Goal: Task Accomplishment & Management: Use online tool/utility

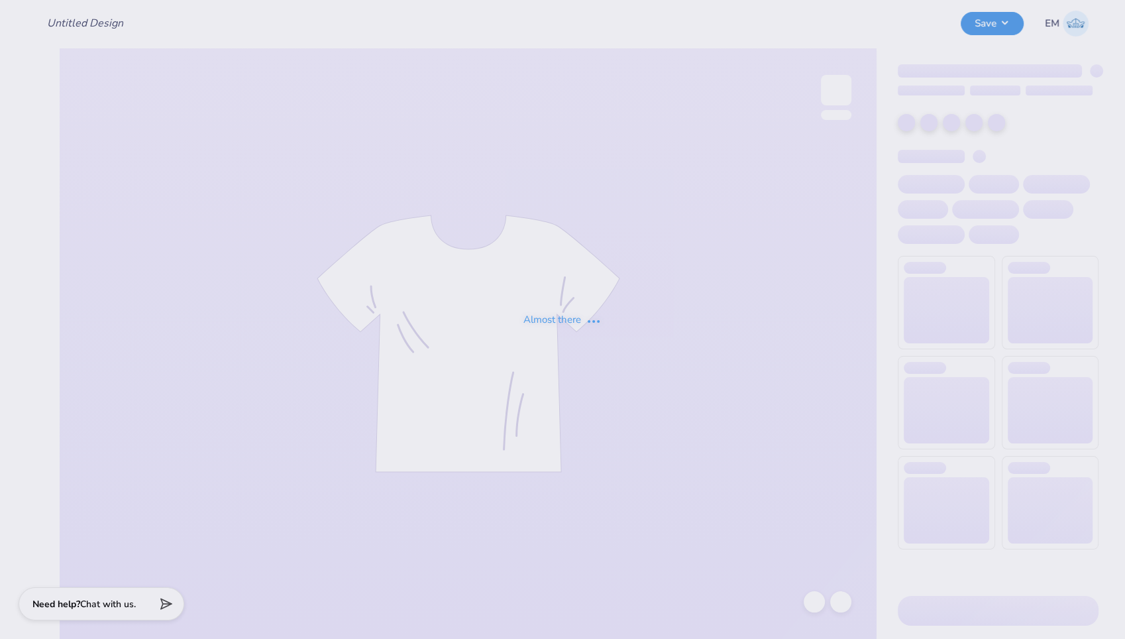
type input "Barbell Hoodie"
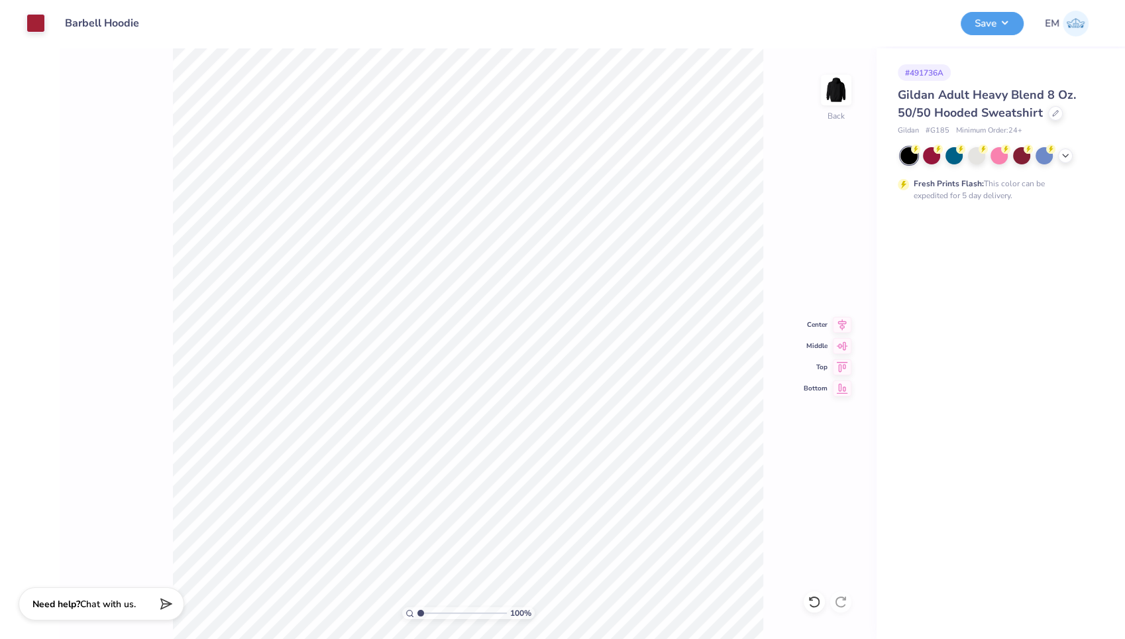
click at [764, 193] on div "100 % Back Center Middle Top Bottom" at bounding box center [468, 343] width 817 height 591
click at [979, 153] on div at bounding box center [976, 154] width 17 height 17
click at [1068, 156] on icon at bounding box center [1065, 154] width 11 height 11
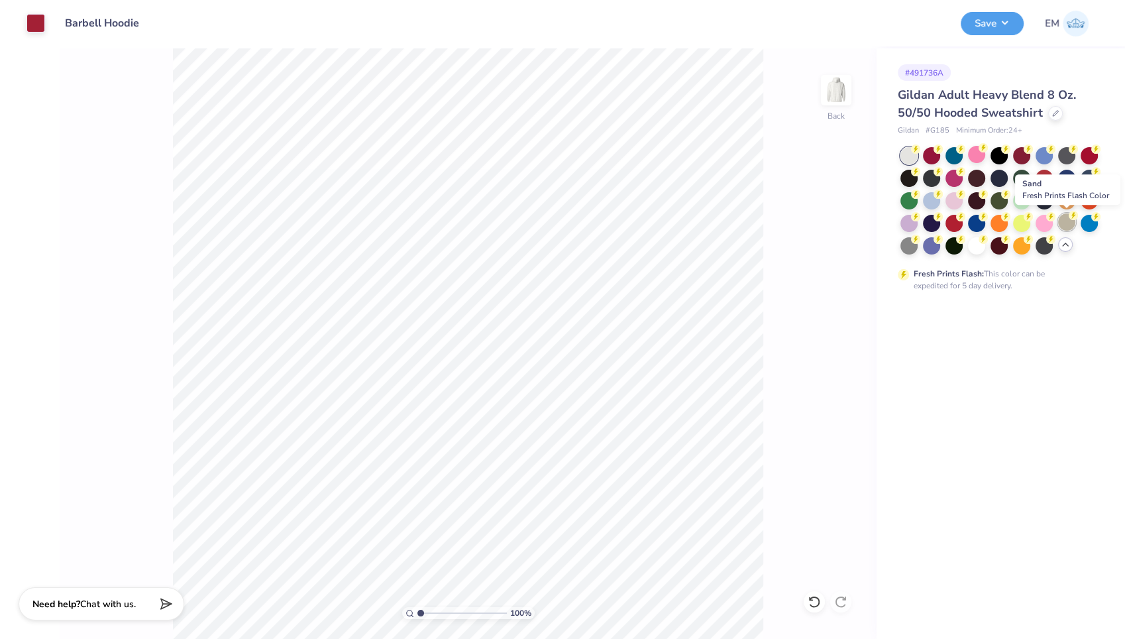
click at [1068, 225] on div at bounding box center [1066, 221] width 17 height 17
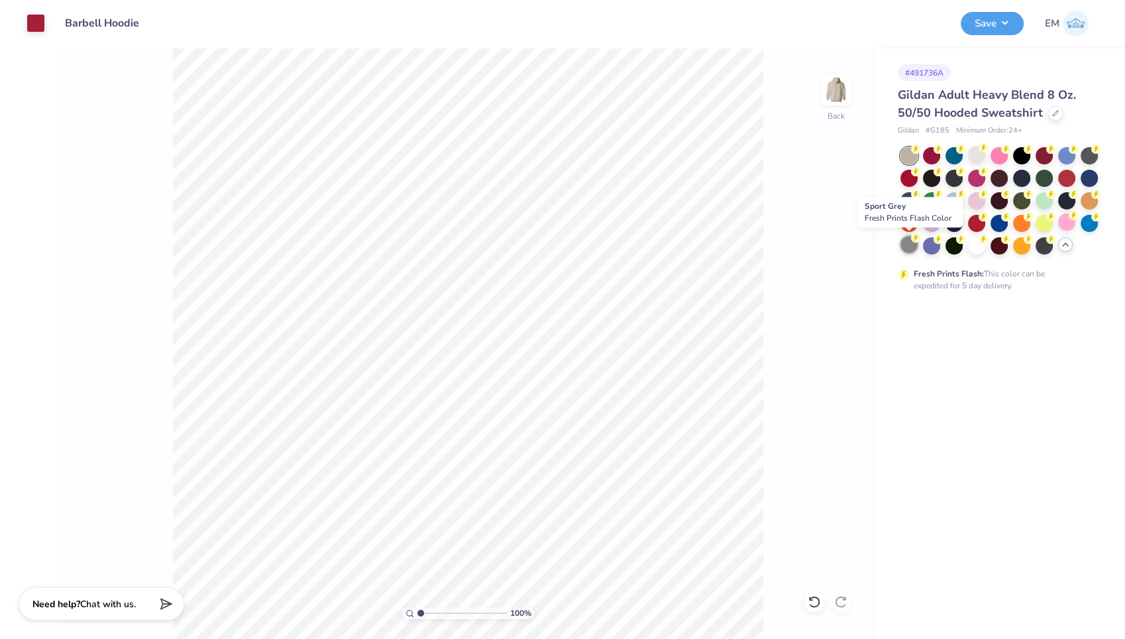
click at [914, 154] on circle at bounding box center [915, 148] width 9 height 9
click at [979, 150] on icon at bounding box center [983, 147] width 9 height 9
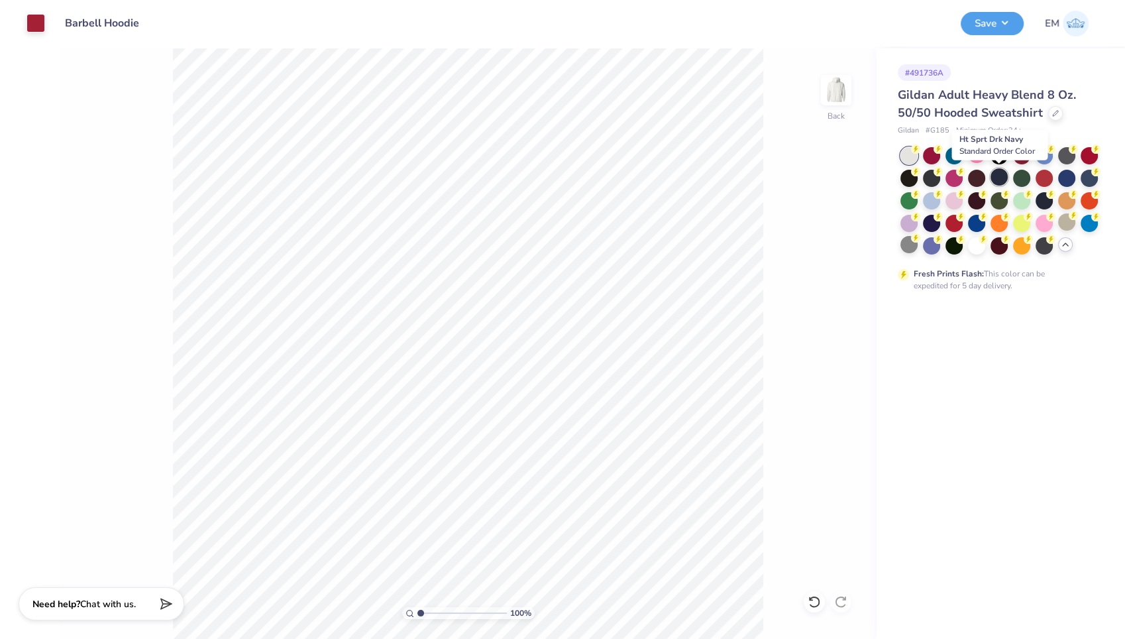
click at [995, 175] on div at bounding box center [999, 176] width 17 height 17
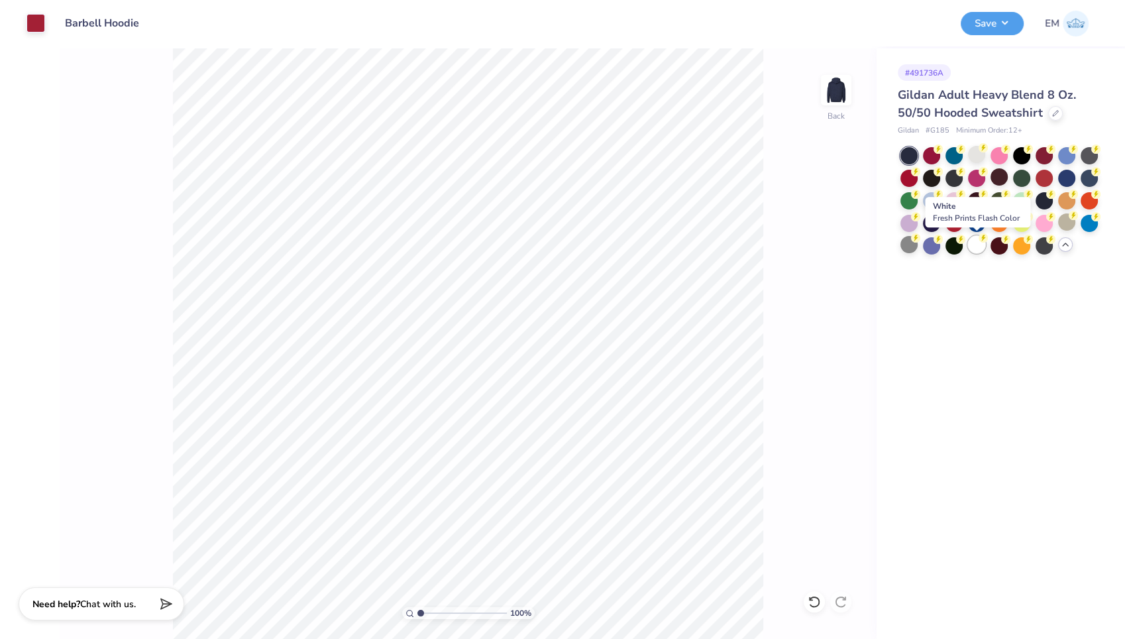
click at [977, 241] on div at bounding box center [976, 244] width 17 height 17
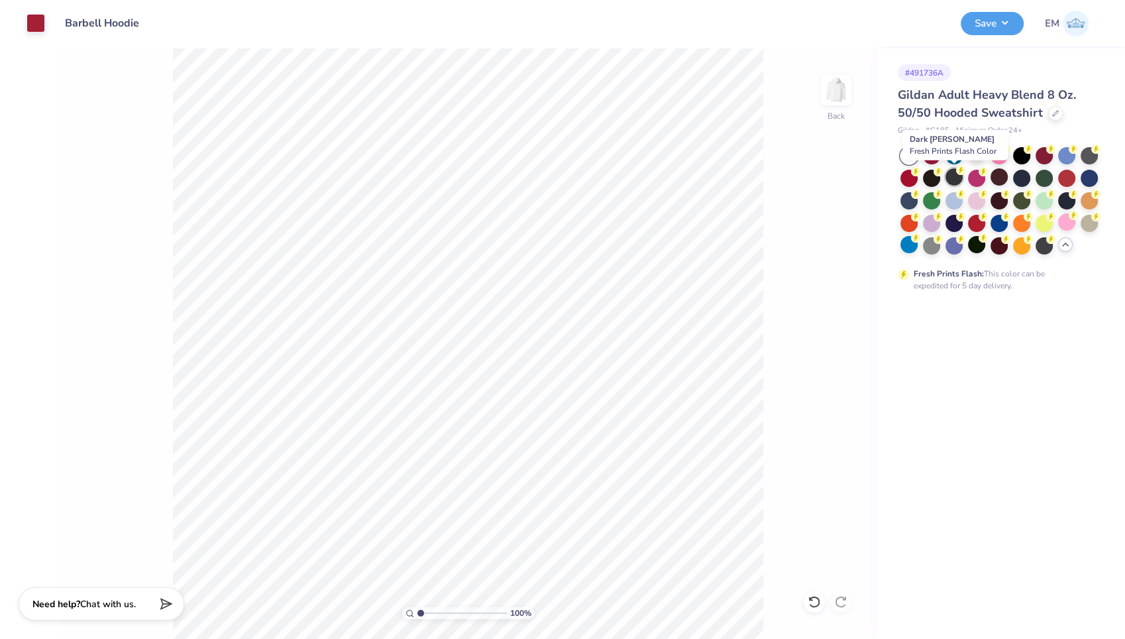
click at [948, 172] on div at bounding box center [954, 176] width 17 height 17
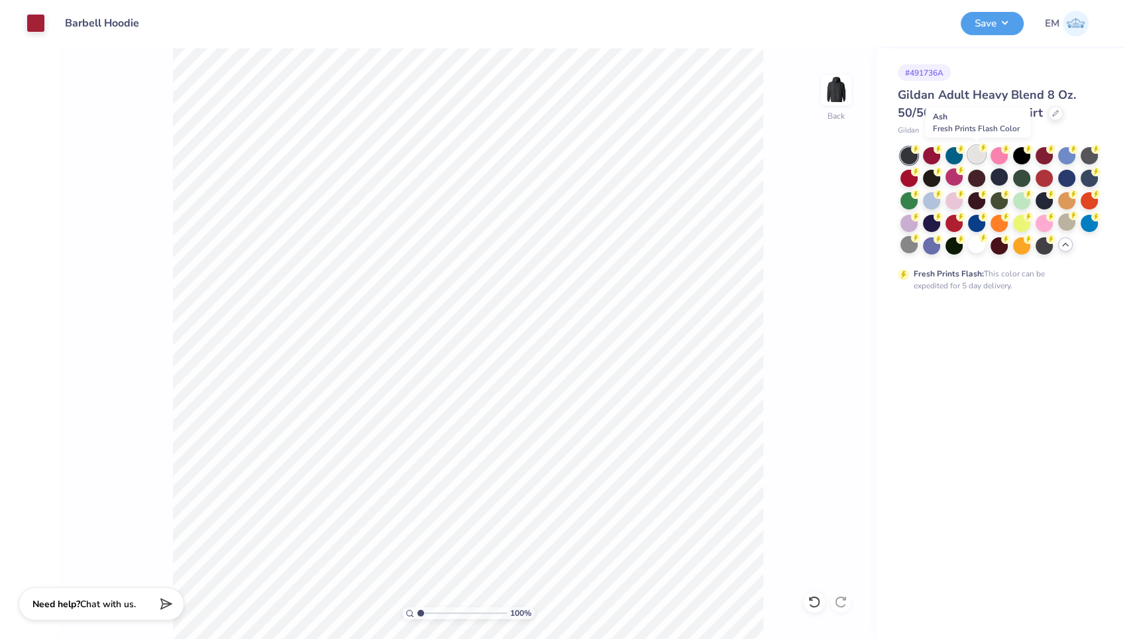
click at [980, 158] on div at bounding box center [976, 154] width 17 height 17
click at [1070, 154] on div at bounding box center [1066, 154] width 17 height 17
click at [977, 152] on div at bounding box center [976, 154] width 17 height 17
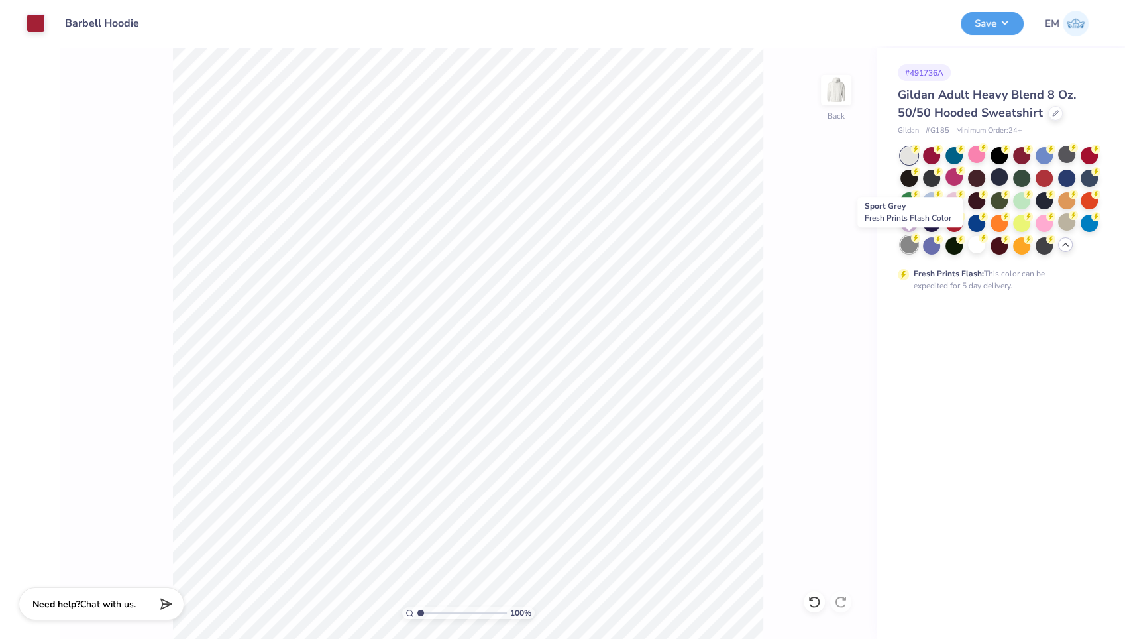
click at [912, 243] on div at bounding box center [909, 244] width 17 height 17
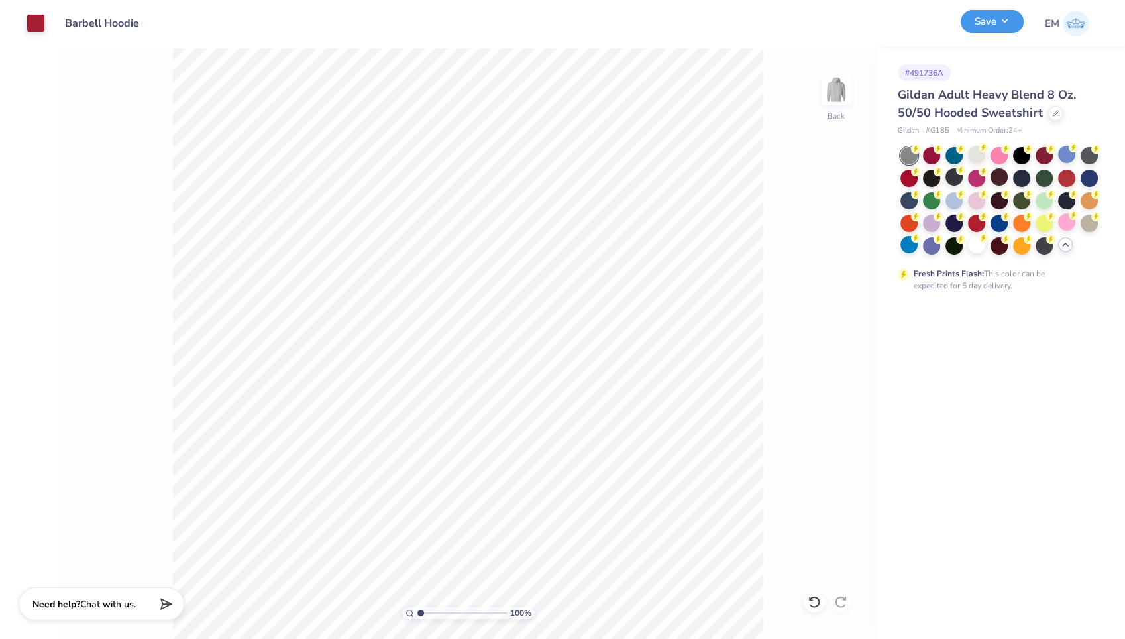
click at [1013, 21] on button "Save" at bounding box center [992, 21] width 63 height 23
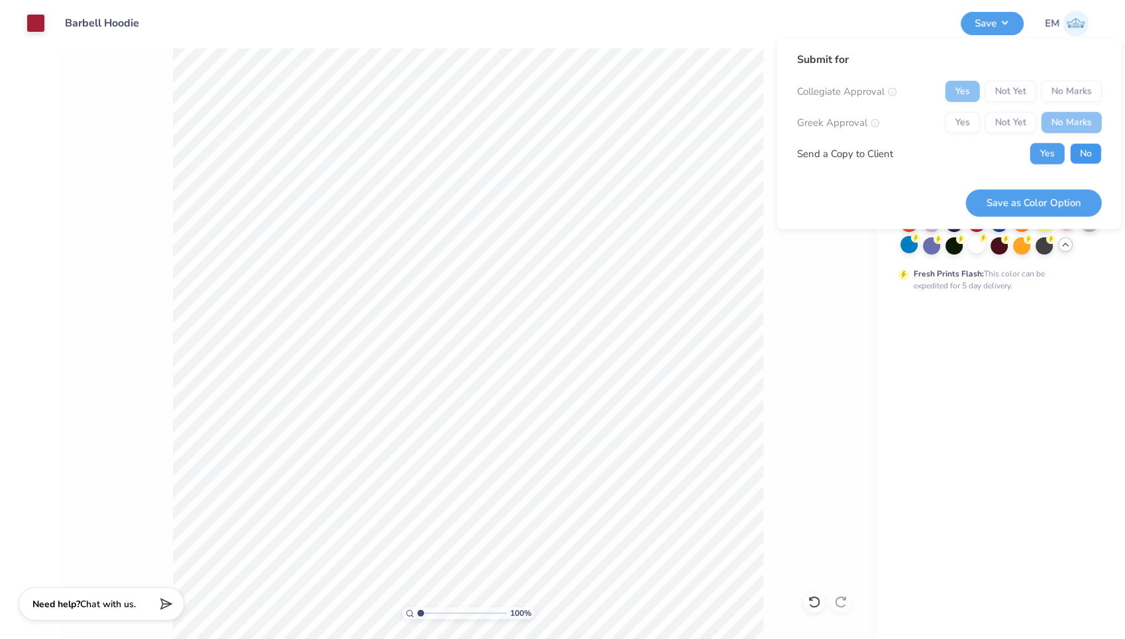
click at [1079, 149] on button "No" at bounding box center [1086, 153] width 32 height 21
click at [1035, 208] on button "Save as Color Option" at bounding box center [1034, 202] width 136 height 27
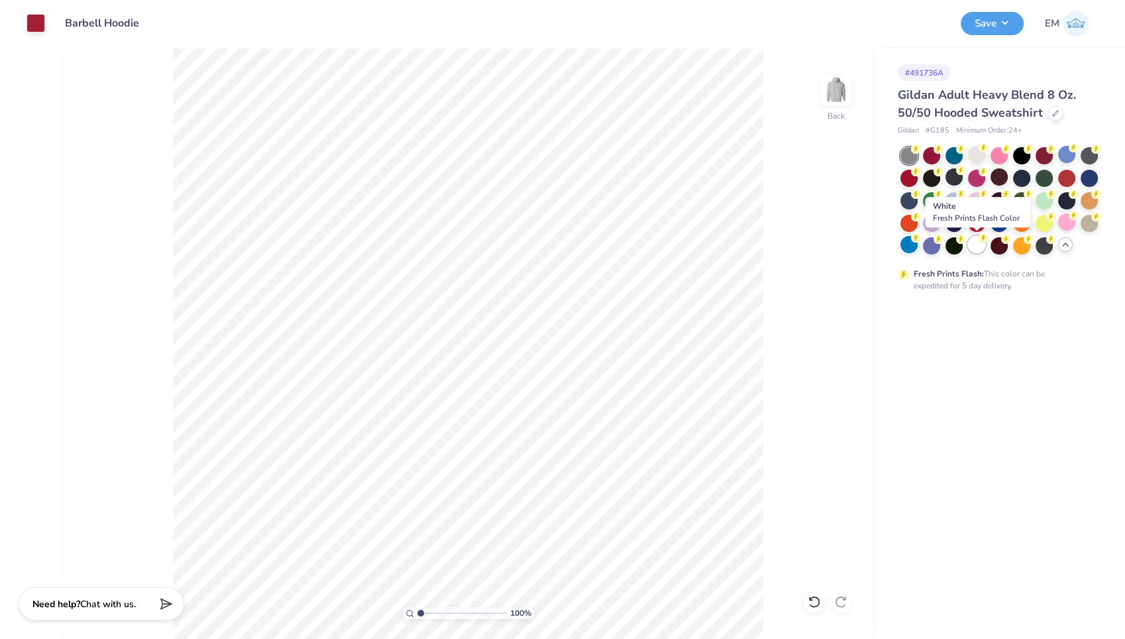
click at [978, 246] on div at bounding box center [976, 244] width 17 height 17
click at [1005, 25] on button "Save" at bounding box center [992, 21] width 63 height 23
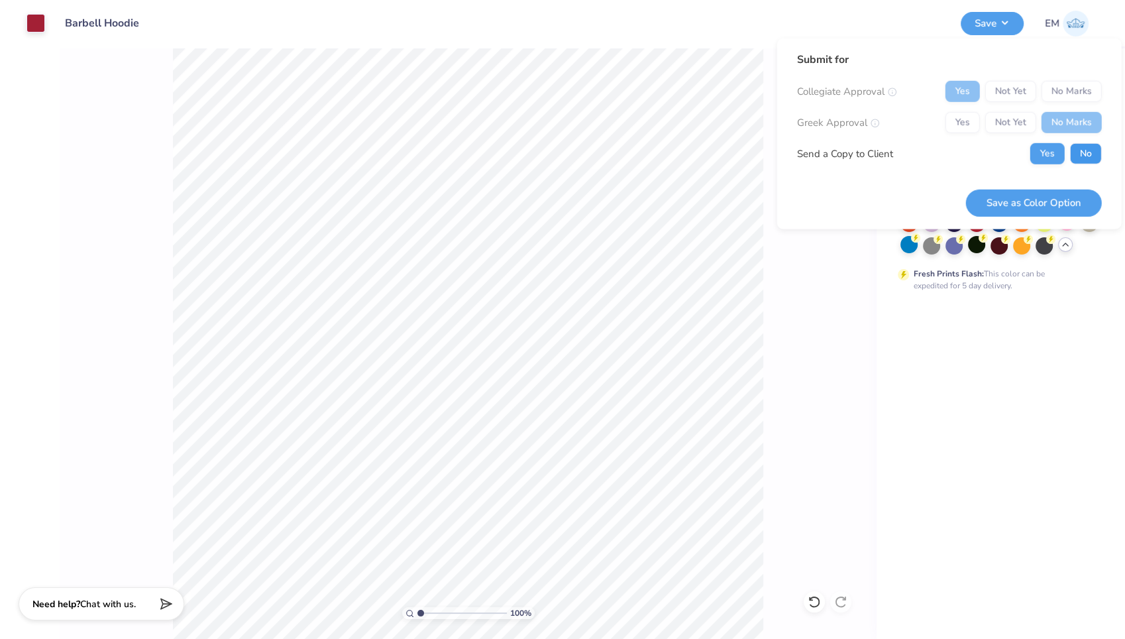
click at [1083, 148] on button "No" at bounding box center [1086, 153] width 32 height 21
click at [1030, 198] on button "Save as Color Option" at bounding box center [1034, 202] width 136 height 27
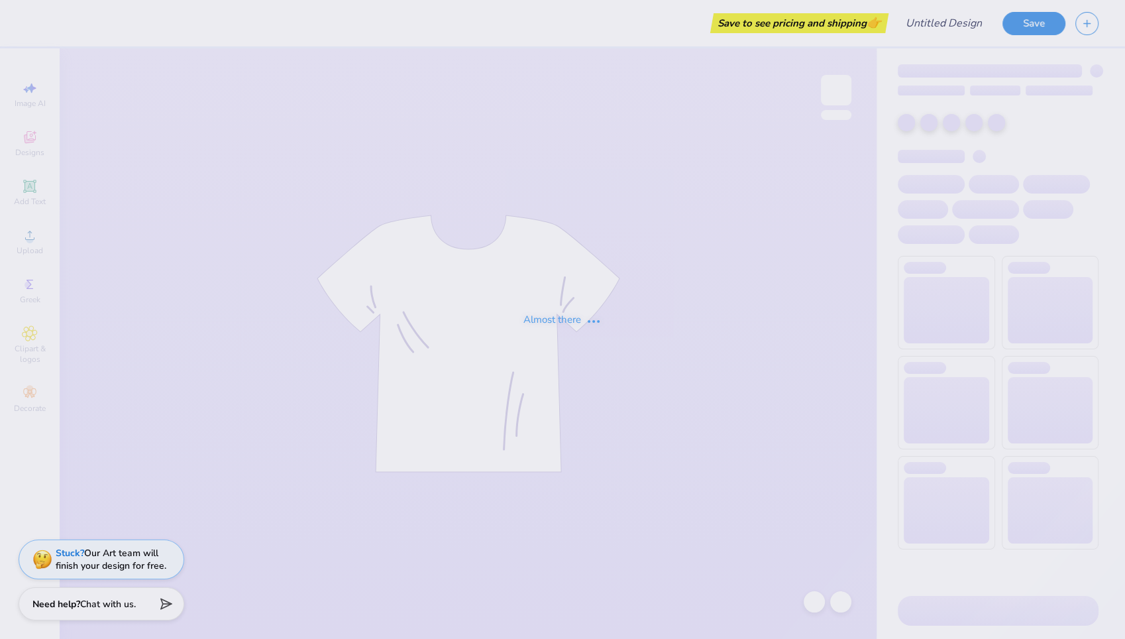
type input "Barbell Nike Backpack"
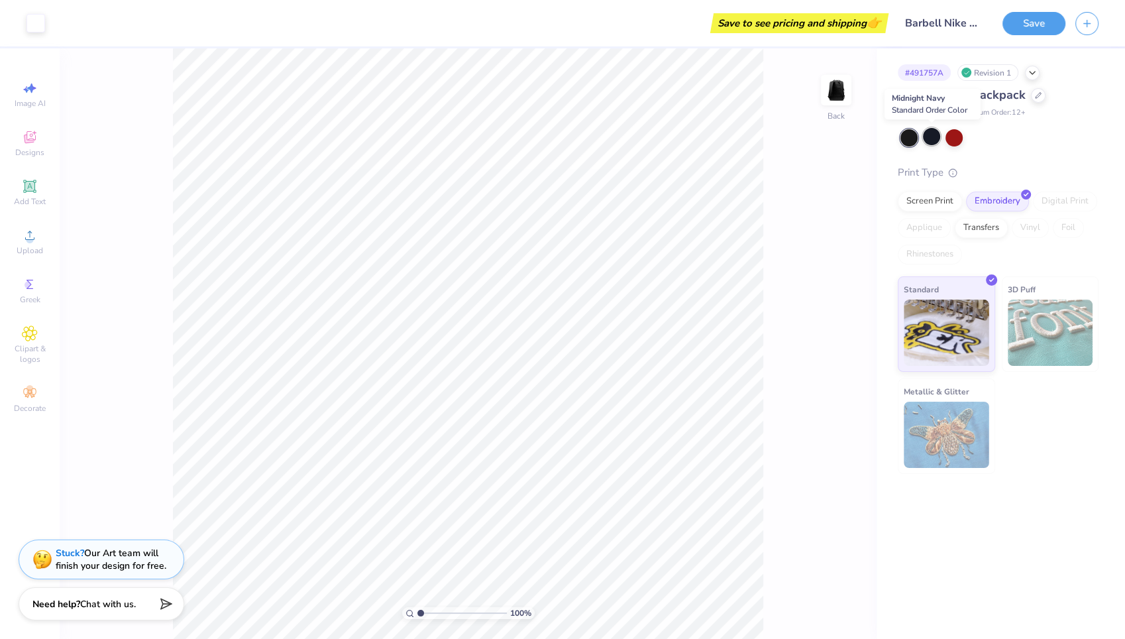
click at [932, 131] on div at bounding box center [931, 136] width 17 height 17
click at [934, 134] on div at bounding box center [931, 136] width 17 height 17
click at [1037, 28] on button "Save" at bounding box center [1034, 21] width 63 height 23
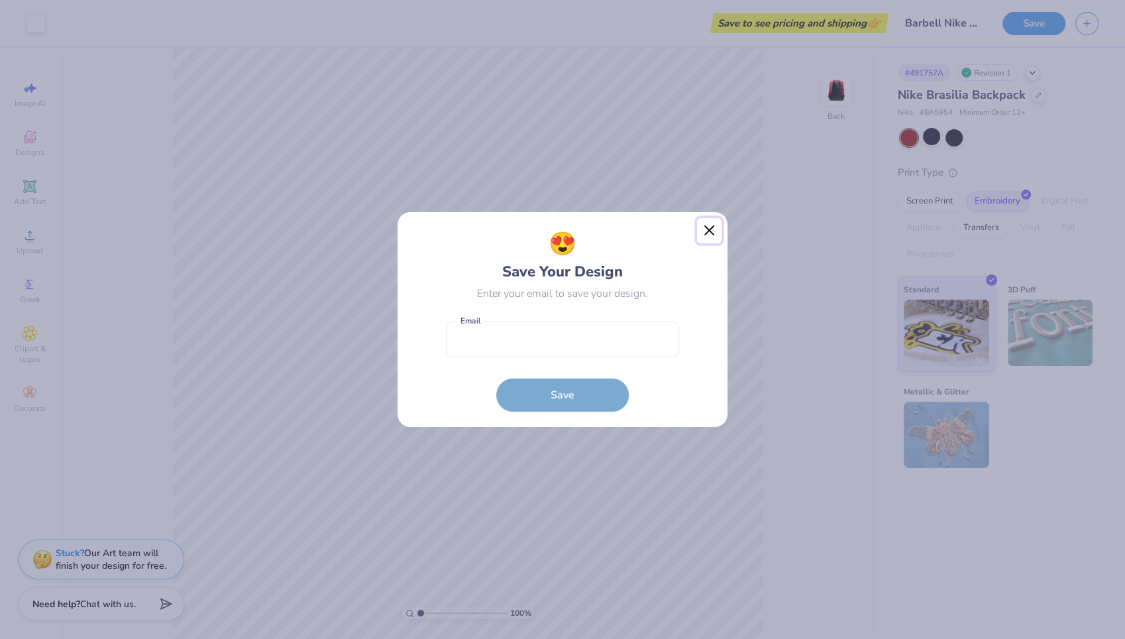
click at [707, 232] on button "Close" at bounding box center [709, 230] width 25 height 25
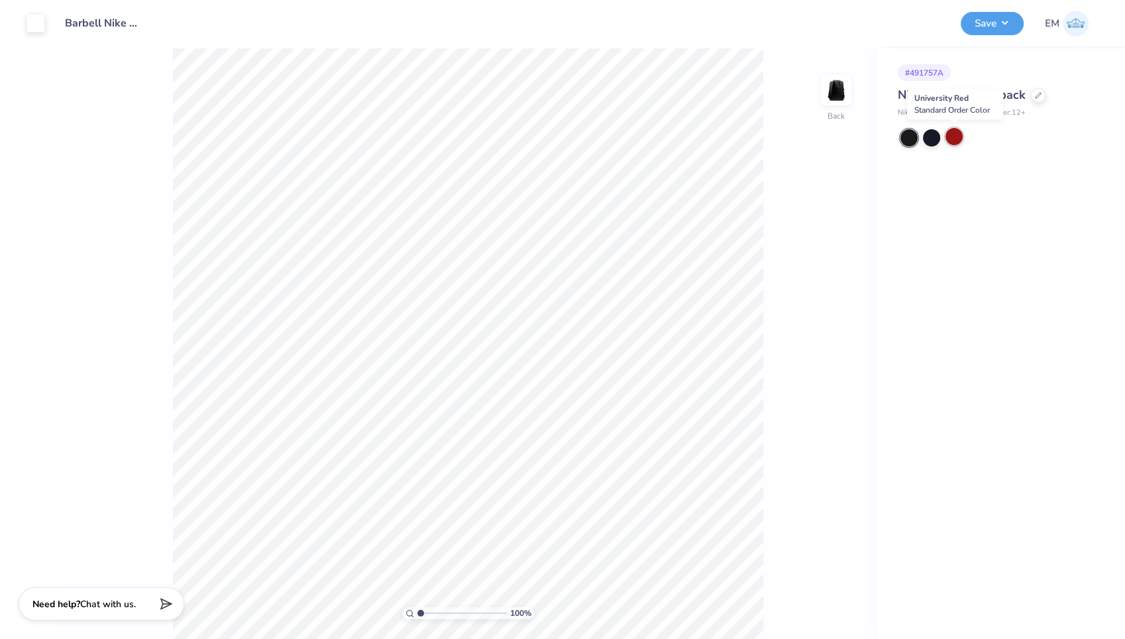
click at [956, 135] on div at bounding box center [954, 136] width 17 height 17
click at [999, 20] on button "Save" at bounding box center [992, 21] width 63 height 23
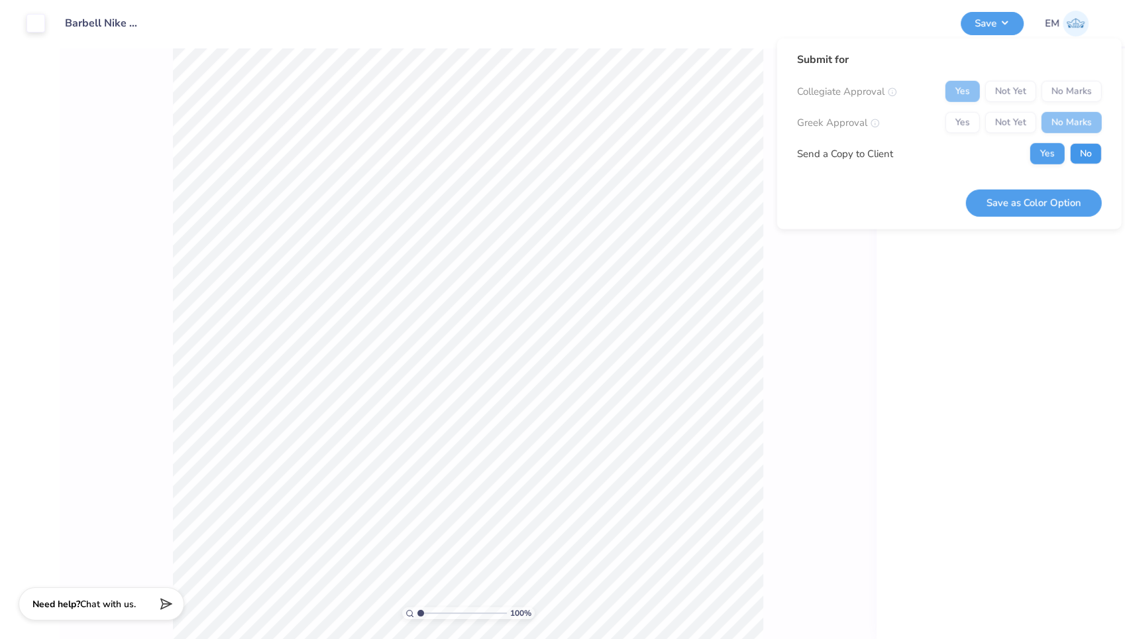
click at [1081, 153] on button "No" at bounding box center [1086, 153] width 32 height 21
click at [1037, 208] on button "Save as Color Option" at bounding box center [1034, 202] width 136 height 27
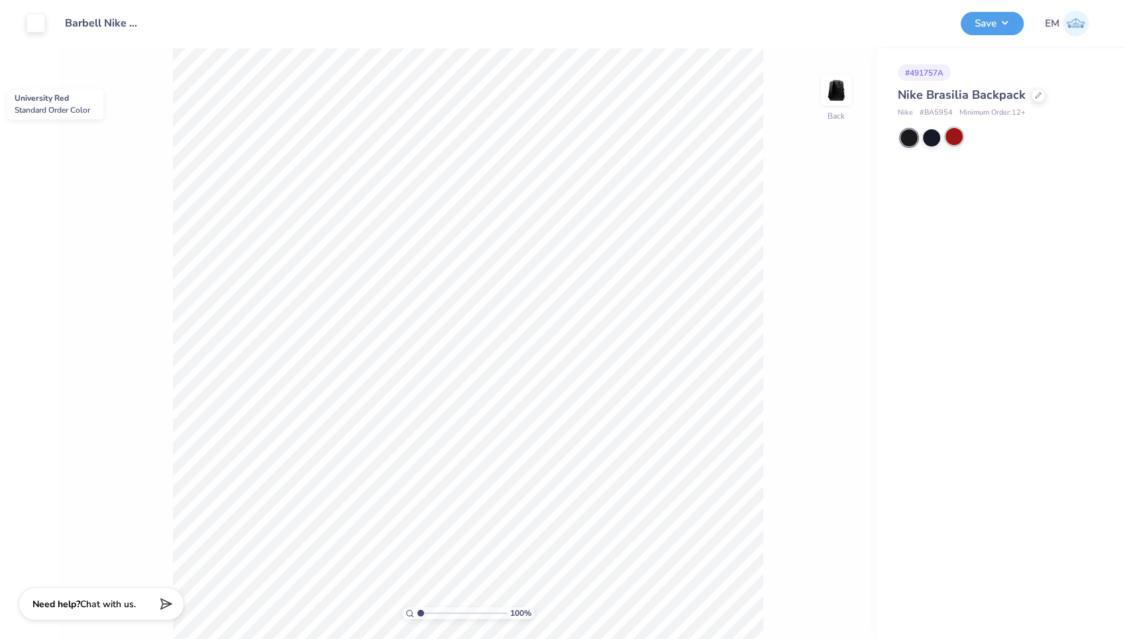
click at [952, 135] on div at bounding box center [954, 136] width 17 height 17
click at [1014, 28] on button "Save" at bounding box center [992, 21] width 63 height 23
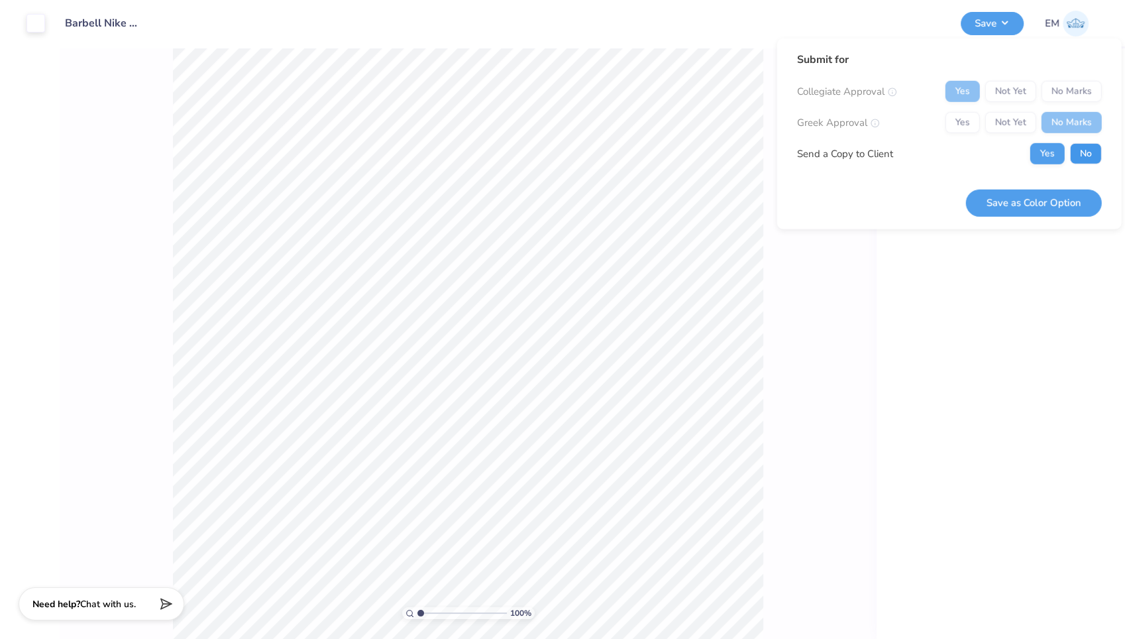
click at [1072, 151] on button "No" at bounding box center [1086, 153] width 32 height 21
click at [1034, 207] on button "Save as Color Option" at bounding box center [1034, 202] width 136 height 27
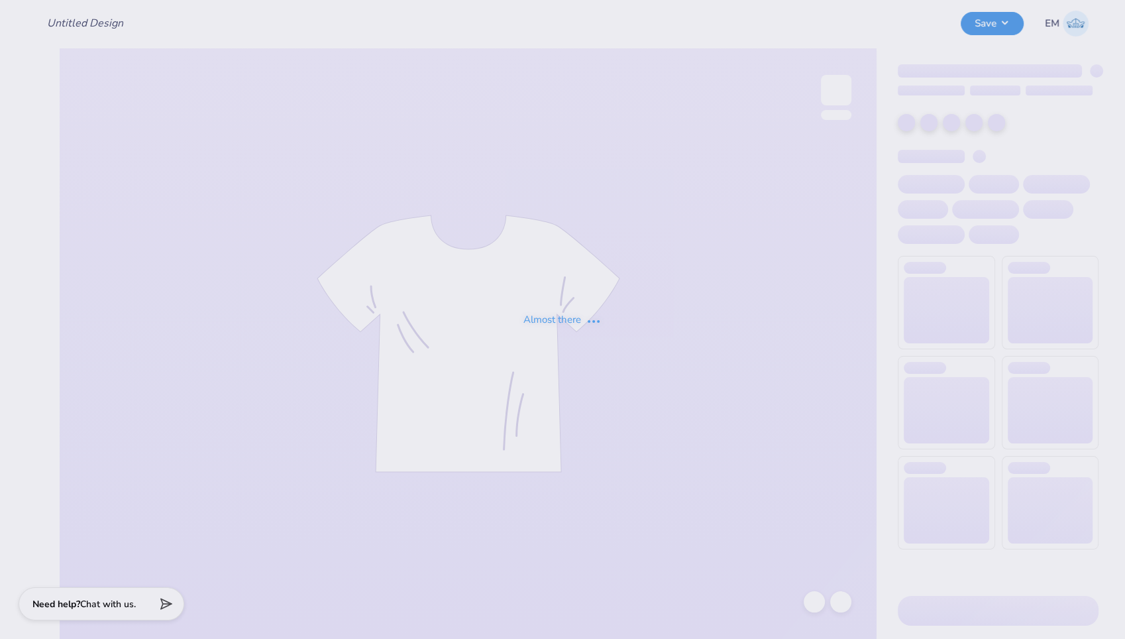
type input "Barbell Nike Backpack"
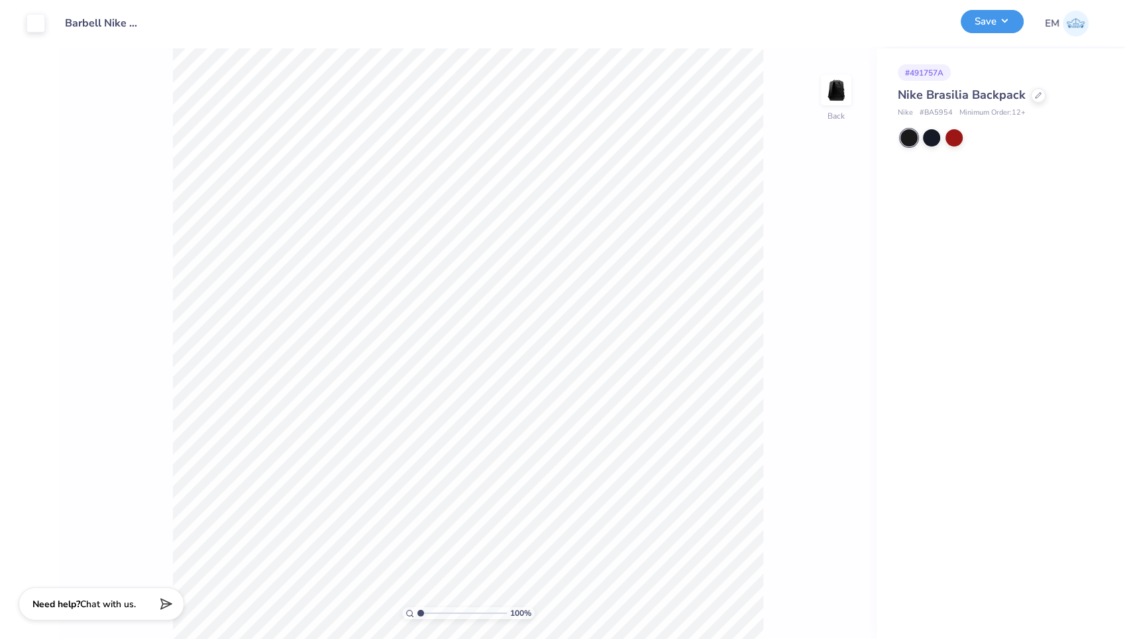
click at [1003, 19] on button "Save" at bounding box center [992, 21] width 63 height 23
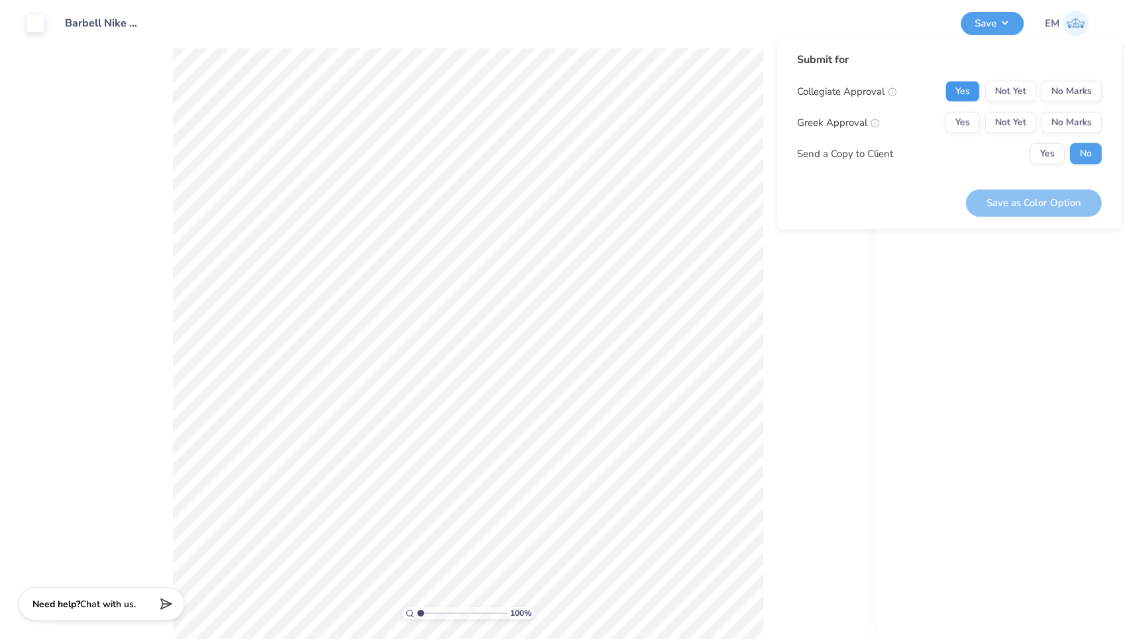
click at [964, 89] on button "Yes" at bounding box center [963, 91] width 34 height 21
click at [1048, 119] on button "No Marks" at bounding box center [1072, 122] width 60 height 21
click at [1023, 200] on button "Save as Color Option" at bounding box center [1034, 202] width 136 height 27
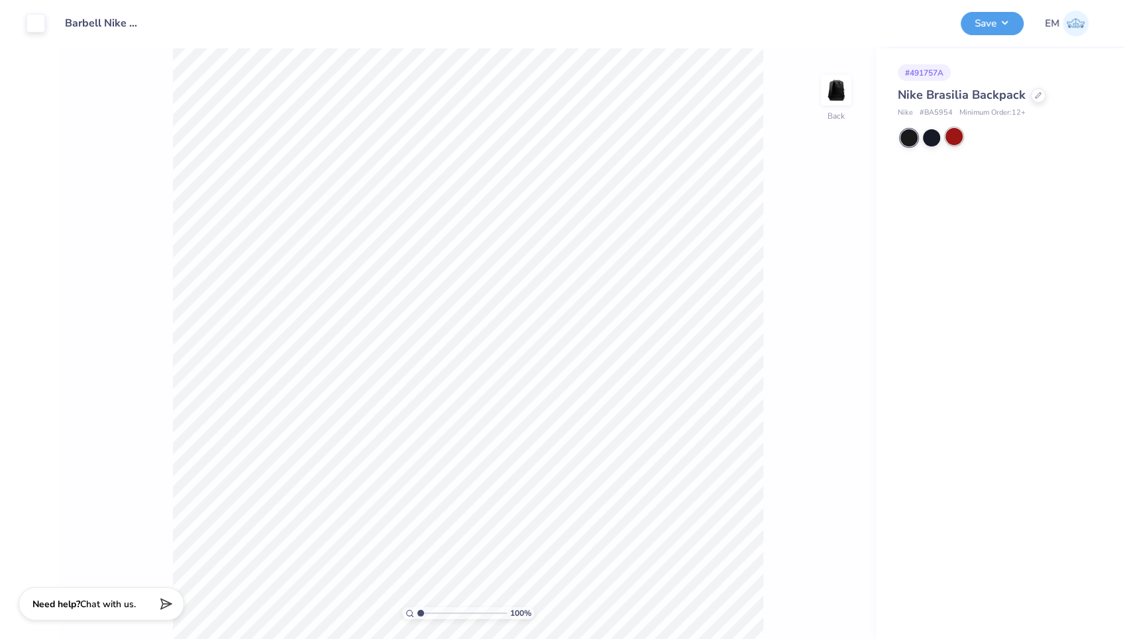
click at [958, 138] on div at bounding box center [954, 136] width 17 height 17
click at [1036, 96] on icon at bounding box center [1038, 93] width 5 height 5
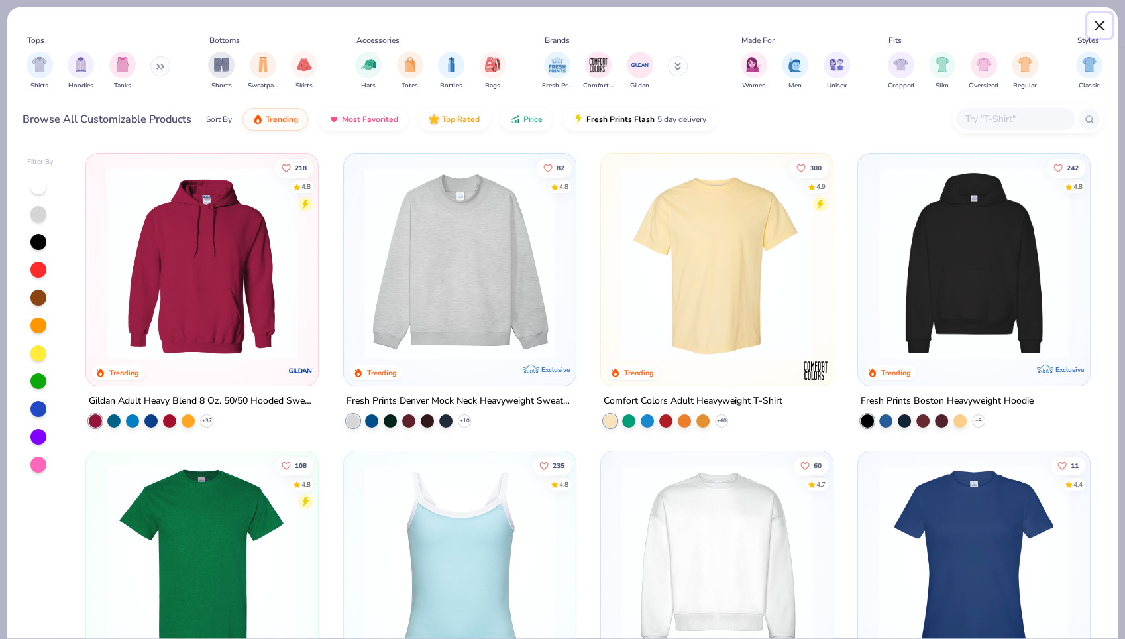
click at [1102, 25] on button "Close" at bounding box center [1100, 25] width 25 height 25
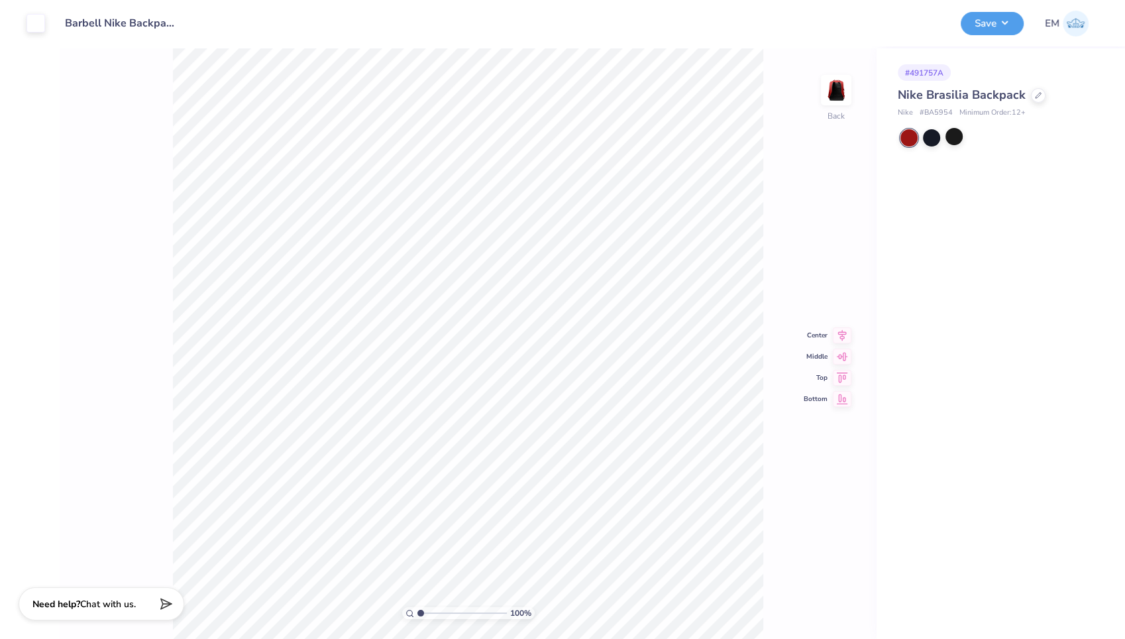
click at [92, 27] on input "Barbell Nike Backpack" at bounding box center [120, 23] width 130 height 27
click at [134, 24] on input "Barbell Nike Backpack" at bounding box center [120, 23] width 130 height 27
click at [162, 217] on div "100 % Back Center Middle Top Bottom" at bounding box center [468, 343] width 817 height 591
click at [1000, 114] on span "Minimum Order: 12 +" at bounding box center [993, 112] width 66 height 11
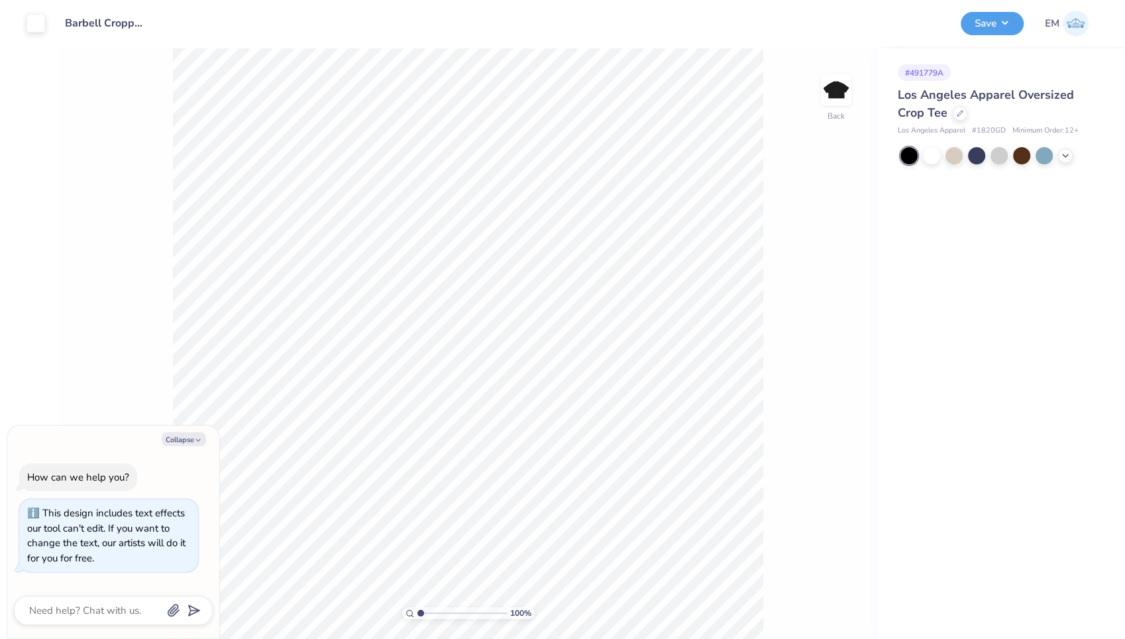
click at [1072, 157] on div at bounding box center [1000, 155] width 198 height 17
click at [1067, 158] on icon at bounding box center [1065, 154] width 11 height 11
click at [953, 158] on div at bounding box center [954, 154] width 17 height 17
click at [995, 153] on div at bounding box center [999, 154] width 17 height 17
click at [982, 157] on div at bounding box center [976, 154] width 17 height 17
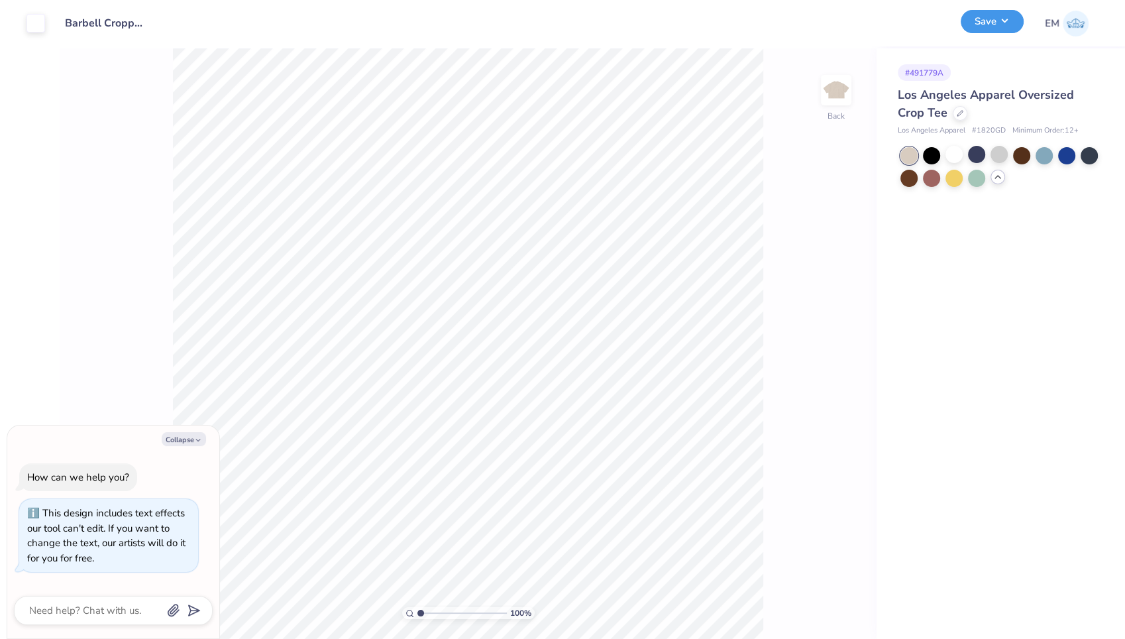
click at [1003, 21] on button "Save" at bounding box center [992, 21] width 63 height 23
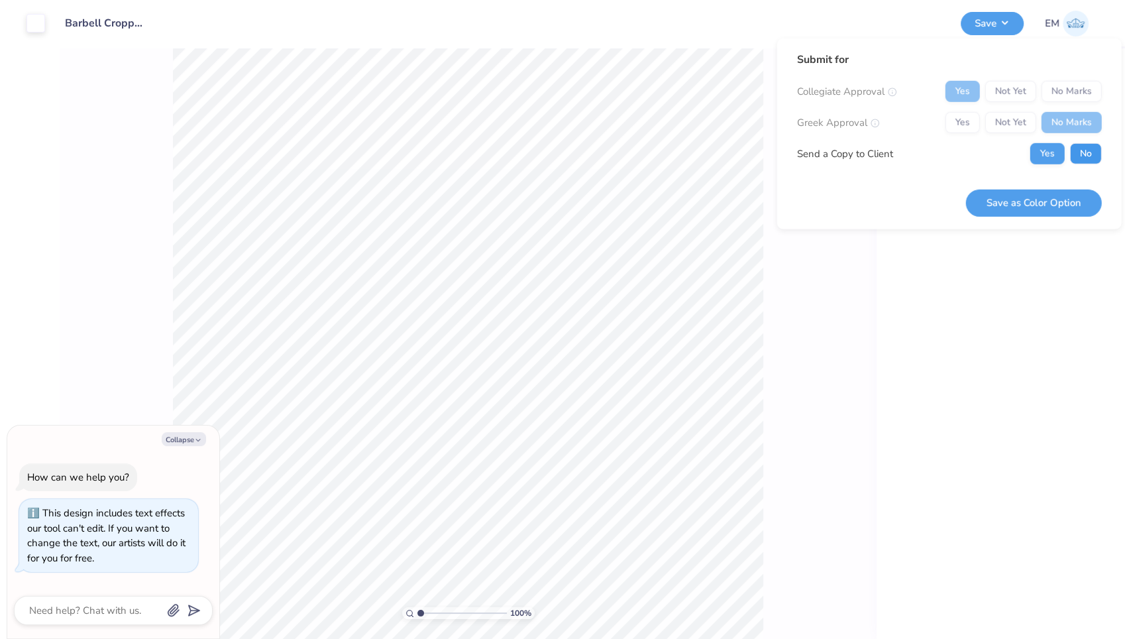
click at [1082, 149] on button "No" at bounding box center [1086, 153] width 32 height 21
click at [1043, 202] on button "Save as Color Option" at bounding box center [1034, 202] width 136 height 27
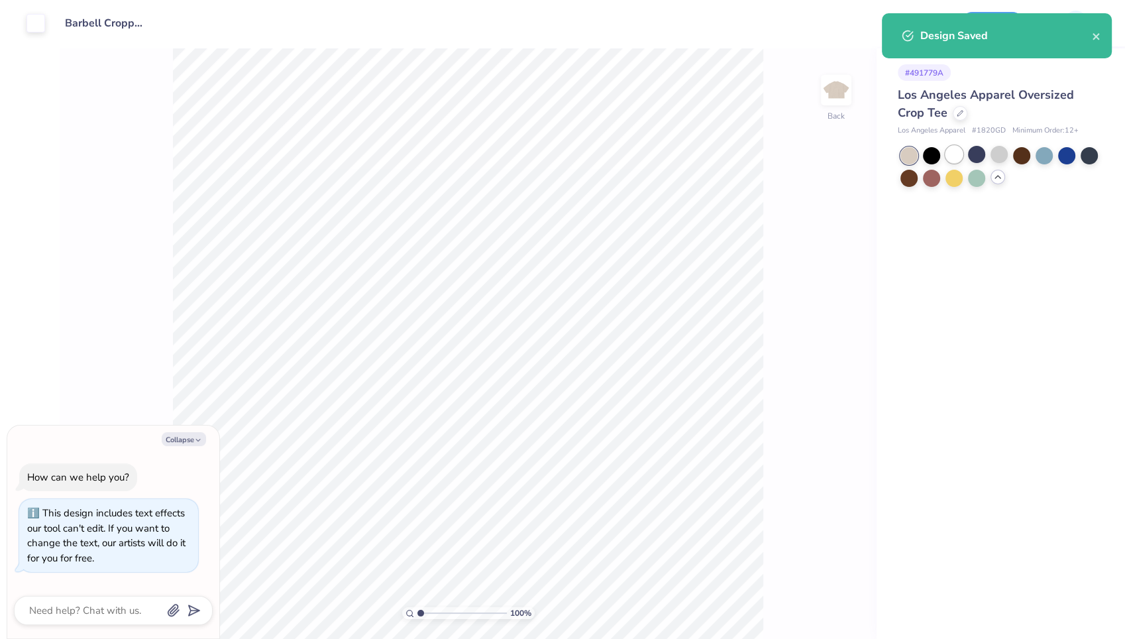
click at [950, 151] on div at bounding box center [954, 154] width 17 height 17
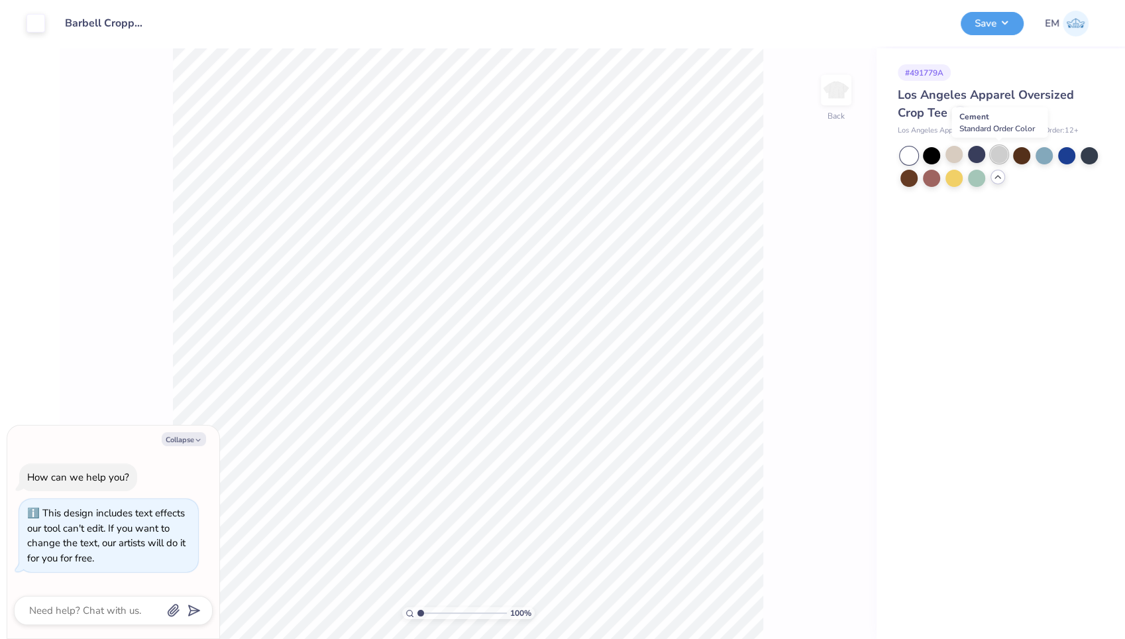
click at [1003, 153] on div at bounding box center [999, 154] width 17 height 17
click at [994, 23] on button "Save" at bounding box center [992, 21] width 63 height 23
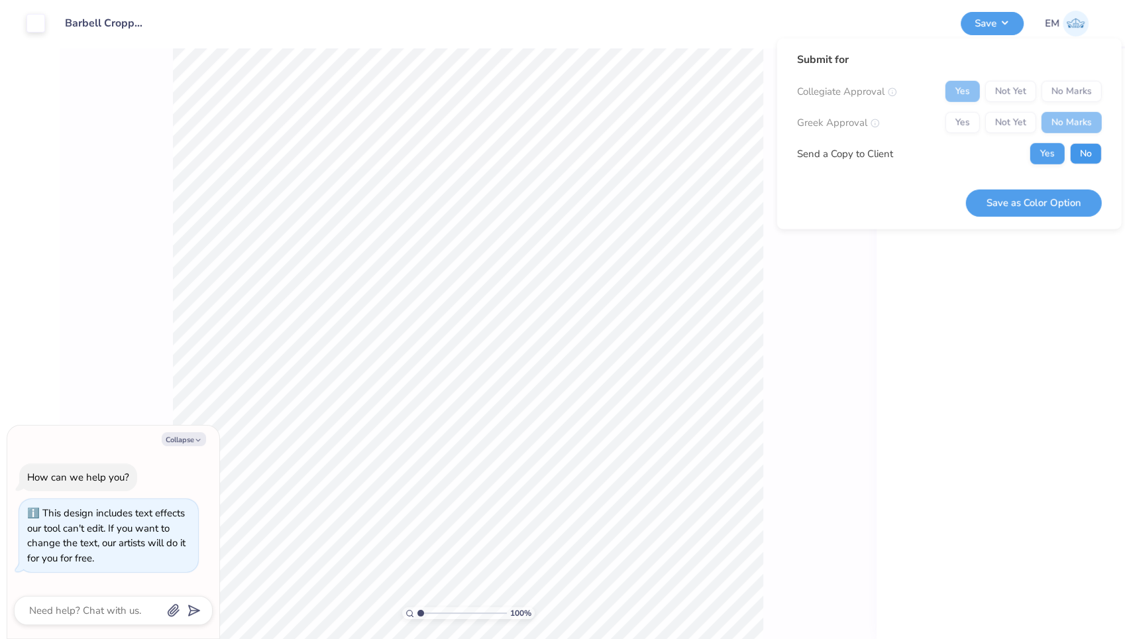
click at [1074, 154] on button "No" at bounding box center [1086, 153] width 32 height 21
click at [1041, 200] on button "Save as Color Option" at bounding box center [1034, 202] width 136 height 27
type textarea "x"
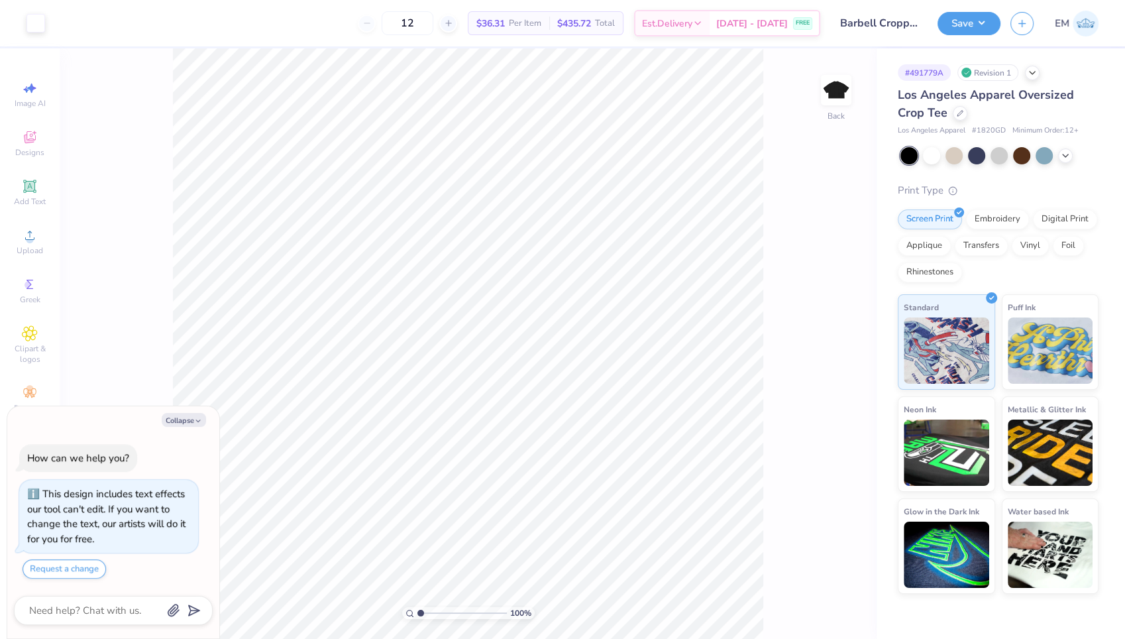
type textarea "x"
click at [831, 310] on input "2.06" at bounding box center [828, 314] width 48 height 19
type input "2.00"
type textarea "x"
type input "3.89"
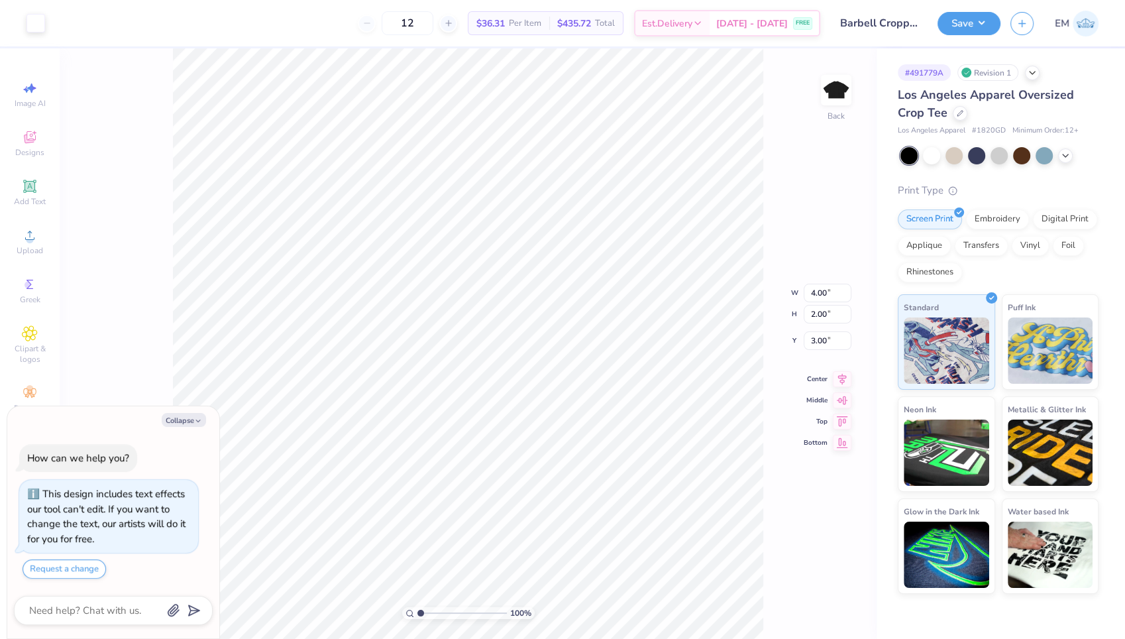
type input "3.03"
click at [787, 250] on div "100 % Back W 3.89 4.00 " H 2.00 2.00 " Y 3.03 3.00 " Center Middle Top Bottom" at bounding box center [468, 343] width 817 height 591
type textarea "x"
click at [826, 281] on input "3.89" at bounding box center [828, 282] width 48 height 19
click at [827, 282] on input "3.89" at bounding box center [828, 282] width 48 height 19
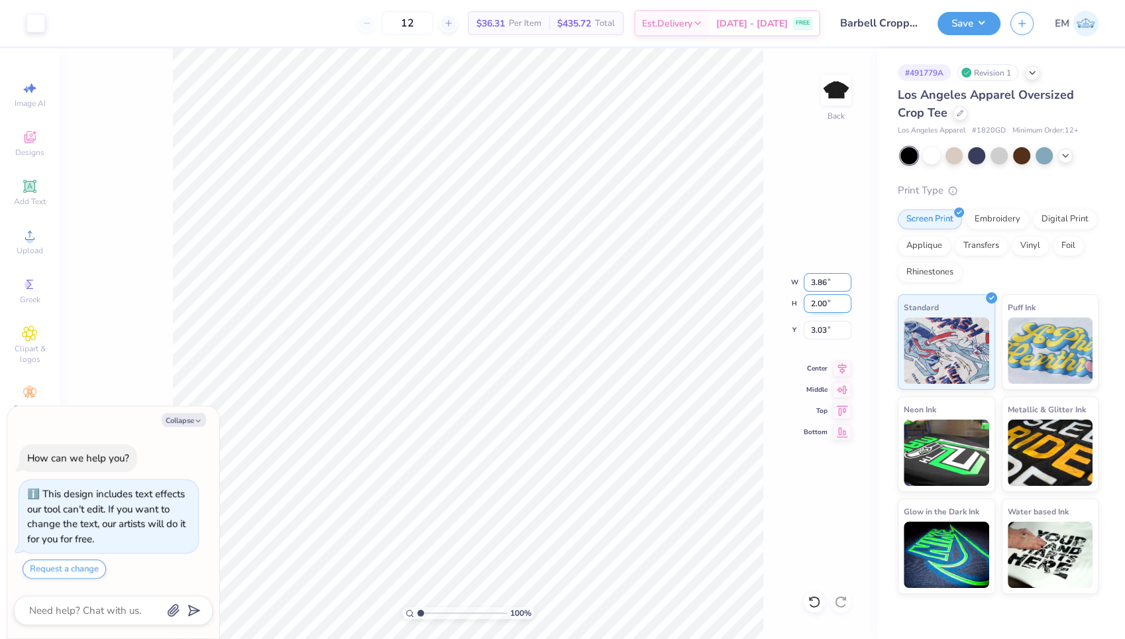
type input "3.86"
type textarea "x"
type input "1.99"
type input "3.04"
click at [840, 305] on input "1.99" at bounding box center [828, 303] width 48 height 19
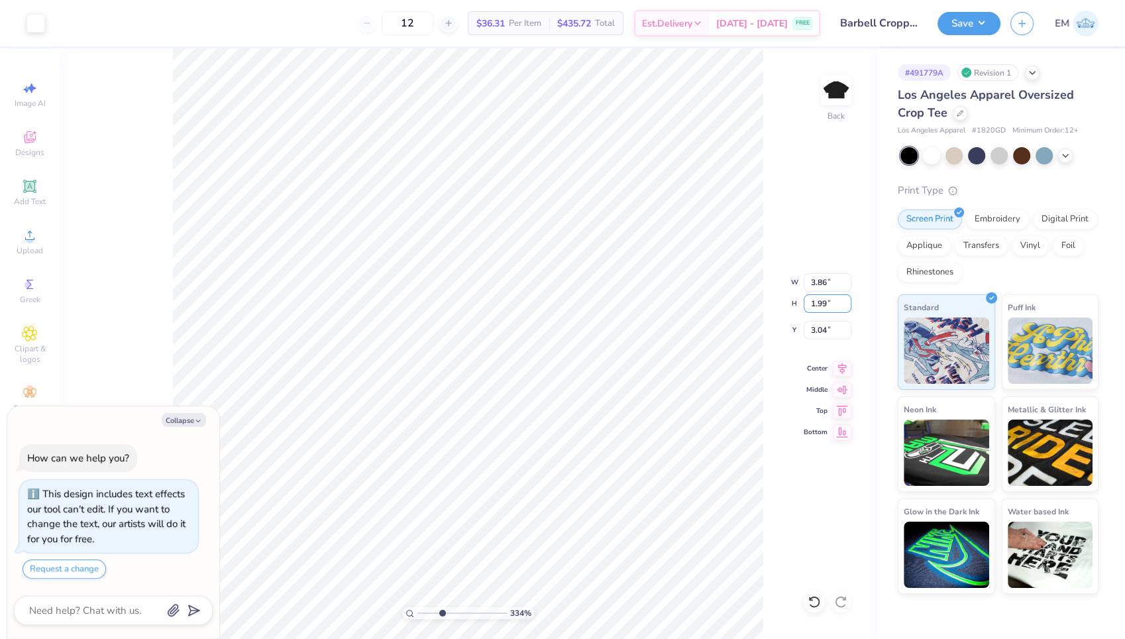
type input "3.39918985754372"
type textarea "x"
type input "3.39918985754372"
type textarea "x"
type input "3.39918985754372"
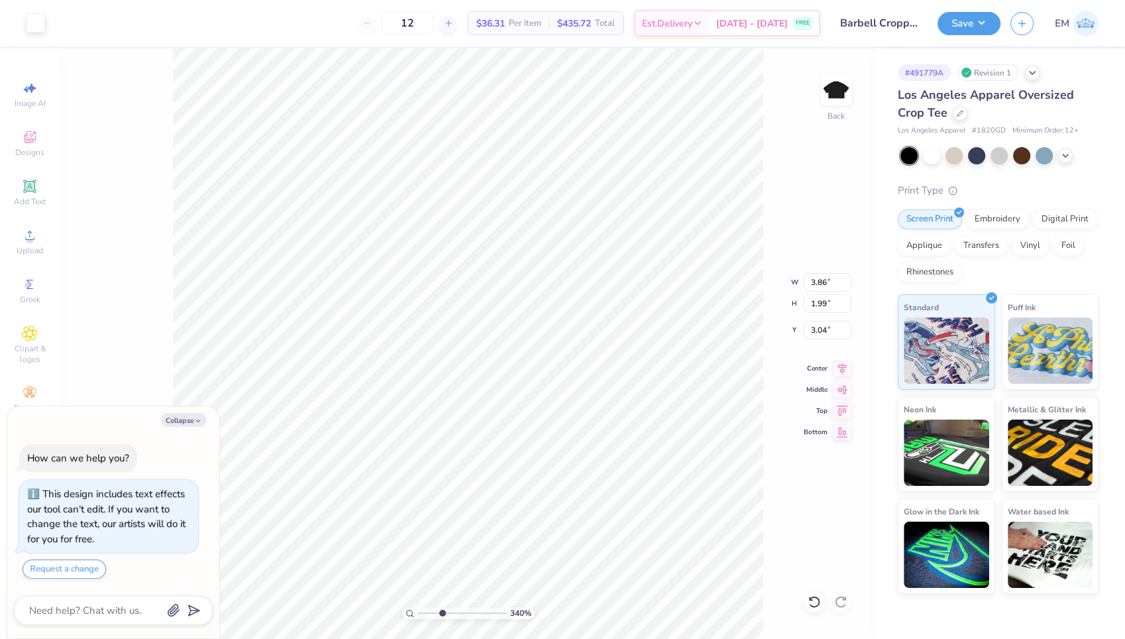
type textarea "x"
type input "3.39918985754372"
type textarea "x"
type input "3.39918985754372"
type textarea "x"
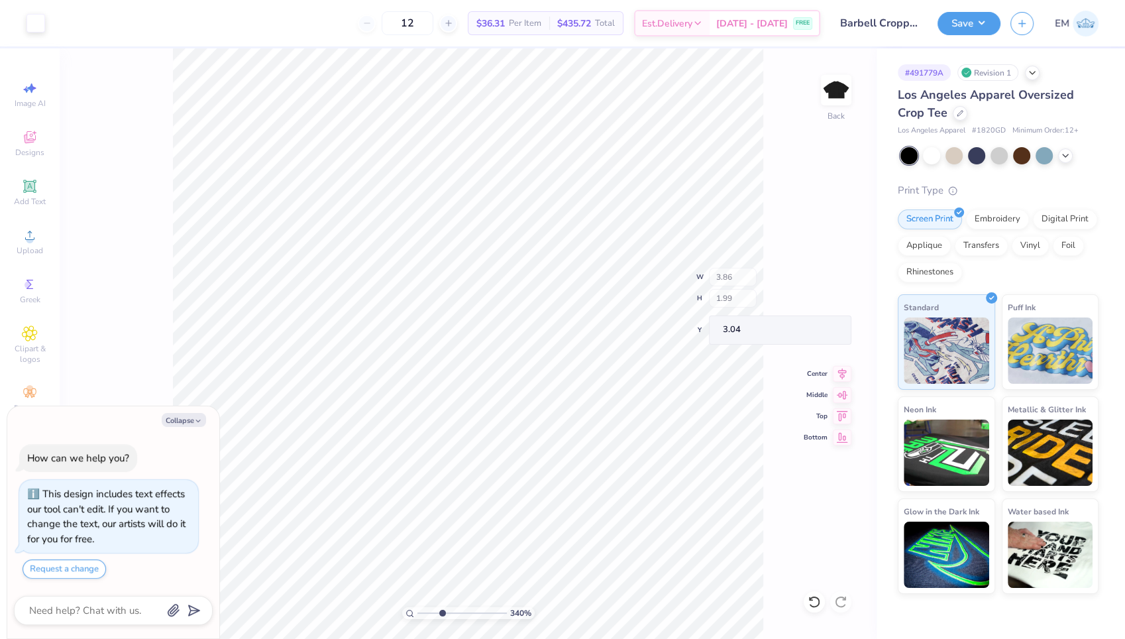
type input "3.39918985754372"
type input "1.01"
type input "1.32"
type textarea "x"
type input "3.39918985754372"
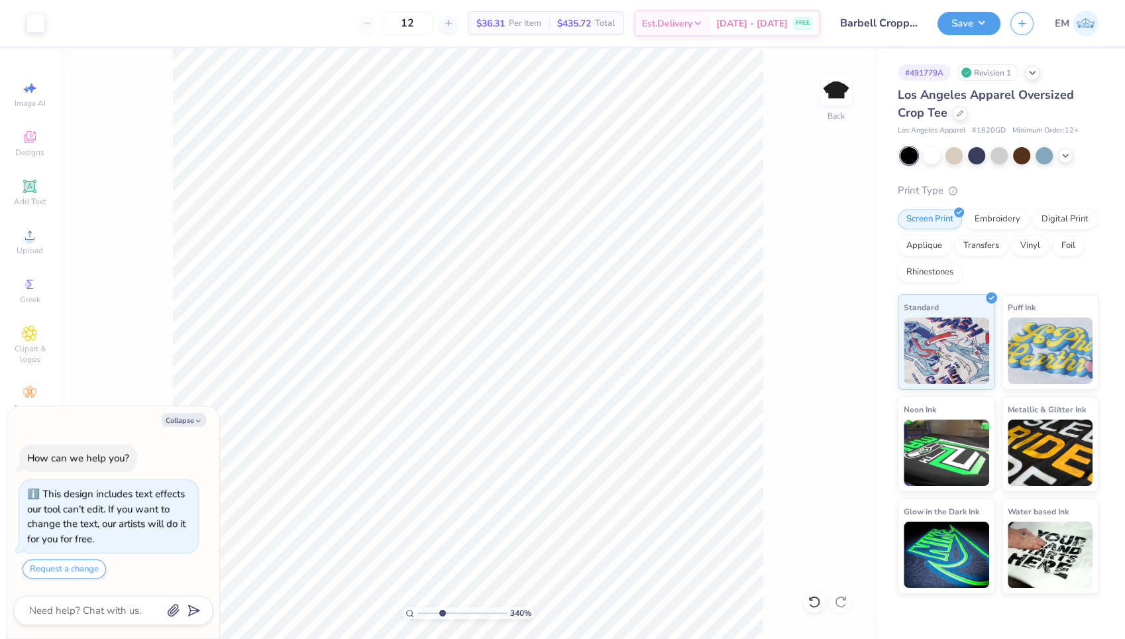
type textarea "x"
type input "3.39918985754372"
type textarea "x"
type input "3.39918985754372"
type textarea "x"
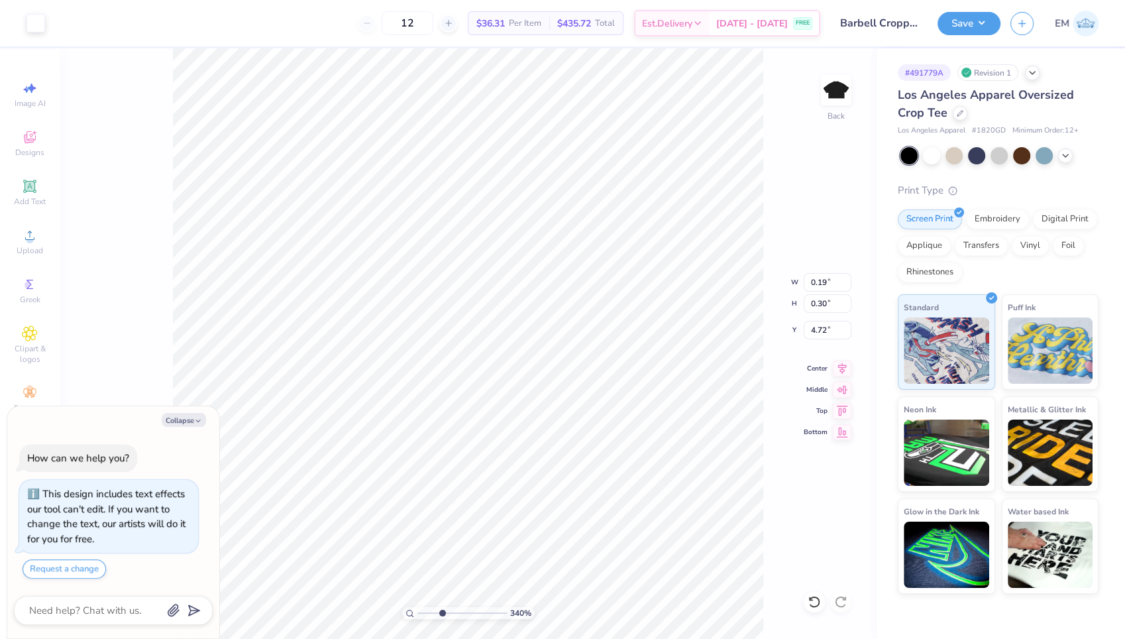
type input "3.39918985754372"
type textarea "x"
type input "3.39918985754372"
type textarea "x"
type input "3.39918985754372"
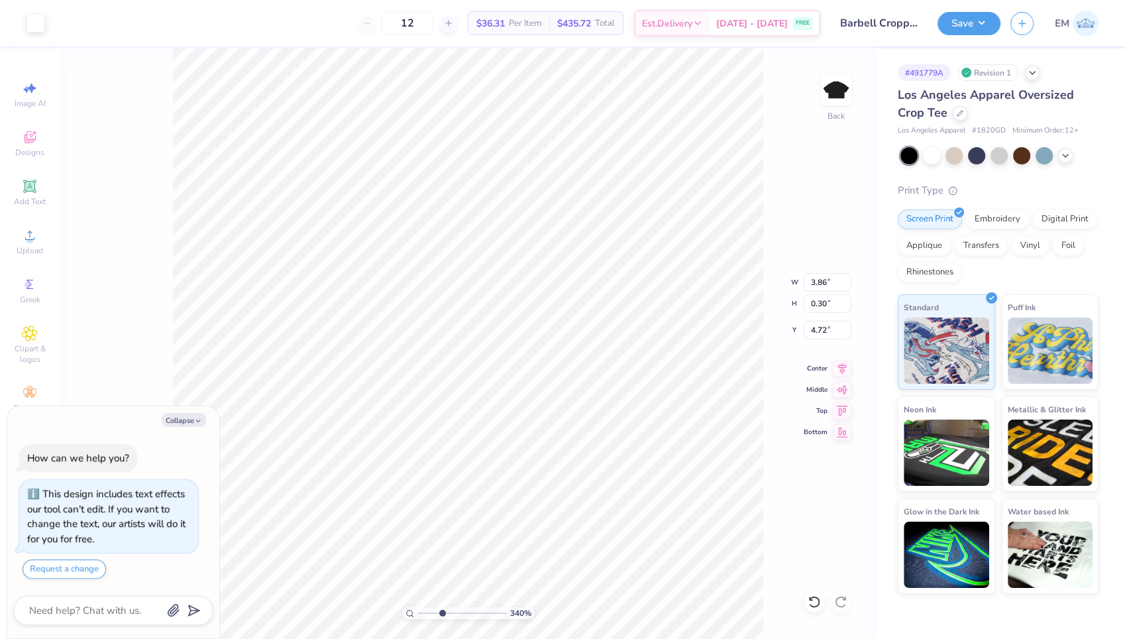
type textarea "x"
type input "3.39918985754372"
type textarea "x"
type input "3.39918985754372"
type textarea "x"
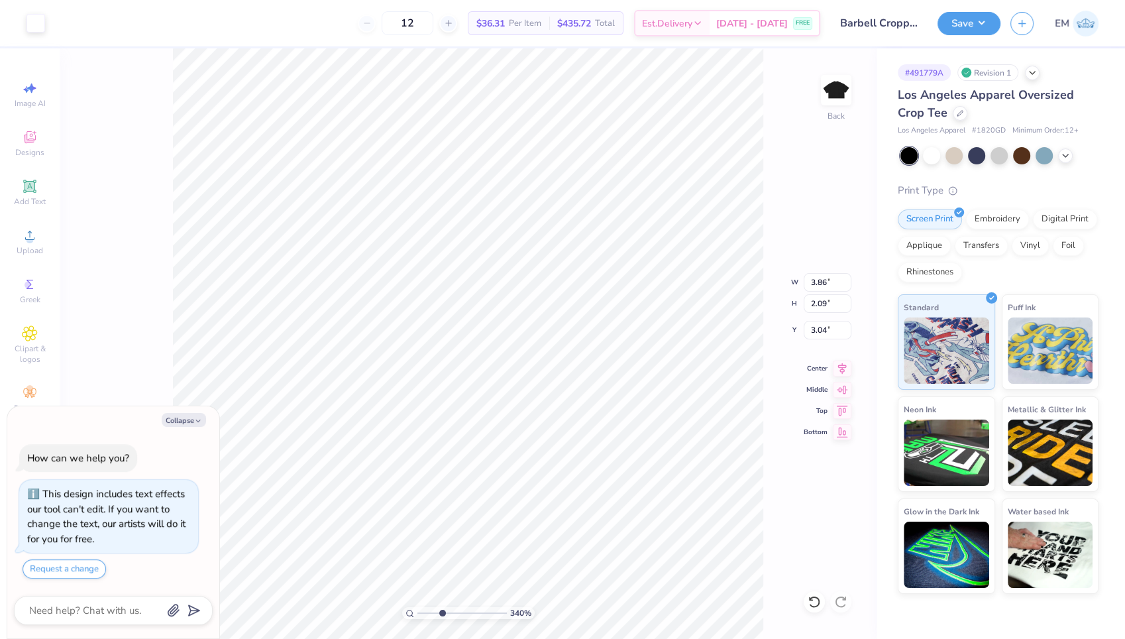
type input "3.39918985754372"
type textarea "x"
type input "3.39918985754372"
type textarea "x"
type input "3.39918985754372"
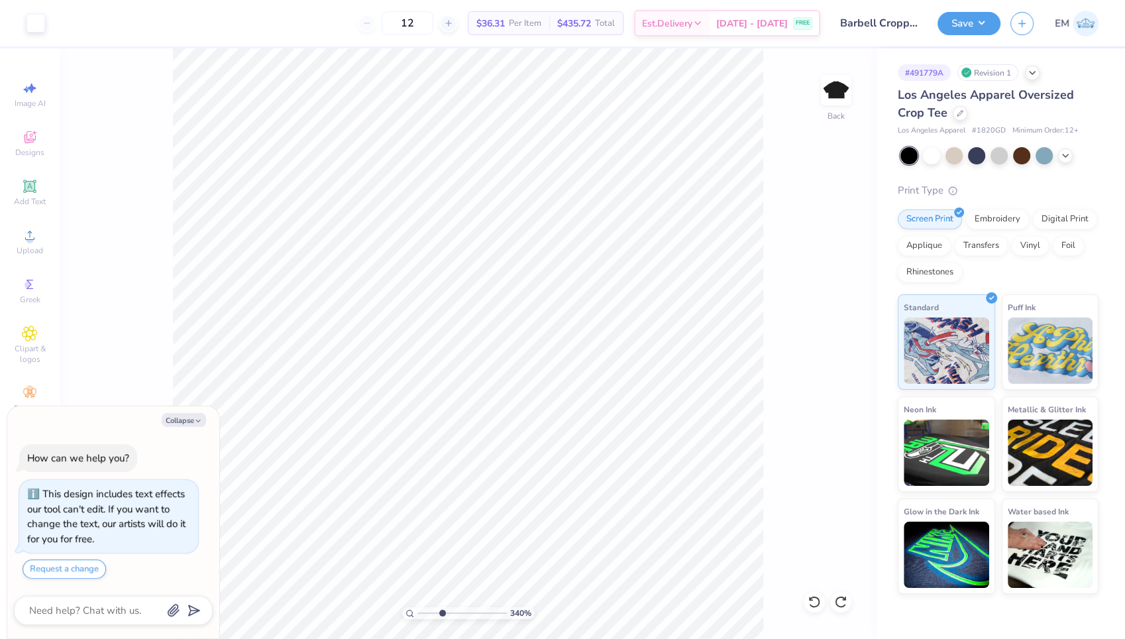
type textarea "x"
type input "3.39918985754372"
type textarea "x"
type input "3.39918985754372"
type textarea "x"
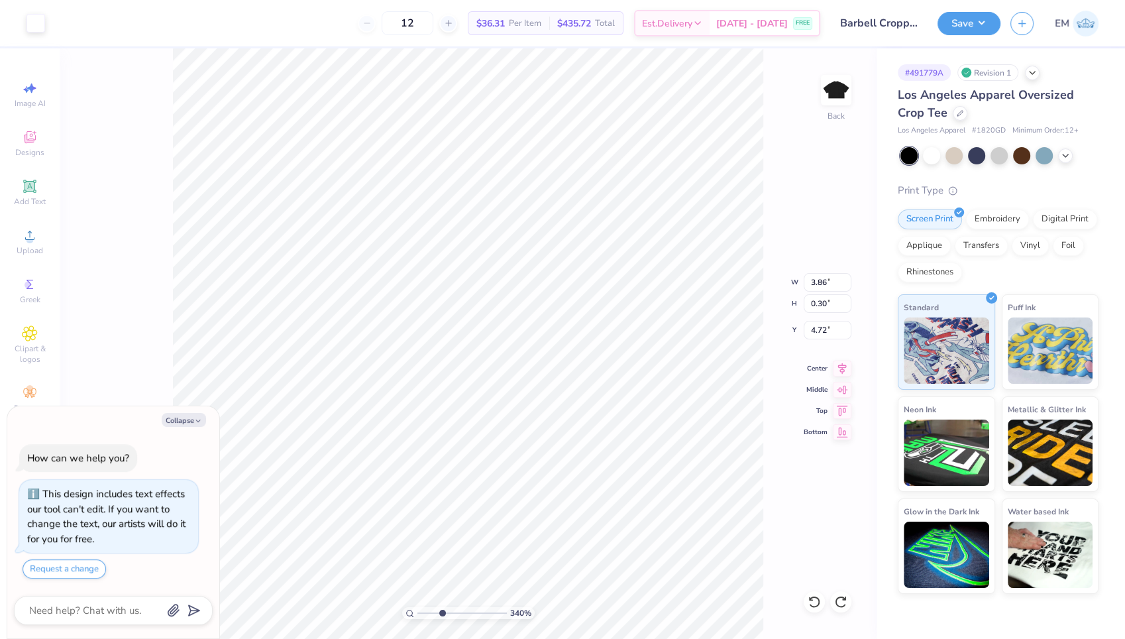
type input "3.39918985754372"
type input "4.73"
type textarea "x"
type input "3.39918985754372"
type textarea "x"
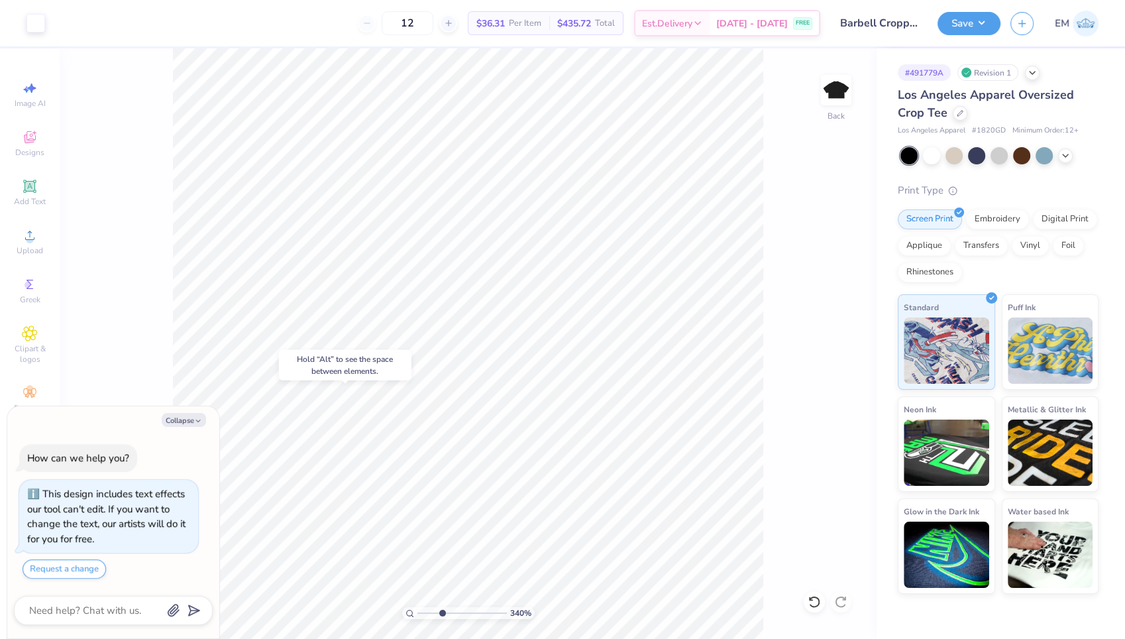
type input "3.39918985754372"
type textarea "x"
type input "3.39918985754372"
type textarea "x"
type input "3.39918985754372"
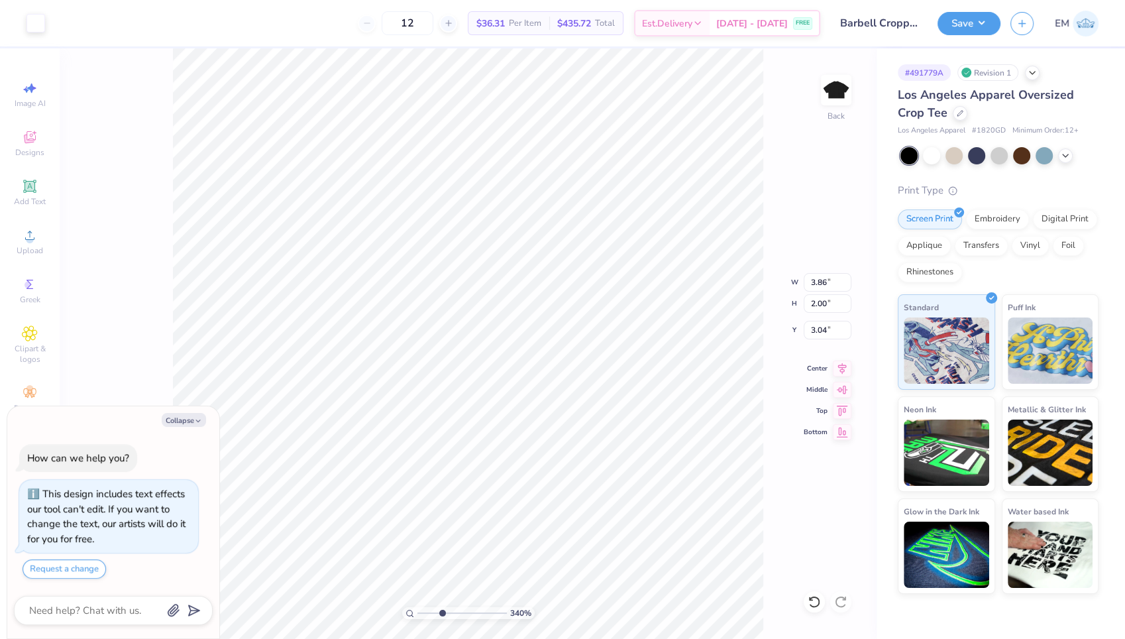
type textarea "x"
type input "3.39918985754372"
type textarea "x"
type input "3.04523734874717"
type textarea "x"
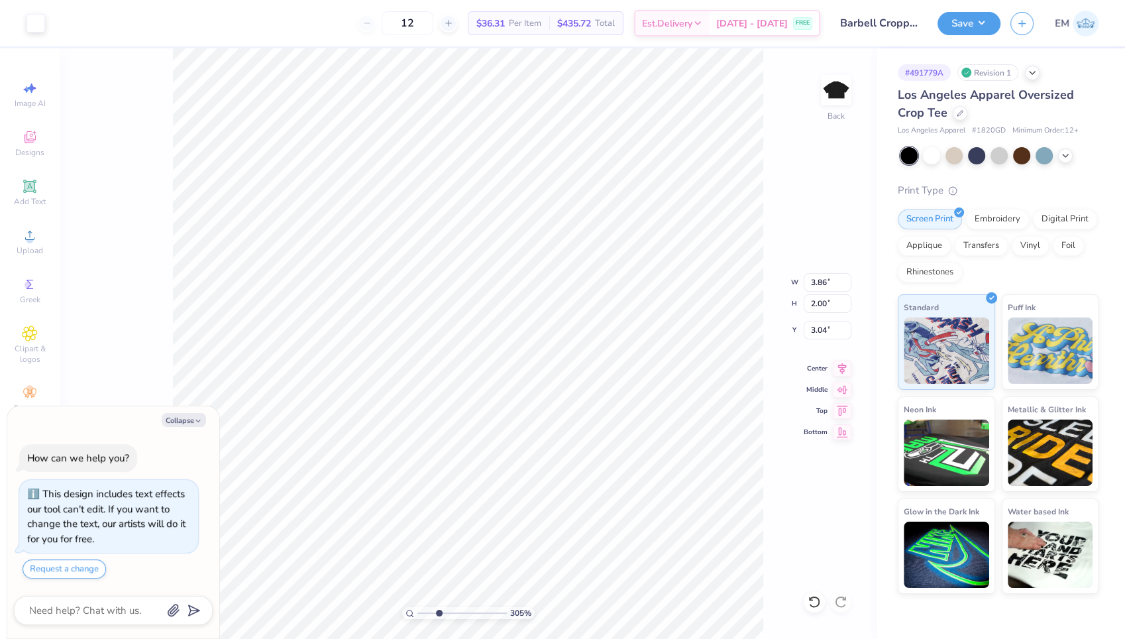
type input "3.04523734874717"
type textarea "x"
type input "3.04523734874717"
type input "3.00"
type textarea "x"
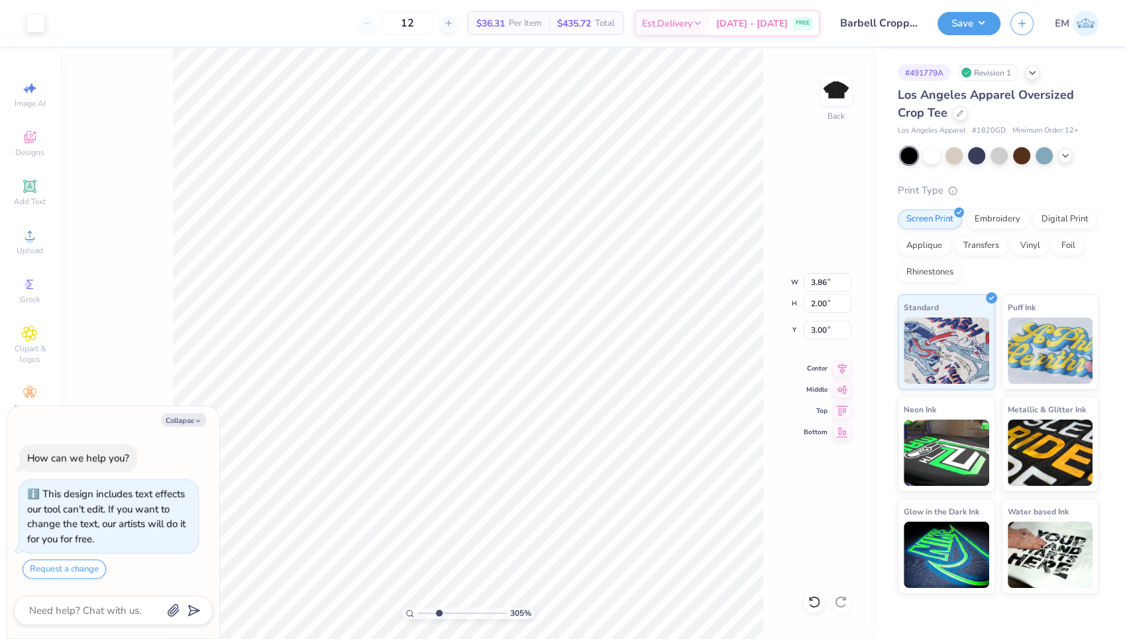
type input "3.04523734874717"
click at [967, 19] on button "Save" at bounding box center [969, 21] width 63 height 23
type textarea "x"
type input "3.04523734874717"
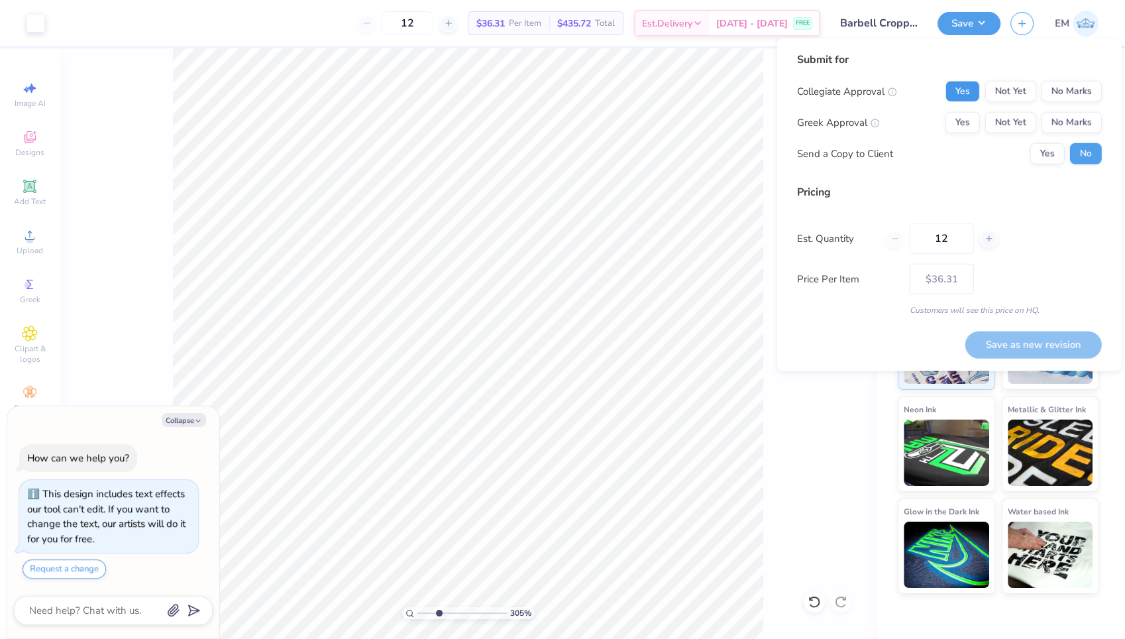
click at [968, 89] on button "Yes" at bounding box center [963, 91] width 34 height 21
click at [1079, 121] on button "No Marks" at bounding box center [1072, 122] width 60 height 21
click at [1032, 339] on button "Save as new revision" at bounding box center [1034, 344] width 137 height 27
type input "$36.31"
type textarea "x"
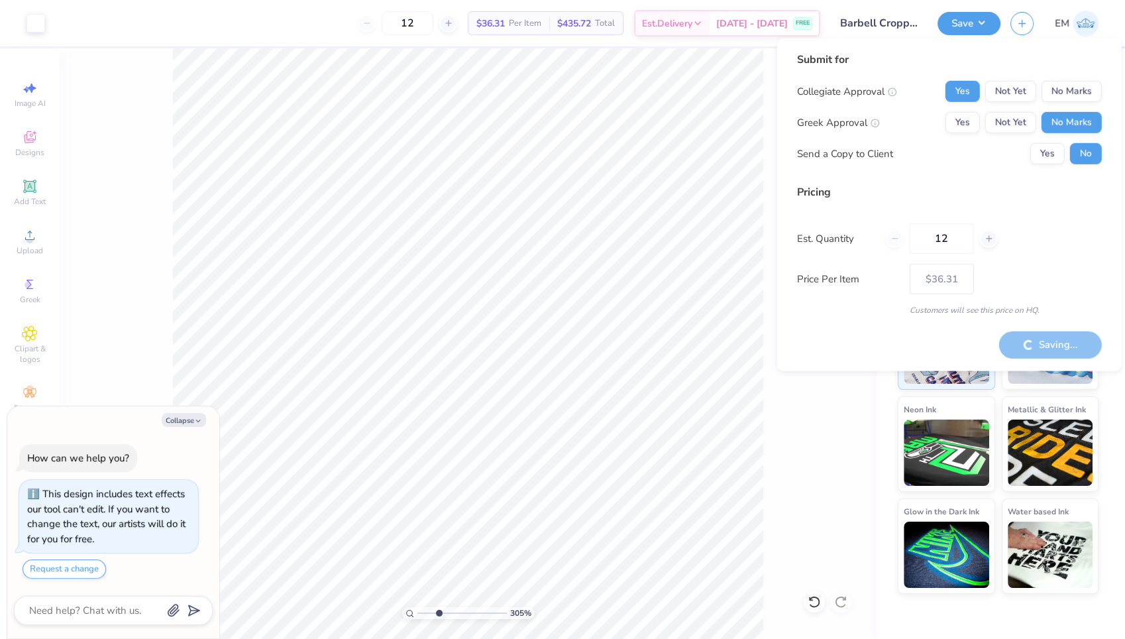
type input "3.04523734874717"
type textarea "x"
type input "3.04523734874717"
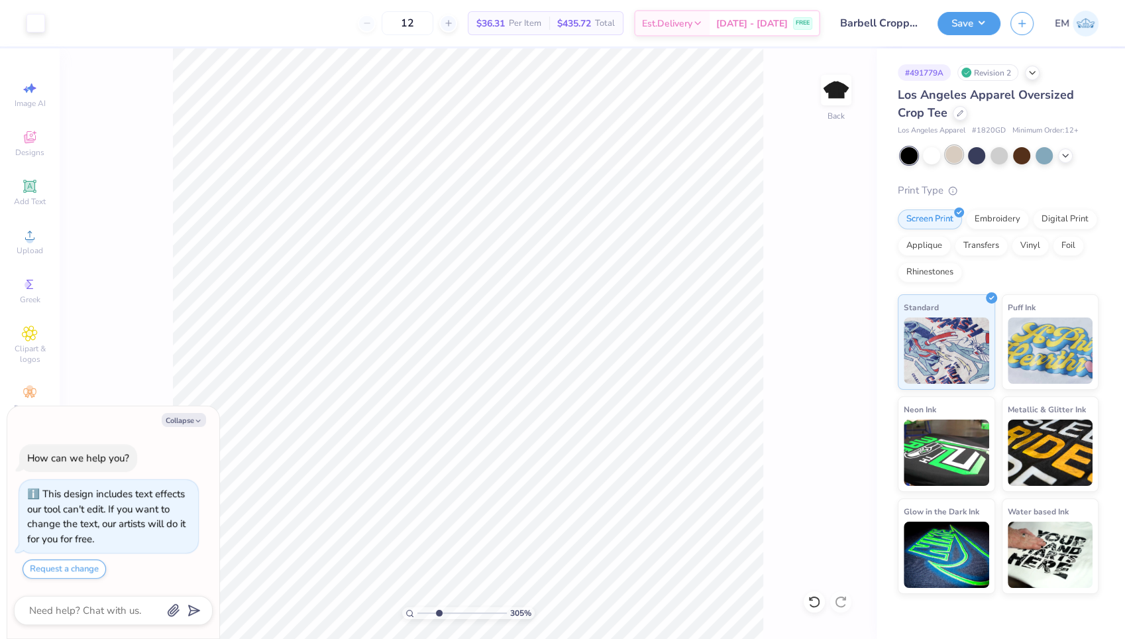
click at [954, 151] on div at bounding box center [954, 154] width 17 height 17
type textarea "x"
type input "3.04523734874717"
type textarea "x"
type input "3.04523734874717"
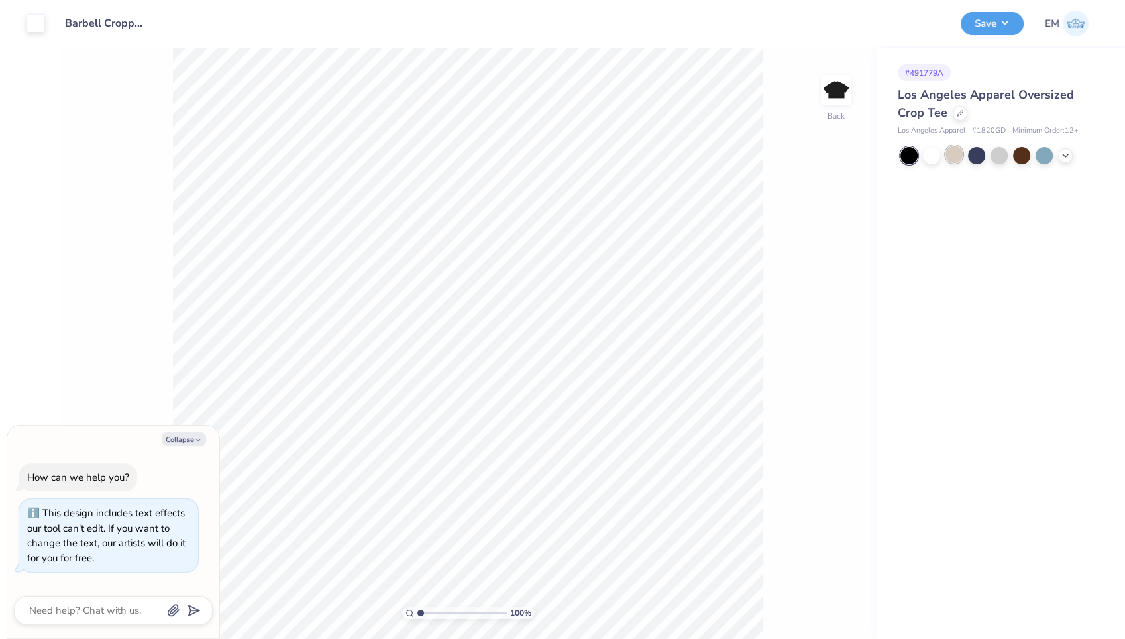
click at [956, 152] on div at bounding box center [954, 154] width 17 height 17
click at [995, 30] on button "Save" at bounding box center [992, 21] width 63 height 23
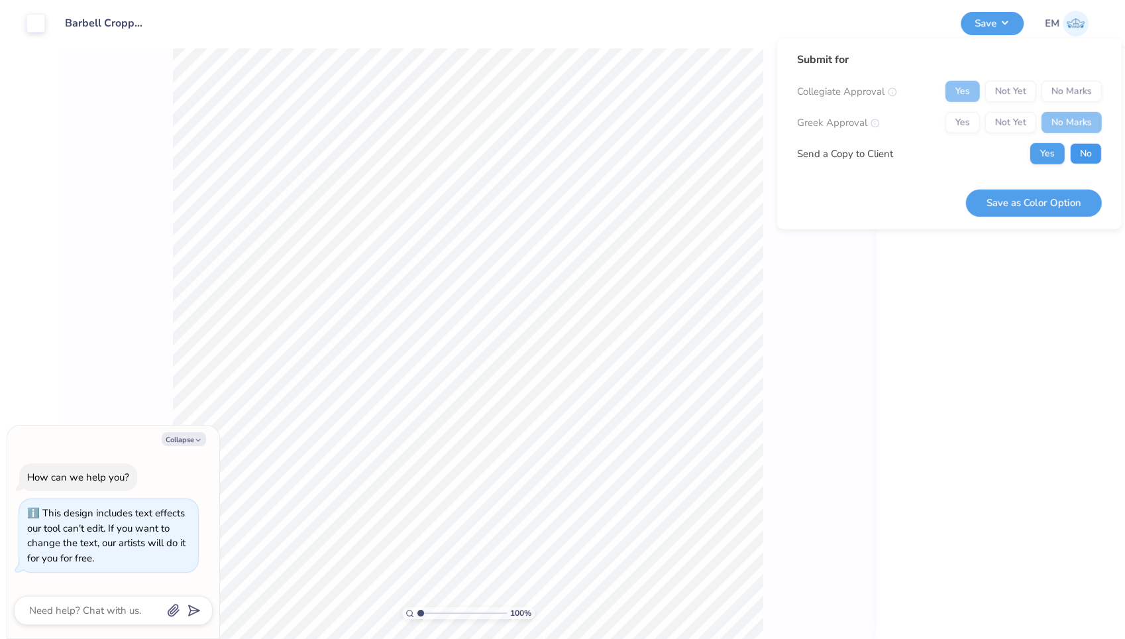
click at [1083, 144] on button "No" at bounding box center [1086, 153] width 32 height 21
click at [1024, 205] on button "Save as Color Option" at bounding box center [1034, 202] width 136 height 27
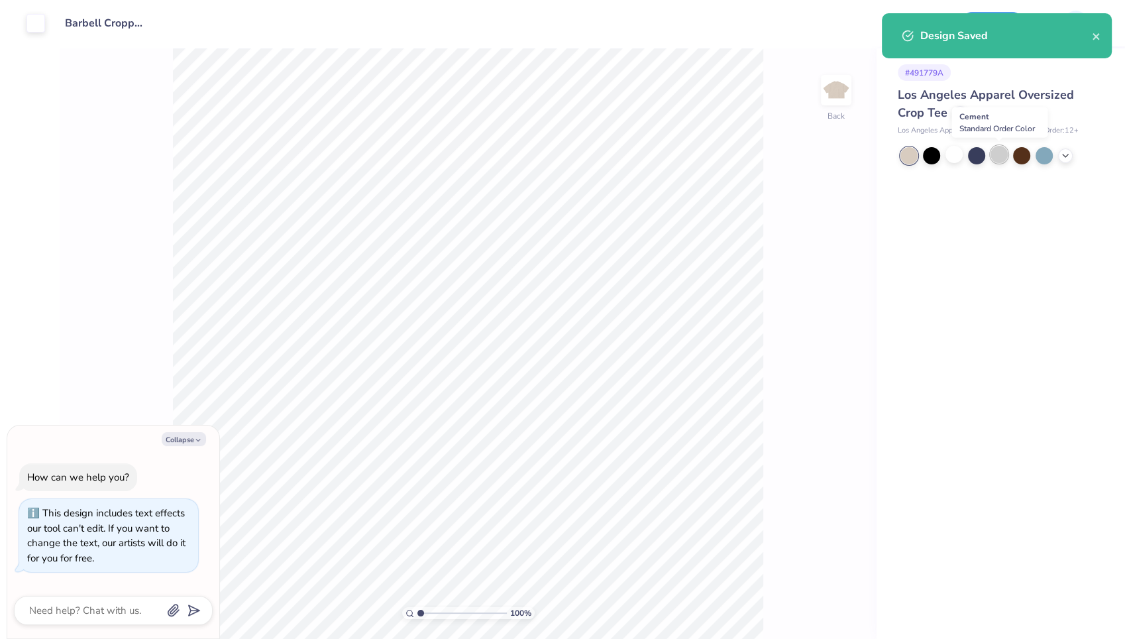
click at [995, 155] on div at bounding box center [999, 154] width 17 height 17
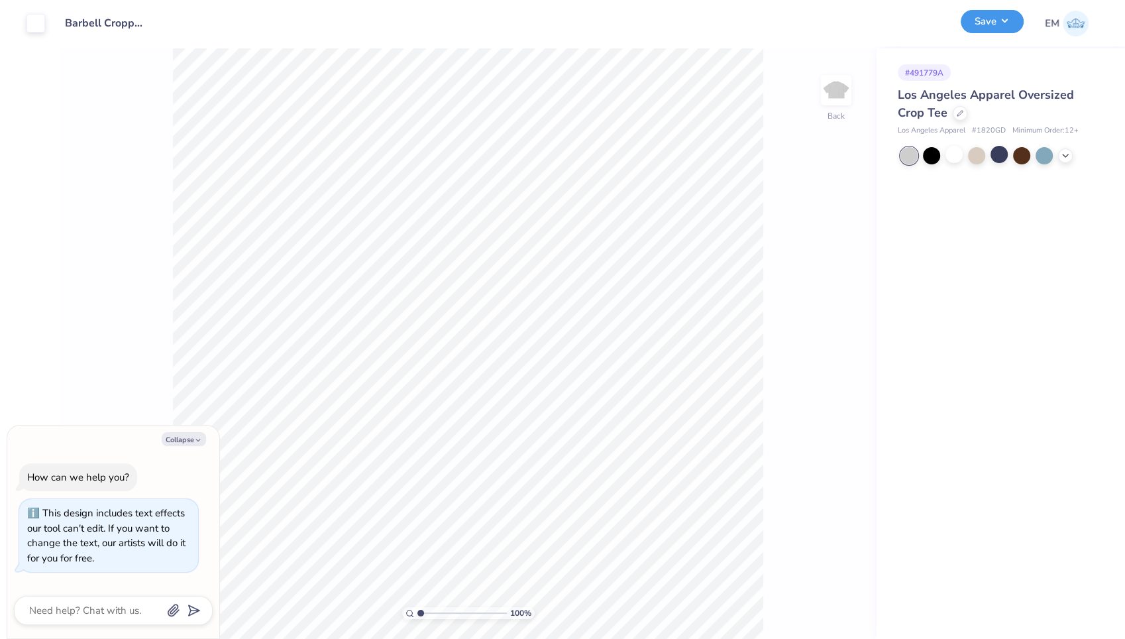
click at [1002, 33] on div "Save" at bounding box center [992, 23] width 63 height 23
click at [997, 19] on button "Save" at bounding box center [992, 21] width 63 height 23
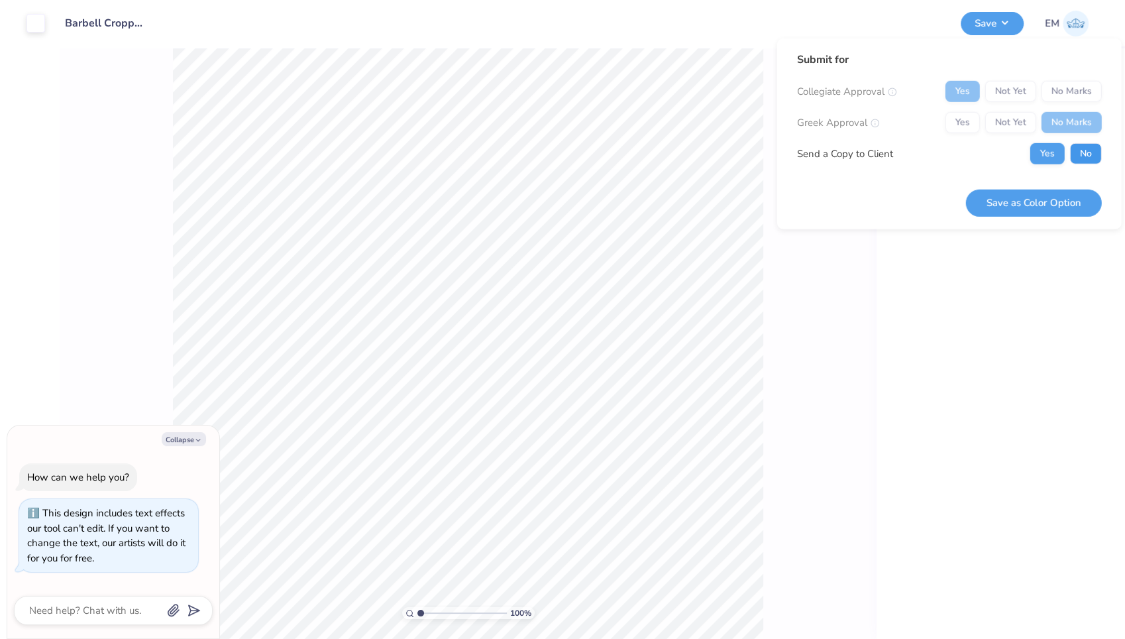
click at [1081, 147] on button "No" at bounding box center [1086, 153] width 32 height 21
click at [1028, 198] on button "Save as Color Option" at bounding box center [1034, 202] width 136 height 27
type textarea "x"
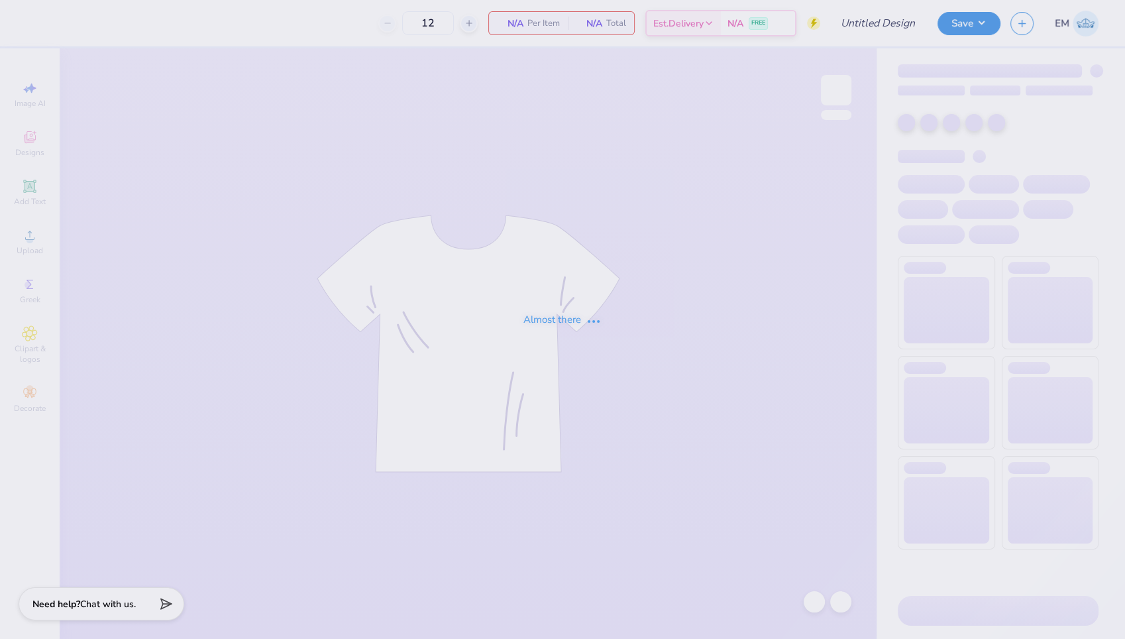
type input "Barbell Hoodie"
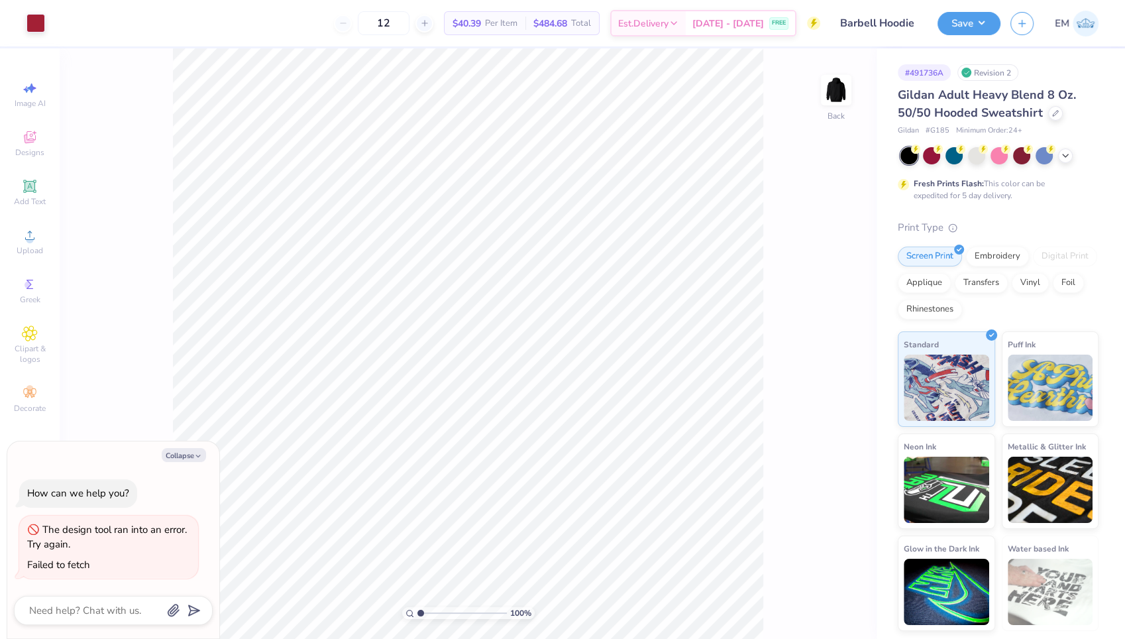
type textarea "x"
click at [846, 290] on input "4.01" at bounding box center [828, 293] width 48 height 19
click at [846, 300] on input "4.01" at bounding box center [828, 293] width 48 height 19
click at [846, 294] on input "4" at bounding box center [828, 293] width 48 height 19
click at [846, 294] on input "3.99" at bounding box center [828, 293] width 48 height 19
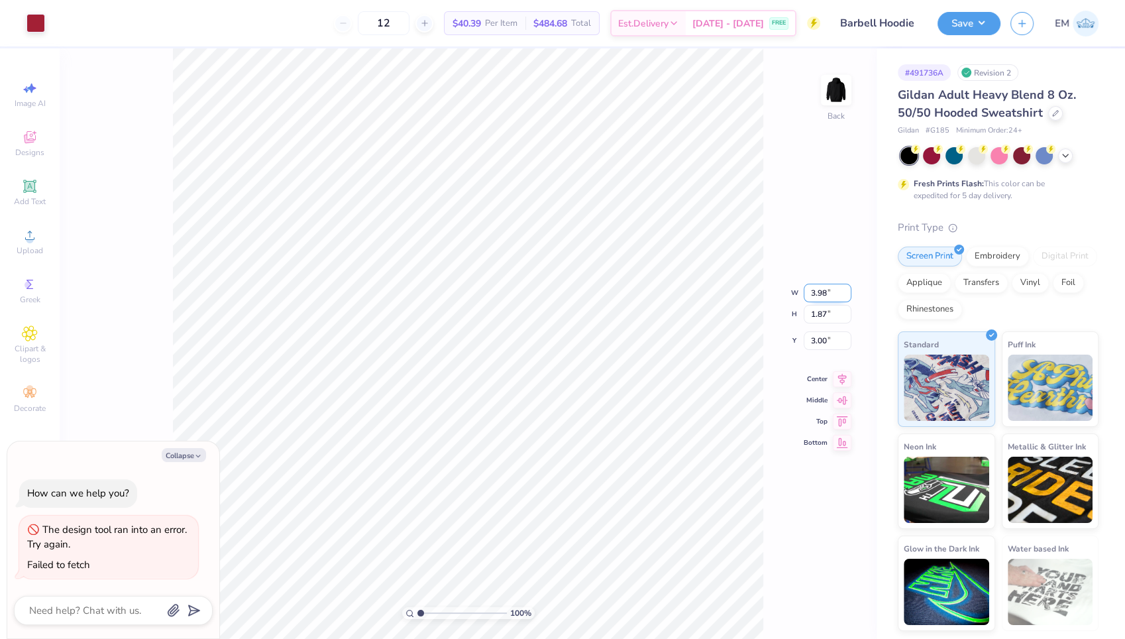
click at [846, 294] on input "3.98" at bounding box center [828, 293] width 48 height 19
click at [846, 294] on input "3.97" at bounding box center [828, 293] width 48 height 19
click at [846, 294] on input "3.96" at bounding box center [828, 293] width 48 height 19
click at [846, 294] on input "3.95" at bounding box center [828, 293] width 48 height 19
click at [846, 294] on input "3.94" at bounding box center [828, 293] width 48 height 19
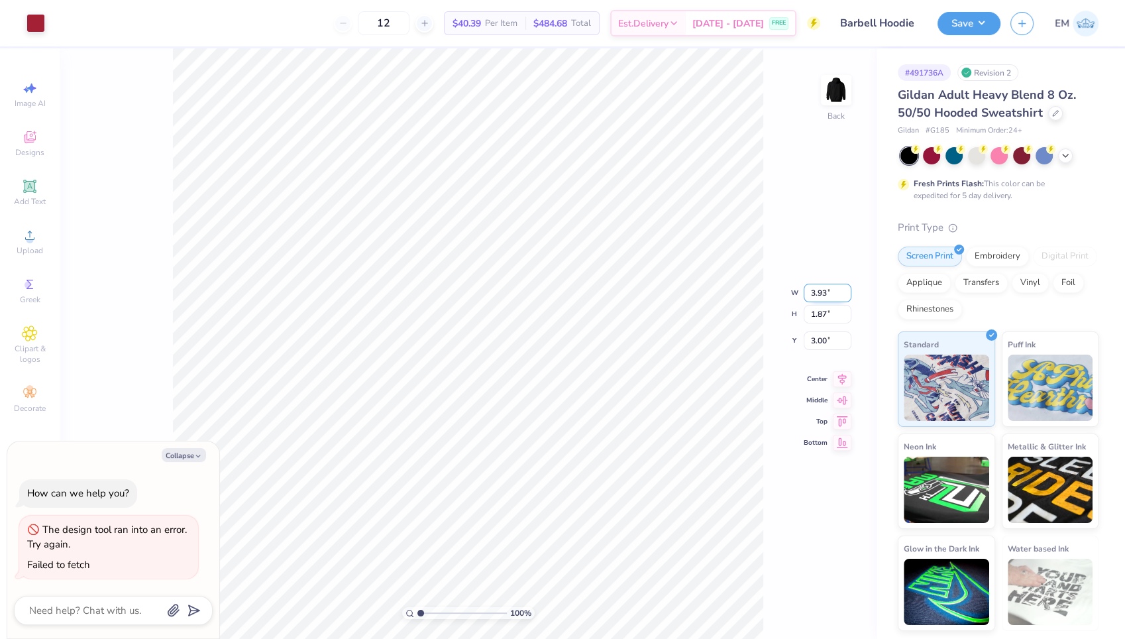
click at [846, 294] on input "3.93" at bounding box center [828, 293] width 48 height 19
click at [846, 294] on input "3.92" at bounding box center [828, 293] width 48 height 19
click at [846, 294] on input "3.91" at bounding box center [828, 293] width 48 height 19
click at [846, 294] on input "3.9" at bounding box center [828, 293] width 48 height 19
click at [846, 294] on input "3.89" at bounding box center [828, 293] width 48 height 19
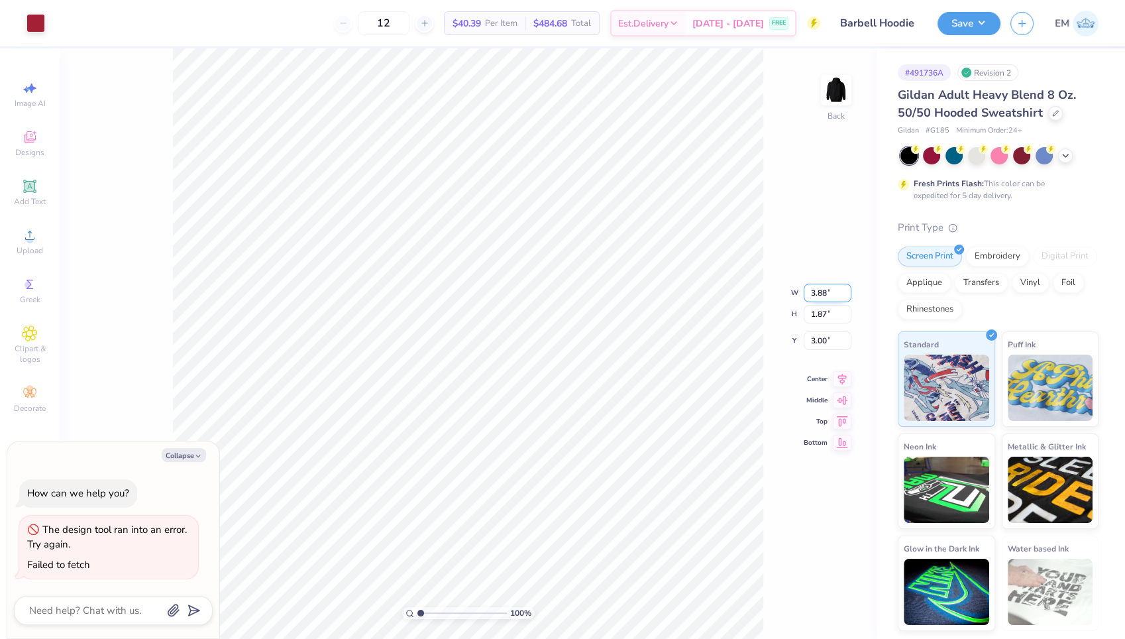
click at [846, 294] on input "3.88" at bounding box center [828, 293] width 48 height 19
click at [846, 294] on input "3.87" at bounding box center [828, 293] width 48 height 19
click at [846, 294] on input "3.86" at bounding box center [828, 293] width 48 height 19
click at [846, 294] on input "3.85" at bounding box center [828, 293] width 48 height 19
click at [846, 294] on input "3.84" at bounding box center [828, 293] width 48 height 19
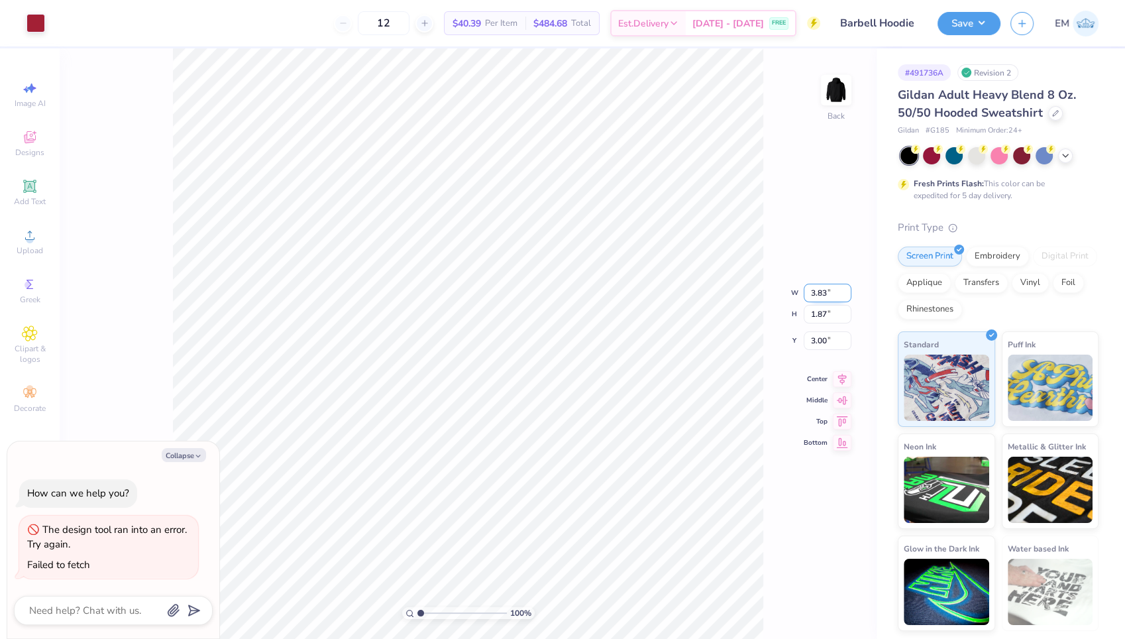
click at [846, 294] on input "3.83" at bounding box center [828, 293] width 48 height 19
click at [846, 294] on input "3.82" at bounding box center [828, 293] width 48 height 19
click at [846, 294] on input "3.81" at bounding box center [828, 293] width 48 height 19
click at [846, 294] on input "3.8" at bounding box center [828, 293] width 48 height 19
click at [846, 294] on input "3.79" at bounding box center [828, 293] width 48 height 19
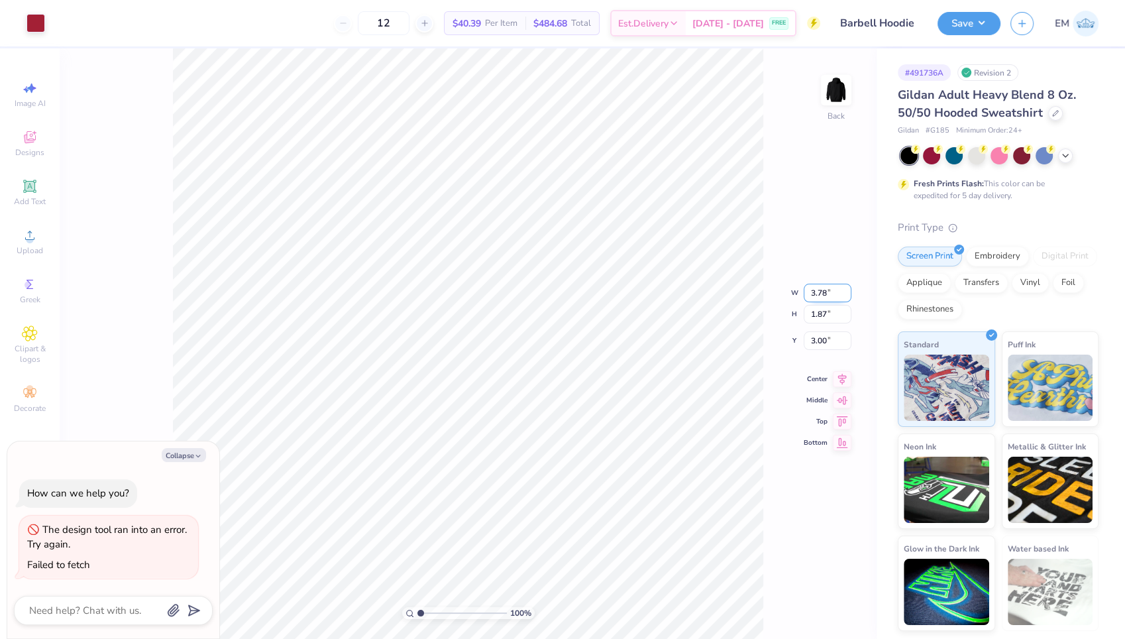
click at [846, 294] on input "3.78" at bounding box center [828, 293] width 48 height 19
click at [846, 294] on input "3.77" at bounding box center [828, 293] width 48 height 19
click at [846, 294] on input "3.76" at bounding box center [828, 293] width 48 height 19
click at [846, 294] on input "3.75" at bounding box center [828, 293] width 48 height 19
click at [846, 294] on input "3.74" at bounding box center [828, 293] width 48 height 19
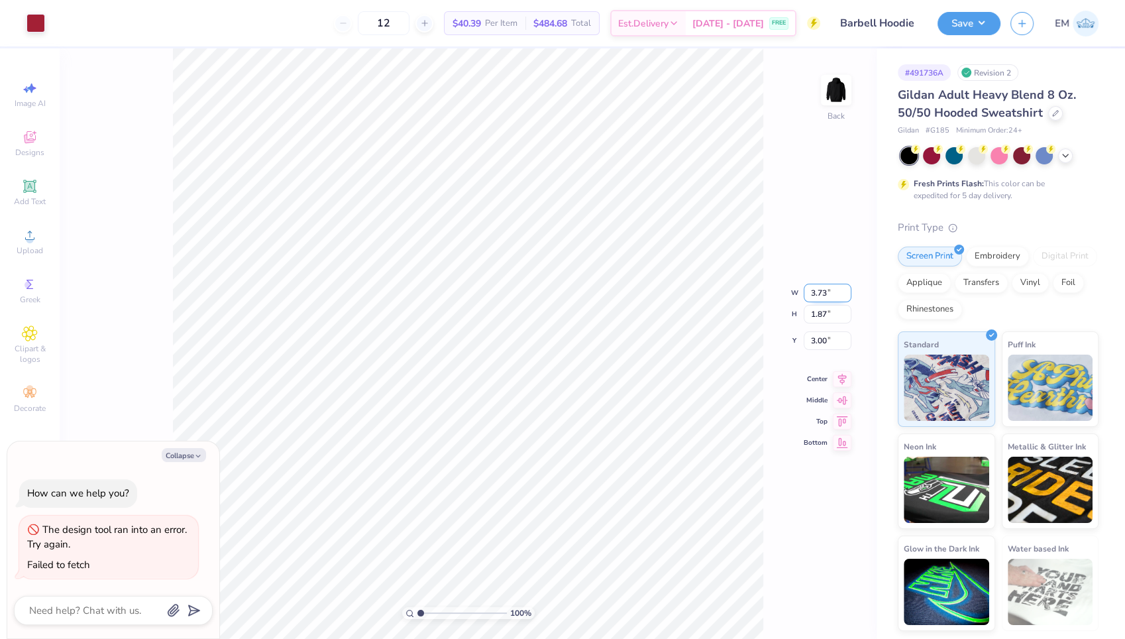
click at [846, 294] on input "3.73" at bounding box center [828, 293] width 48 height 19
click at [846, 294] on input "3.72" at bounding box center [828, 293] width 48 height 19
click at [846, 294] on input "3.71" at bounding box center [828, 293] width 48 height 19
click at [846, 294] on input "3.7" at bounding box center [828, 293] width 48 height 19
click at [846, 294] on input "3.69" at bounding box center [828, 293] width 48 height 19
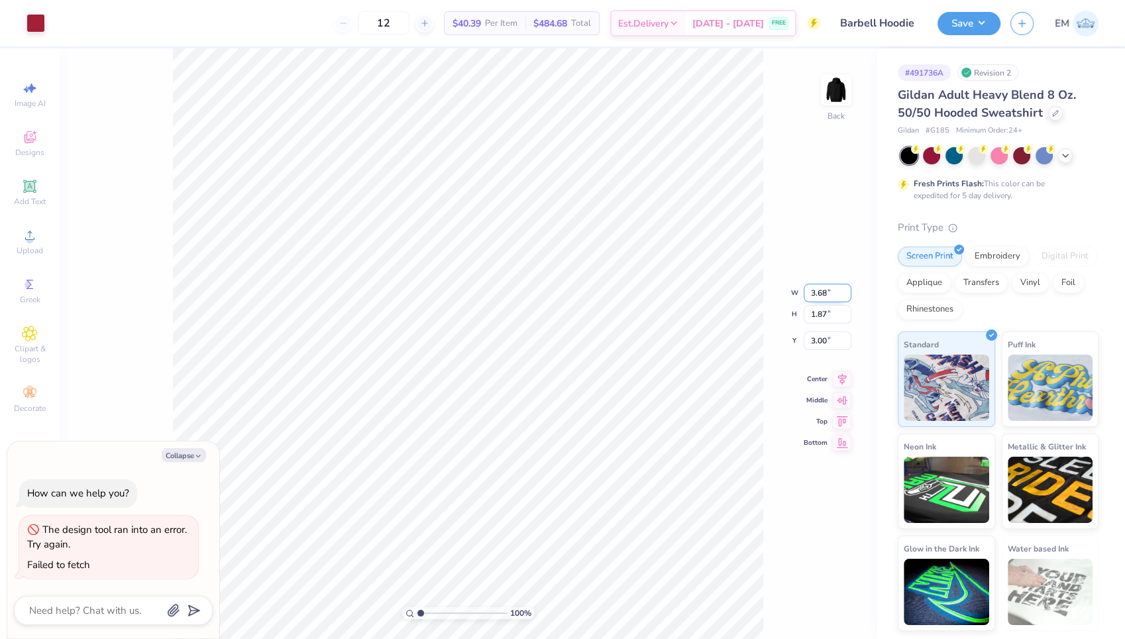
click at [846, 294] on input "3.68" at bounding box center [828, 293] width 48 height 19
click at [846, 294] on input "3.67" at bounding box center [828, 293] width 48 height 19
click at [844, 287] on input "3.68" at bounding box center [828, 293] width 48 height 19
click at [844, 287] on input "3.69" at bounding box center [828, 293] width 48 height 19
click at [844, 287] on input "3.7" at bounding box center [828, 293] width 48 height 19
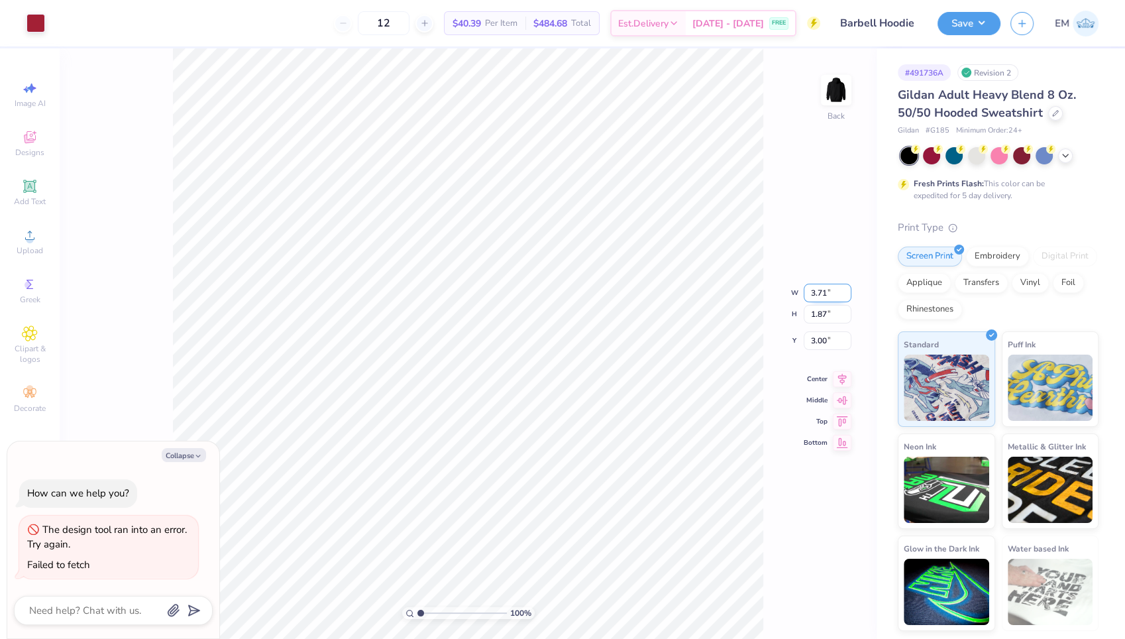
click at [844, 287] on input "3.71" at bounding box center [828, 293] width 48 height 19
click at [844, 287] on input "3.72" at bounding box center [828, 293] width 48 height 19
click at [844, 287] on input "3.73" at bounding box center [828, 293] width 48 height 19
click at [844, 287] on input "3.74" at bounding box center [828, 293] width 48 height 19
click at [844, 287] on input "3.75" at bounding box center [828, 293] width 48 height 19
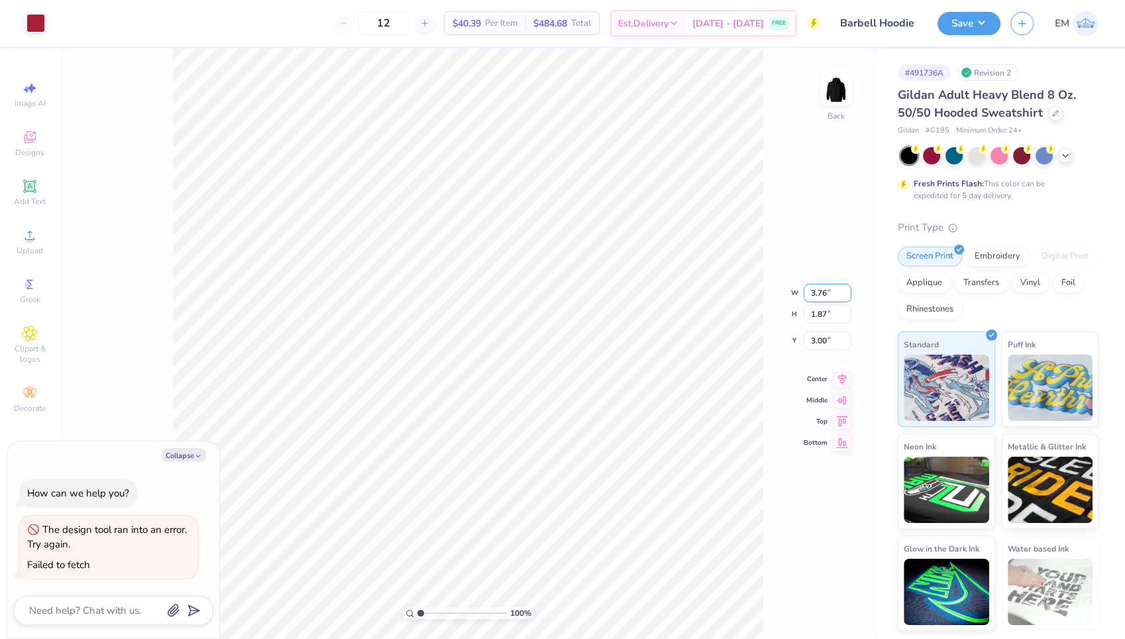
click at [844, 287] on input "3.76" at bounding box center [828, 293] width 48 height 19
click at [844, 287] on input "3.77" at bounding box center [828, 293] width 48 height 19
click at [844, 287] on input "3.78" at bounding box center [828, 293] width 48 height 19
click at [844, 287] on input "3.79" at bounding box center [828, 293] width 48 height 19
click at [844, 287] on input "3.8" at bounding box center [828, 293] width 48 height 19
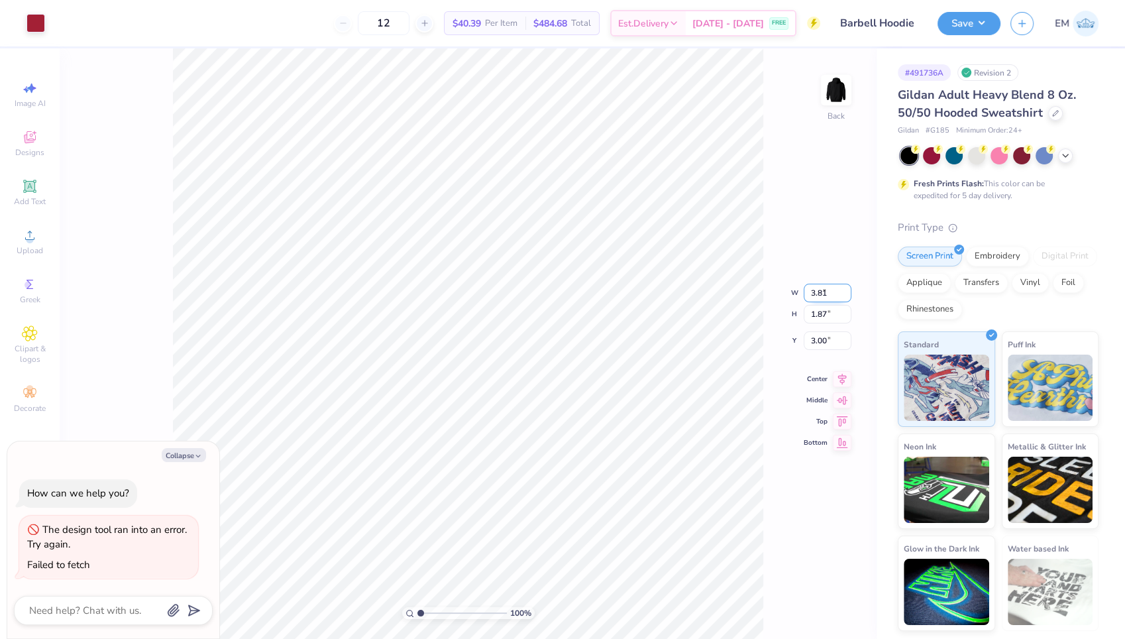
click at [844, 287] on input "3.81" at bounding box center [828, 293] width 48 height 19
click at [844, 287] on input "3.82" at bounding box center [828, 293] width 48 height 19
click at [844, 287] on input "3.83" at bounding box center [828, 293] width 48 height 19
click at [844, 287] on input "3.84" at bounding box center [828, 293] width 48 height 19
click at [844, 287] on input "3.85" at bounding box center [828, 293] width 48 height 19
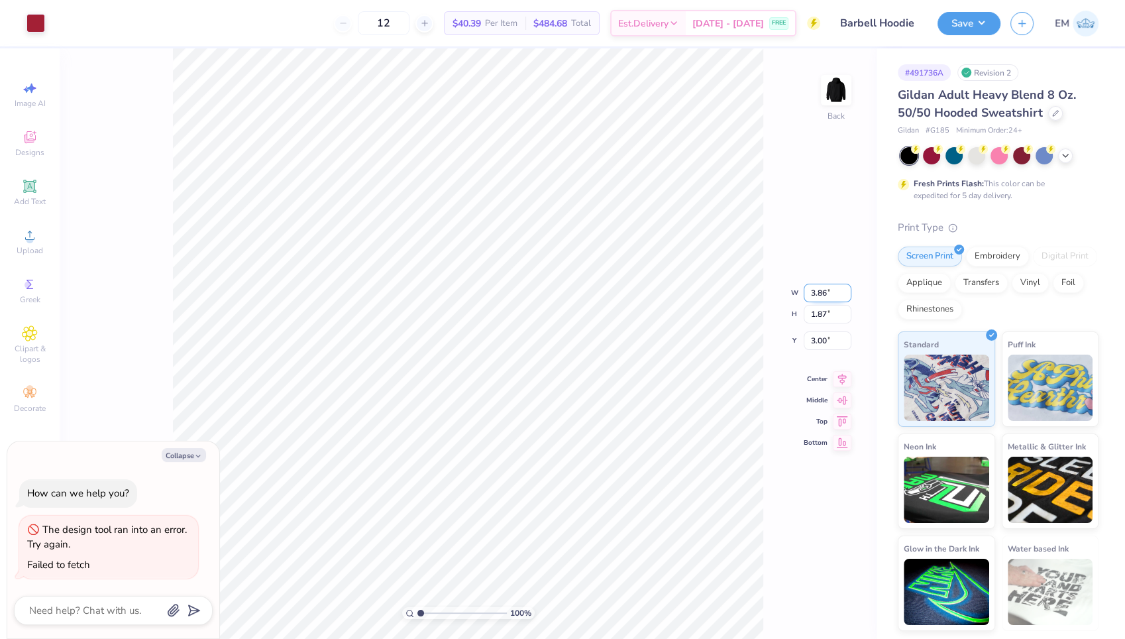
type input "3.86"
click at [844, 287] on input "3.86" at bounding box center [828, 293] width 48 height 19
click at [819, 250] on div "100 % Back W 3.86 3.86 " H 1.87 1.87 " Y 3.00 3.00 " Center Middle Top Bottom" at bounding box center [468, 343] width 817 height 591
type textarea "x"
type input "1.81"
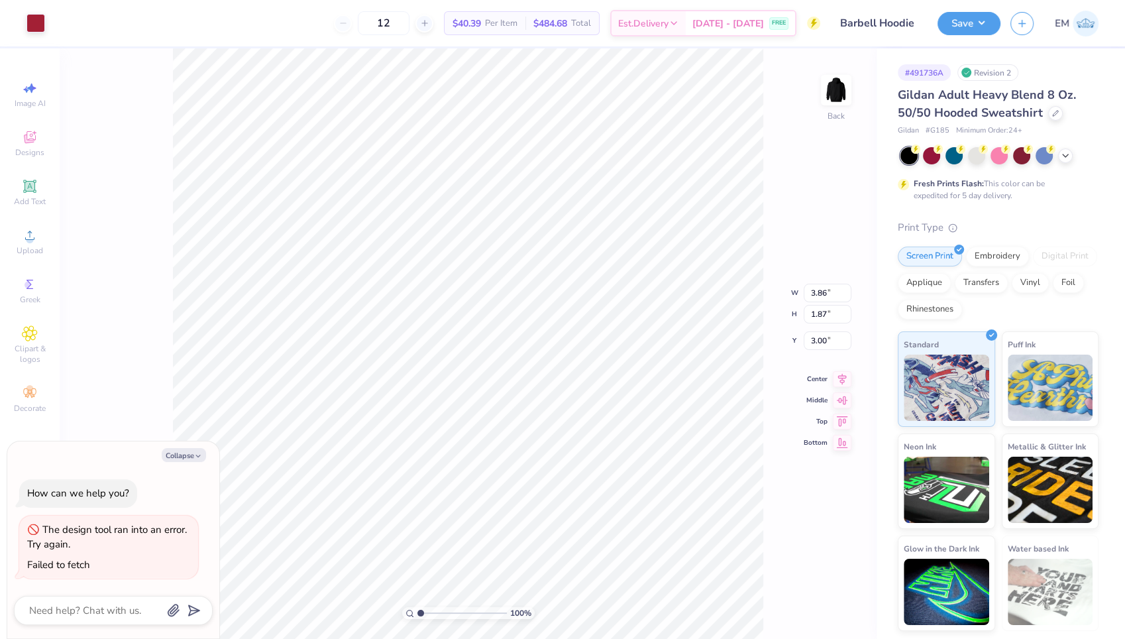
type input "3.03"
type textarea "x"
type input "3.00"
click at [827, 303] on input "1.81" at bounding box center [828, 303] width 48 height 19
type input "1.45709013600064"
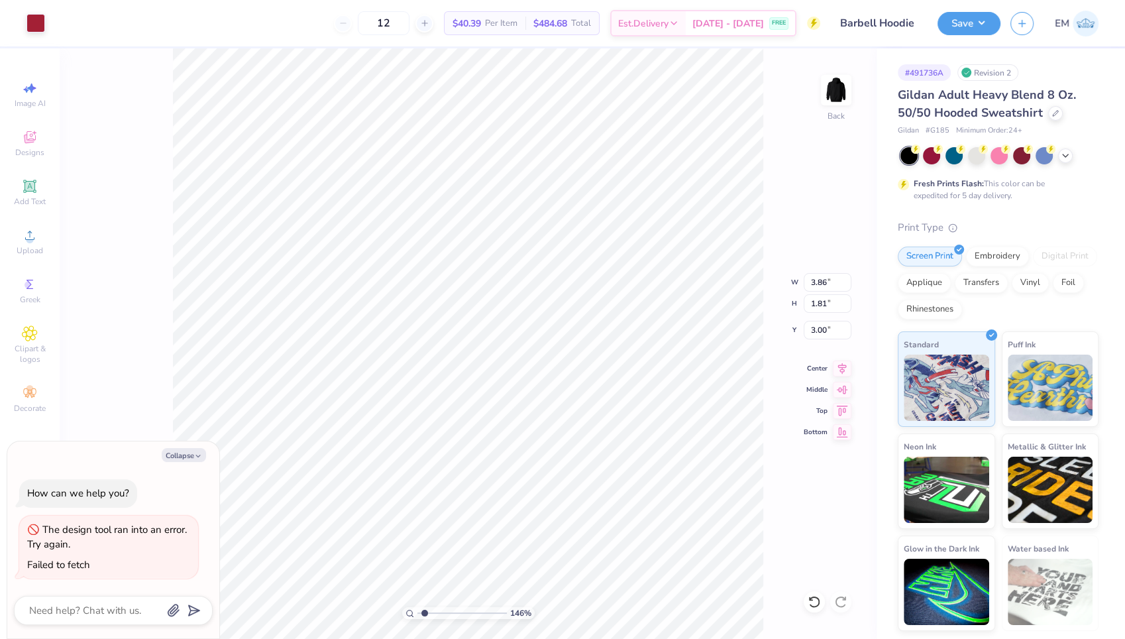
type textarea "x"
type input "2.78466075320484"
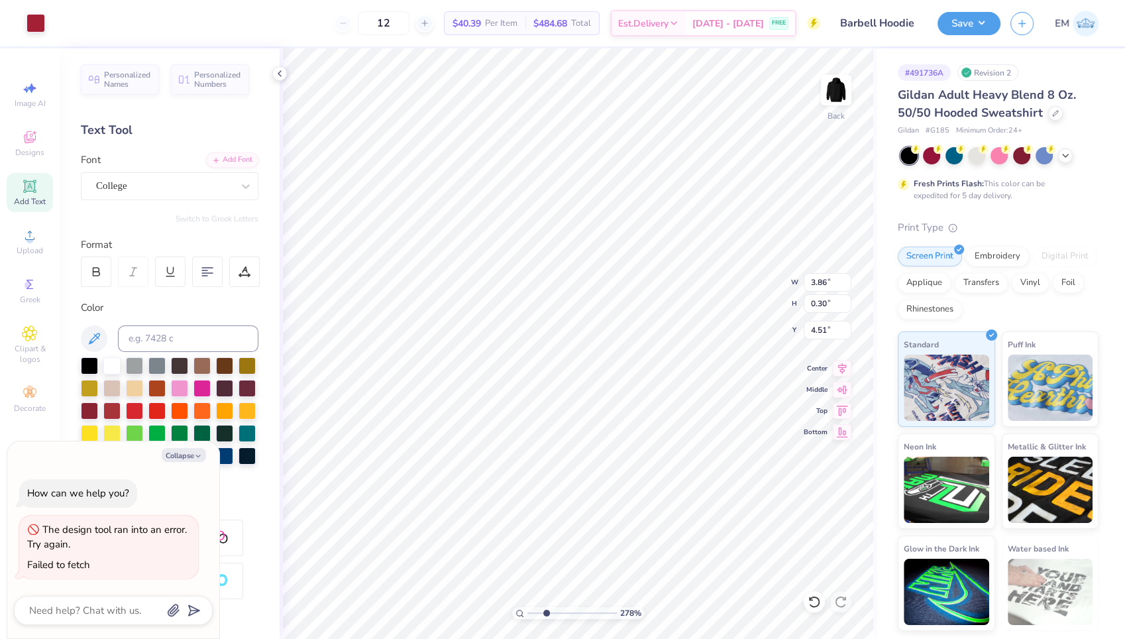
type textarea "x"
type input "3.12741462784965"
type textarea "x"
type input "3.12741462784965"
type textarea "x"
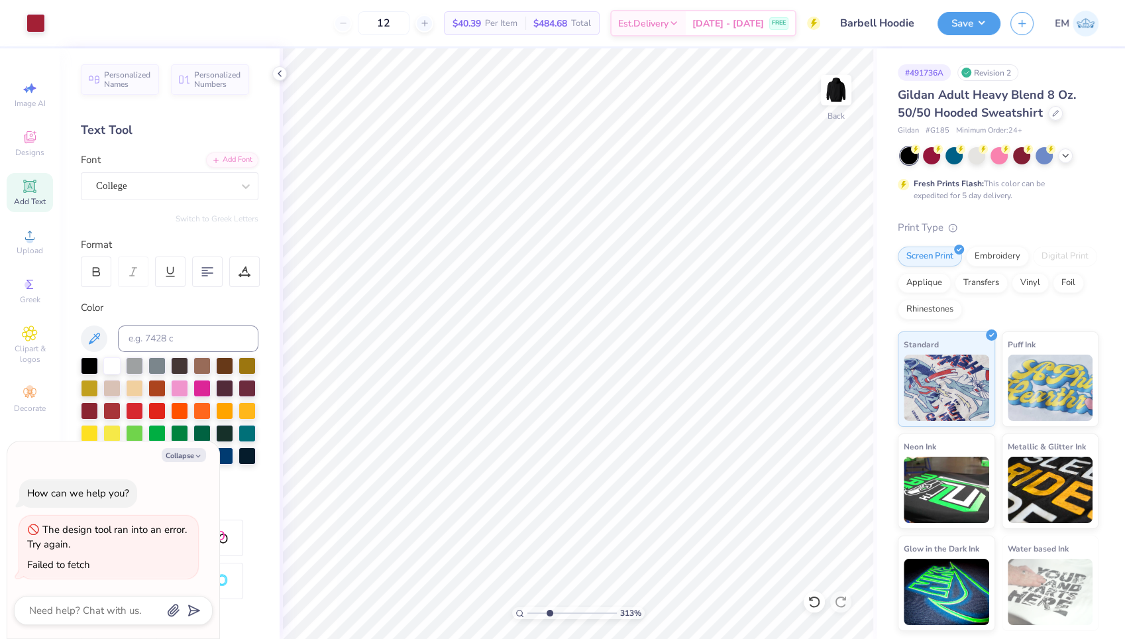
type input "3.12741462784965"
type textarea "x"
type input "2.45799213828765"
type textarea "x"
type input "2.45799213828765"
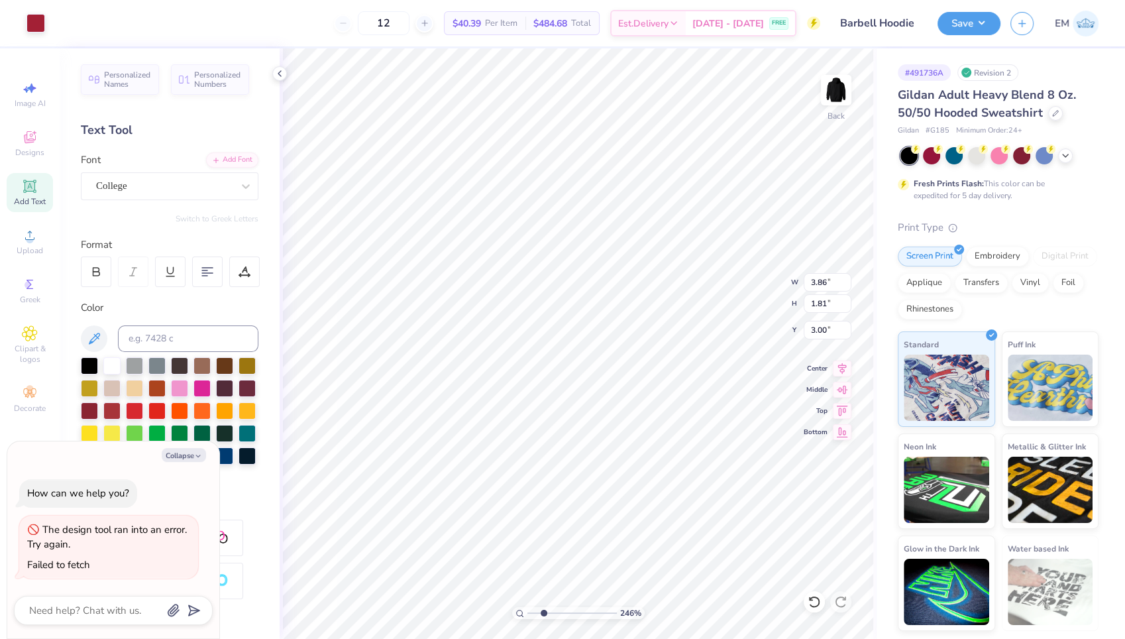
type textarea "x"
type input "4.68"
type input "2.19"
type input "1.61615277268775"
click at [826, 278] on input "4.68" at bounding box center [828, 282] width 48 height 19
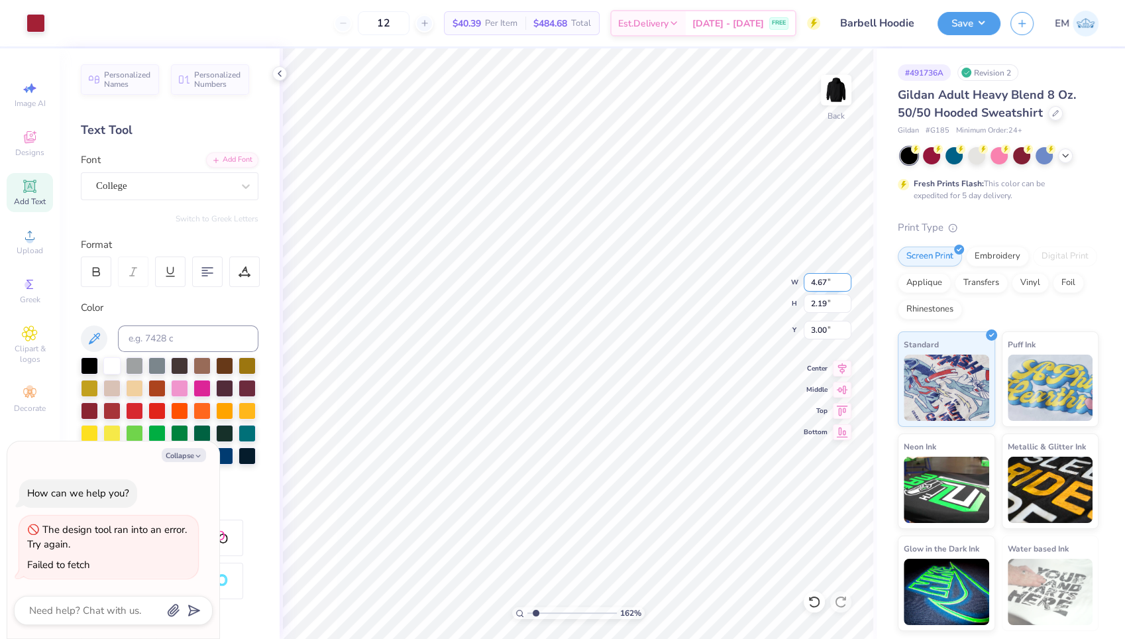
click at [844, 288] on input "4.67" at bounding box center [828, 282] width 48 height 19
click at [844, 288] on input "4.66" at bounding box center [828, 282] width 48 height 19
click at [844, 288] on input "4.65" at bounding box center [828, 282] width 48 height 19
click at [844, 288] on input "4.64" at bounding box center [828, 282] width 48 height 19
click at [844, 288] on input "4.63" at bounding box center [828, 282] width 48 height 19
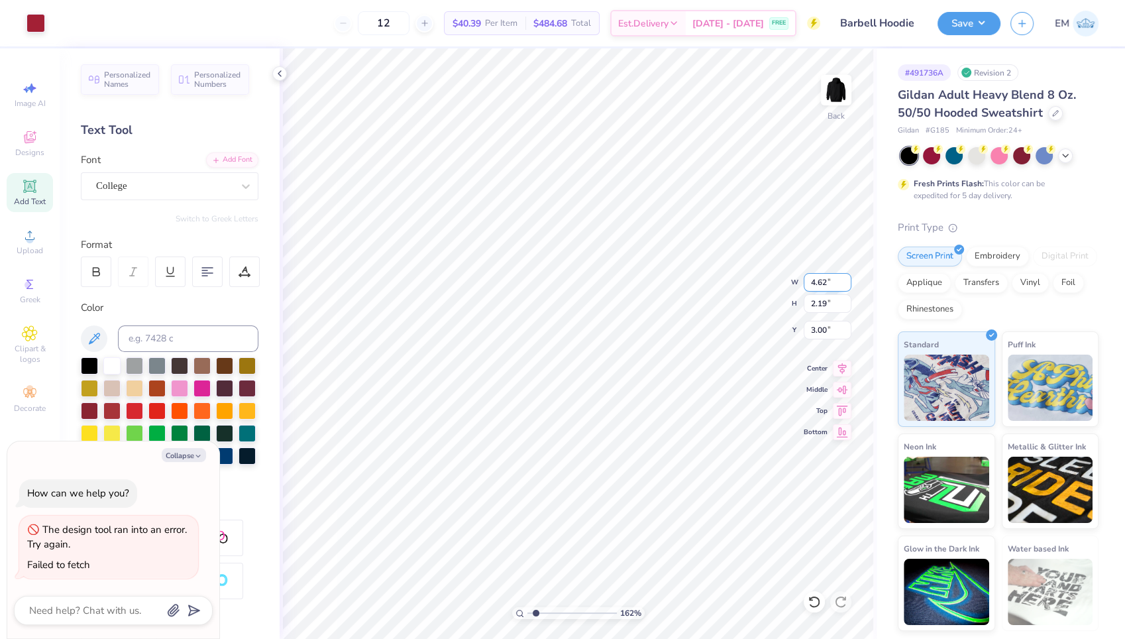
click at [844, 288] on input "4.62" at bounding box center [828, 282] width 48 height 19
click at [844, 288] on input "4.61" at bounding box center [828, 282] width 48 height 19
click at [844, 288] on input "4.6" at bounding box center [828, 282] width 48 height 19
click at [844, 288] on input "4.59" at bounding box center [828, 282] width 48 height 19
click at [844, 288] on input "4.58" at bounding box center [828, 282] width 48 height 19
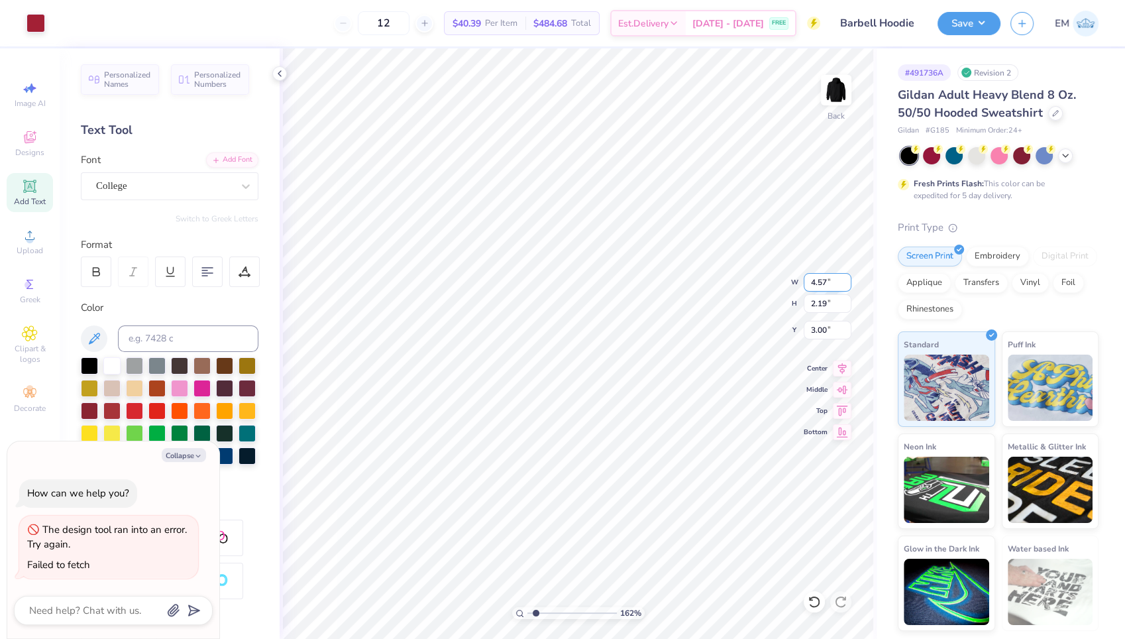
click at [844, 288] on input "4.57" at bounding box center [828, 282] width 48 height 19
click at [844, 288] on input "4.56" at bounding box center [828, 282] width 48 height 19
click at [844, 288] on input "4.55" at bounding box center [828, 282] width 48 height 19
click at [844, 288] on input "4.54" at bounding box center [828, 282] width 48 height 19
click at [844, 288] on input "4.53" at bounding box center [828, 282] width 48 height 19
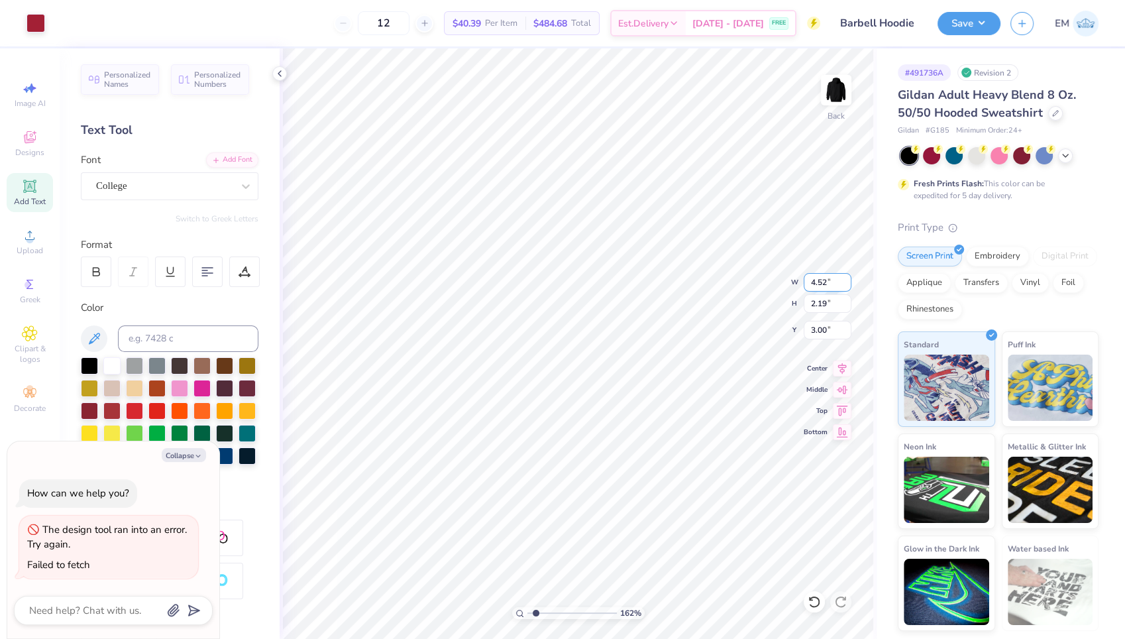
click at [844, 288] on input "4.52" at bounding box center [828, 282] width 48 height 19
click at [844, 288] on input "4.51" at bounding box center [828, 282] width 48 height 19
type input "4.5"
click at [844, 288] on input "4.5" at bounding box center [828, 282] width 48 height 19
type input "1.61615277268775"
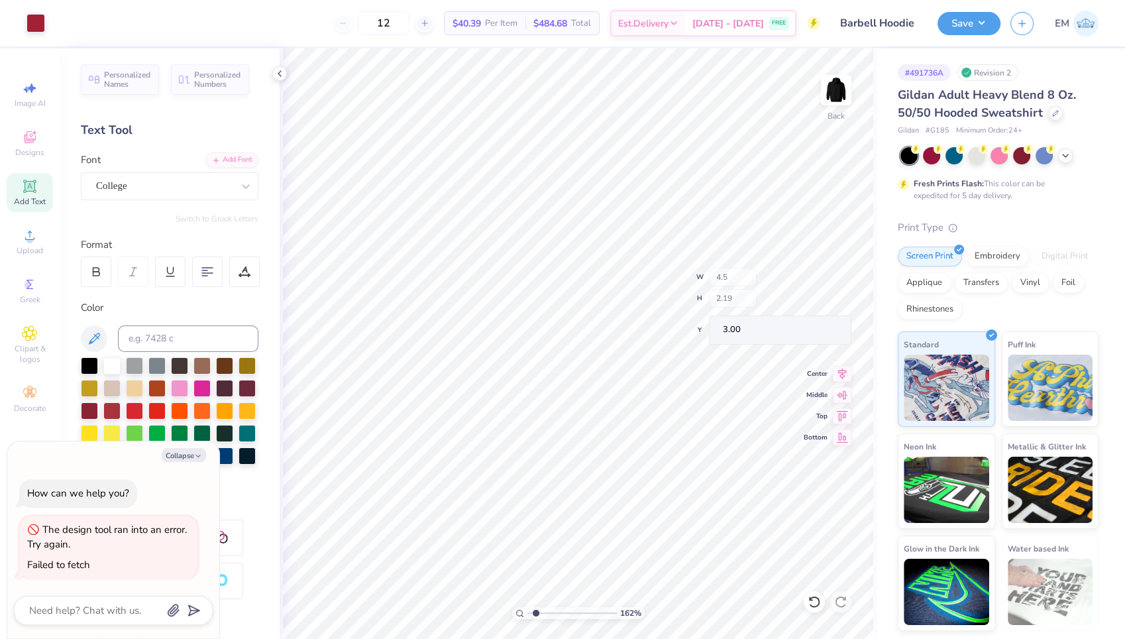
type textarea "x"
type input "1.61615277268775"
type textarea "x"
click at [820, 280] on input "4.68" at bounding box center [828, 282] width 48 height 19
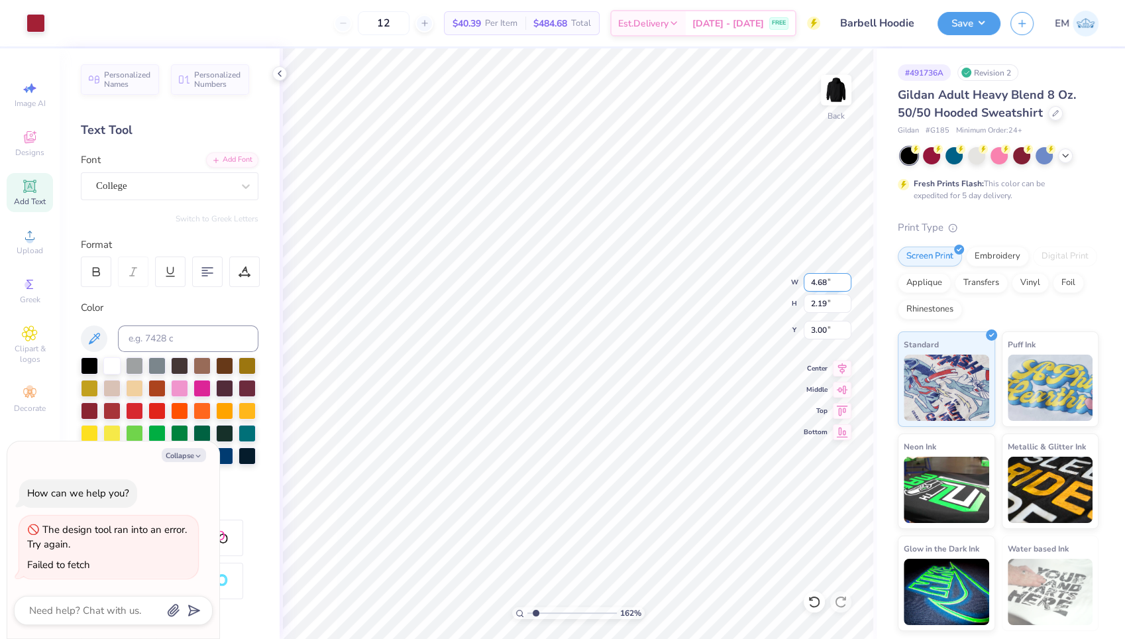
click at [820, 280] on input "4.68" at bounding box center [828, 282] width 48 height 19
type input "4.5"
type input "1.61615277268775"
type textarea "x"
type input "1.61615277268775"
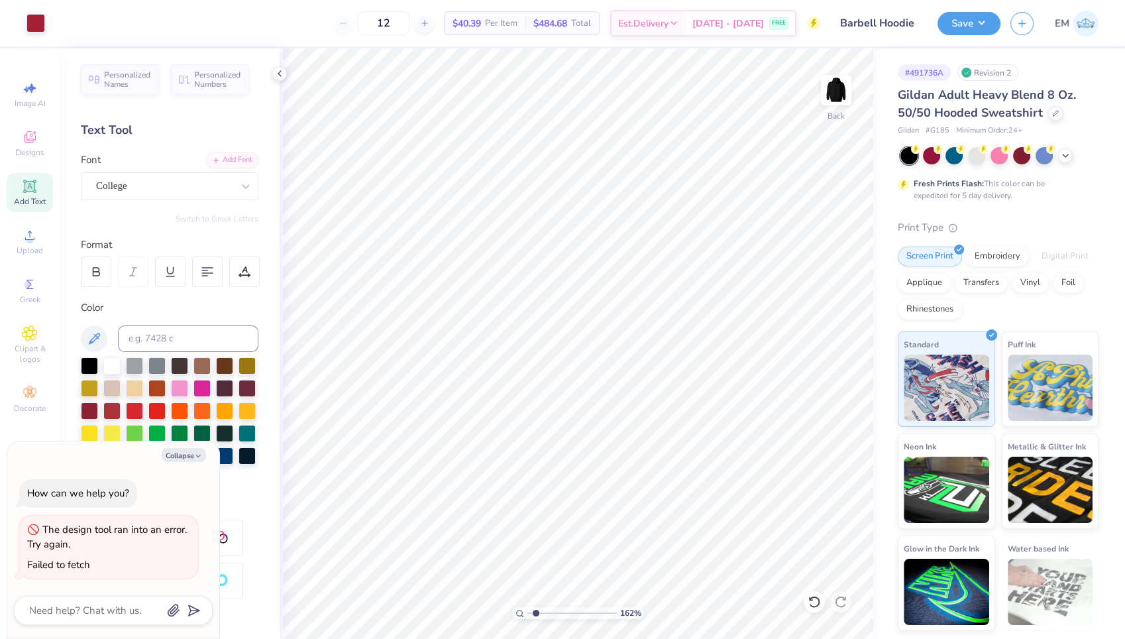
type textarea "x"
click at [830, 282] on input "4.68" at bounding box center [828, 282] width 48 height 19
type input "4.5"
type input "1.61615277268775"
type textarea "x"
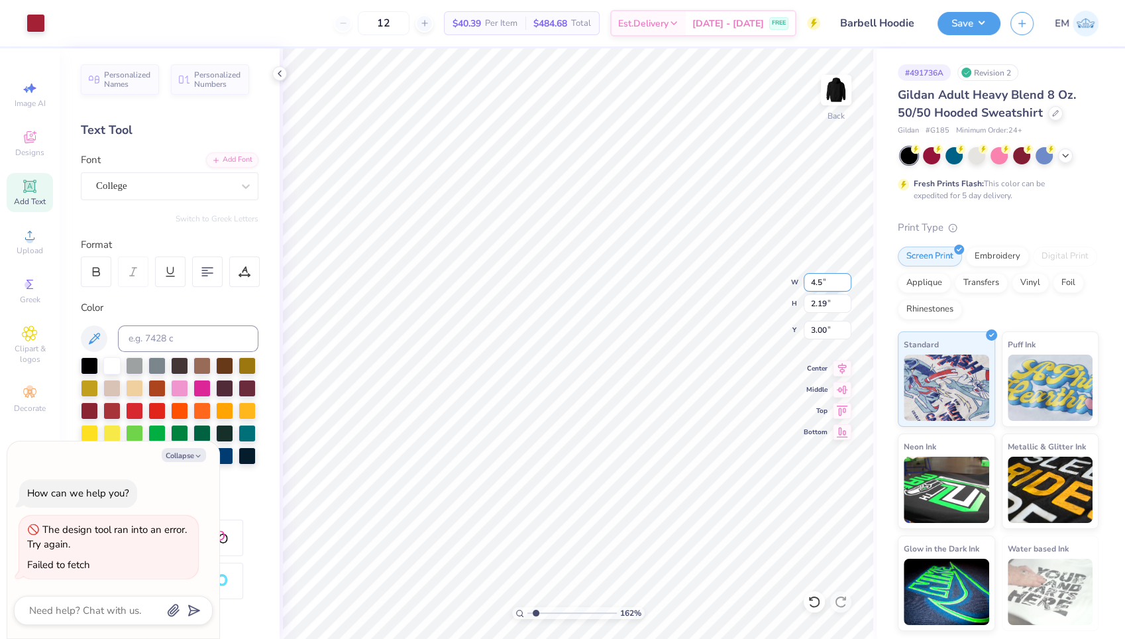
type input "4.50"
type input "2.11"
type input "3.04"
click at [786, 281] on div "162 % Back W 4.50 4.50 " H 2.11 2.11 " Y 3.04 3.04 " Center Middle Top Bottom" at bounding box center [578, 343] width 597 height 591
type input "1.61615277268775"
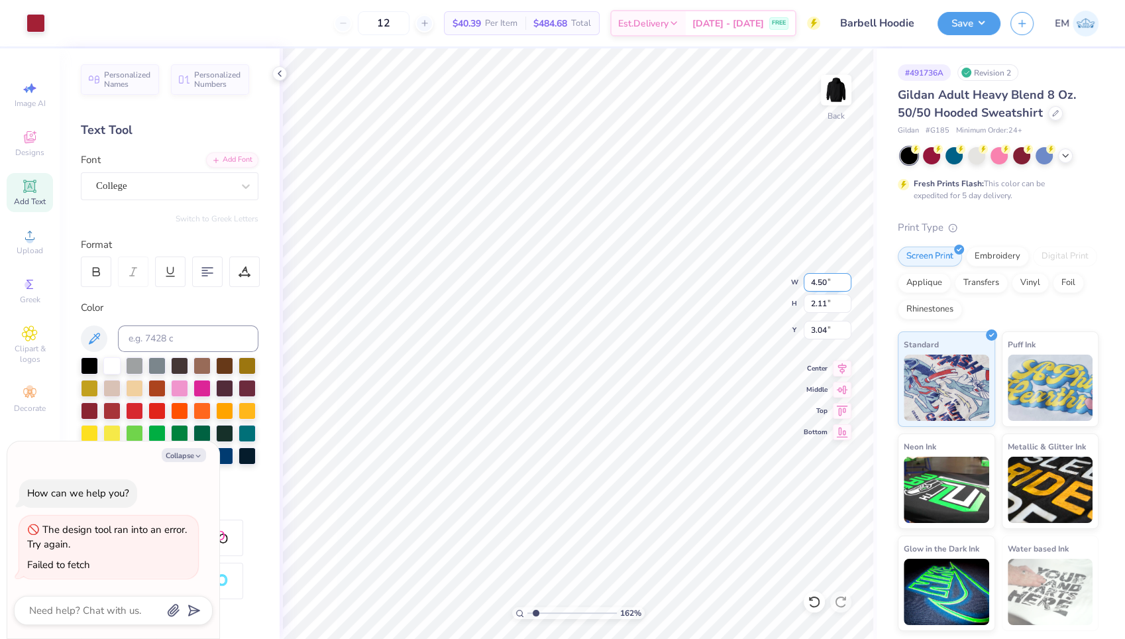
type textarea "x"
type input "1.61615277268775"
type textarea "x"
click at [826, 282] on input "4.50" at bounding box center [828, 282] width 48 height 19
click at [827, 280] on input "4.50" at bounding box center [828, 282] width 48 height 19
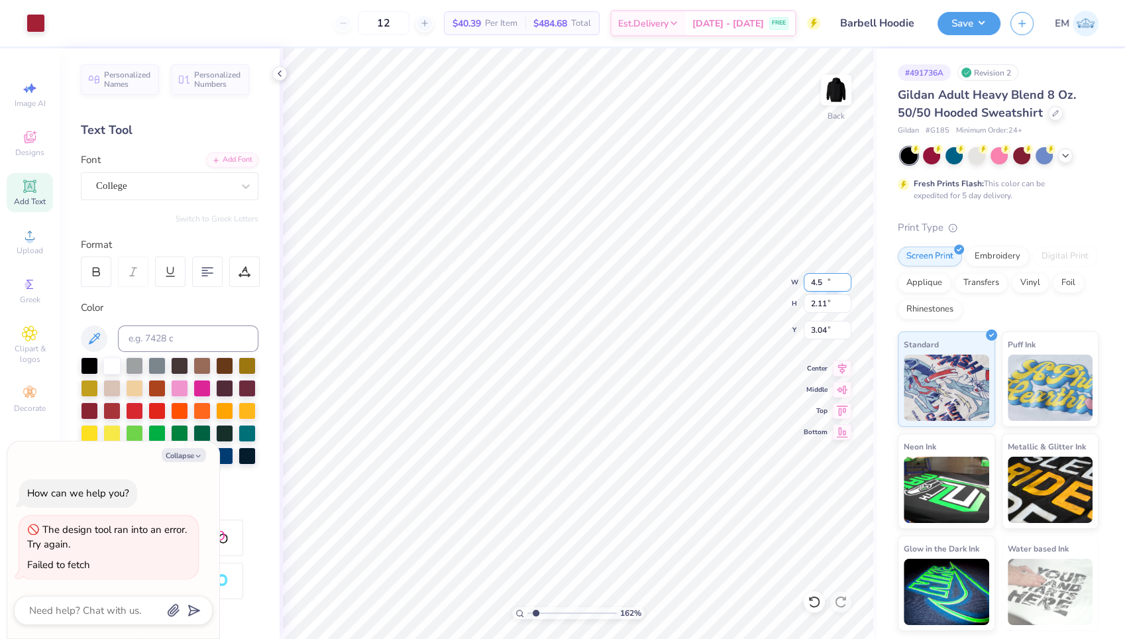
type input "4"
type input "3.86"
type input "1.61615277268775"
type textarea "x"
type input "1.81"
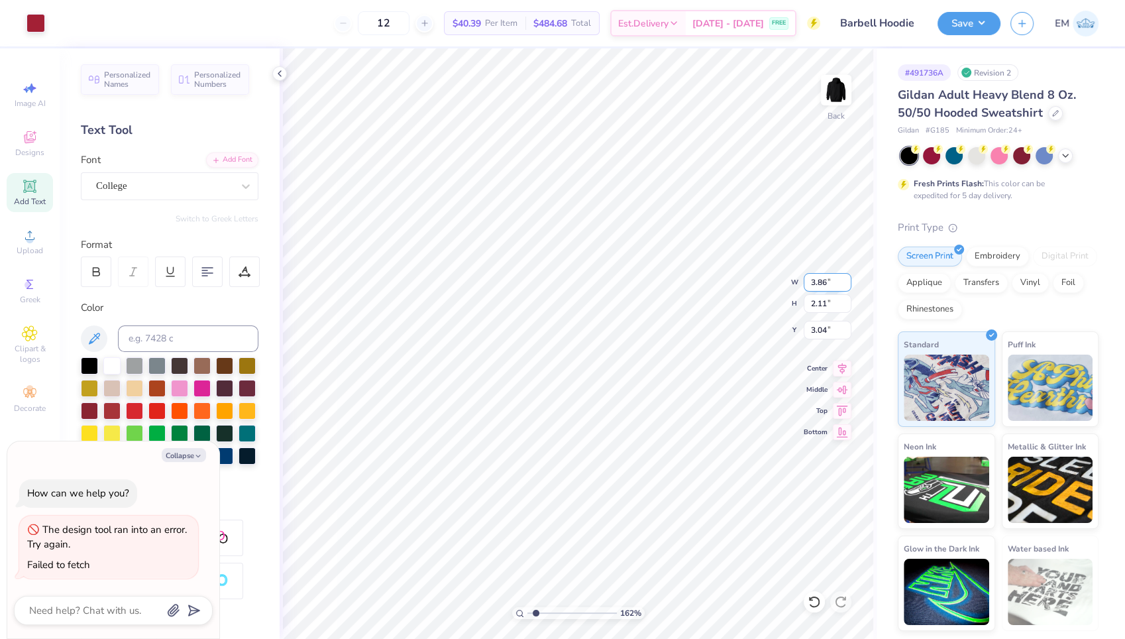
type input "3.19"
click at [826, 300] on input "1.81" at bounding box center [828, 303] width 48 height 19
type input "1"
type input "2.00"
type input "1.61615277268775"
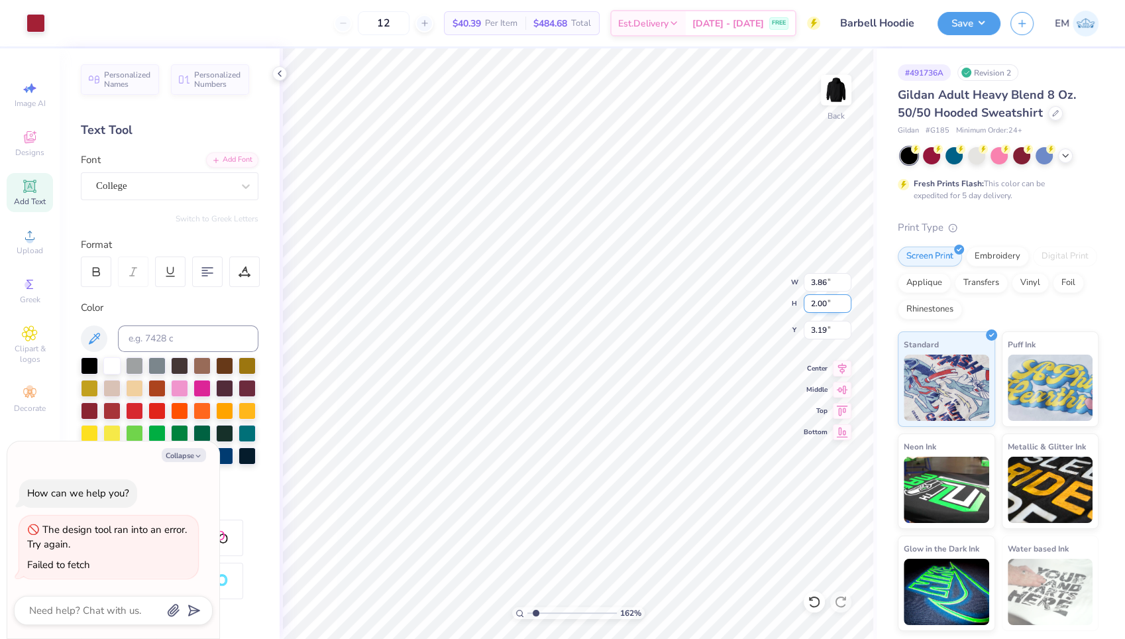
type textarea "x"
type input "4.27"
type input "3.10"
click at [826, 282] on input "4.27" at bounding box center [828, 282] width 48 height 19
type input "1.81"
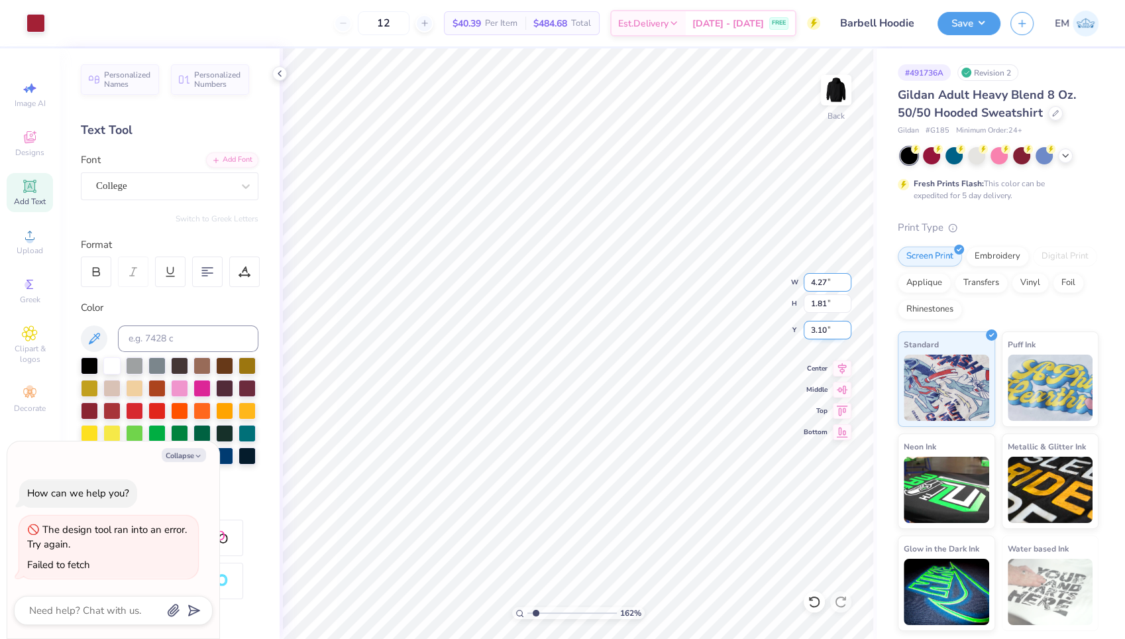
type input "1.61615277268775"
type textarea "x"
type input "1.61615277268775"
type textarea "x"
type input "3.86"
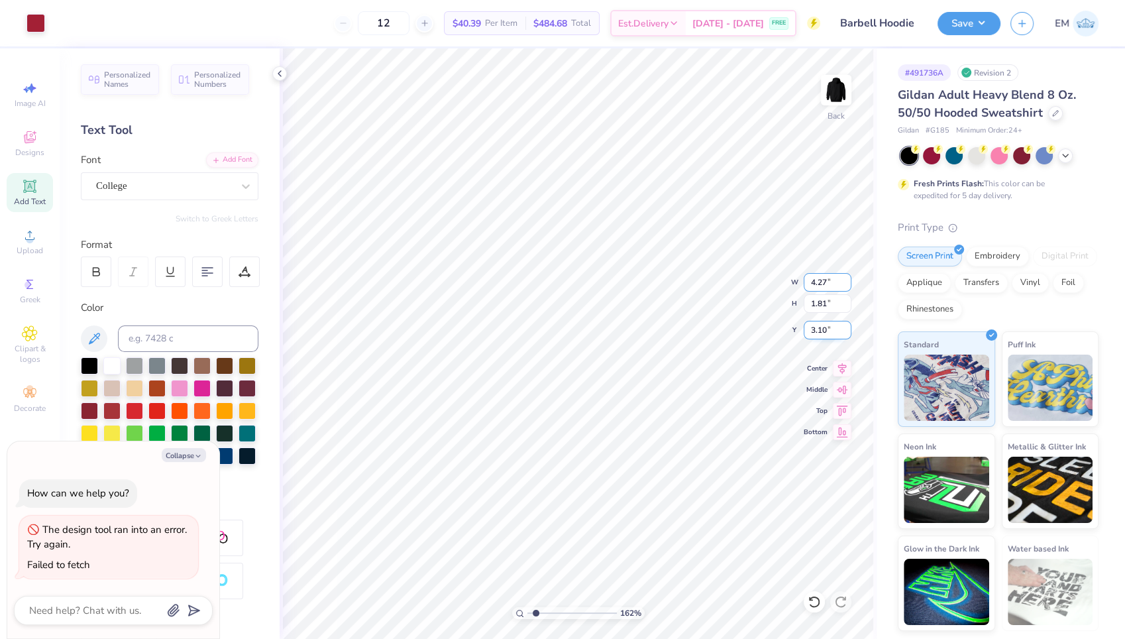
type input "3.19"
click at [836, 284] on input "W" at bounding box center [828, 282] width 48 height 19
type input "4"
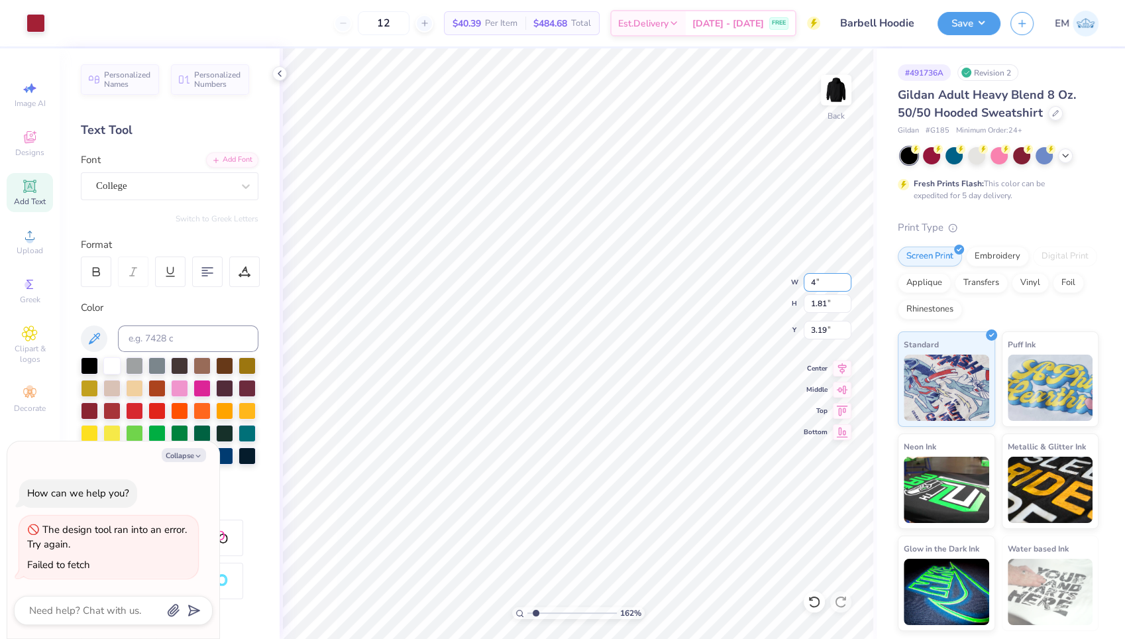
type input "1.61615277268775"
type textarea "x"
type input "4.00"
type input "1.87"
type input "3.16"
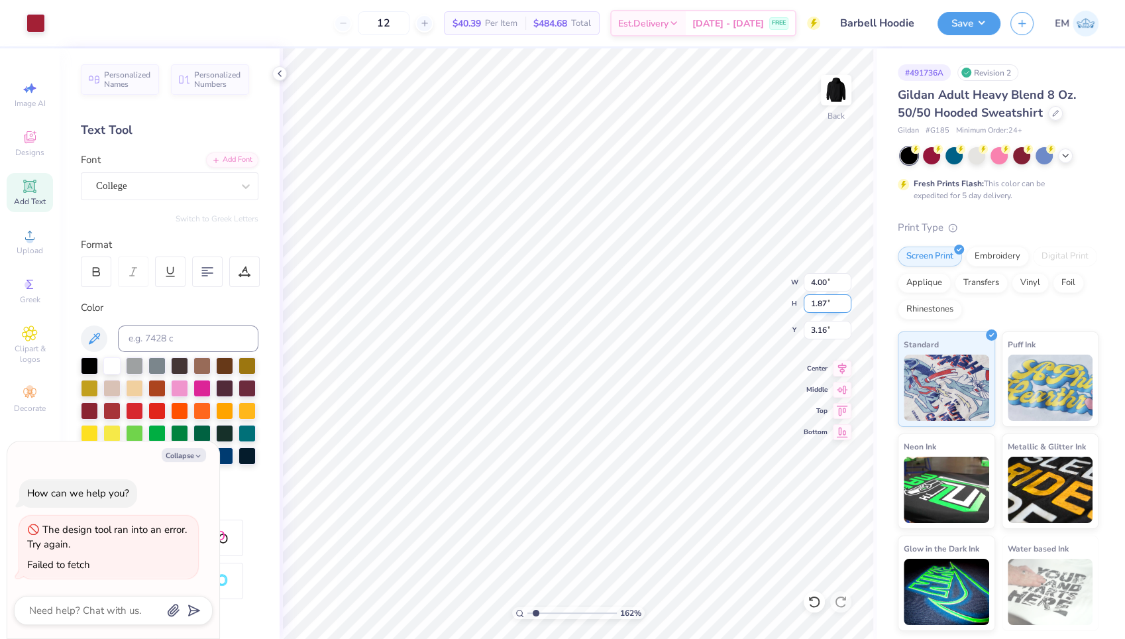
click at [826, 305] on input "1.87" at bounding box center [828, 303] width 48 height 19
click at [845, 299] on input "1.88" at bounding box center [828, 303] width 48 height 19
click at [845, 299] on input "1.89" at bounding box center [828, 303] width 48 height 19
click at [845, 299] on input "1.9" at bounding box center [828, 303] width 48 height 19
click at [845, 299] on input "1.91" at bounding box center [828, 303] width 48 height 19
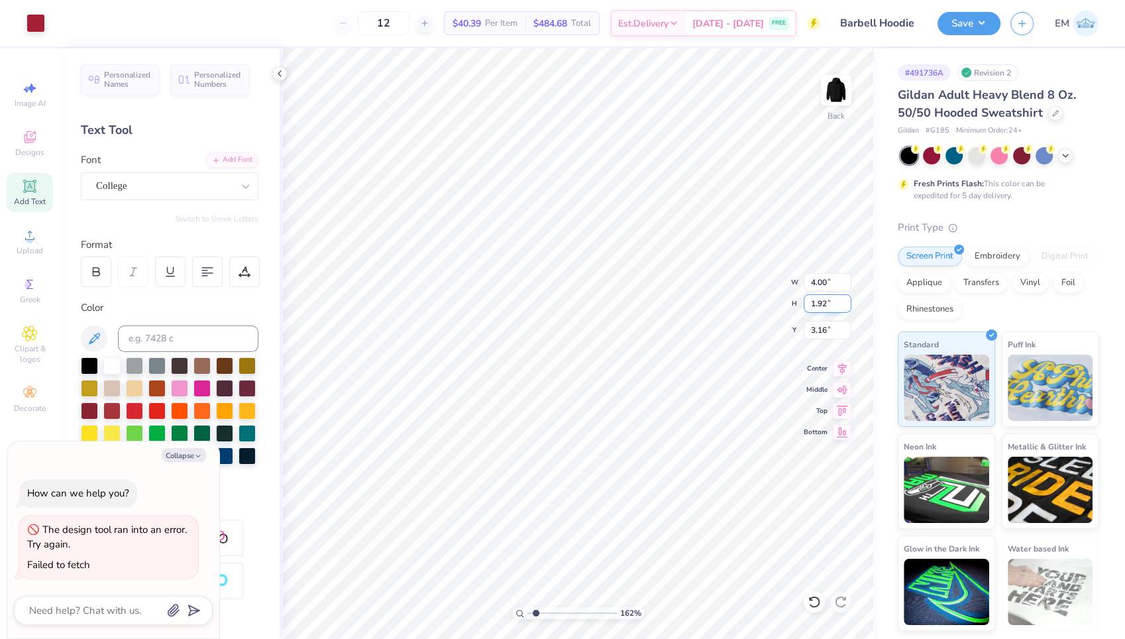
click at [845, 299] on input "1.92" at bounding box center [828, 303] width 48 height 19
click at [845, 299] on input "1.93" at bounding box center [828, 303] width 48 height 19
click at [845, 299] on input "1.94" at bounding box center [828, 303] width 48 height 19
click at [845, 299] on input "1.95" at bounding box center [828, 303] width 48 height 19
click at [845, 299] on input "1.96" at bounding box center [828, 303] width 48 height 19
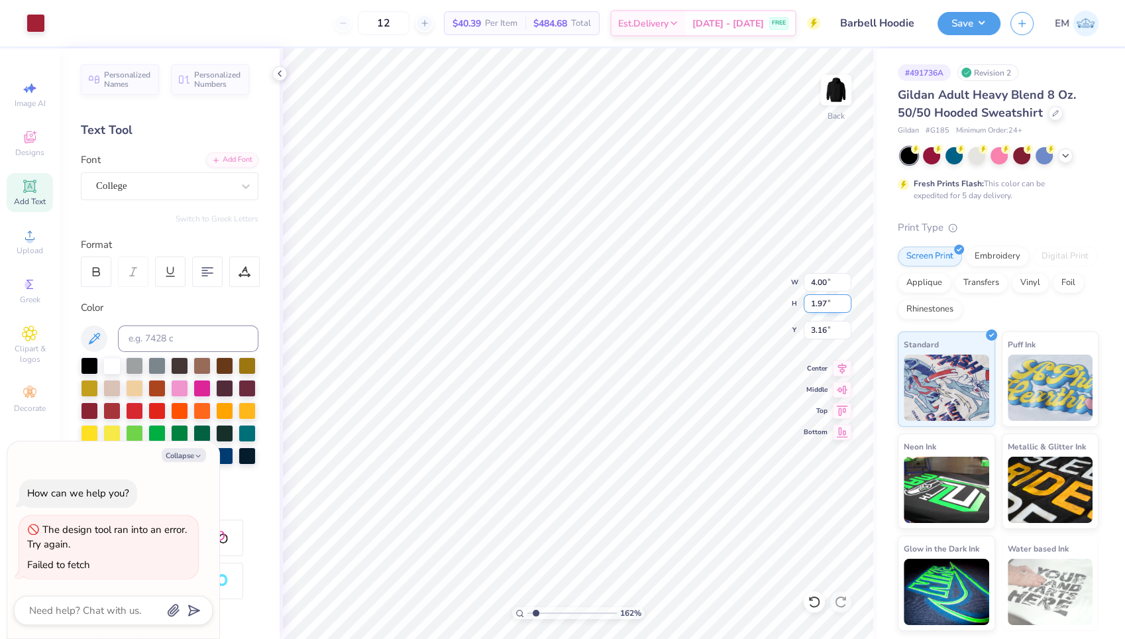
click at [845, 299] on input "1.97" at bounding box center [828, 303] width 48 height 19
click at [845, 299] on input "1.98" at bounding box center [828, 303] width 48 height 19
click at [845, 299] on input "1.99" at bounding box center [828, 303] width 48 height 19
click at [845, 299] on input "2" at bounding box center [828, 303] width 48 height 19
click at [845, 299] on input "2.01" at bounding box center [828, 303] width 48 height 19
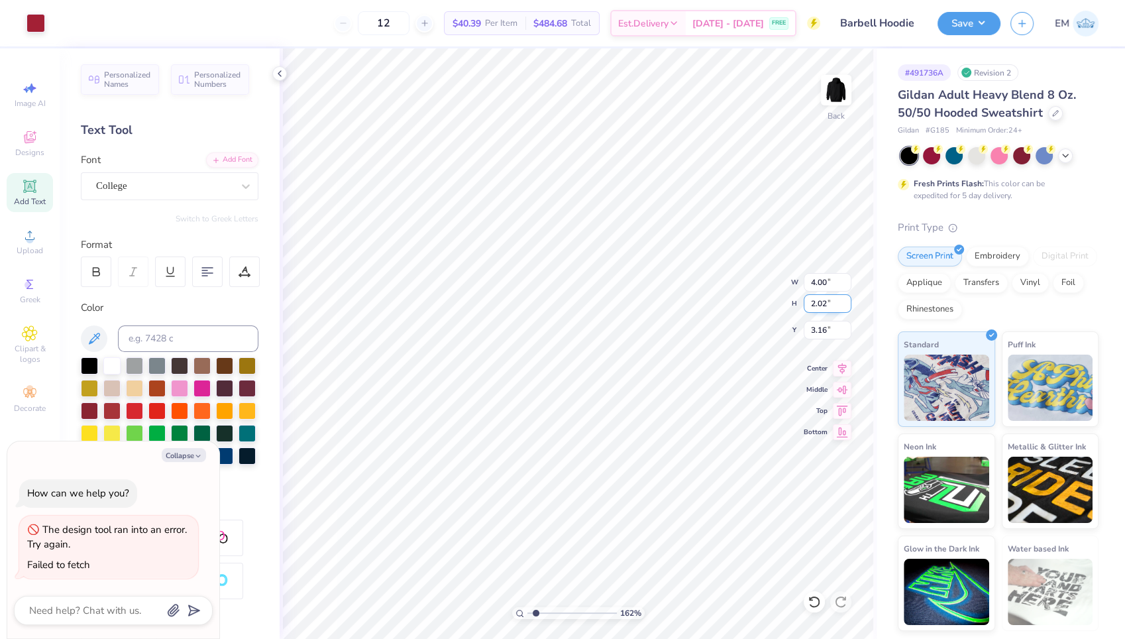
click at [845, 299] on input "2.02" at bounding box center [828, 303] width 48 height 19
click at [844, 308] on input "2.01" at bounding box center [828, 303] width 48 height 19
type input "2"
click at [844, 308] on input "2" at bounding box center [828, 303] width 48 height 19
type input "1.61615277268775"
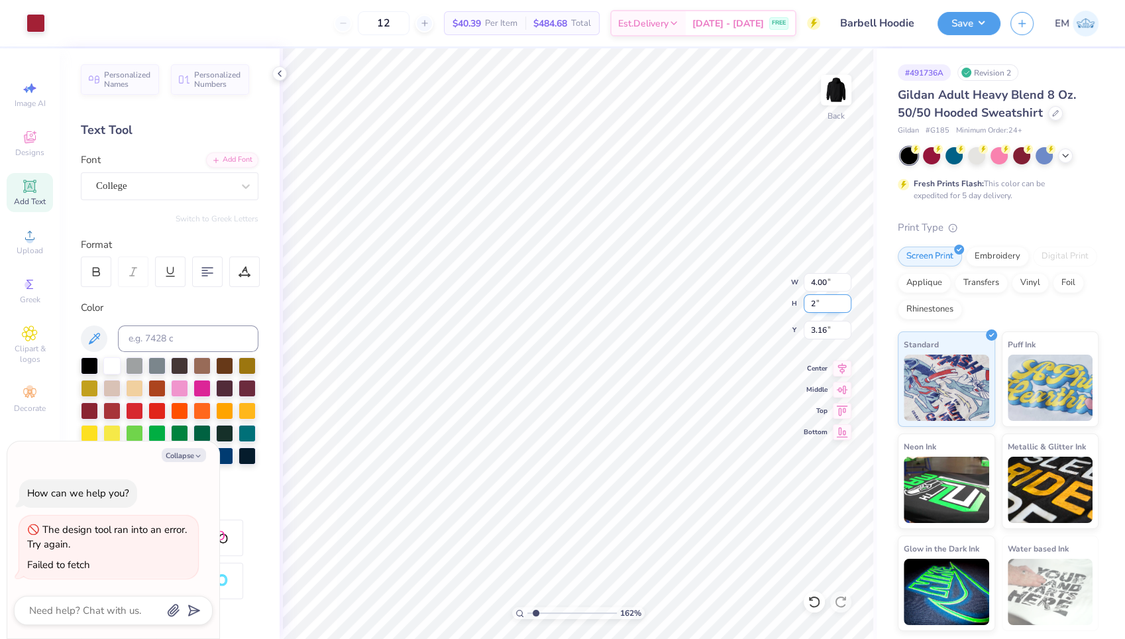
type textarea "x"
type input "4.27"
type input "2.00"
type input "3.10"
drag, startPoint x: 827, startPoint y: 282, endPoint x: 808, endPoint y: 284, distance: 19.4
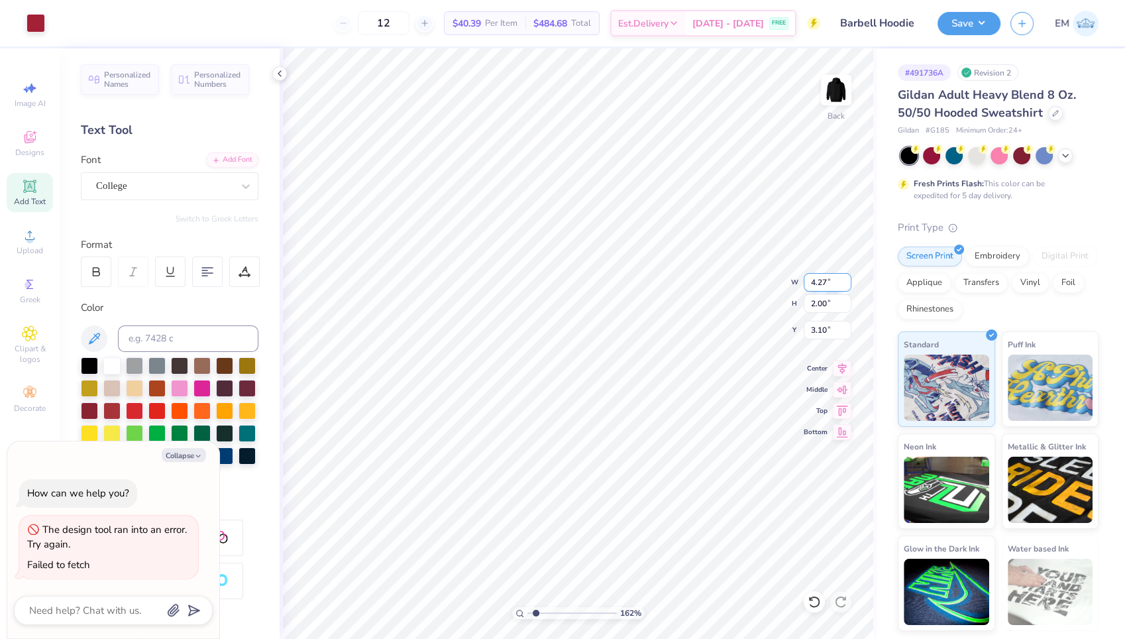
click at [808, 284] on input "4.27" at bounding box center [828, 282] width 48 height 19
type input "4"
type input "1.61615277268775"
type textarea "x"
type input "4.00"
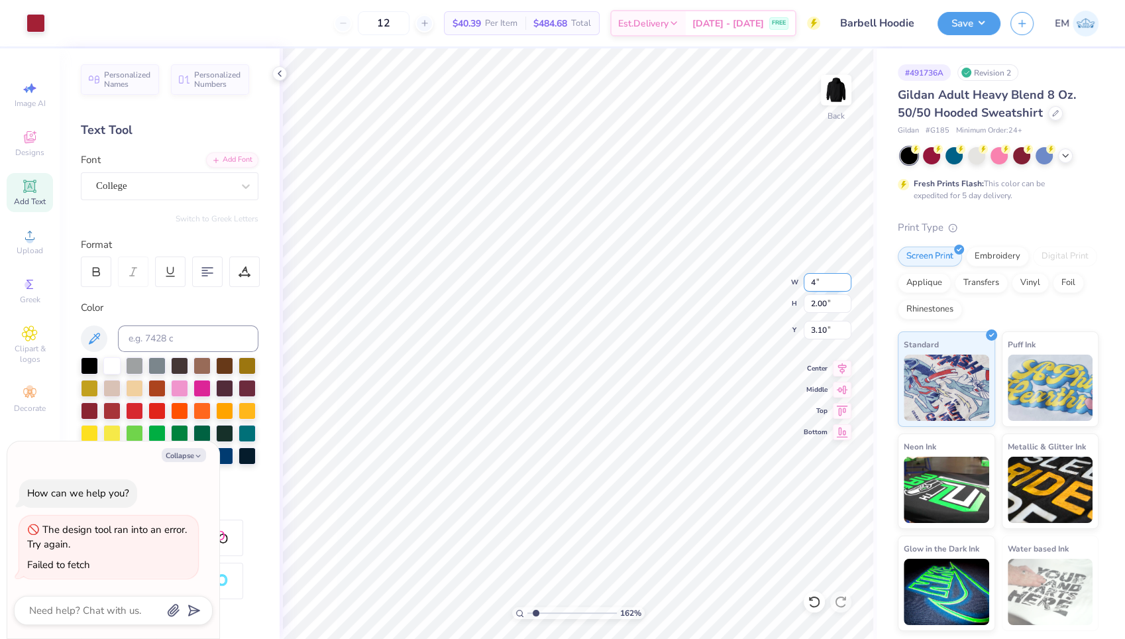
type input "1.87"
type input "3.16"
type input "3.4"
click at [551, 610] on input "range" at bounding box center [572, 613] width 89 height 12
type textarea "x"
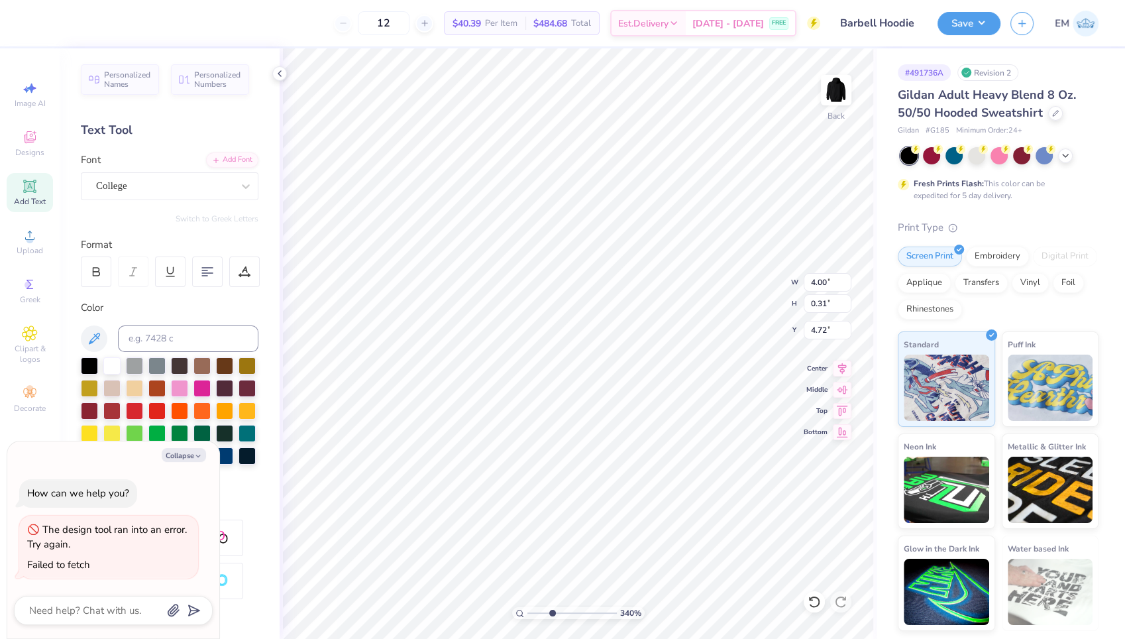
type input "4.77"
type textarea "x"
type input "4.83"
type textarea "x"
type input "3.61"
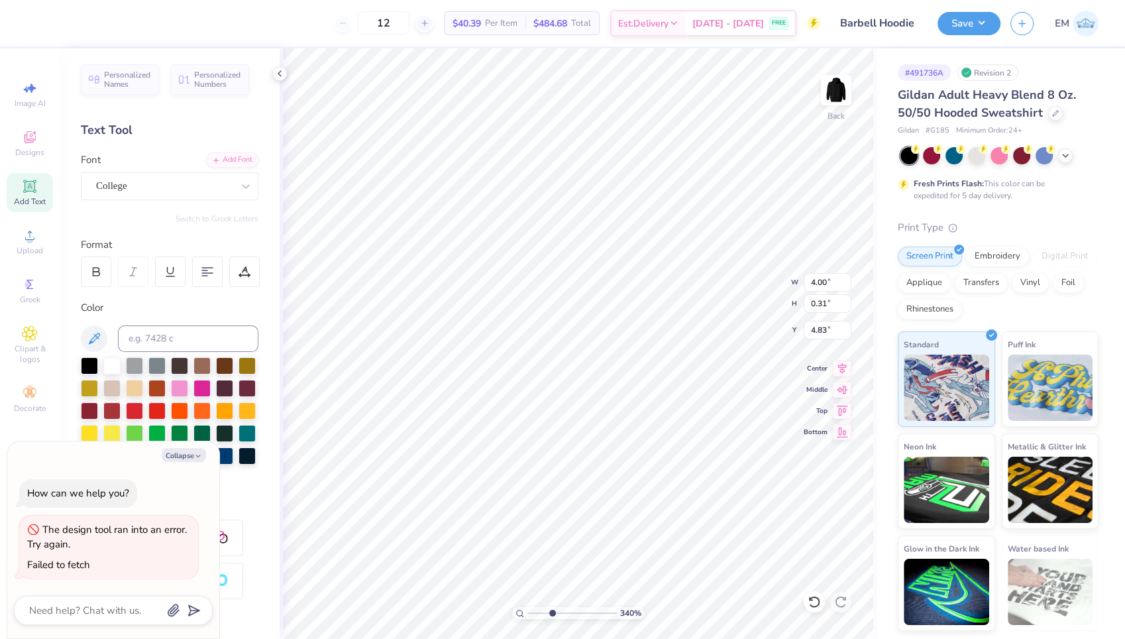
type input "1.29"
type input "3.16"
type textarea "x"
type input "3.70"
type input "1.32"
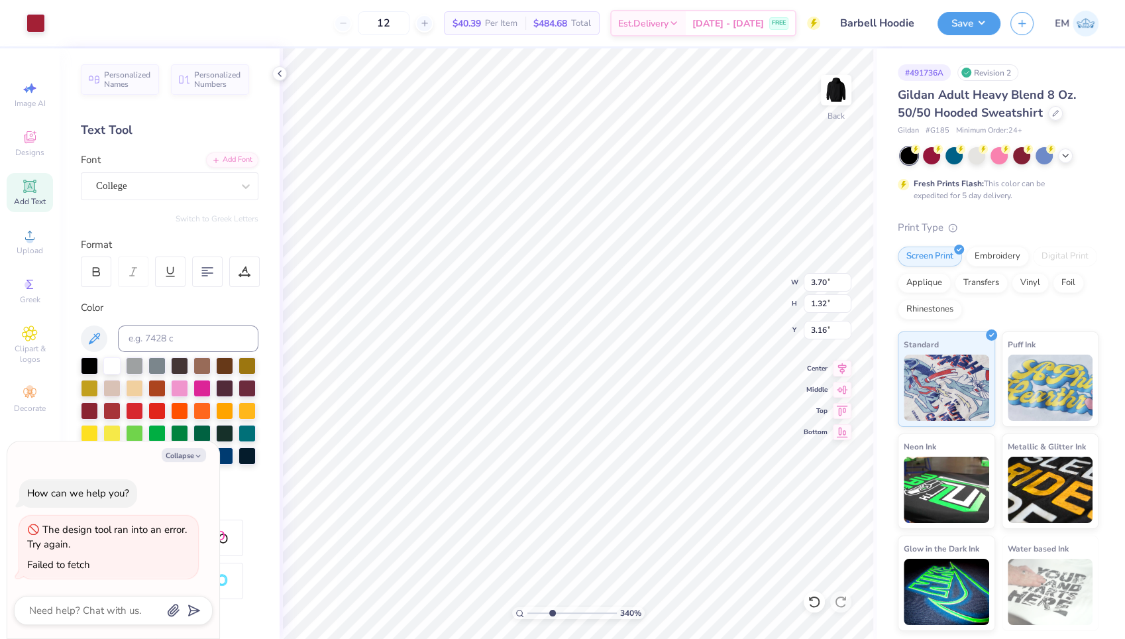
type textarea "x"
type input "3.10"
click at [834, 329] on input "3.10" at bounding box center [828, 330] width 48 height 19
type textarea "x"
type input "4.80"
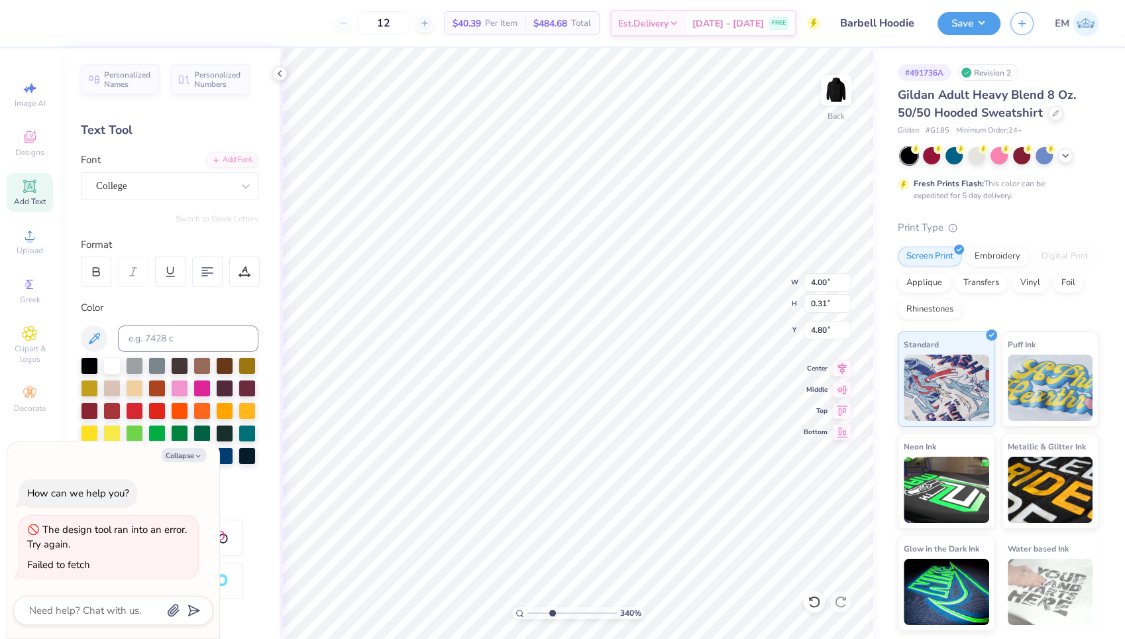
type textarea "x"
type input "4.74"
click at [769, 280] on div "340 % Back W 4.00 4.00 " H 1.95 1.95 " Y 3.10 3.10 " Center Middle Top Bottom" at bounding box center [578, 343] width 597 height 591
drag, startPoint x: 825, startPoint y: 282, endPoint x: 212, endPoint y: 369, distance: 619.3
click at [212, 369] on div "Art colors 12 $40.39 Per Item $484.68 Total Est. Delivery Sep 13 - 16 FREE Desi…" at bounding box center [562, 319] width 1125 height 639
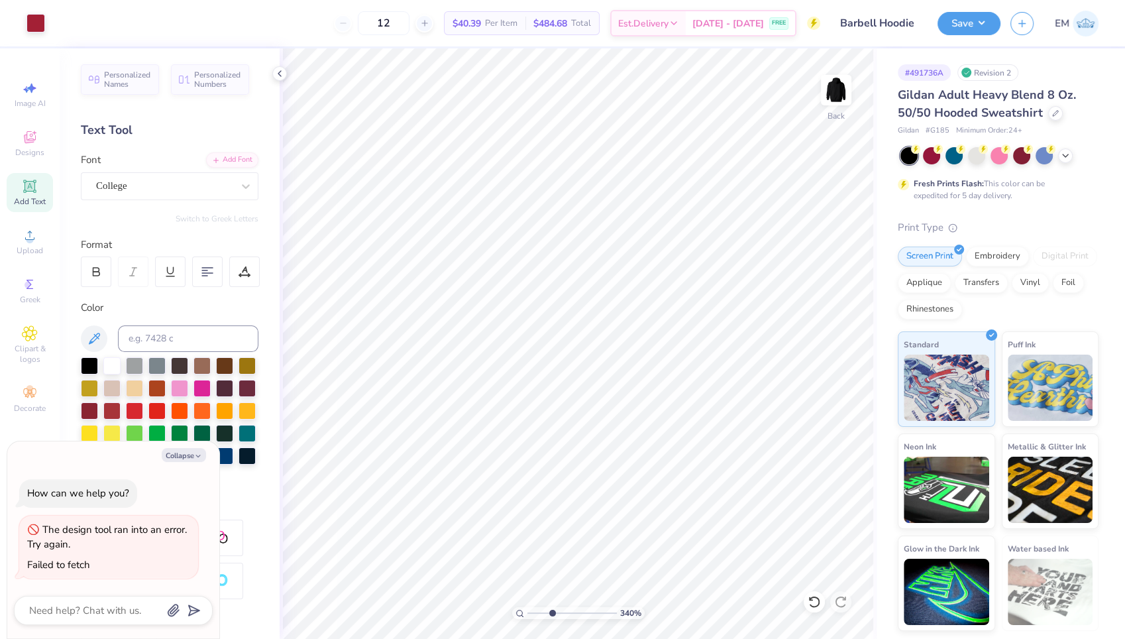
type textarea "x"
click at [831, 286] on input "4.00" at bounding box center [828, 282] width 48 height 19
type input "4"
type input "3.86"
type textarea "x"
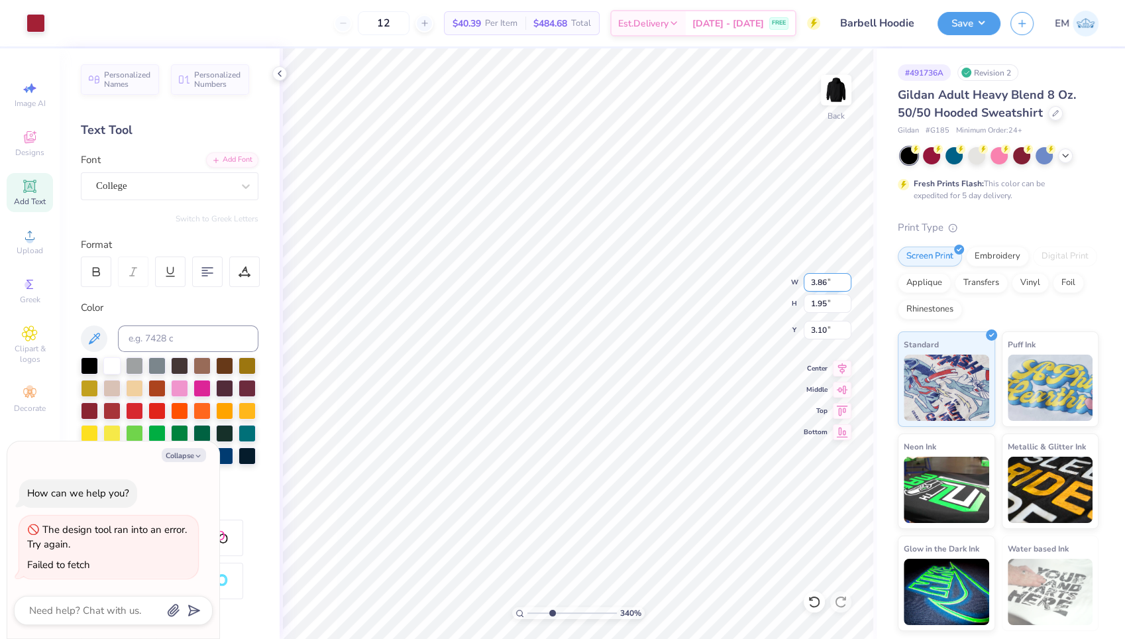
type input "1.88"
type input "3.13"
click at [744, 292] on div "340 % Back W 3.86 H 1.88 Y 3.13 Center Middle Top Bottom" at bounding box center [578, 343] width 597 height 591
type textarea "x"
type input "4.79"
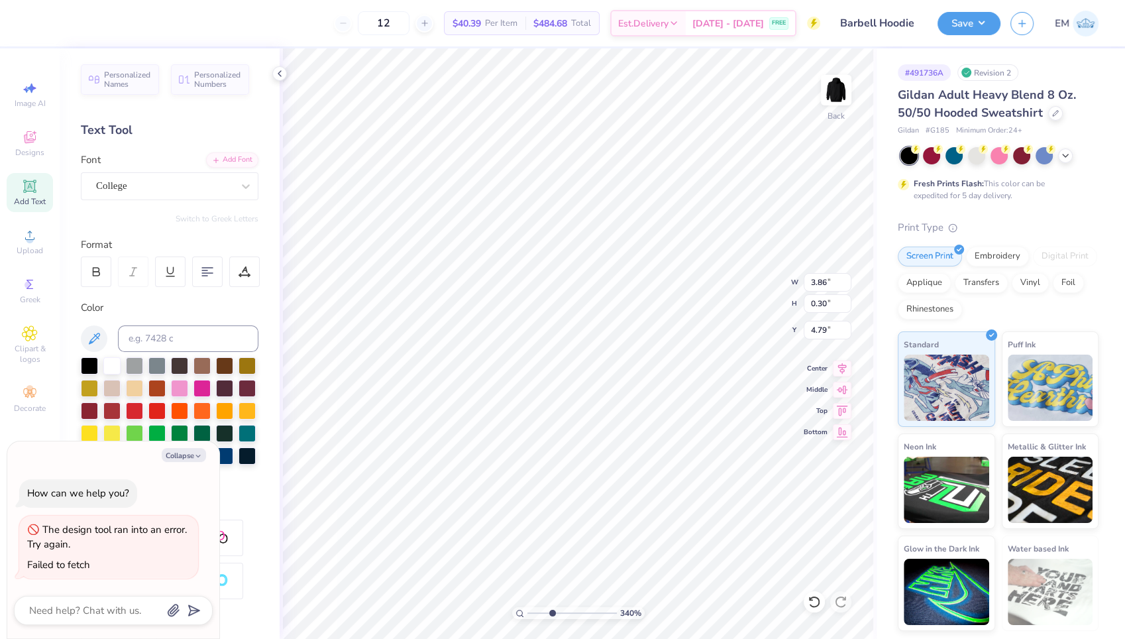
type textarea "x"
type input "4.83"
type textarea "x"
type input "1.42"
click at [534, 611] on input "range" at bounding box center [572, 613] width 89 height 12
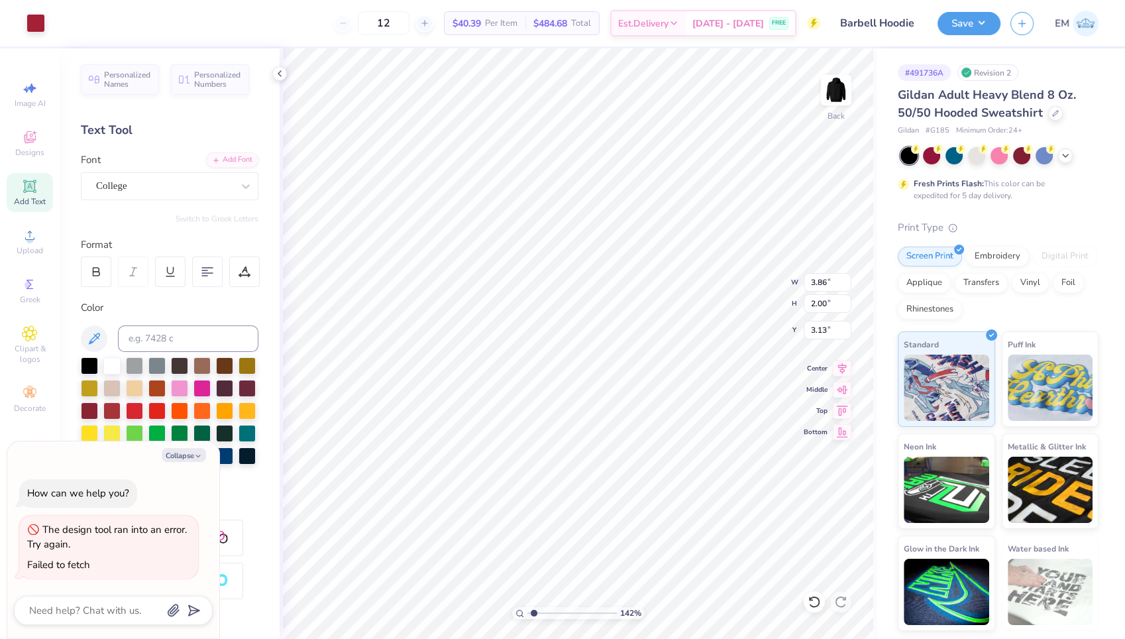
type textarea "x"
type input "3.17"
click at [968, 23] on button "Save" at bounding box center [969, 21] width 63 height 23
type textarea "x"
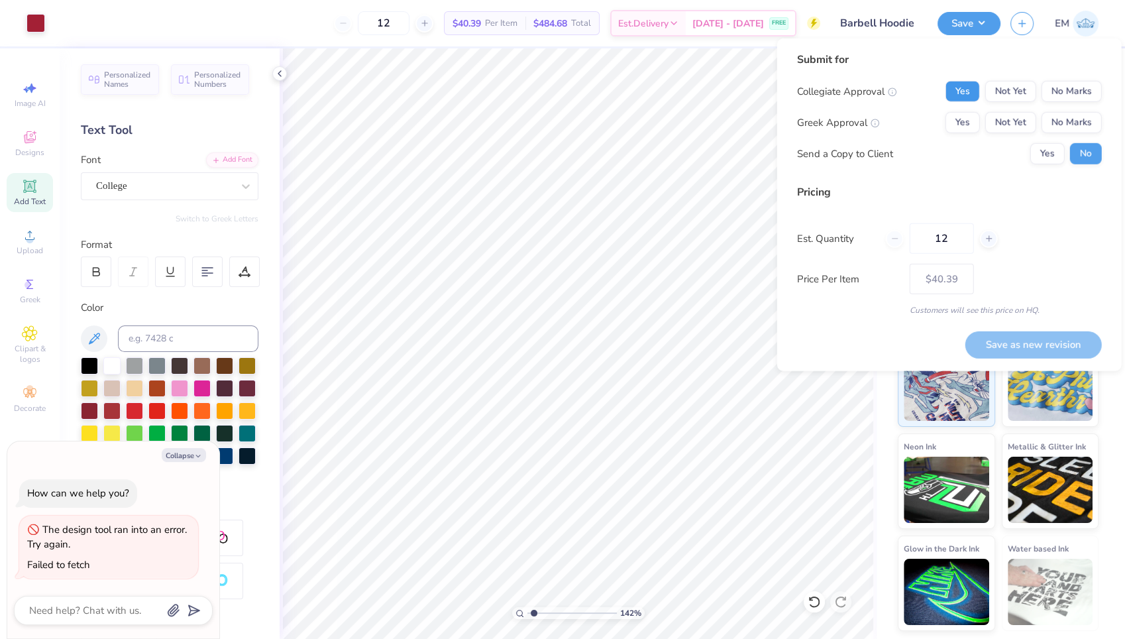
click at [970, 96] on button "Yes" at bounding box center [963, 91] width 34 height 21
click at [1070, 122] on button "No Marks" at bounding box center [1072, 122] width 60 height 21
click at [1026, 334] on button "Save as new revision" at bounding box center [1034, 344] width 137 height 27
type input "$40.39"
type input "1.049461750723"
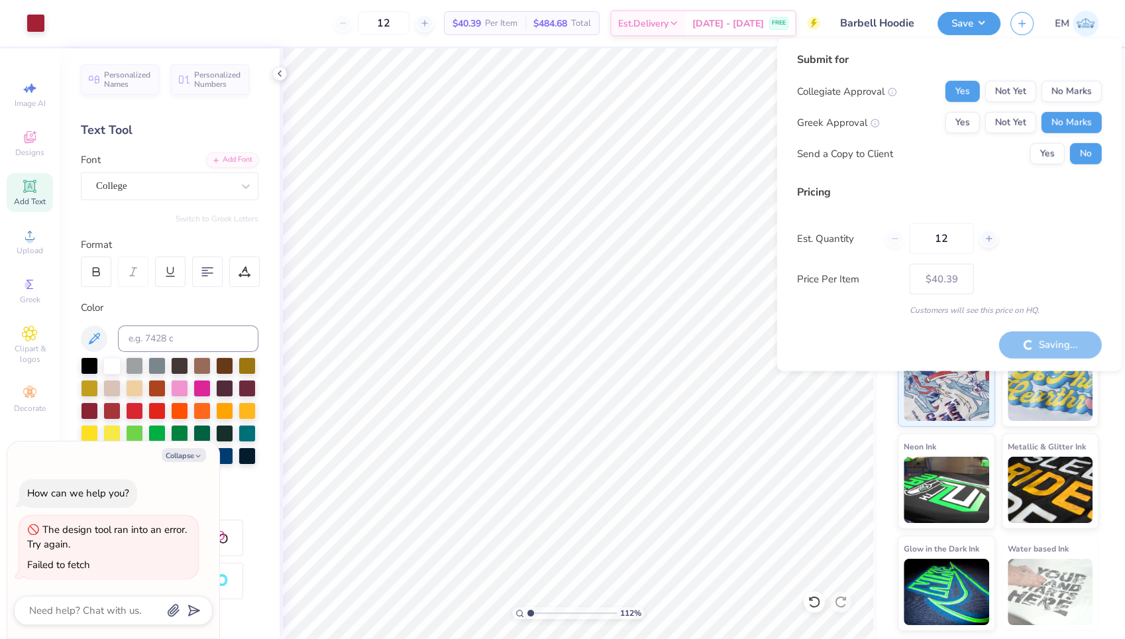
type textarea "x"
type input "1.049461750723"
type textarea "x"
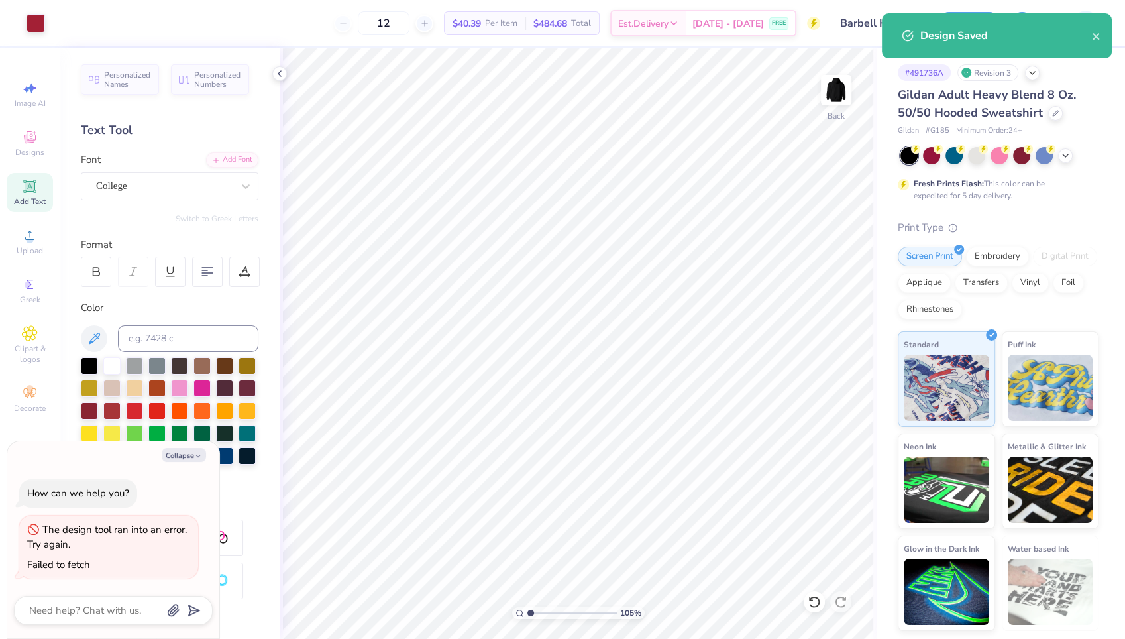
type input "1.049461750723"
type textarea "x"
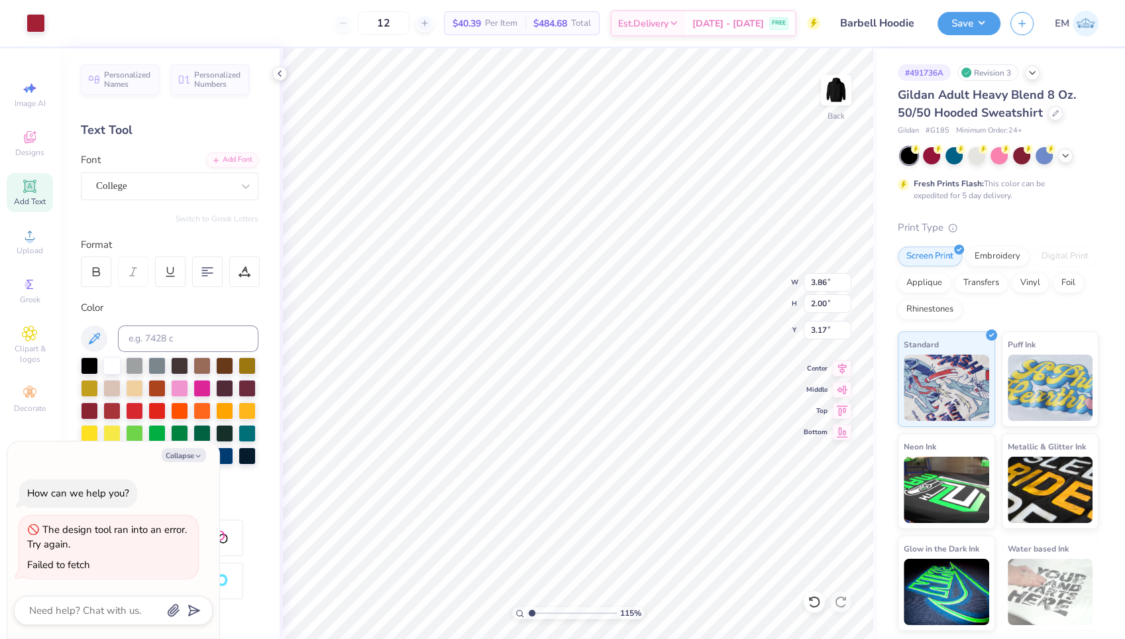
type input "1.15489789117804"
type textarea "x"
type input "1.15489789117804"
type textarea "x"
type input "5.44"
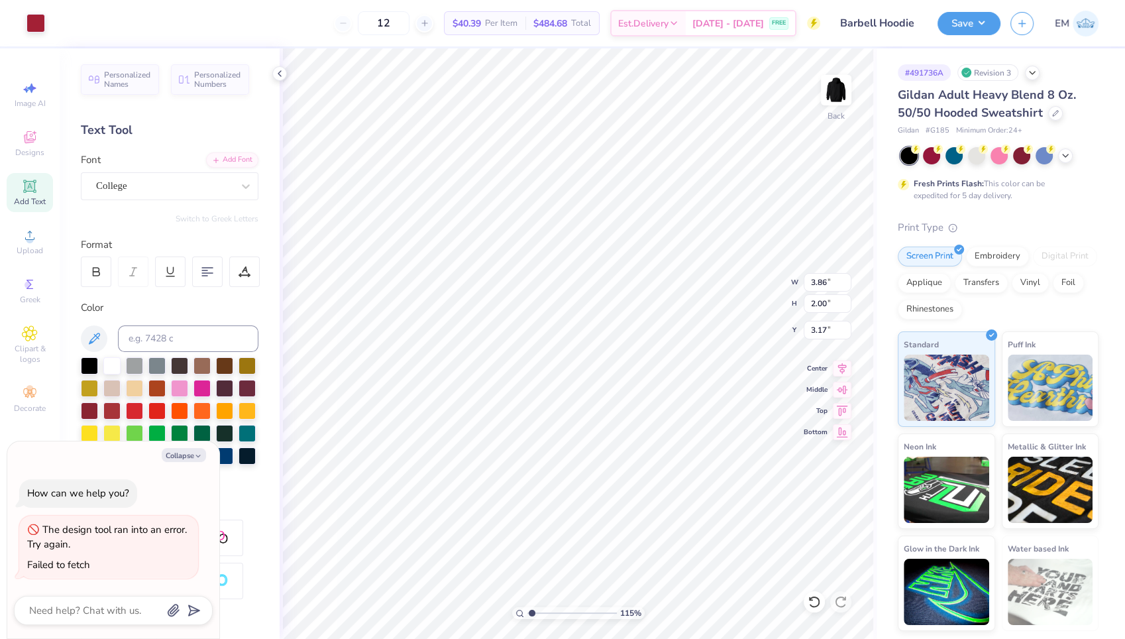
type input "2.81"
type input "1.15489789117804"
type textarea "x"
type input "1.15489789117804"
type textarea "x"
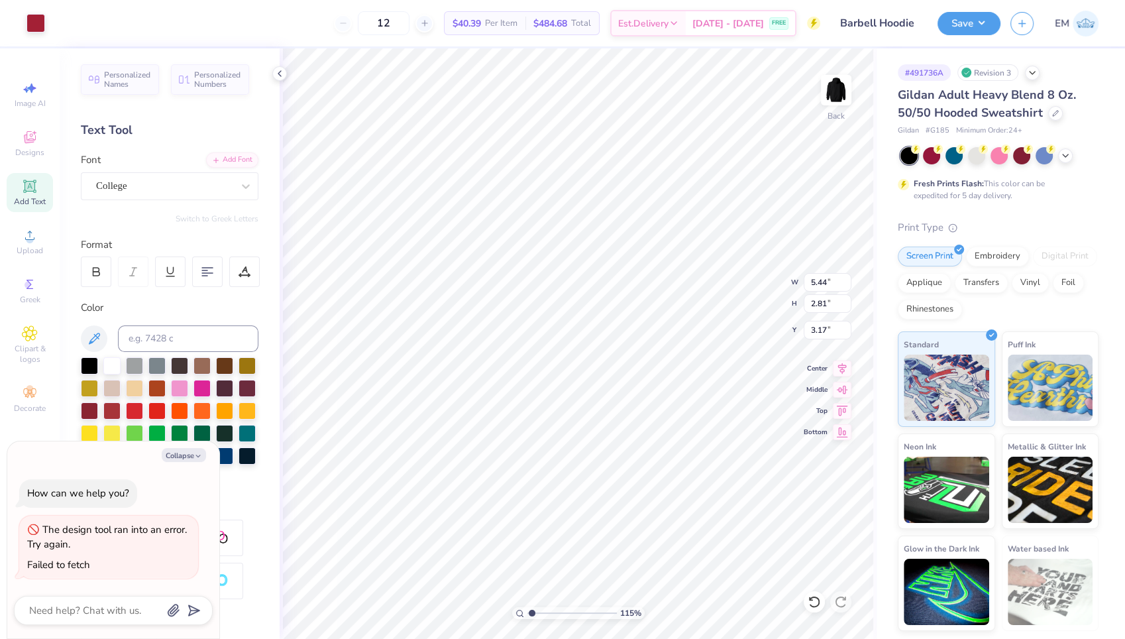
type input "3.00"
type input "1.15489789117804"
type textarea "x"
type input "1.15489789117804"
type textarea "x"
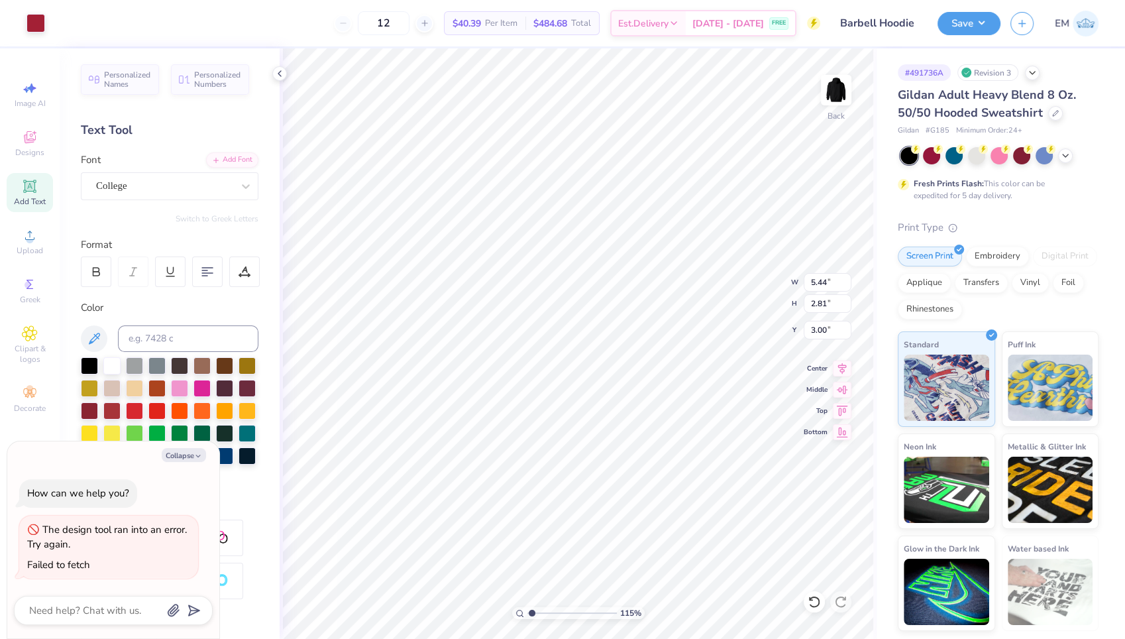
type input "1.15489789117804"
type textarea "x"
type input "1.15489789117804"
type textarea "x"
type input "6.24"
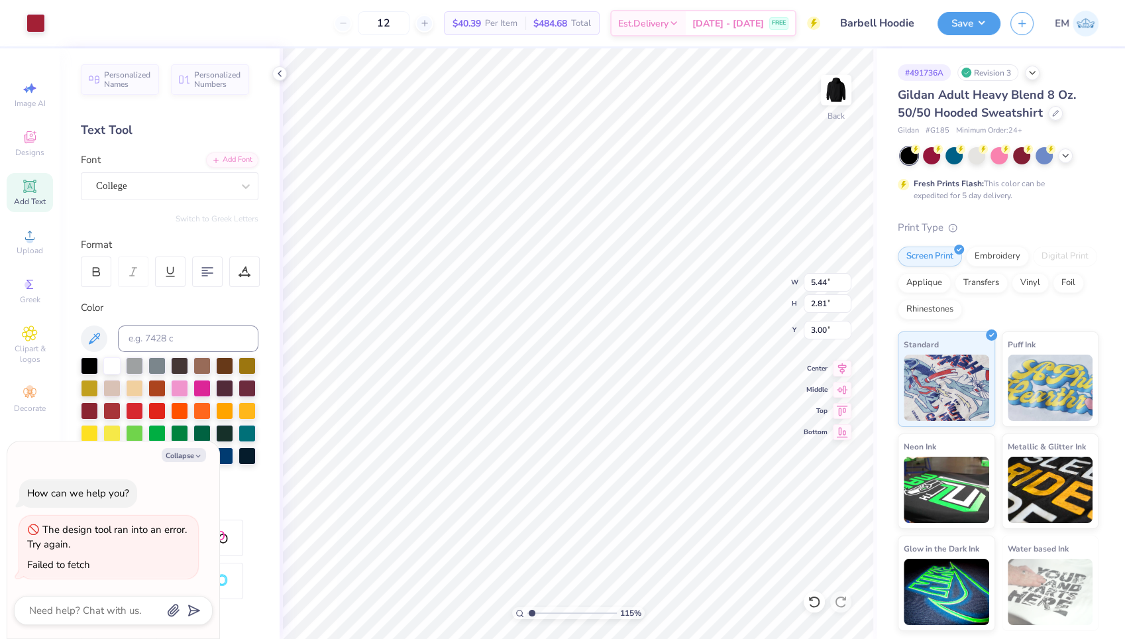
type input "3.23"
type input "1.15489789117804"
type textarea "x"
type input "1.15489789117804"
type textarea "x"
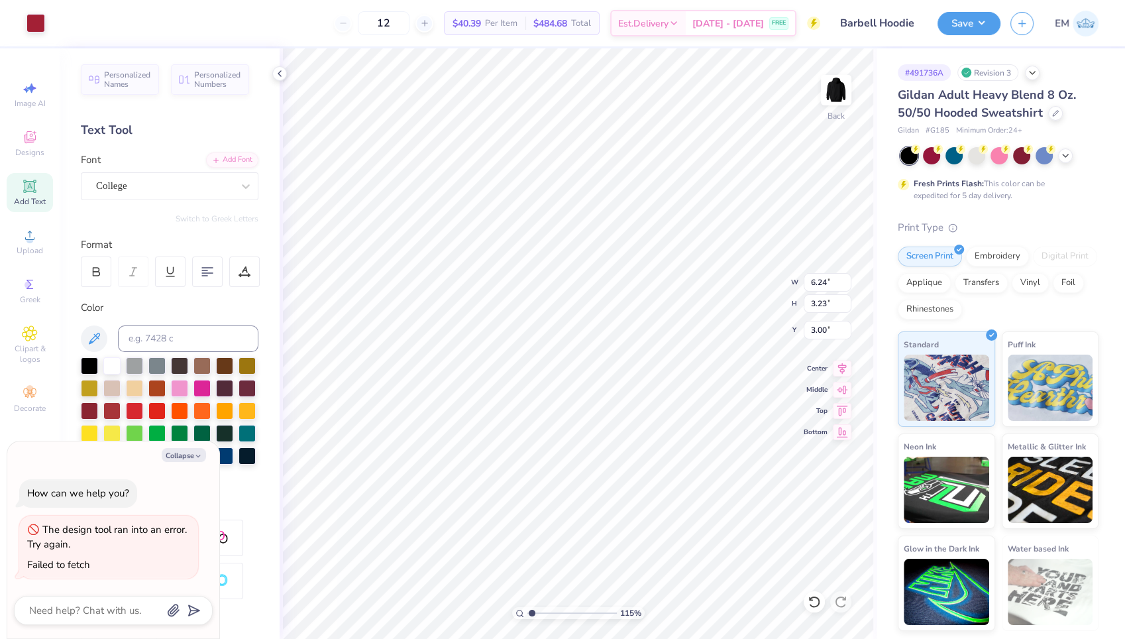
type input "1.15489789117804"
type textarea "x"
type input "1.15489789117804"
type textarea "x"
type input "1.15489789117804"
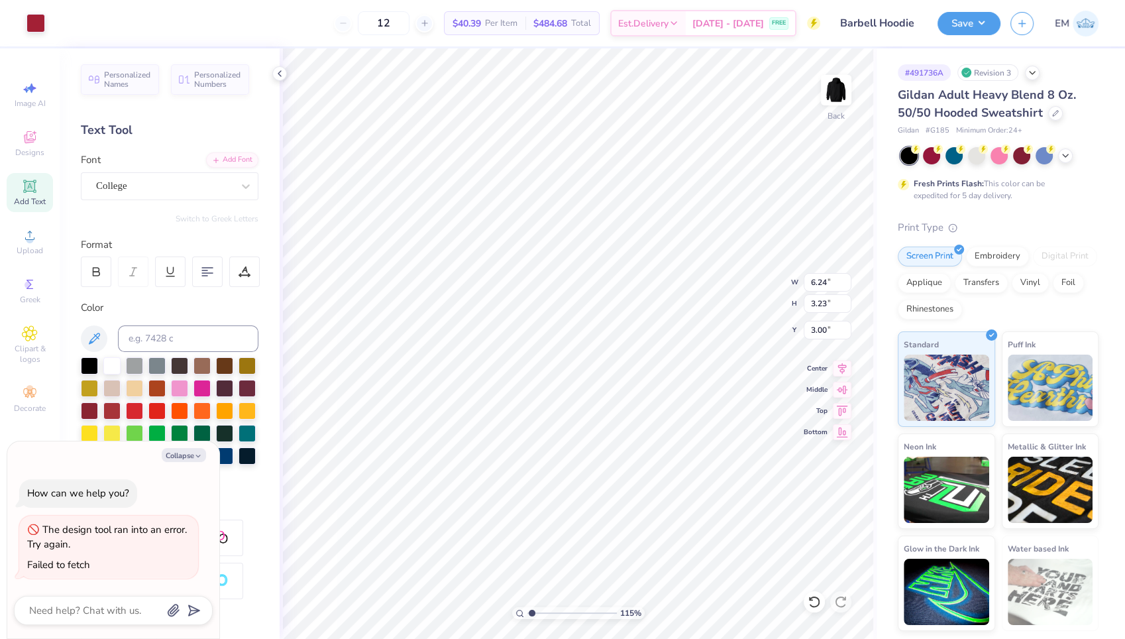
type textarea "x"
type input "1.15489789117804"
type textarea "x"
type input "1.15489789117804"
type textarea "x"
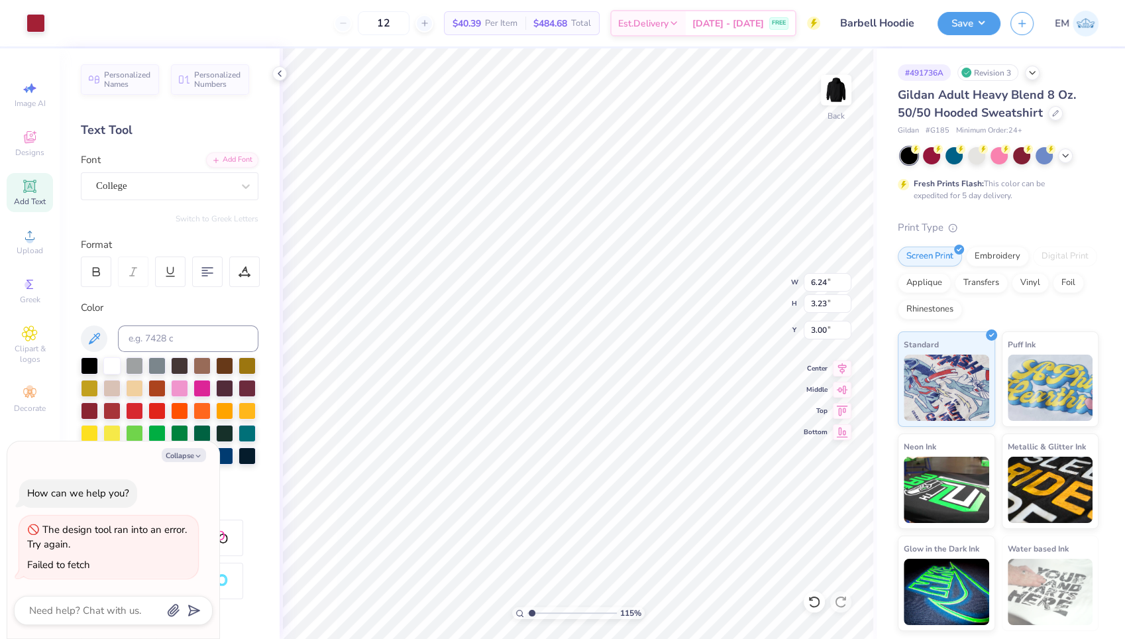
type input "1.15489789117804"
type textarea "x"
type input "5.68"
type input "2.94"
type input "1.15489789117804"
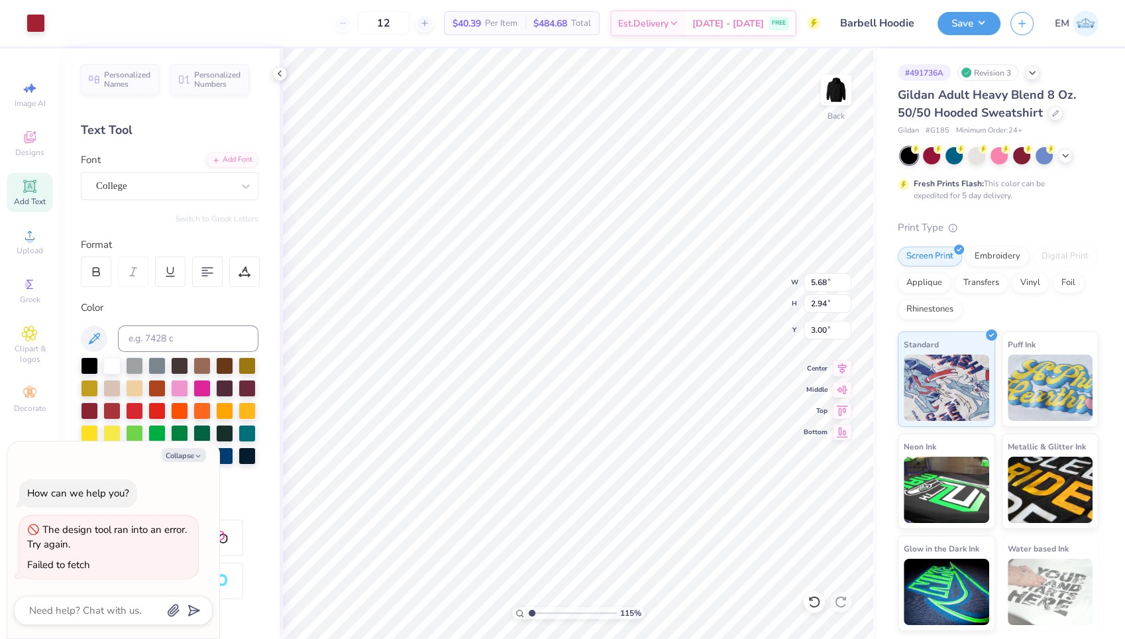
type textarea "x"
type input "1.15489789117804"
type textarea "x"
type input "1.15489789117804"
type textarea "x"
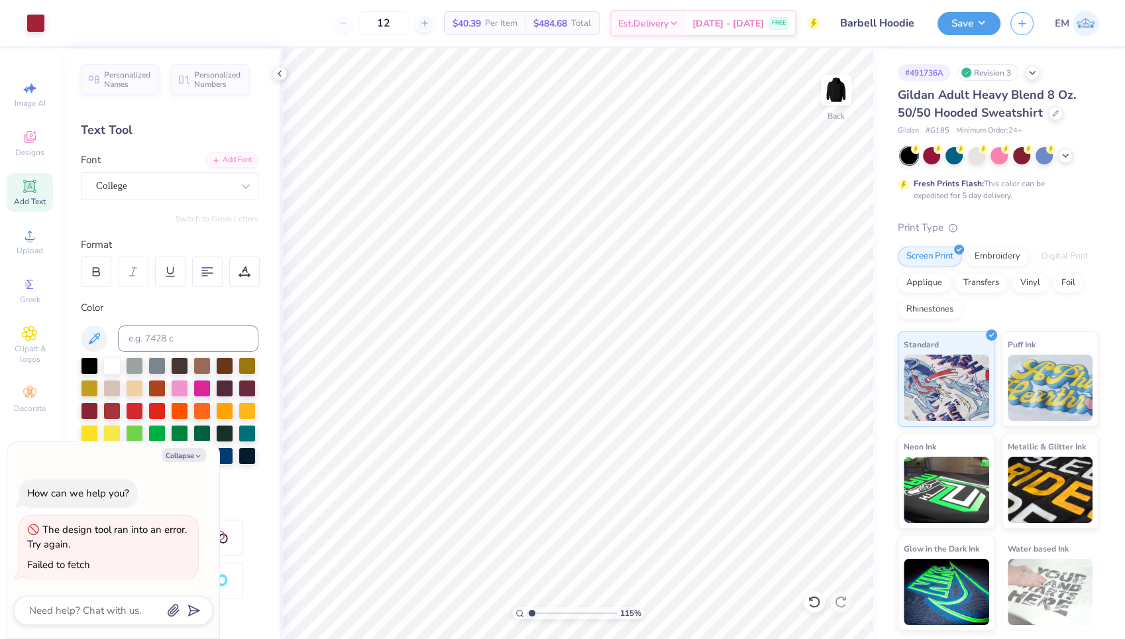
type input "1.15489789117804"
type textarea "x"
type input "1.15489789117804"
type textarea "x"
type input "1.15489789117804"
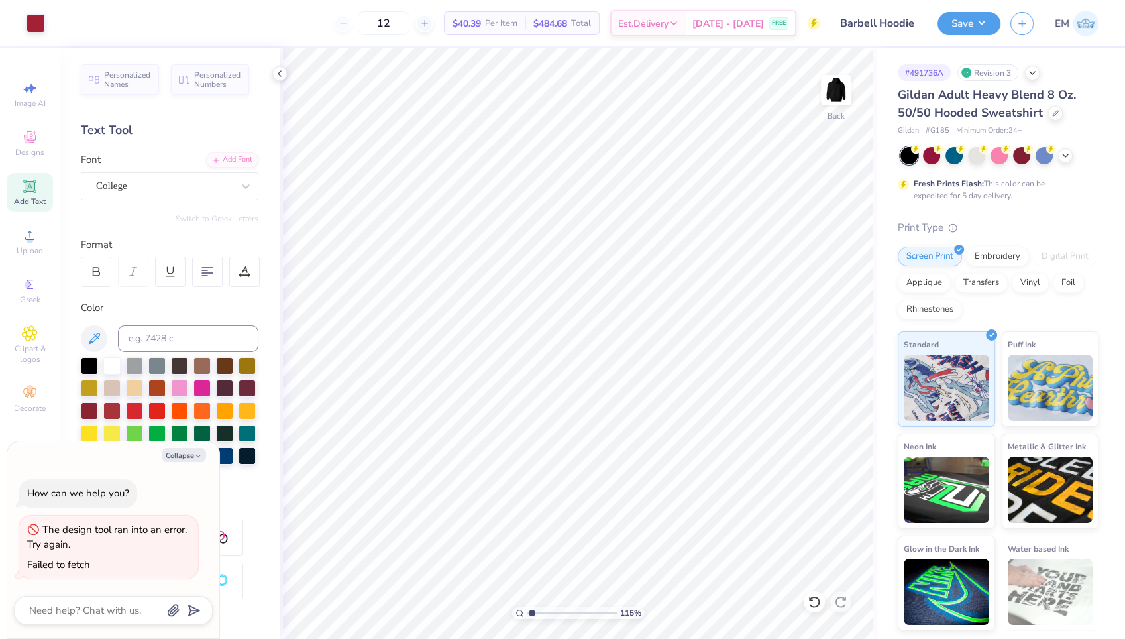
type textarea "x"
type input "1.15489789117804"
type textarea "x"
type input "1"
click at [641, 320] on li "Copy" at bounding box center [651, 325] width 104 height 26
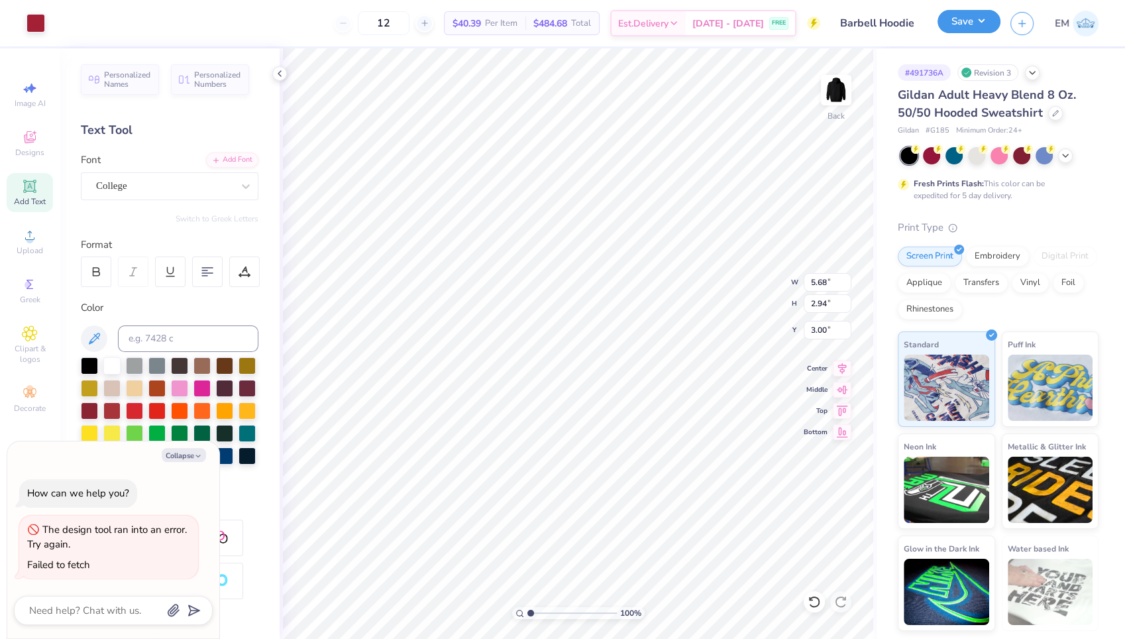
click at [971, 21] on button "Save" at bounding box center [969, 21] width 63 height 23
type textarea "x"
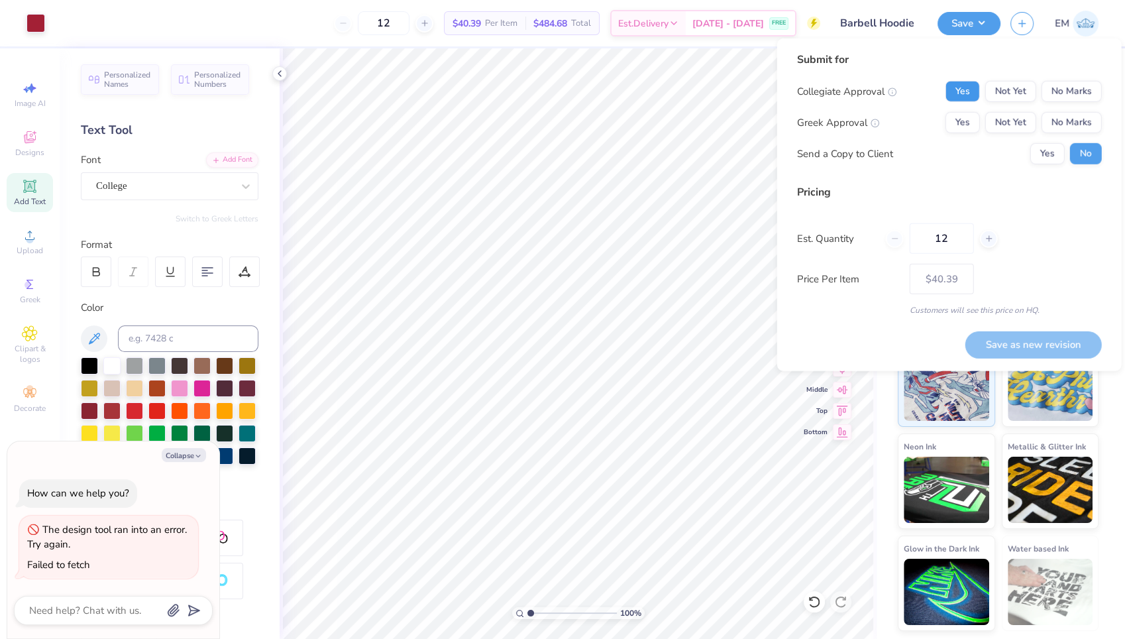
click at [971, 85] on button "Yes" at bounding box center [963, 91] width 34 height 21
click at [1078, 119] on button "No Marks" at bounding box center [1072, 122] width 60 height 21
click at [1035, 339] on button "Save as new revision" at bounding box center [1034, 344] width 137 height 27
type input "$40.39"
type textarea "x"
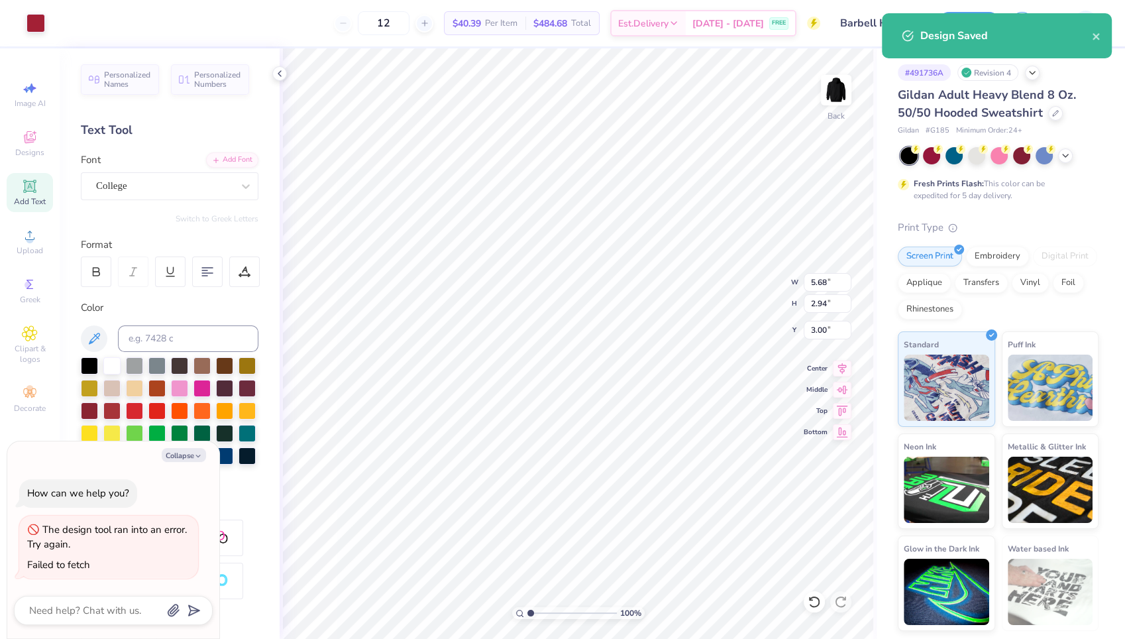
click at [982, 210] on div "Gildan Adult Heavy Blend 8 Oz. 50/50 Hooded Sweatshirt Gildan # G185 Minimum Or…" at bounding box center [998, 358] width 201 height 545
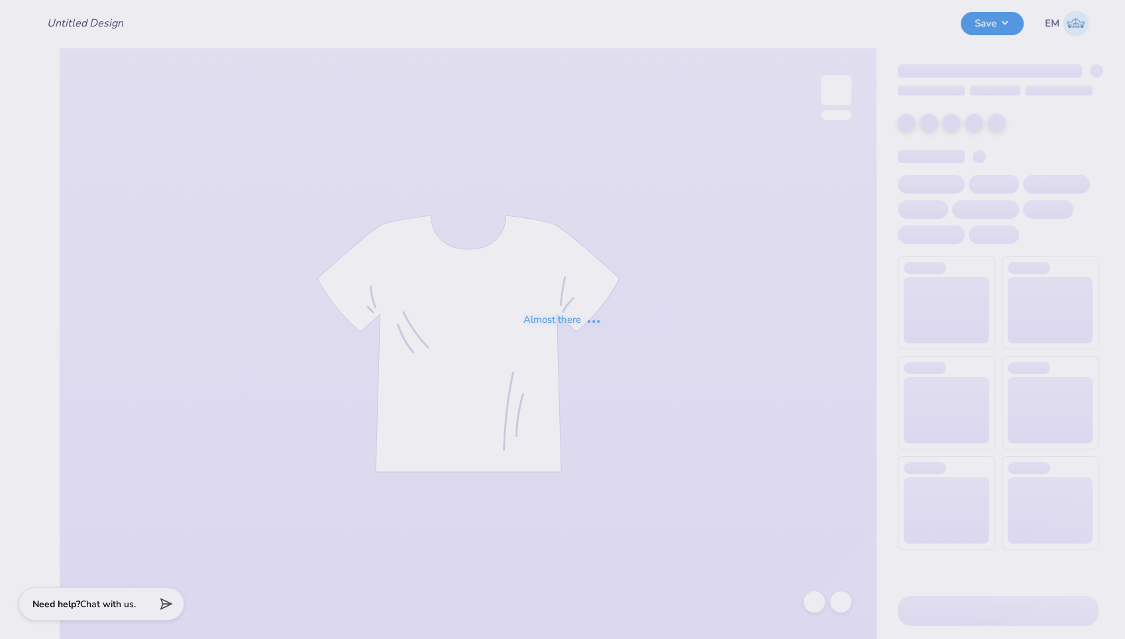
type input "Barbell Hoodie"
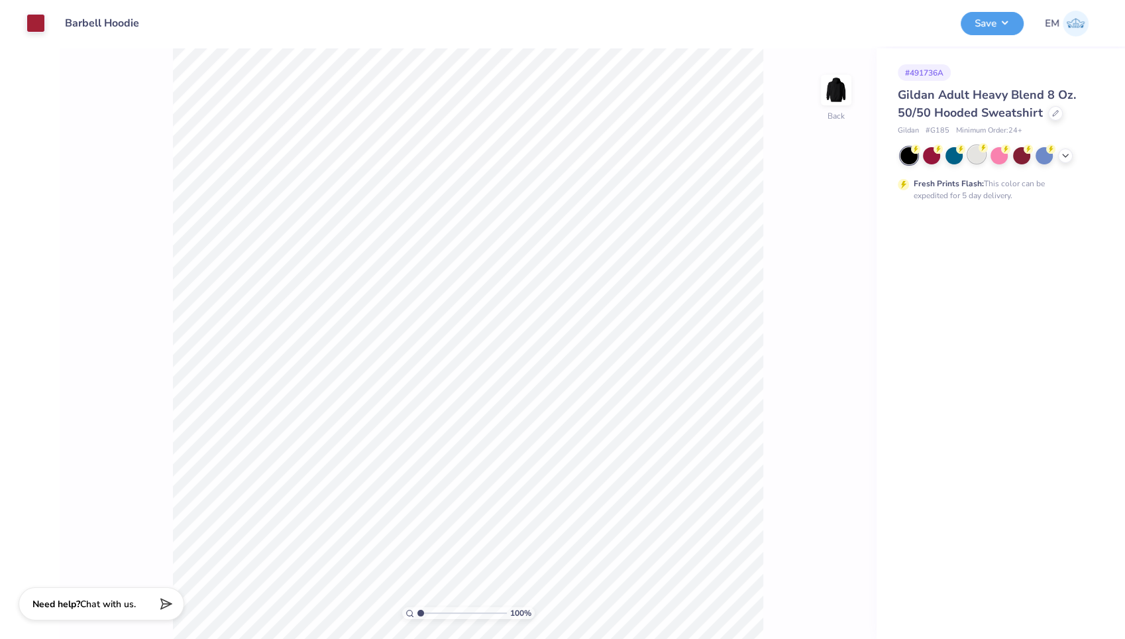
click at [976, 154] on div at bounding box center [976, 154] width 17 height 17
click at [1064, 155] on icon at bounding box center [1065, 154] width 11 height 11
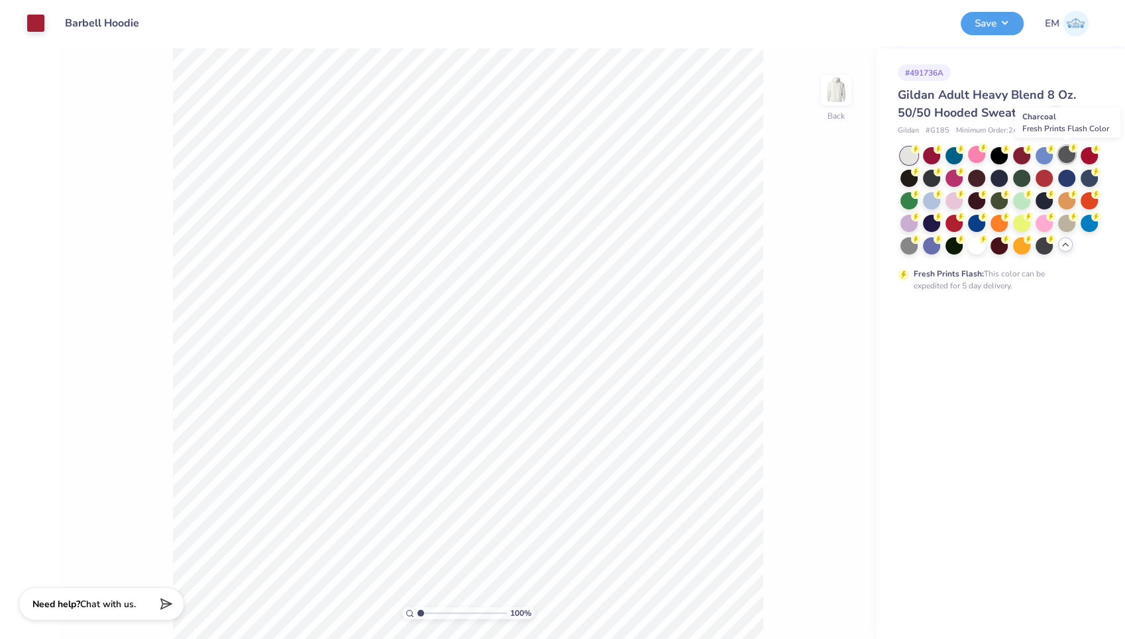
click at [1065, 147] on div at bounding box center [1066, 154] width 17 height 17
click at [930, 174] on div at bounding box center [931, 176] width 17 height 17
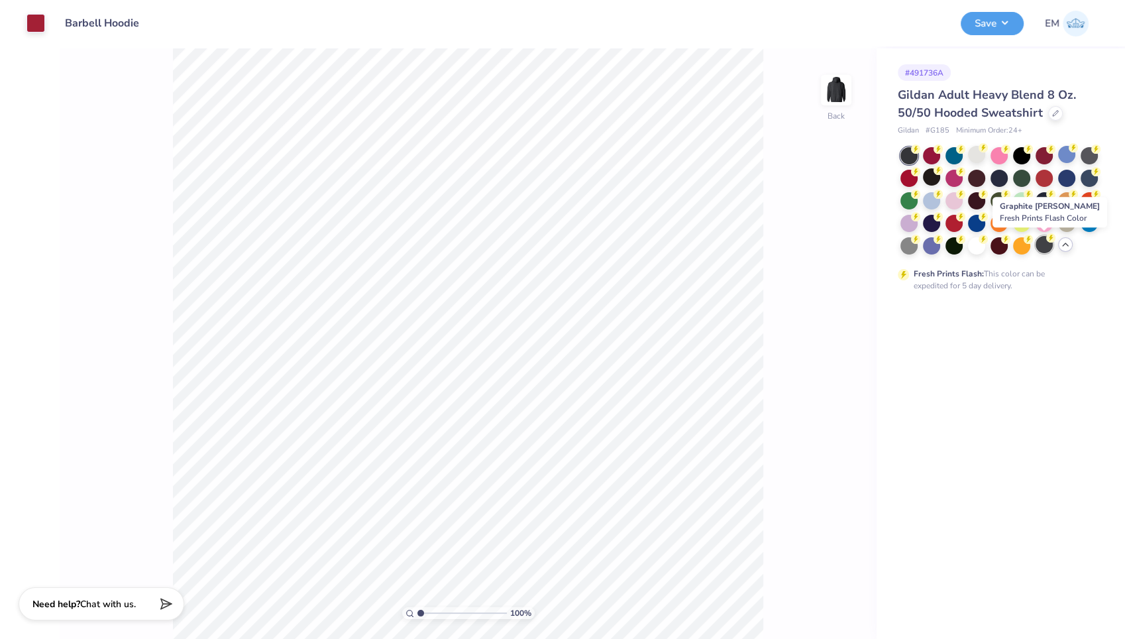
click at [1040, 245] on div at bounding box center [1044, 244] width 17 height 17
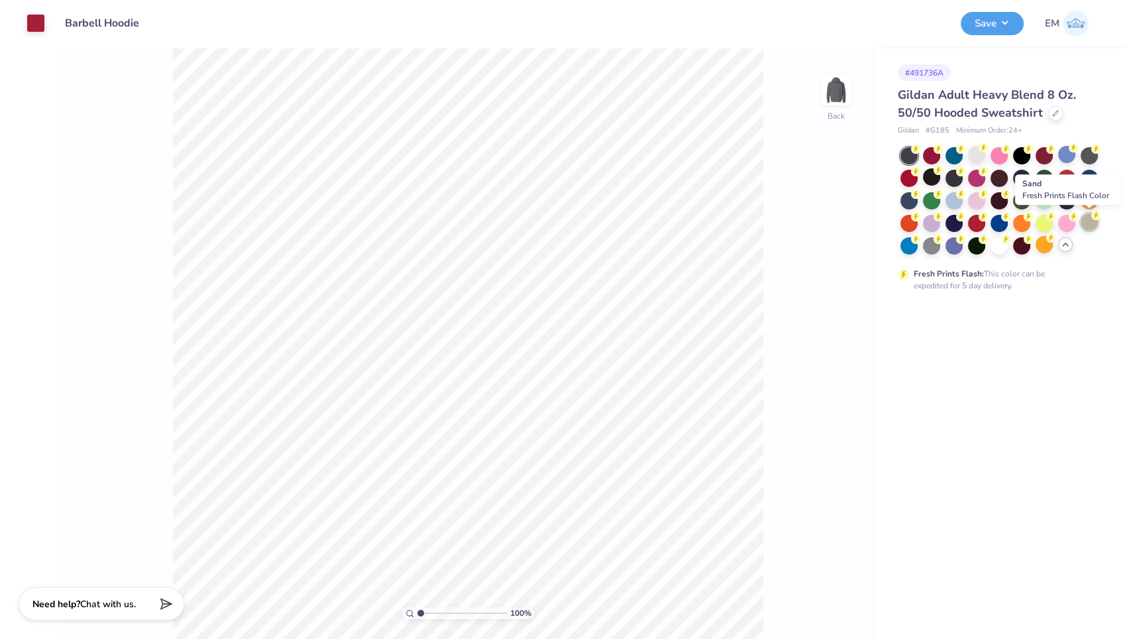
click at [1088, 220] on div at bounding box center [1089, 221] width 17 height 17
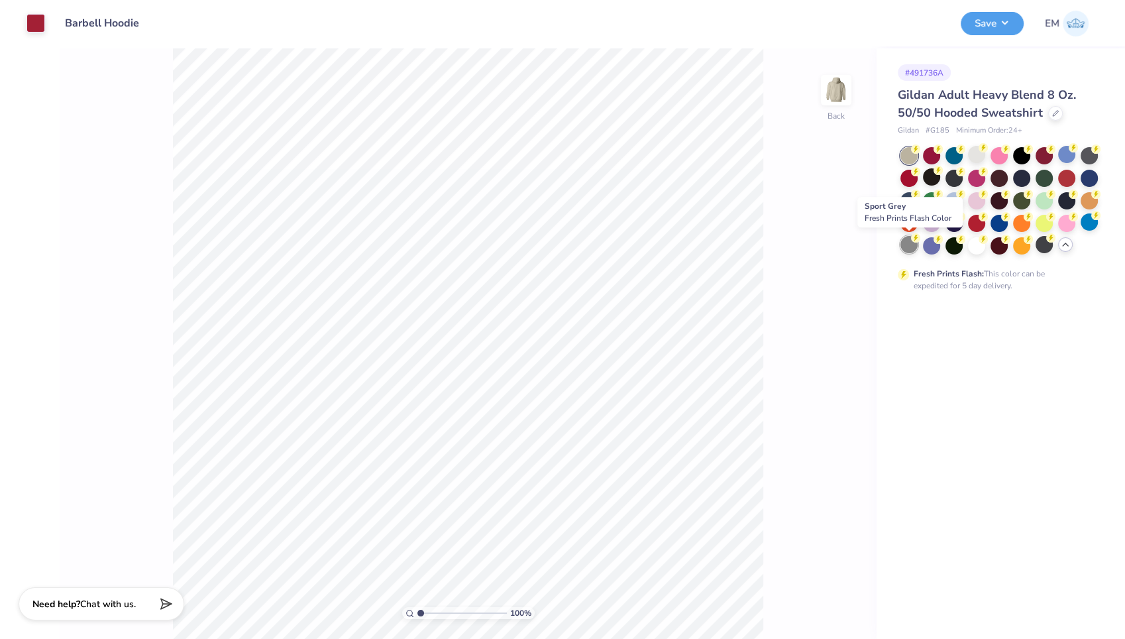
click at [909, 246] on div at bounding box center [909, 244] width 17 height 17
click at [975, 151] on div at bounding box center [976, 154] width 17 height 17
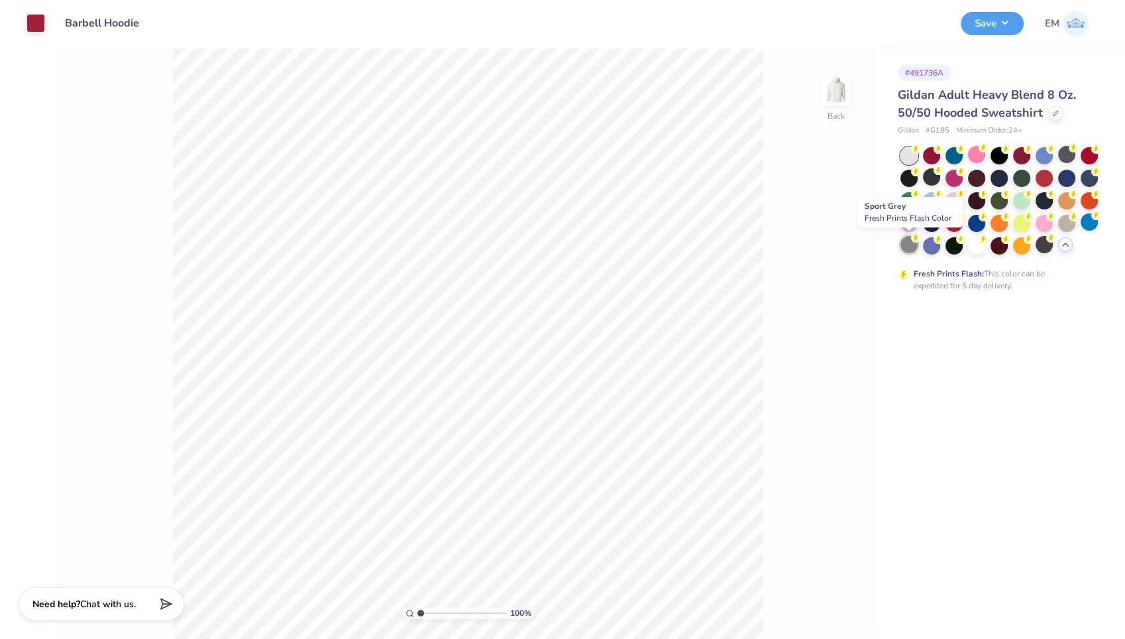
click at [913, 154] on circle at bounding box center [915, 148] width 9 height 9
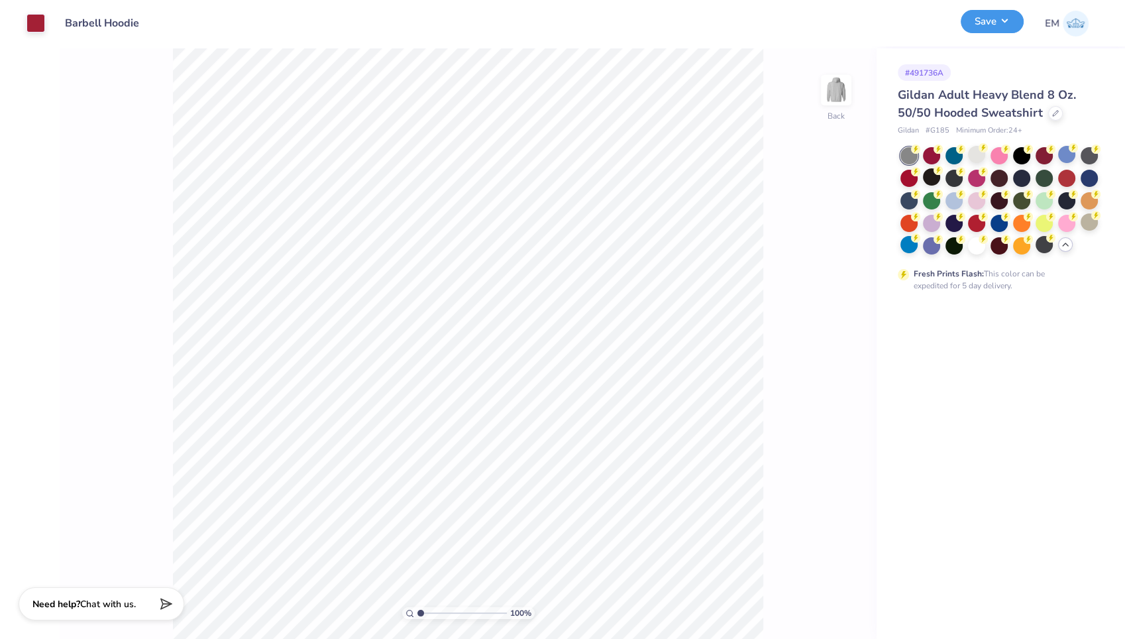
click at [997, 19] on button "Save" at bounding box center [992, 21] width 63 height 23
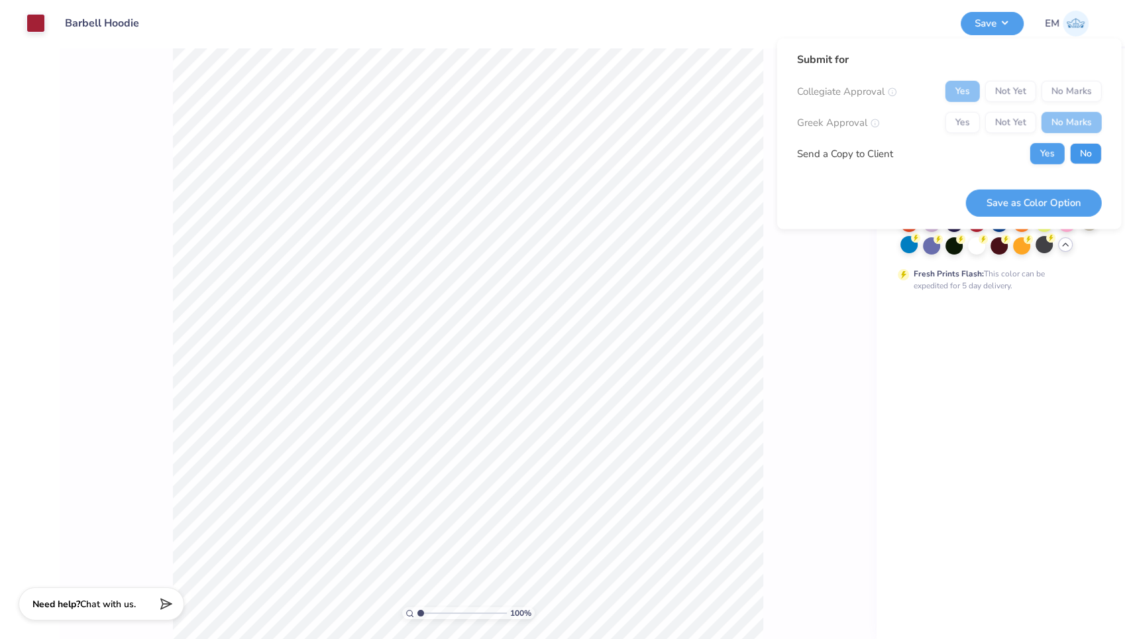
click at [1076, 159] on button "No" at bounding box center [1086, 153] width 32 height 21
click at [1041, 205] on button "Save as Color Option" at bounding box center [1034, 202] width 136 height 27
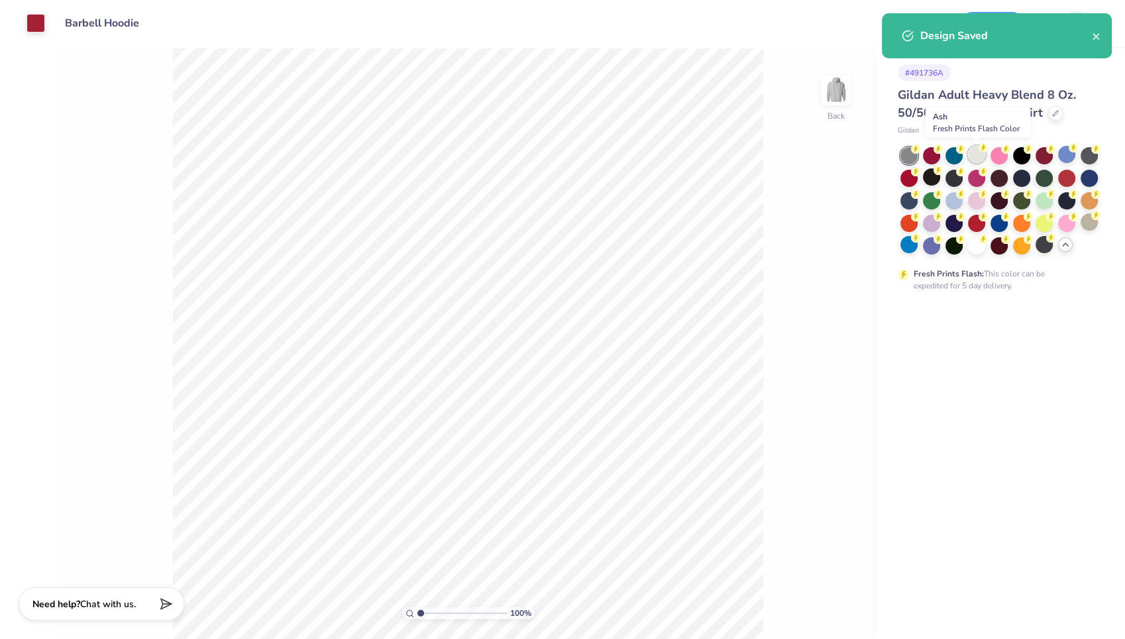
click at [976, 152] on div at bounding box center [976, 154] width 17 height 17
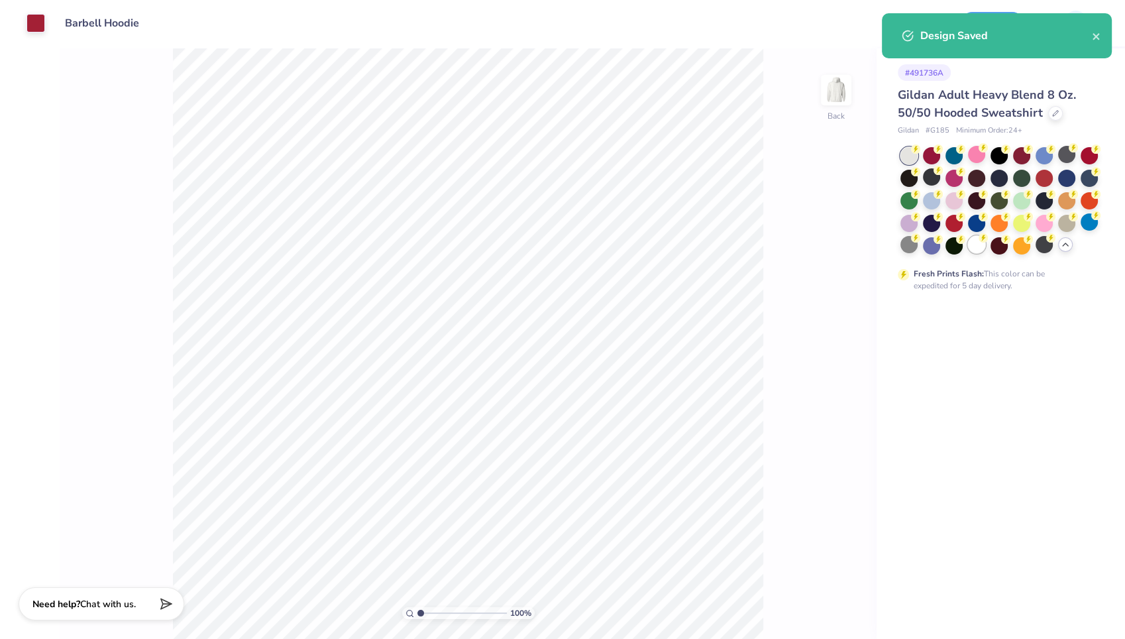
click at [973, 242] on div at bounding box center [976, 244] width 17 height 17
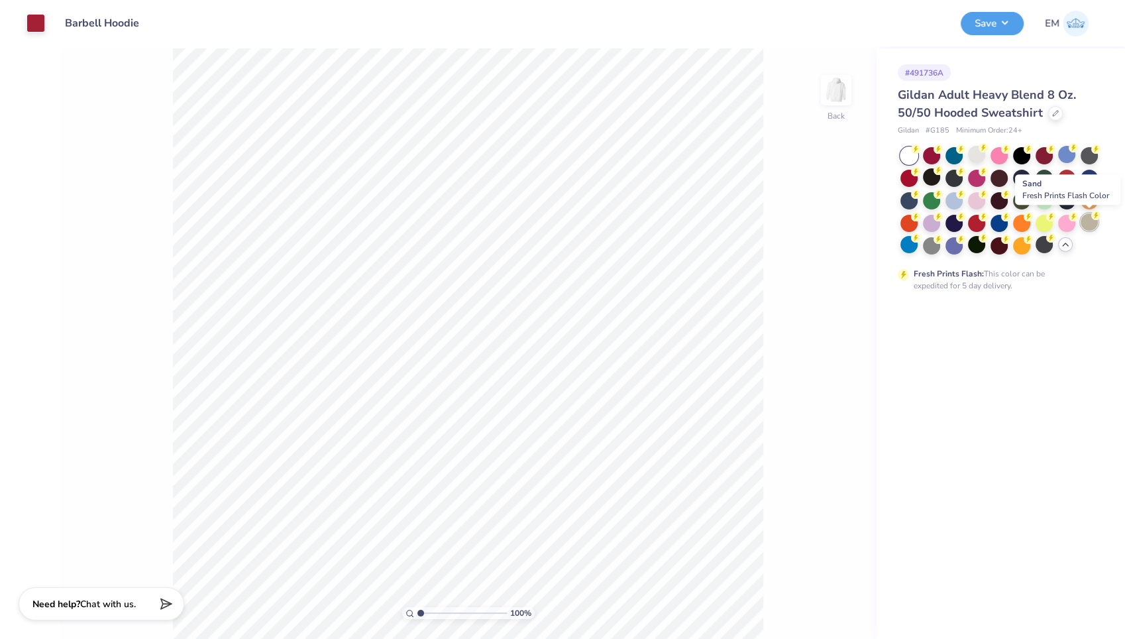
click at [921, 154] on circle at bounding box center [915, 148] width 9 height 9
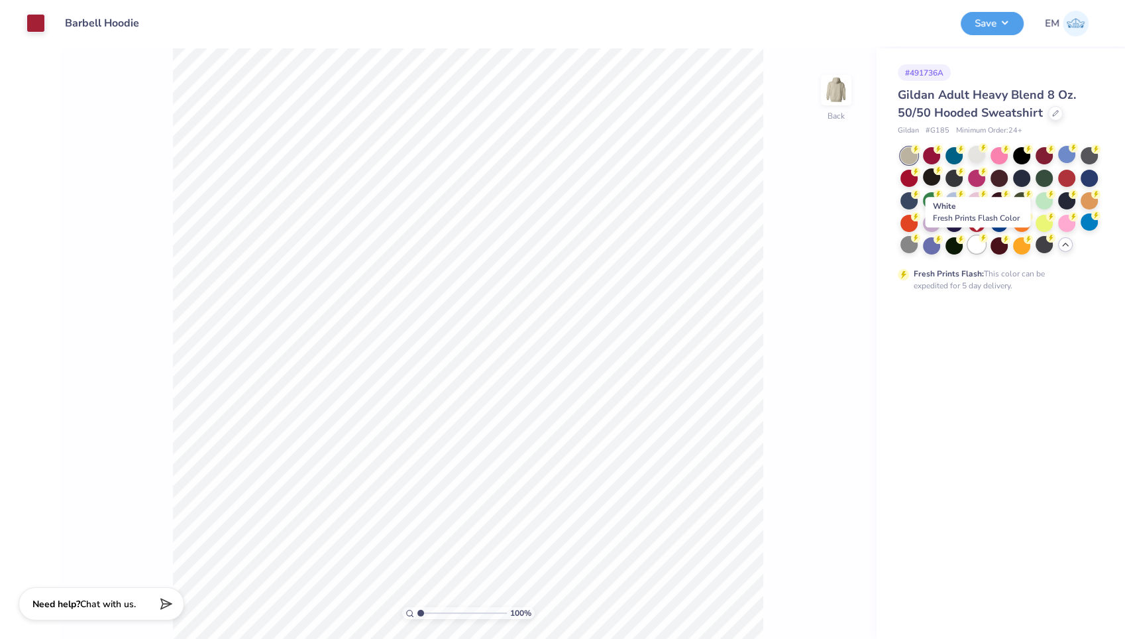
click at [978, 243] on div at bounding box center [976, 244] width 17 height 17
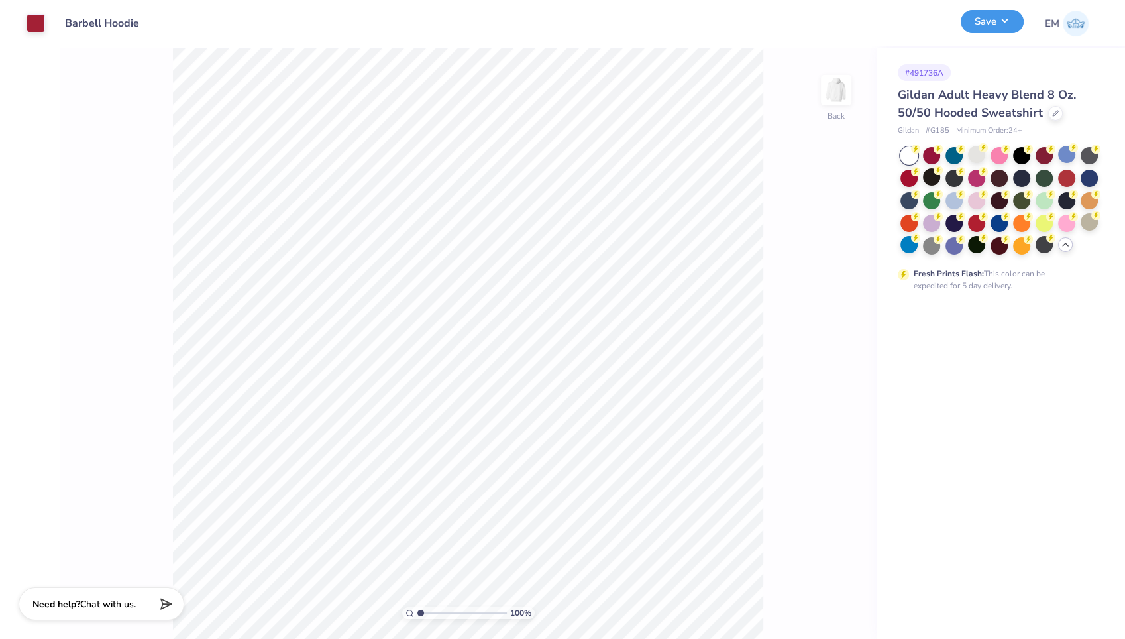
click at [990, 19] on button "Save" at bounding box center [992, 21] width 63 height 23
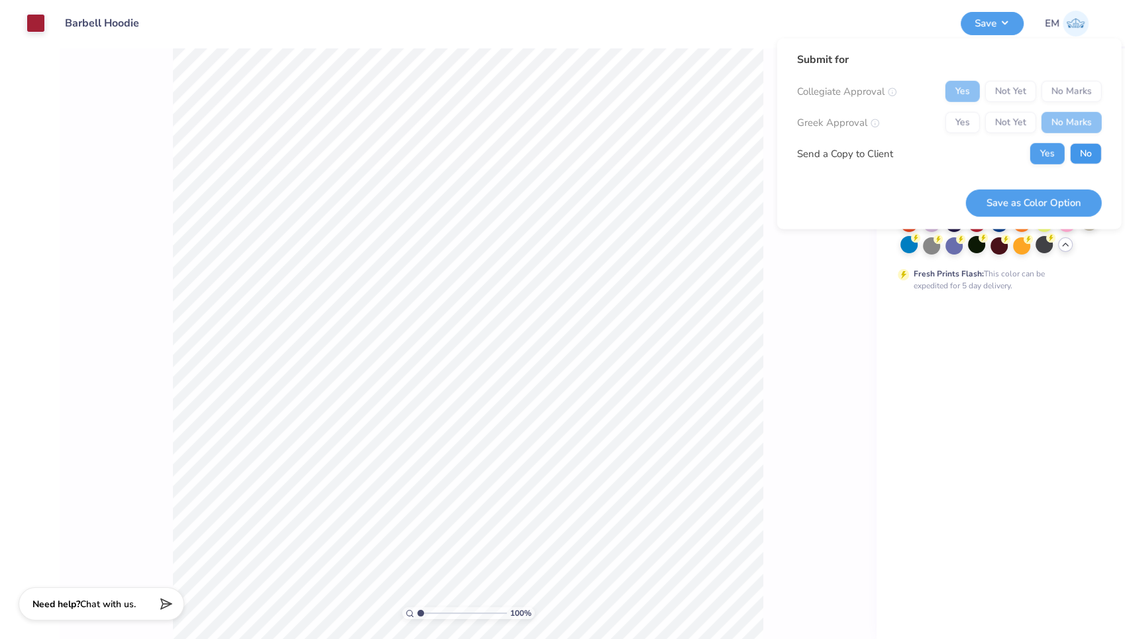
click at [1088, 156] on button "No" at bounding box center [1086, 153] width 32 height 21
click at [1067, 198] on button "Save as Color Option" at bounding box center [1034, 202] width 136 height 27
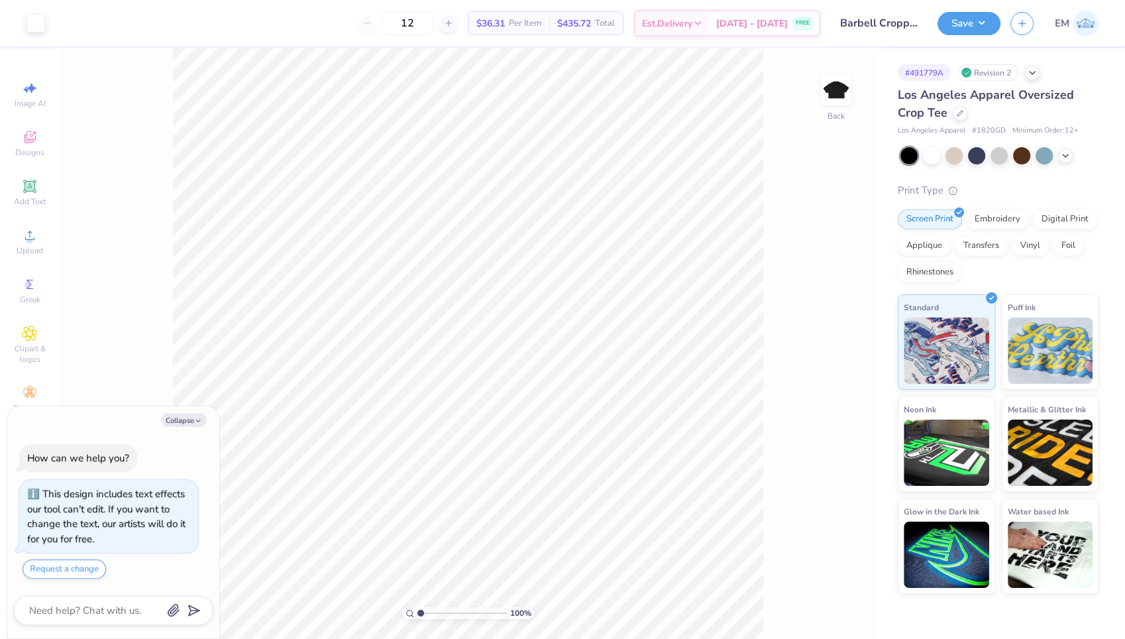
type textarea "x"
drag, startPoint x: 834, startPoint y: 296, endPoint x: 804, endPoint y: 292, distance: 30.8
click at [804, 292] on input "3.86" at bounding box center [828, 293] width 48 height 19
type input "5.68"
type textarea "x"
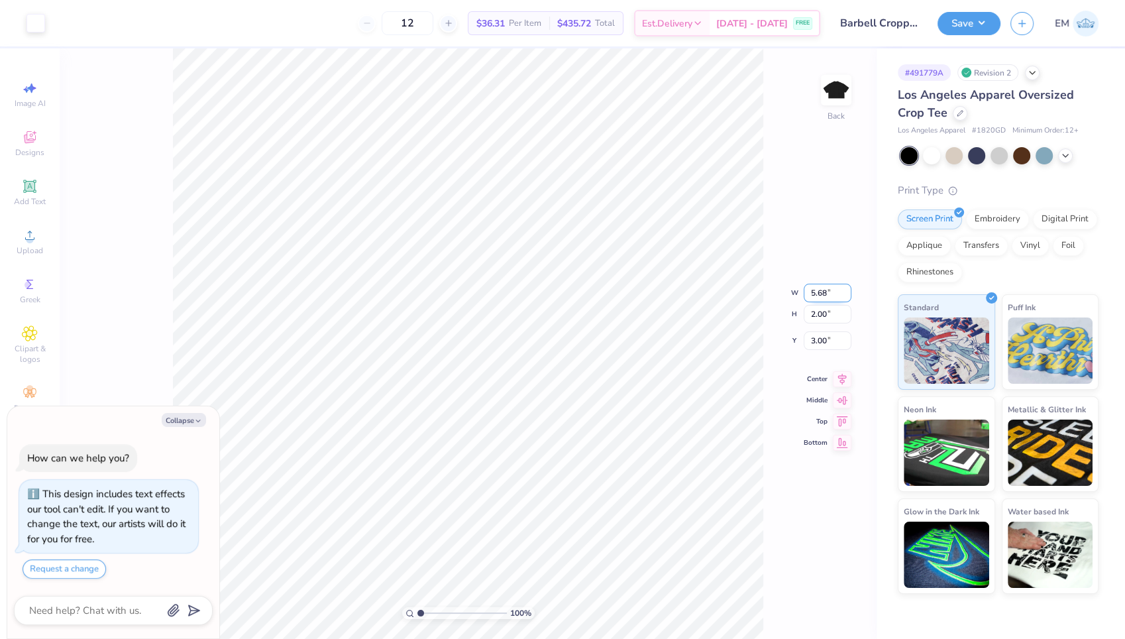
type input "2.94"
type input "2.53"
type textarea "x"
type input "3.00"
click at [974, 23] on button "Save" at bounding box center [969, 21] width 63 height 23
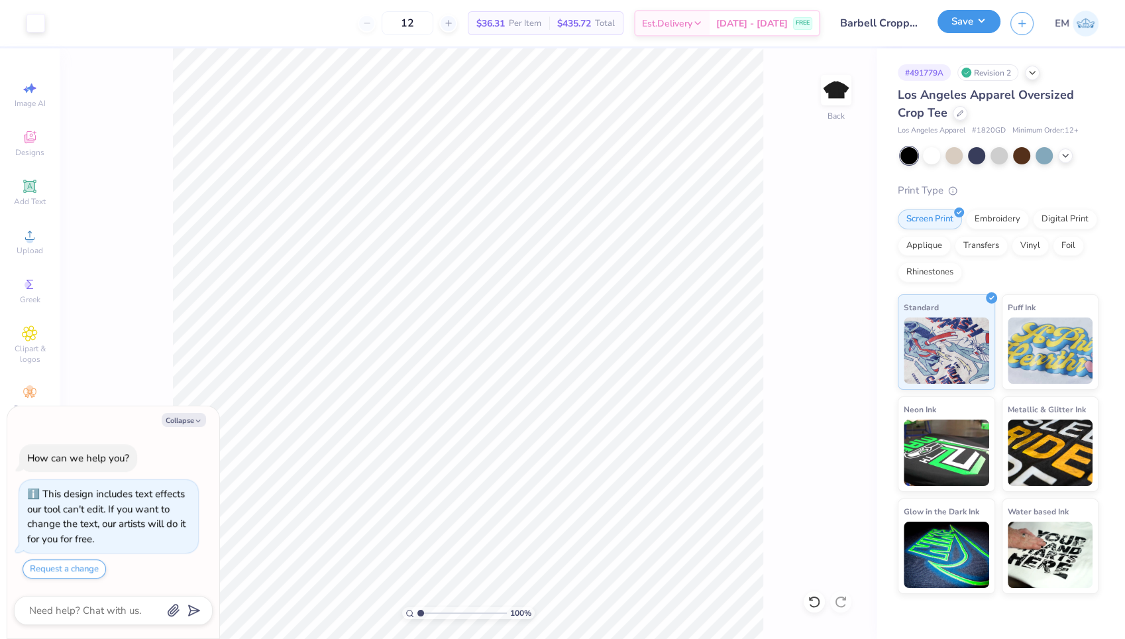
type textarea "x"
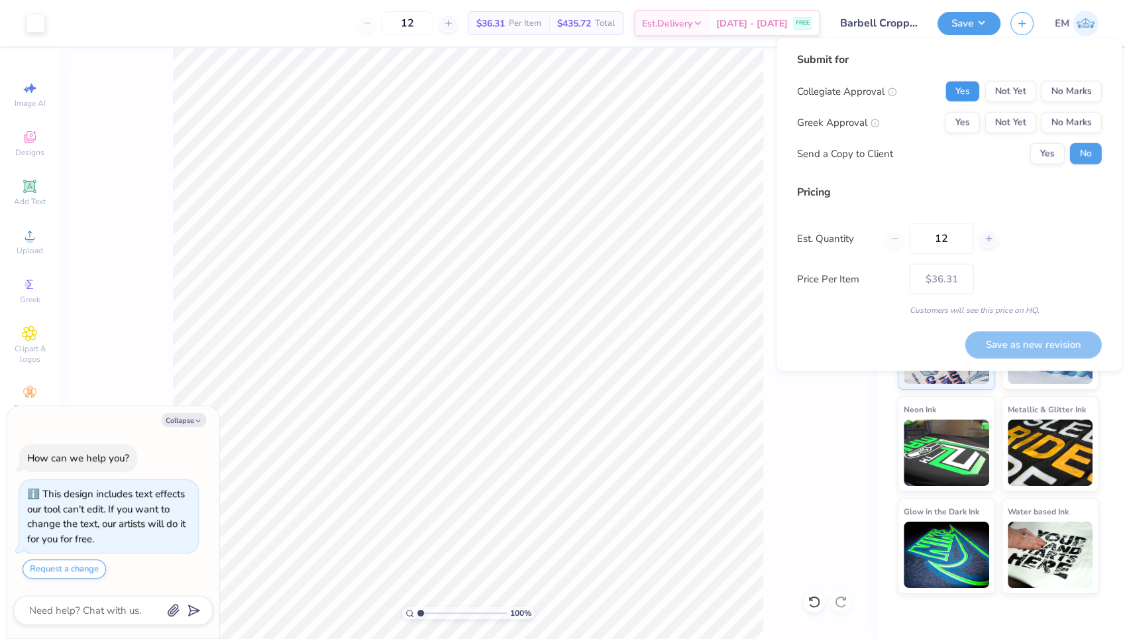
click at [970, 89] on button "Yes" at bounding box center [963, 91] width 34 height 21
click at [1066, 115] on button "No Marks" at bounding box center [1072, 122] width 60 height 21
click at [1030, 345] on button "Save as new revision" at bounding box center [1034, 344] width 137 height 27
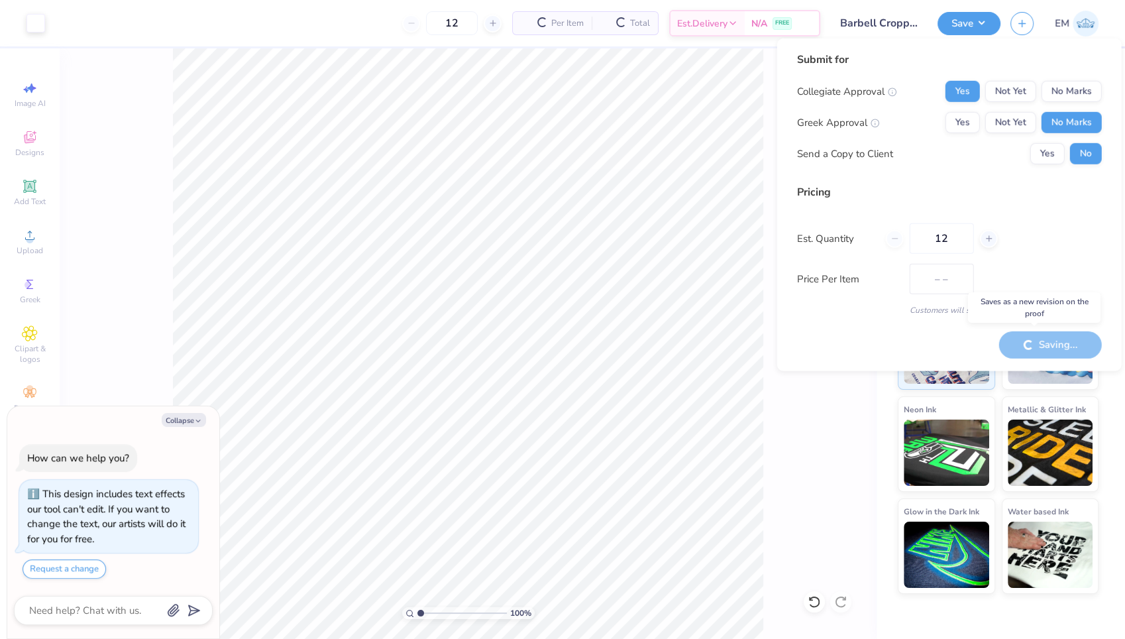
type input "$36.31"
type textarea "x"
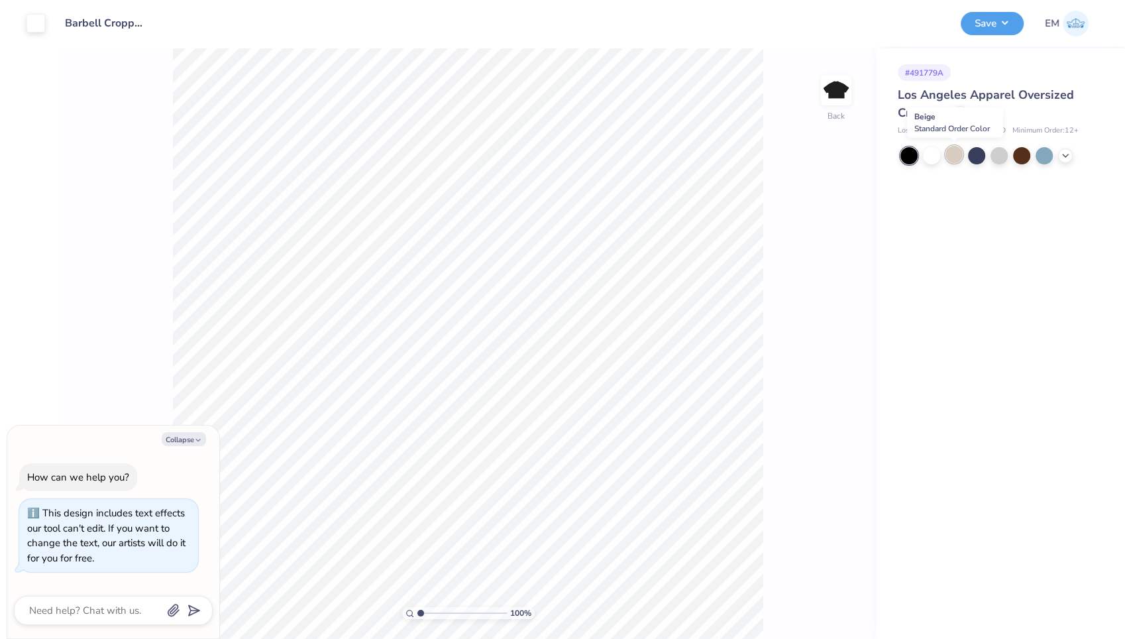
click at [958, 152] on div at bounding box center [954, 154] width 17 height 17
click at [994, 21] on button "Save" at bounding box center [992, 21] width 63 height 23
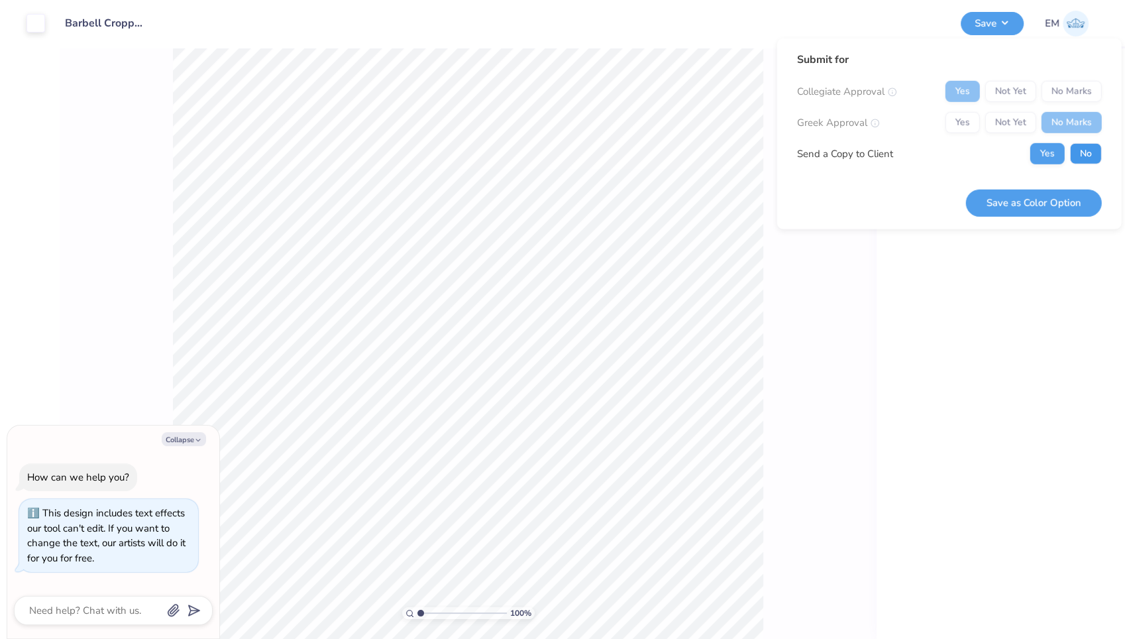
click at [1085, 160] on button "No" at bounding box center [1086, 153] width 32 height 21
click at [1050, 197] on button "Save as Color Option" at bounding box center [1034, 202] width 136 height 27
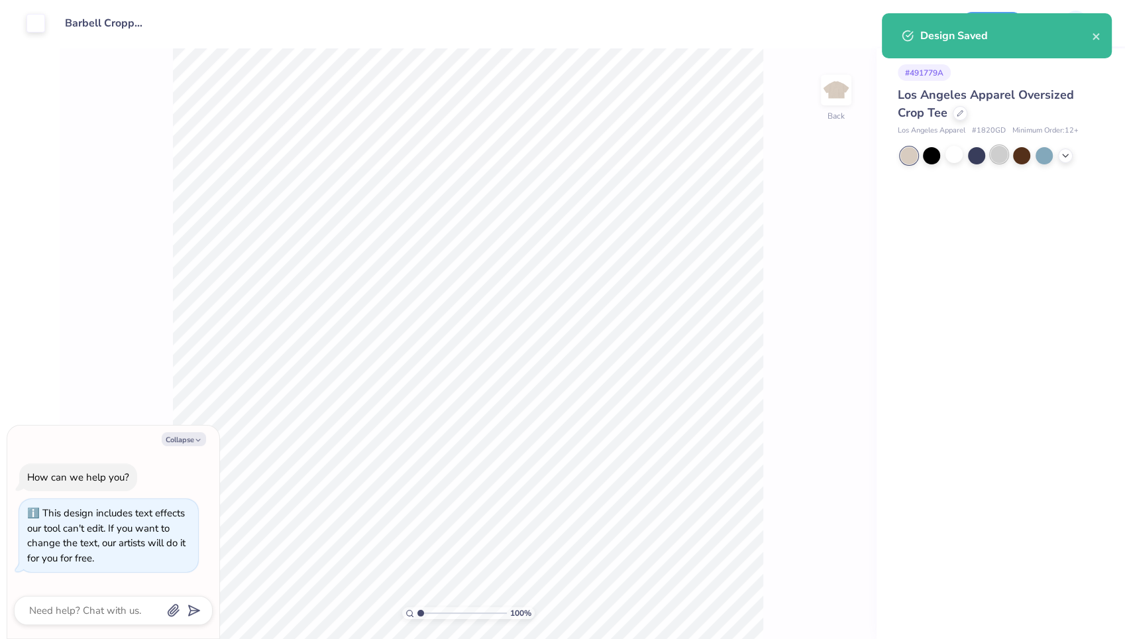
click at [1000, 159] on div at bounding box center [999, 154] width 17 height 17
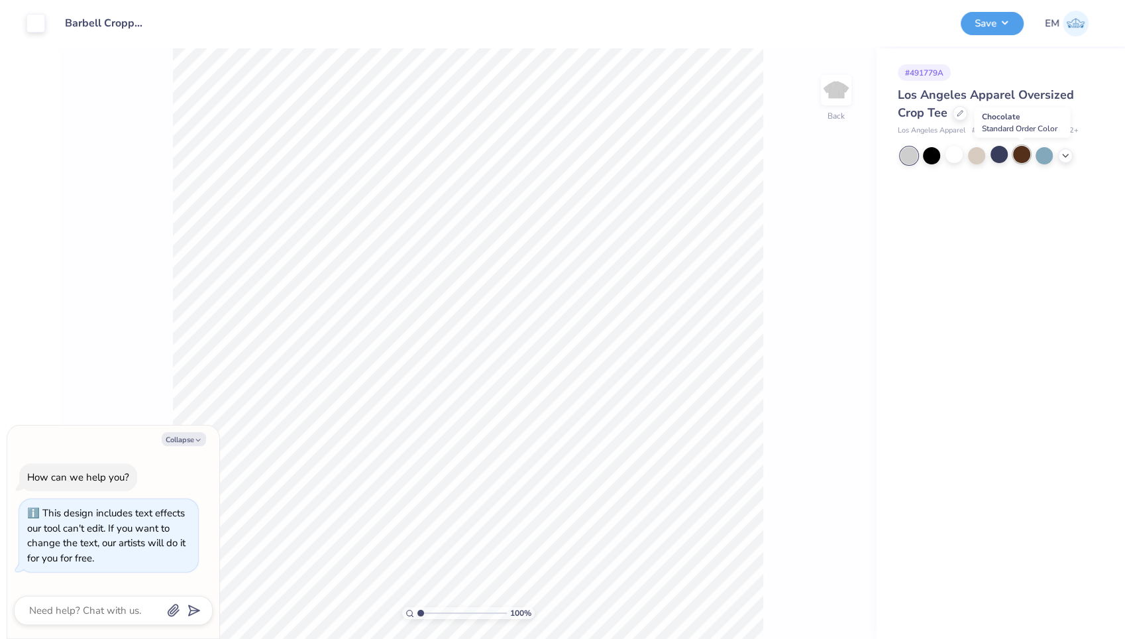
click at [1021, 157] on div at bounding box center [1021, 154] width 17 height 17
click at [952, 153] on div at bounding box center [954, 154] width 17 height 17
click at [995, 156] on div at bounding box center [999, 154] width 17 height 17
click at [1066, 151] on icon at bounding box center [1065, 154] width 11 height 11
click at [999, 25] on button "Save" at bounding box center [992, 21] width 63 height 23
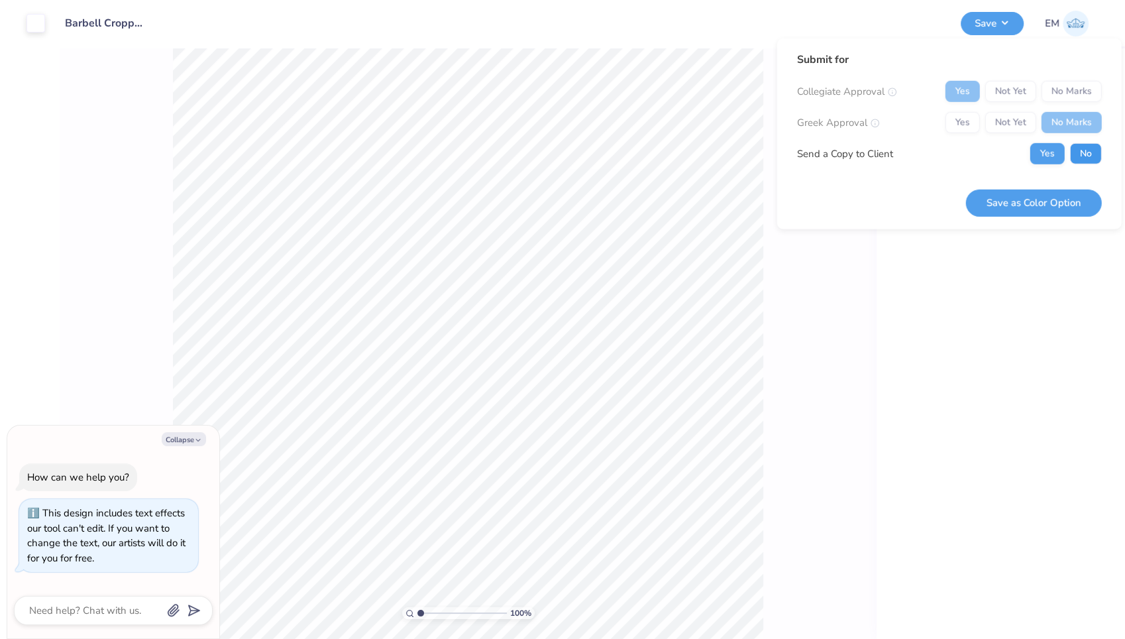
click at [1082, 150] on button "No" at bounding box center [1086, 153] width 32 height 21
click at [1037, 205] on button "Save as Color Option" at bounding box center [1034, 202] width 136 height 27
type textarea "x"
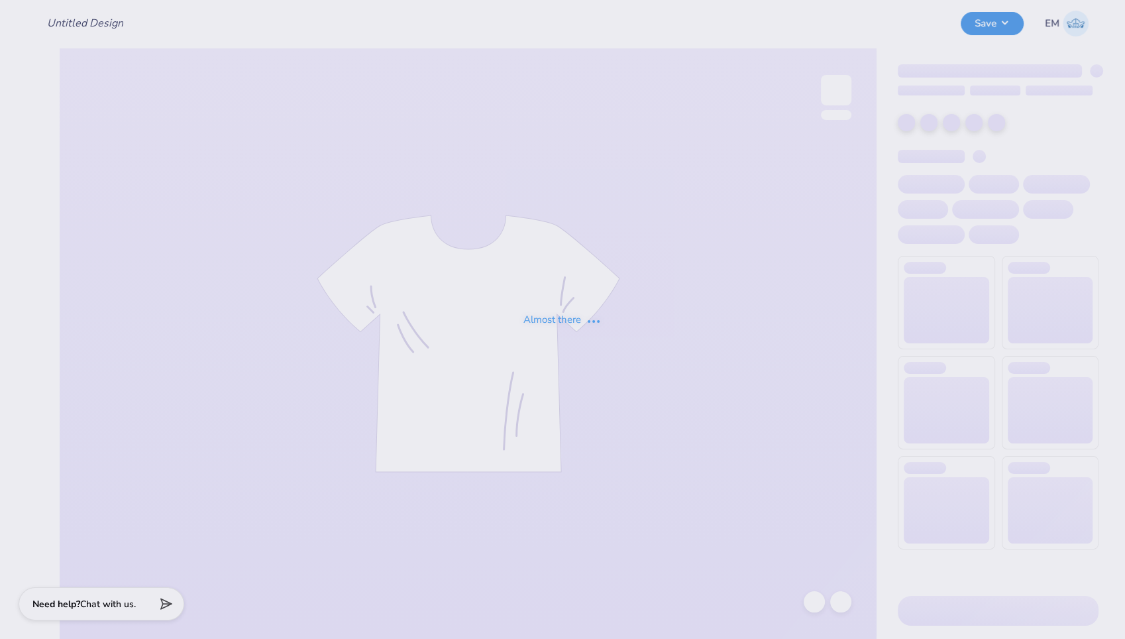
type input "Barbell Biker Shorts"
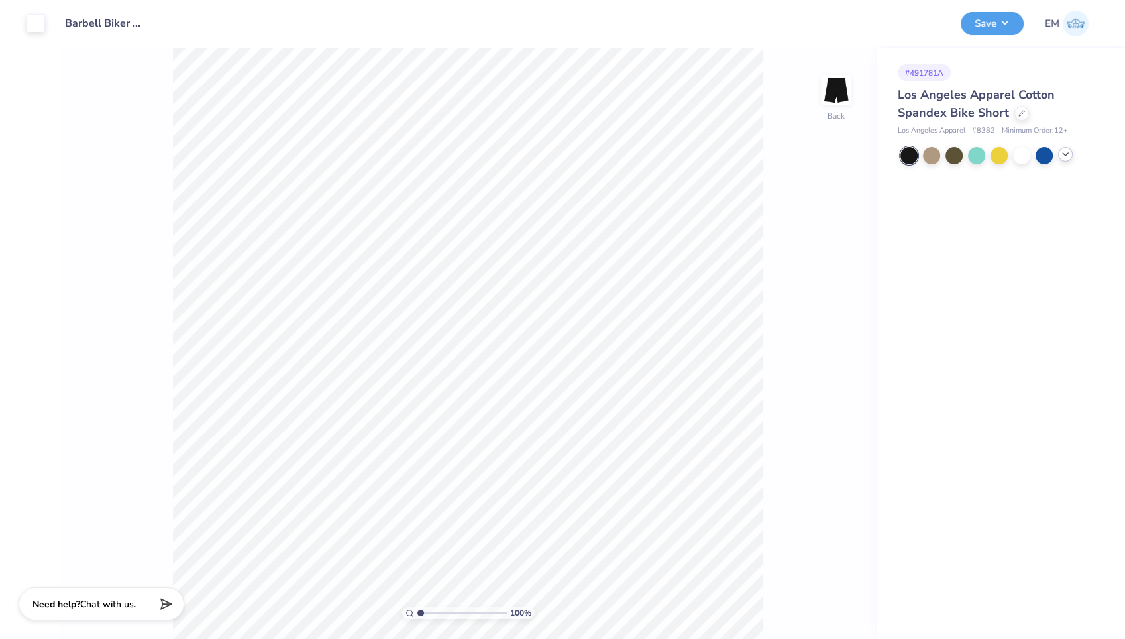
click at [1070, 151] on icon at bounding box center [1065, 154] width 11 height 11
click at [1069, 150] on div at bounding box center [1066, 154] width 17 height 17
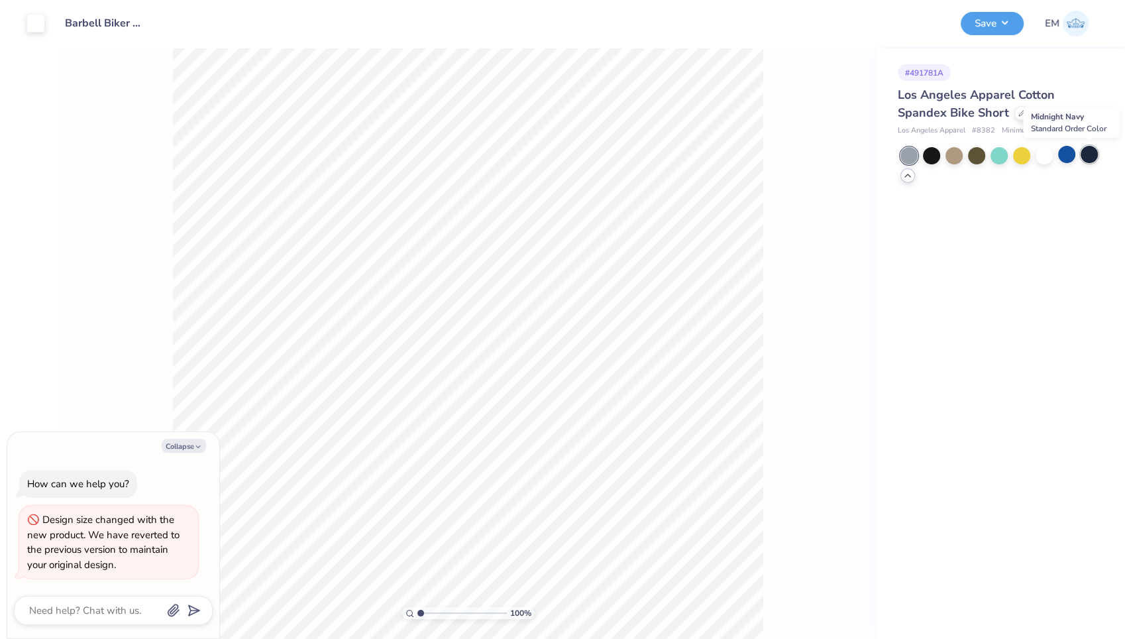
click at [1091, 149] on div at bounding box center [1089, 154] width 17 height 17
click at [1021, 114] on icon at bounding box center [1022, 112] width 7 height 7
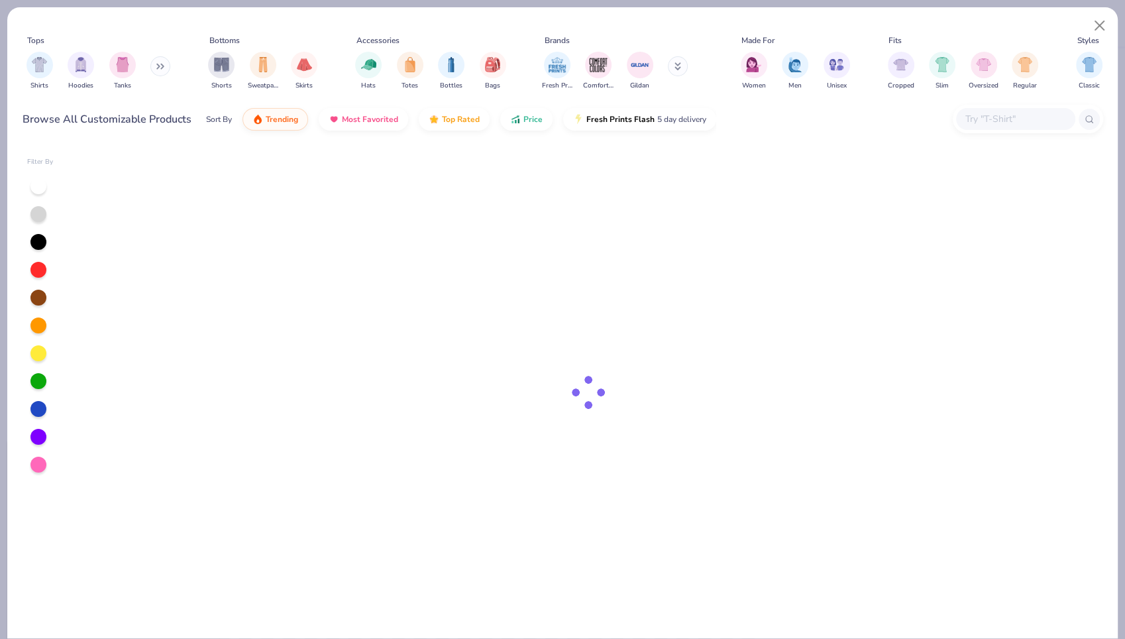
type textarea "x"
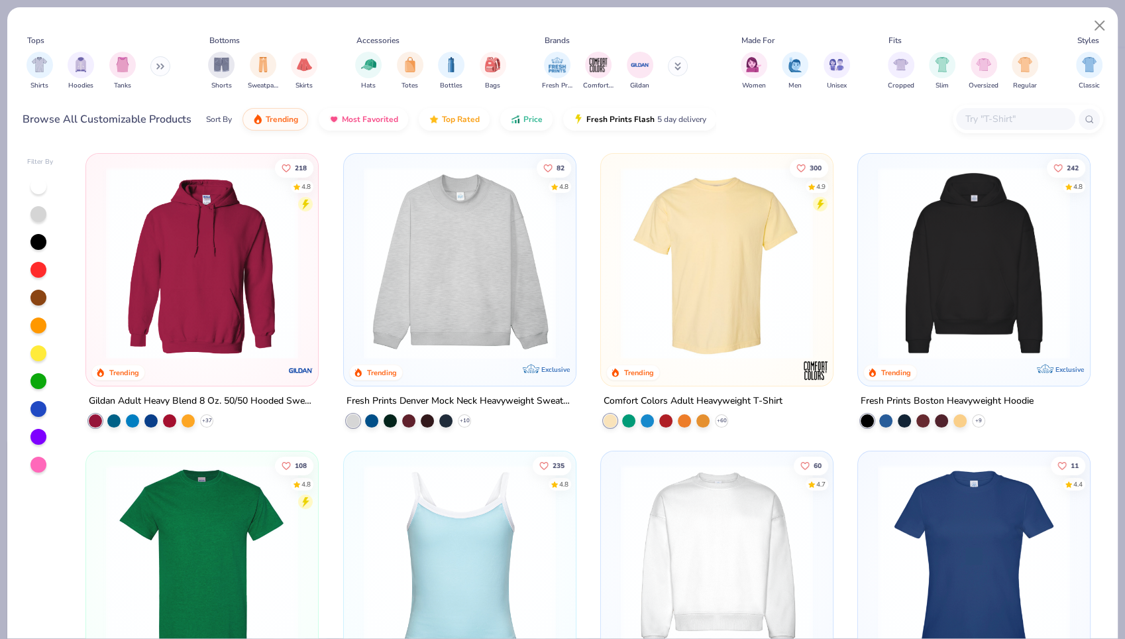
click at [971, 119] on input "text" at bounding box center [1015, 118] width 102 height 15
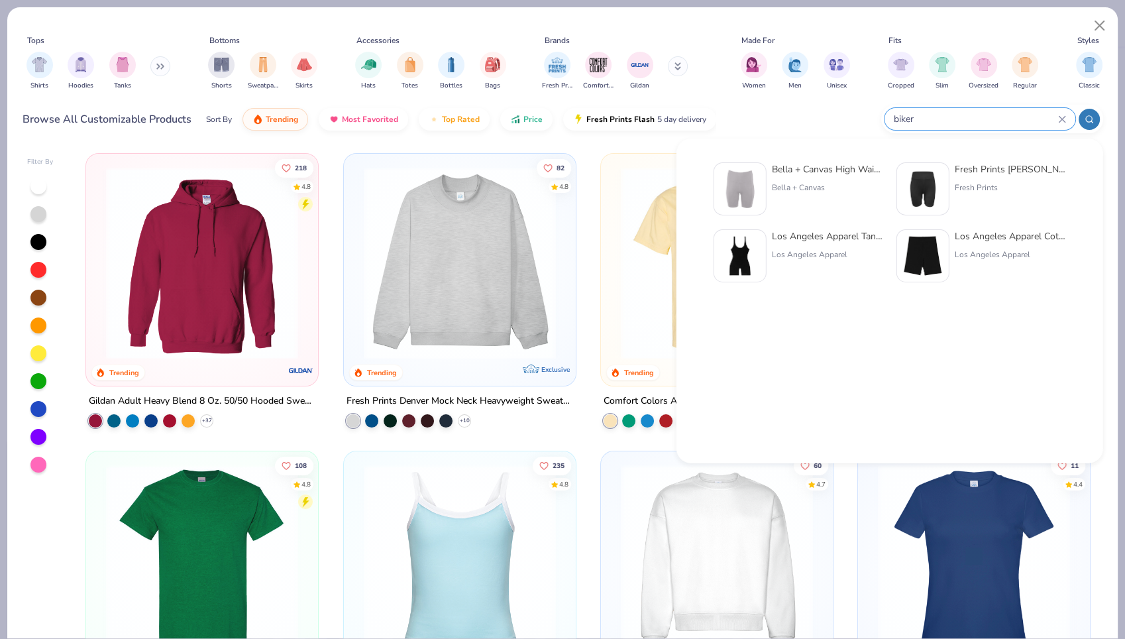
type input "biker"
click at [986, 178] on div "Fresh Prints Beverly Ribbed Biker shorts Fresh Prints" at bounding box center [1010, 188] width 111 height 53
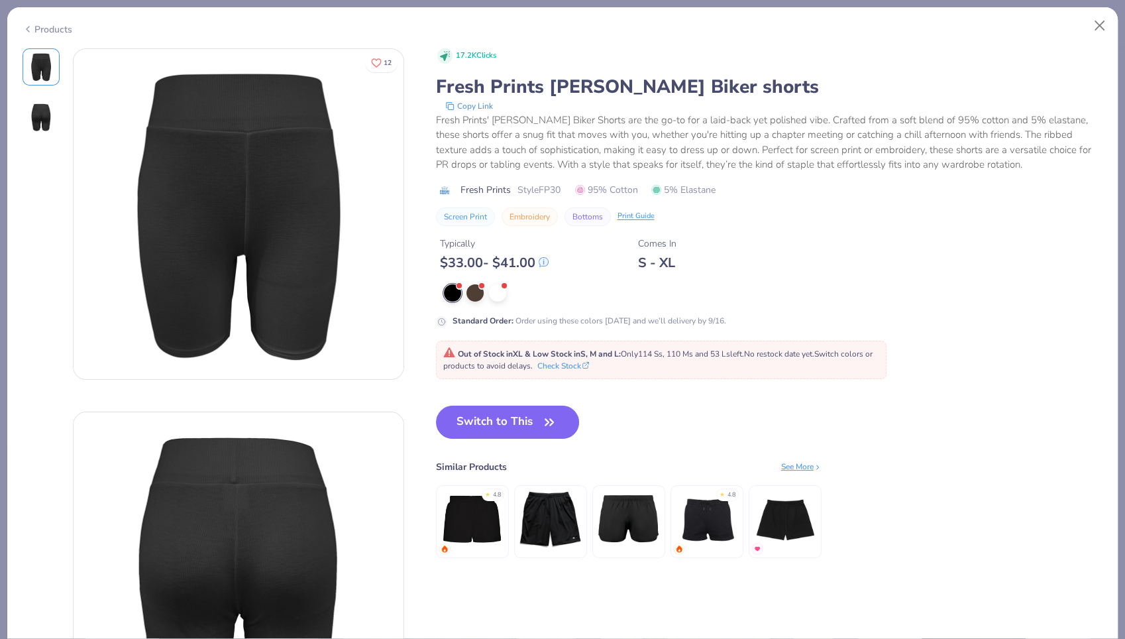
click at [48, 24] on div "Products" at bounding box center [48, 30] width 50 height 14
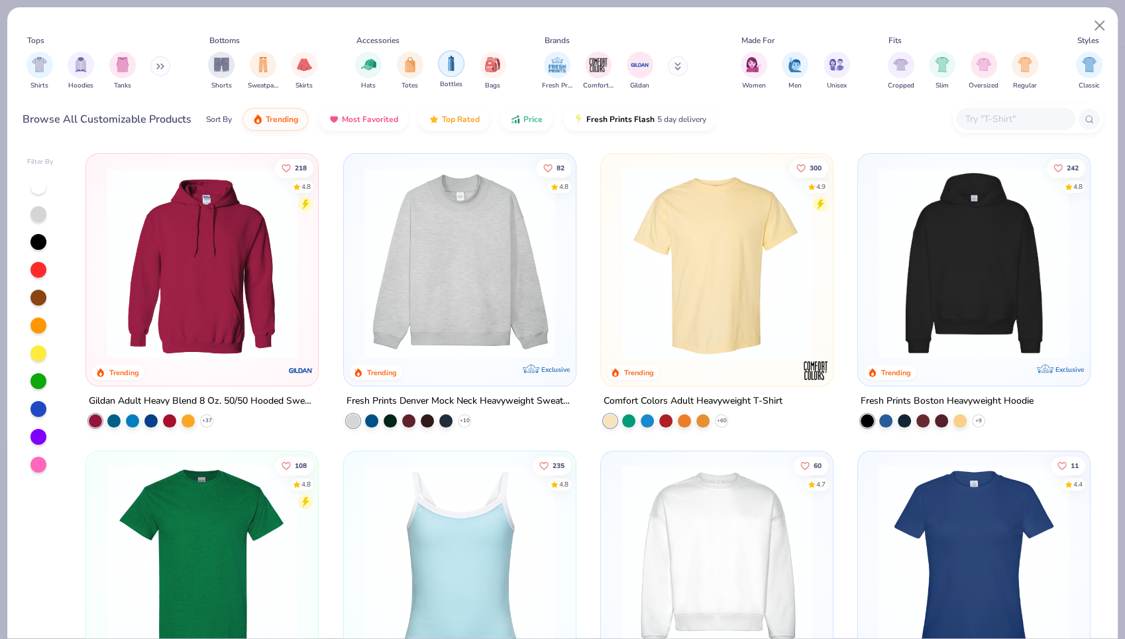
click at [449, 61] on img "filter for Bottles" at bounding box center [451, 63] width 15 height 15
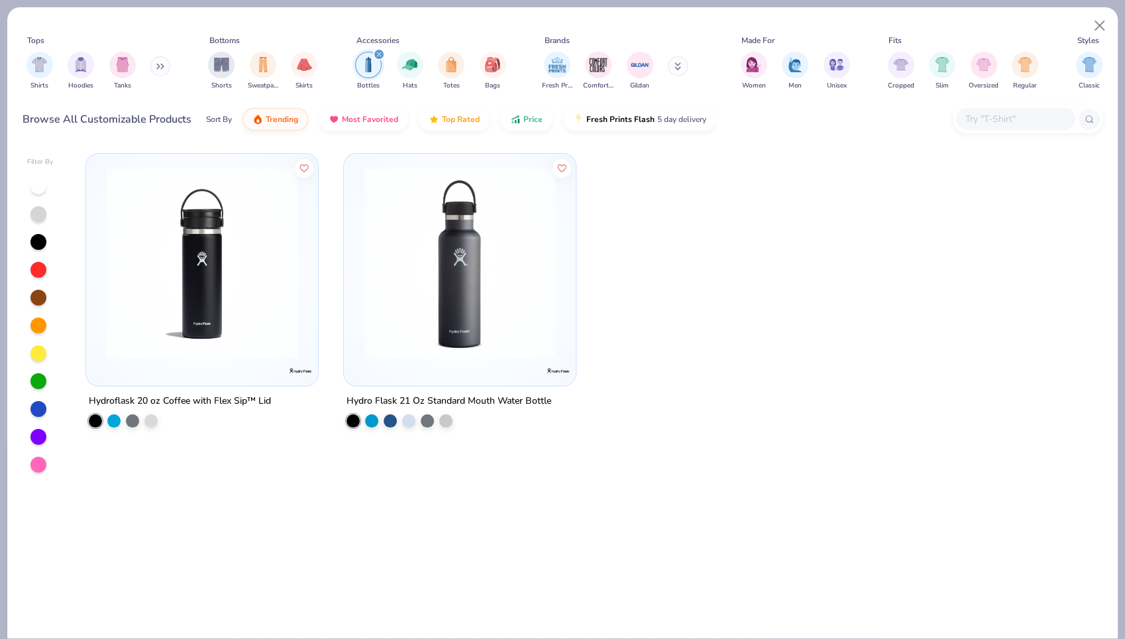
click at [379, 56] on icon "filter for Bottles" at bounding box center [378, 54] width 5 height 5
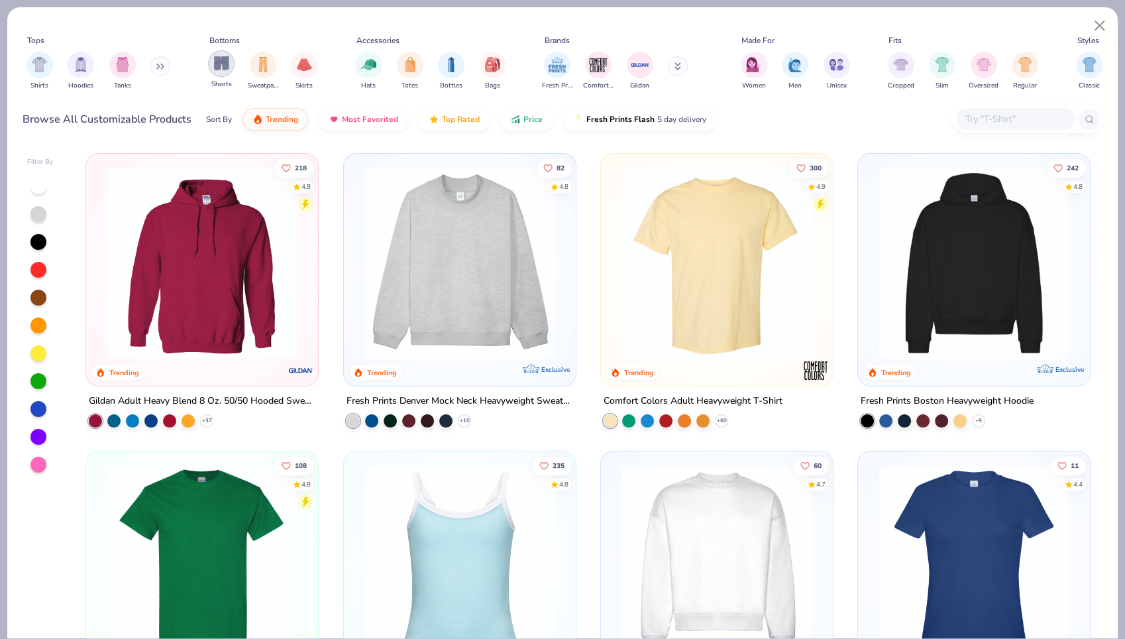
click at [221, 64] on img "filter for Shorts" at bounding box center [221, 63] width 15 height 15
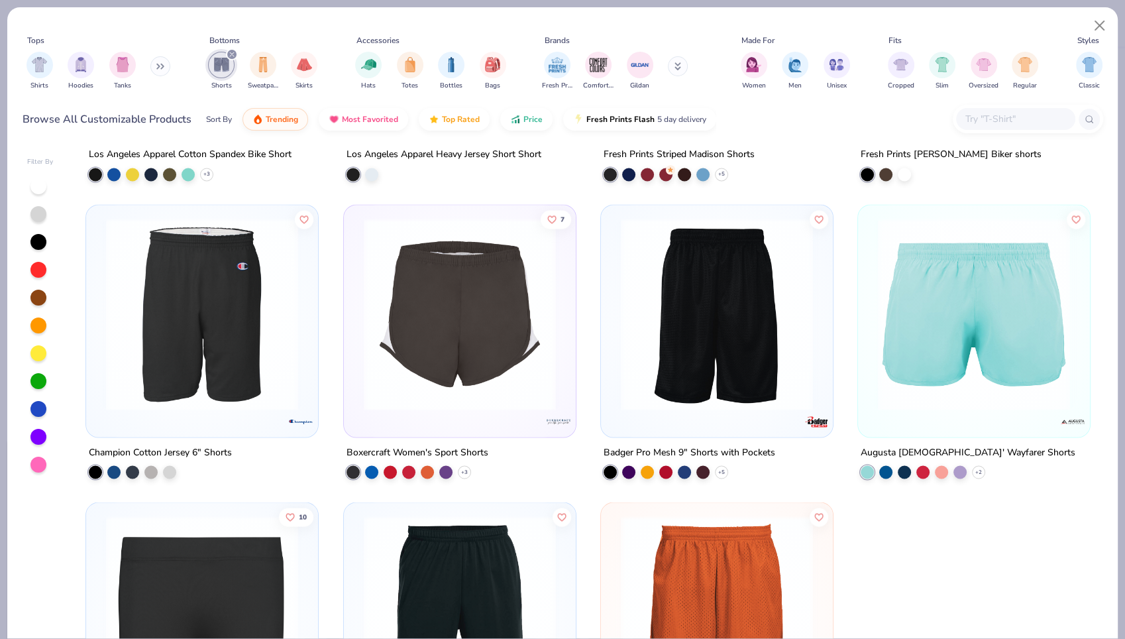
scroll to position [2491, 0]
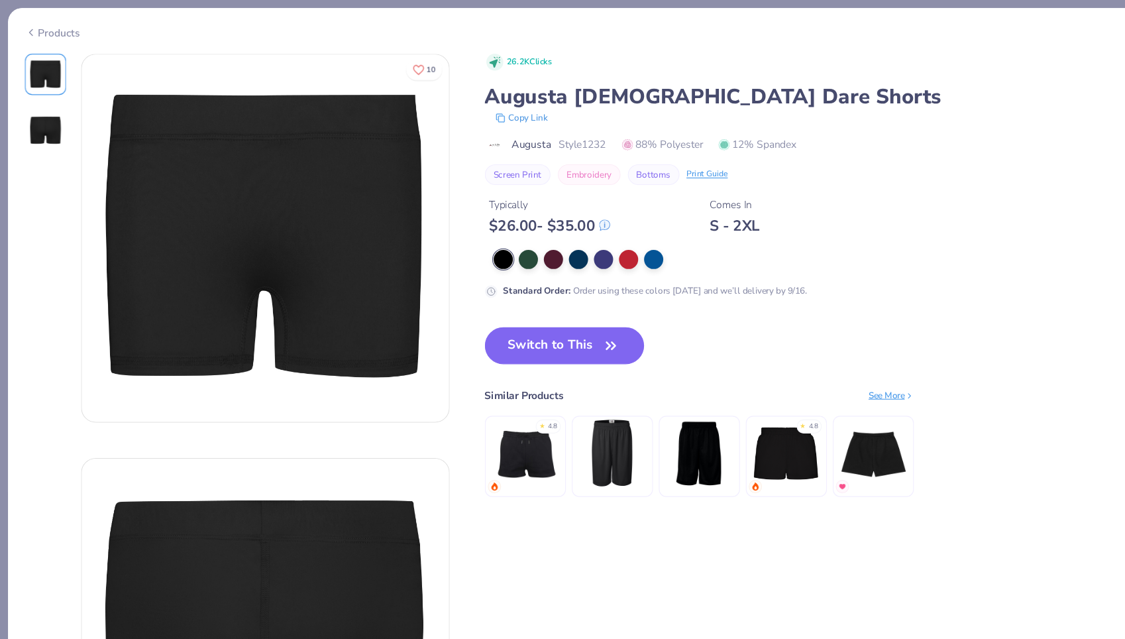
click at [36, 116] on img at bounding box center [41, 117] width 32 height 32
click at [538, 85] on div "Augusta Ladies Dare Shorts" at bounding box center [769, 86] width 667 height 25
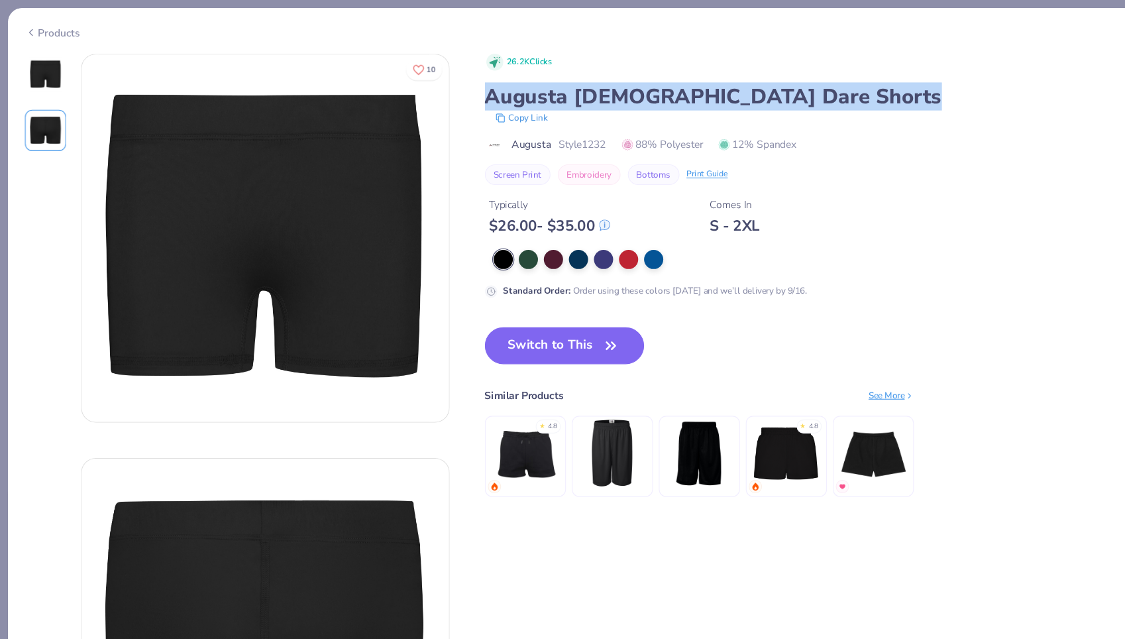
click at [538, 85] on div "Augusta Ladies Dare Shorts" at bounding box center [769, 86] width 667 height 25
copy div "Augusta Ladies Dare Shorts"
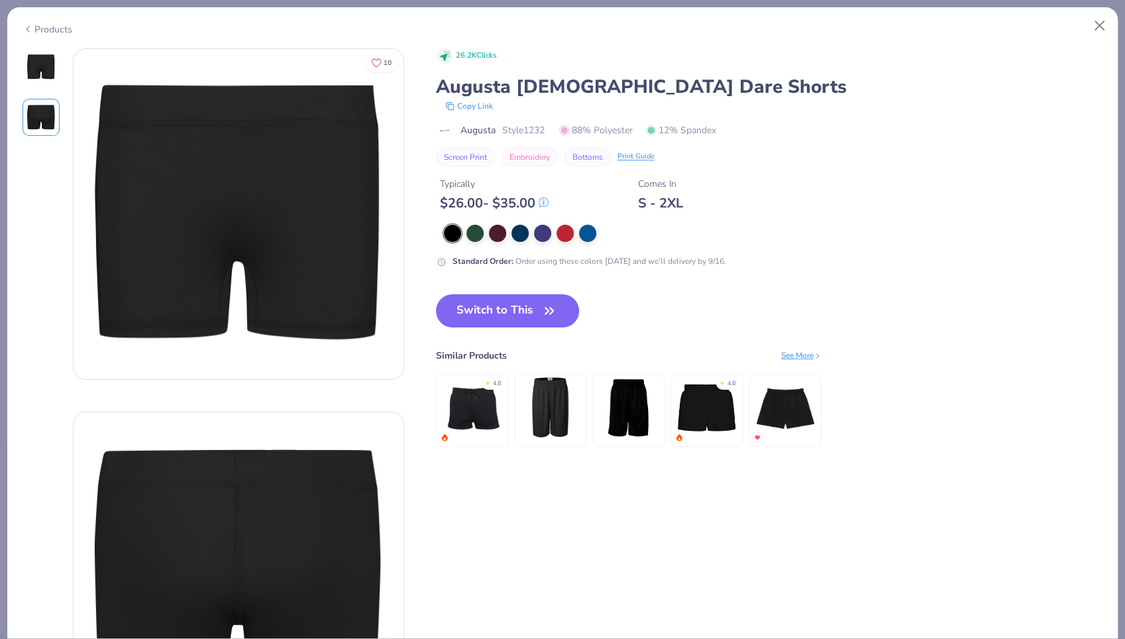
click at [830, 144] on div "26.2K Clicks Augusta Ladies Dare Shorts Copy Link Augusta Style 1232 88% Polyes…" at bounding box center [769, 107] width 667 height 118
click at [41, 24] on div "Products" at bounding box center [48, 30] width 50 height 14
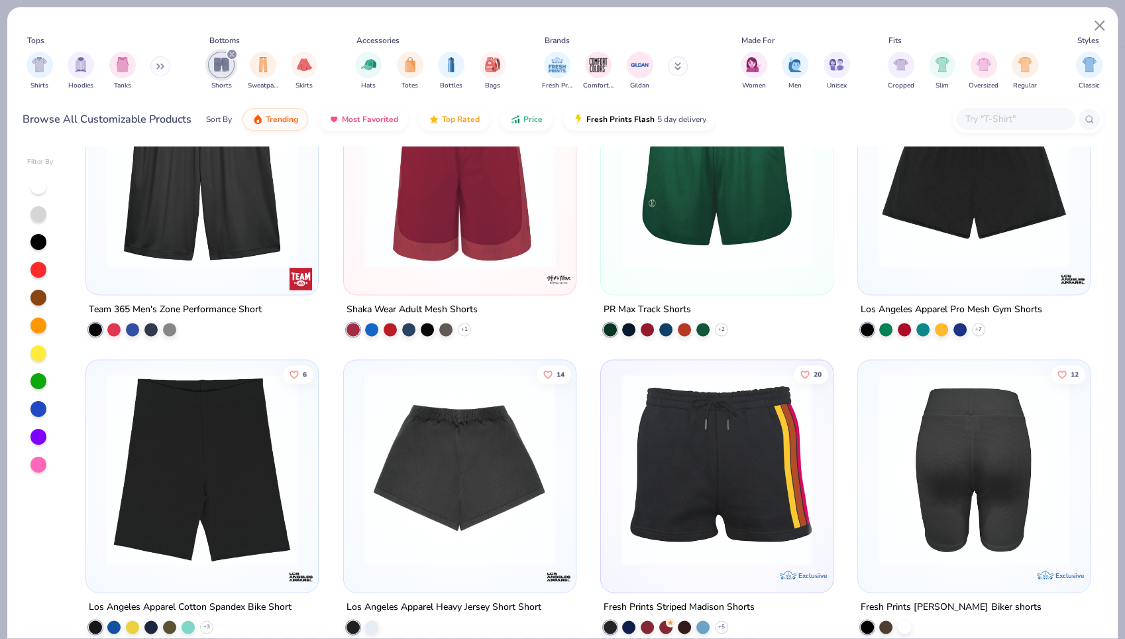
scroll to position [1878, 0]
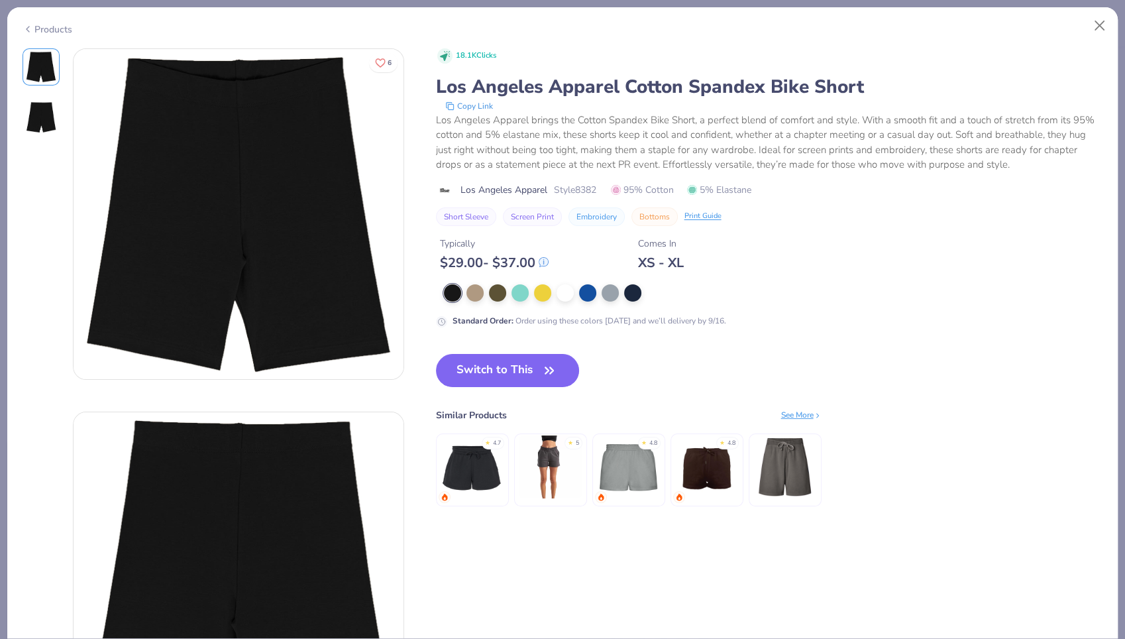
click at [680, 94] on div "Los Angeles Apparel Cotton Spandex Bike Short" at bounding box center [769, 86] width 667 height 25
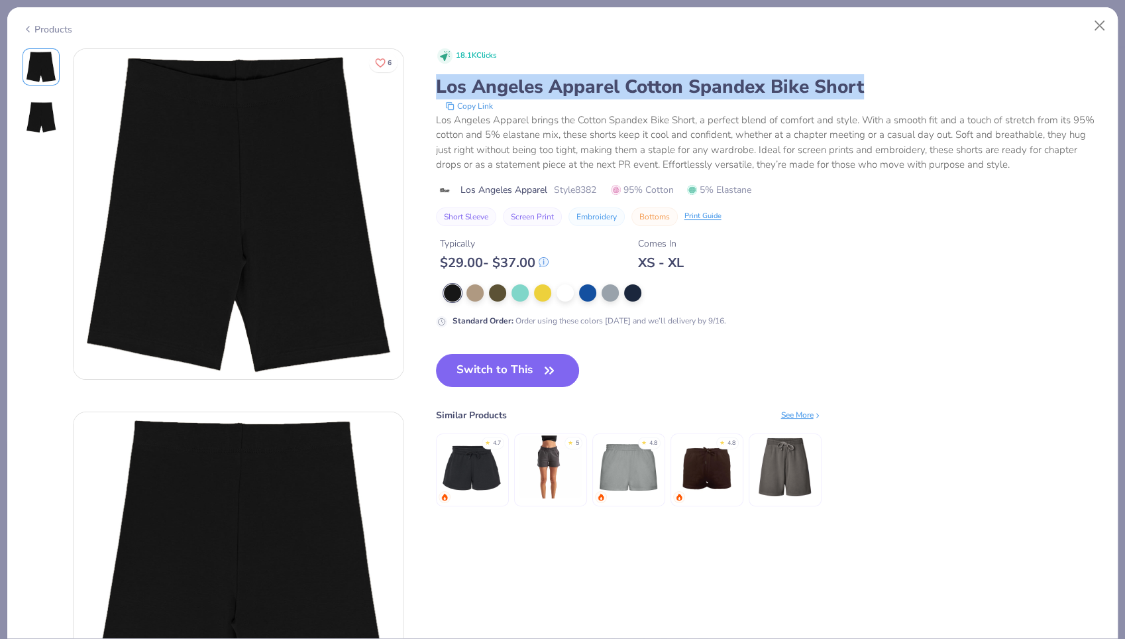
click at [680, 94] on div "Los Angeles Apparel Cotton Spandex Bike Short" at bounding box center [769, 86] width 667 height 25
copy div "Los Angeles Apparel Cotton Spandex Bike Short"
type textarea "x"
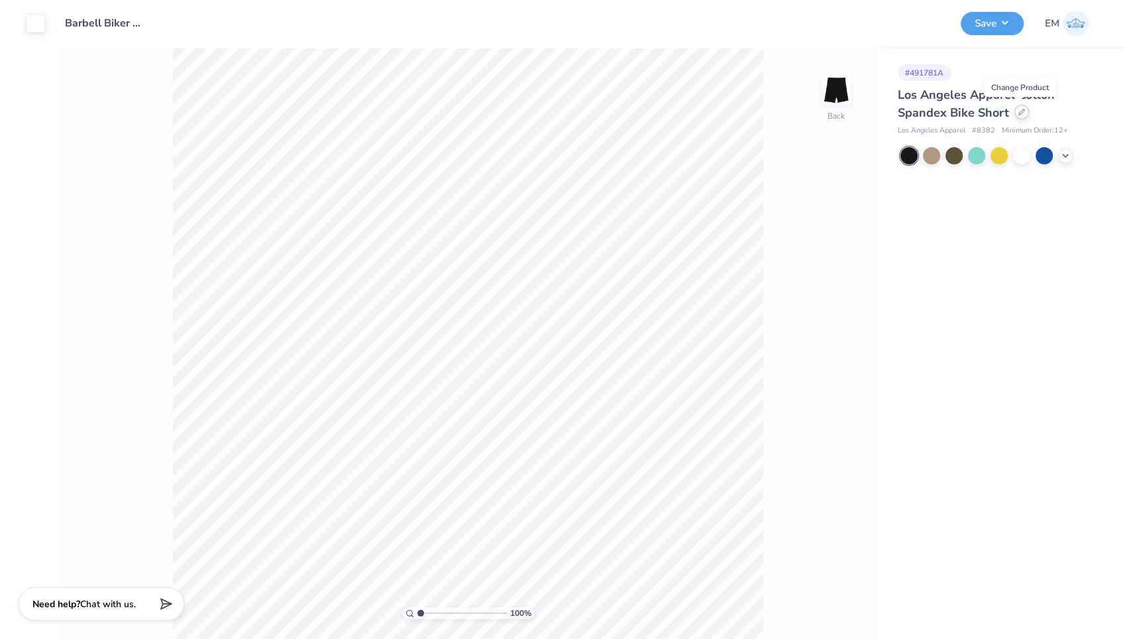
click at [1020, 109] on icon at bounding box center [1022, 112] width 7 height 7
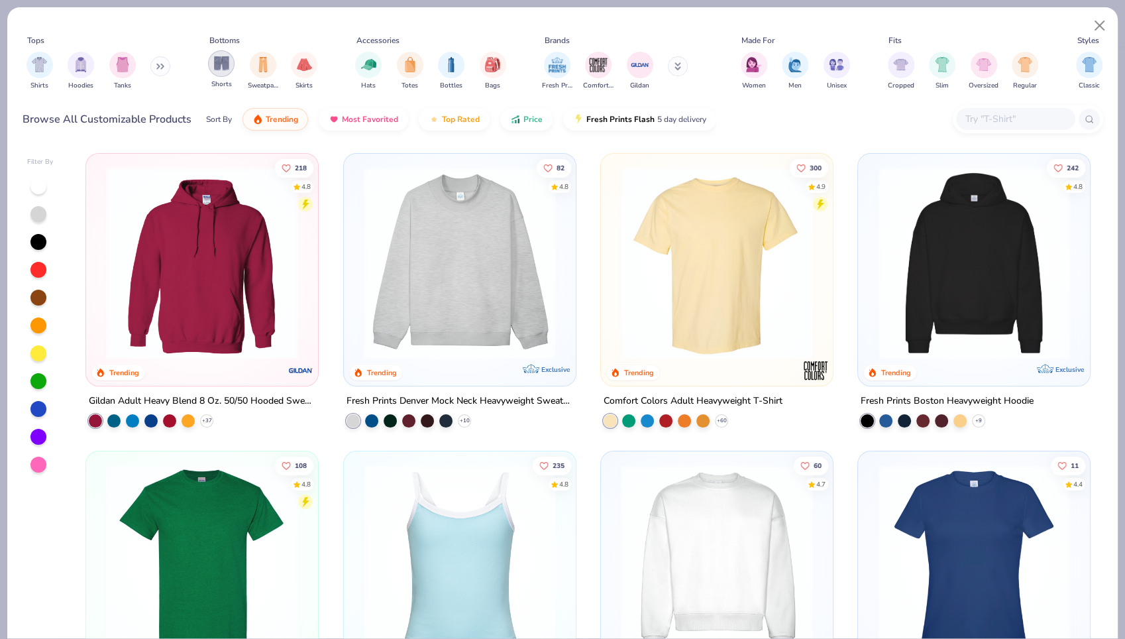
click at [227, 66] on img "filter for Shorts" at bounding box center [221, 63] width 15 height 15
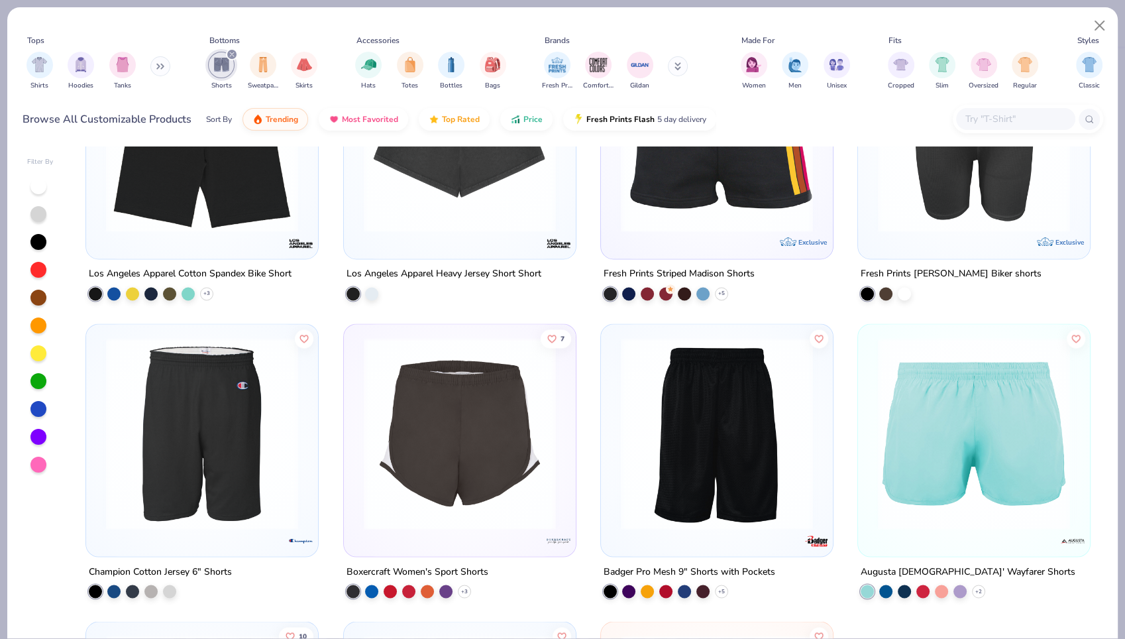
scroll to position [2491, 0]
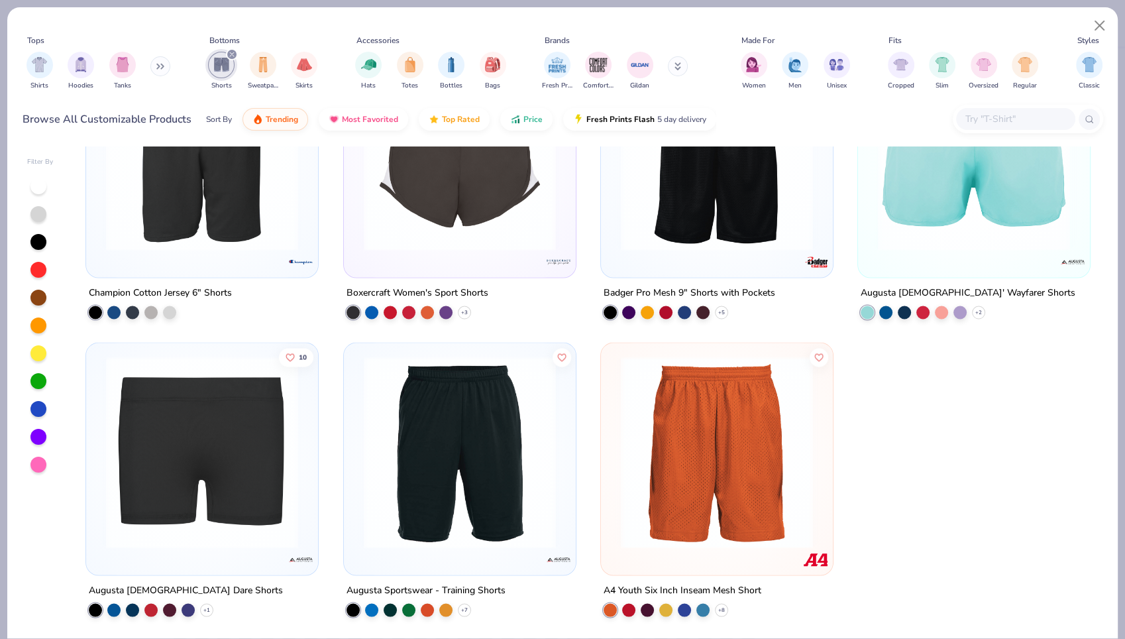
click at [186, 407] on img at bounding box center [201, 452] width 205 height 192
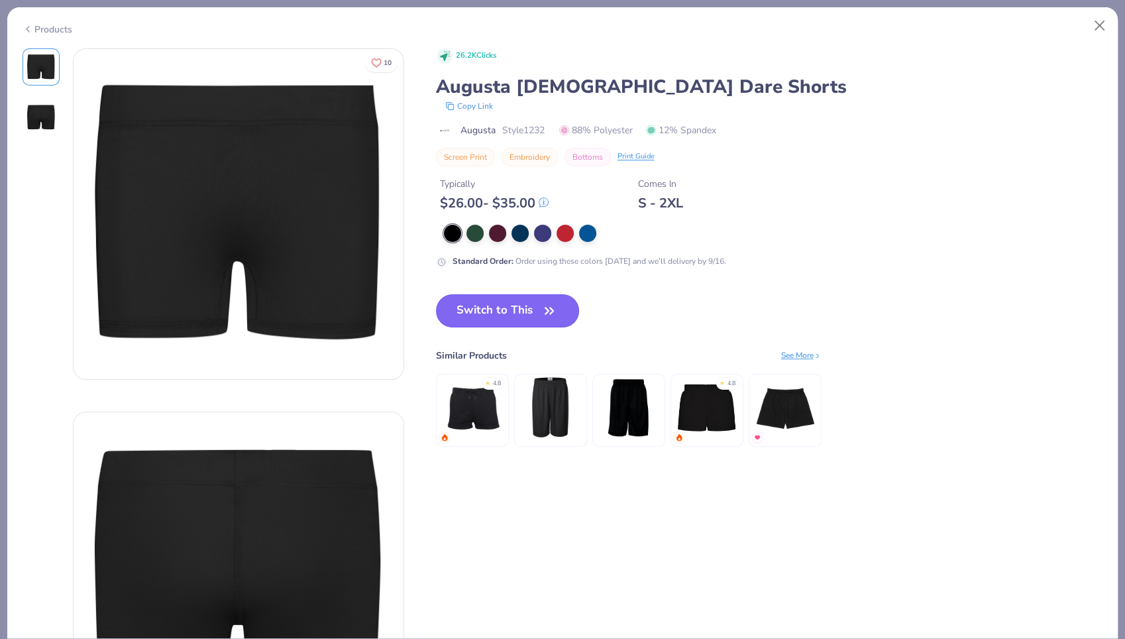
click at [539, 318] on button "Switch to This" at bounding box center [508, 310] width 144 height 33
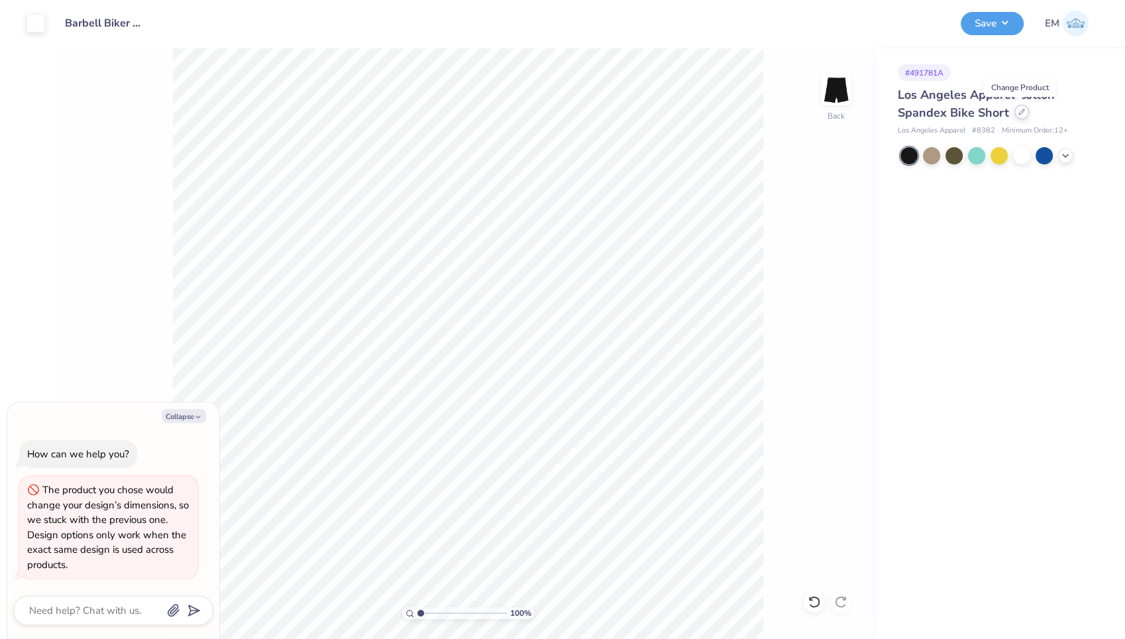
click at [1021, 111] on icon at bounding box center [1022, 112] width 7 height 7
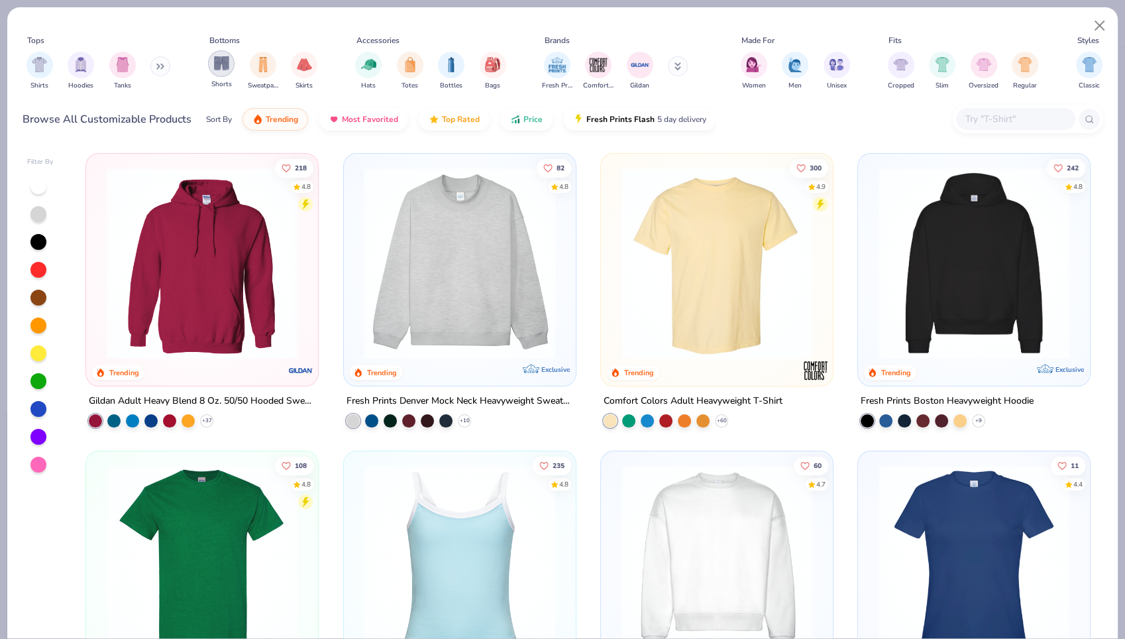
click at [208, 63] on div "filter for Shorts" at bounding box center [221, 63] width 27 height 27
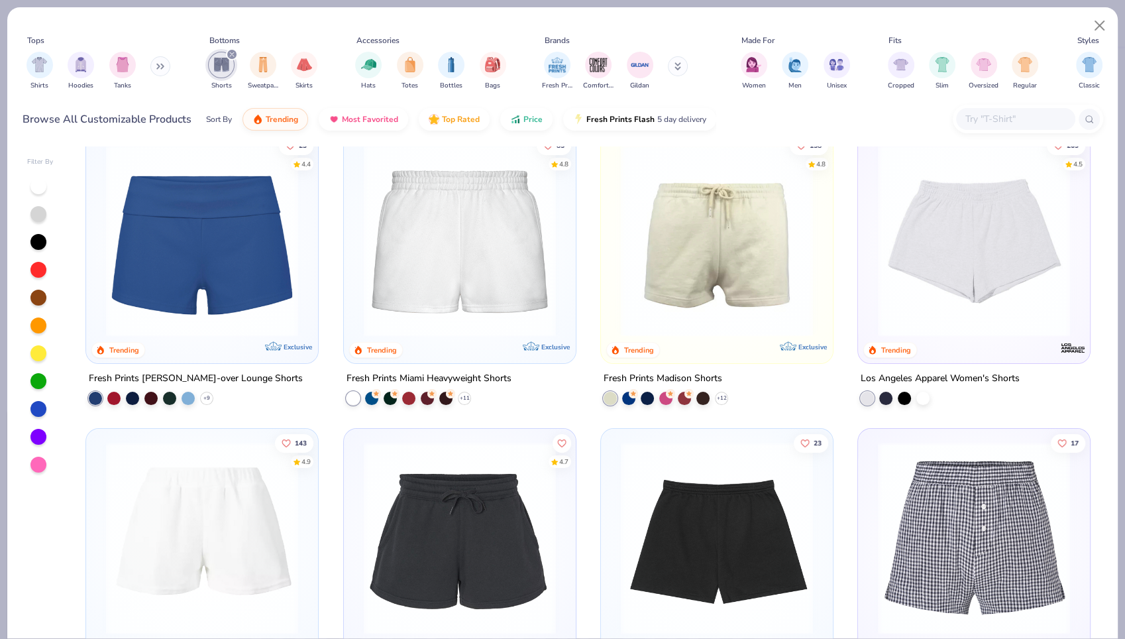
scroll to position [20, 0]
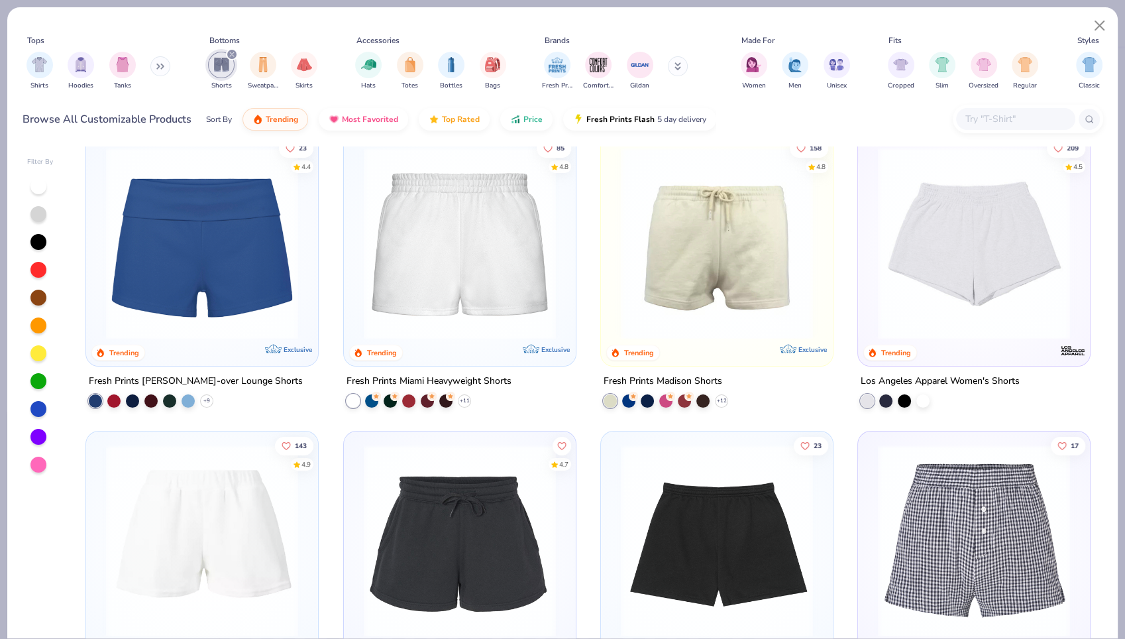
click at [508, 240] on img at bounding box center [459, 243] width 205 height 192
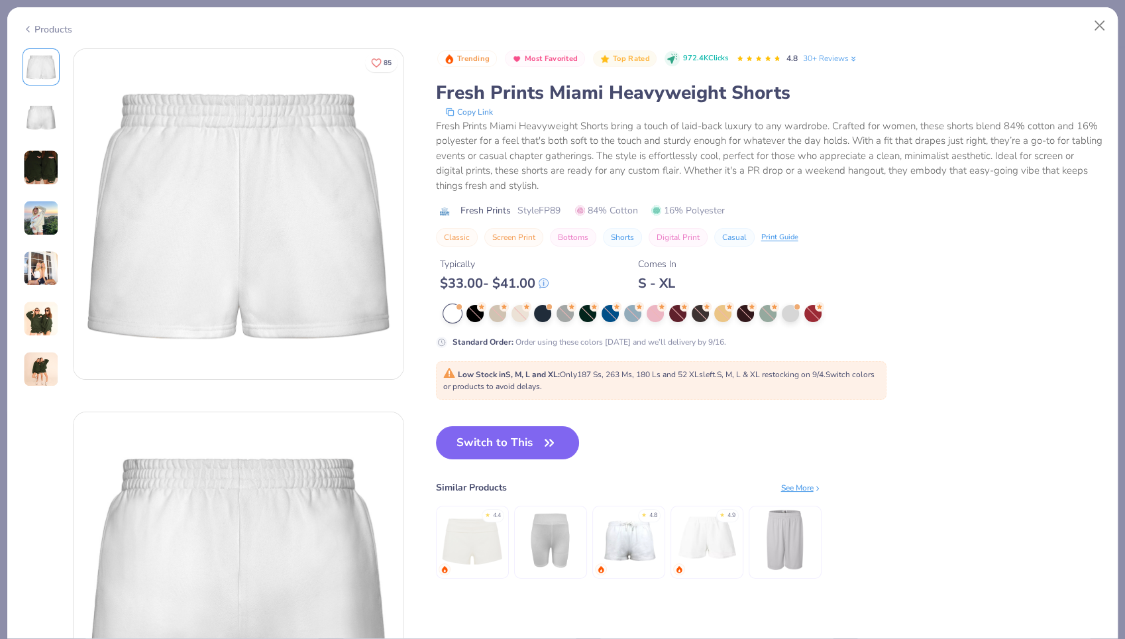
click at [54, 27] on div "Products" at bounding box center [48, 30] width 50 height 14
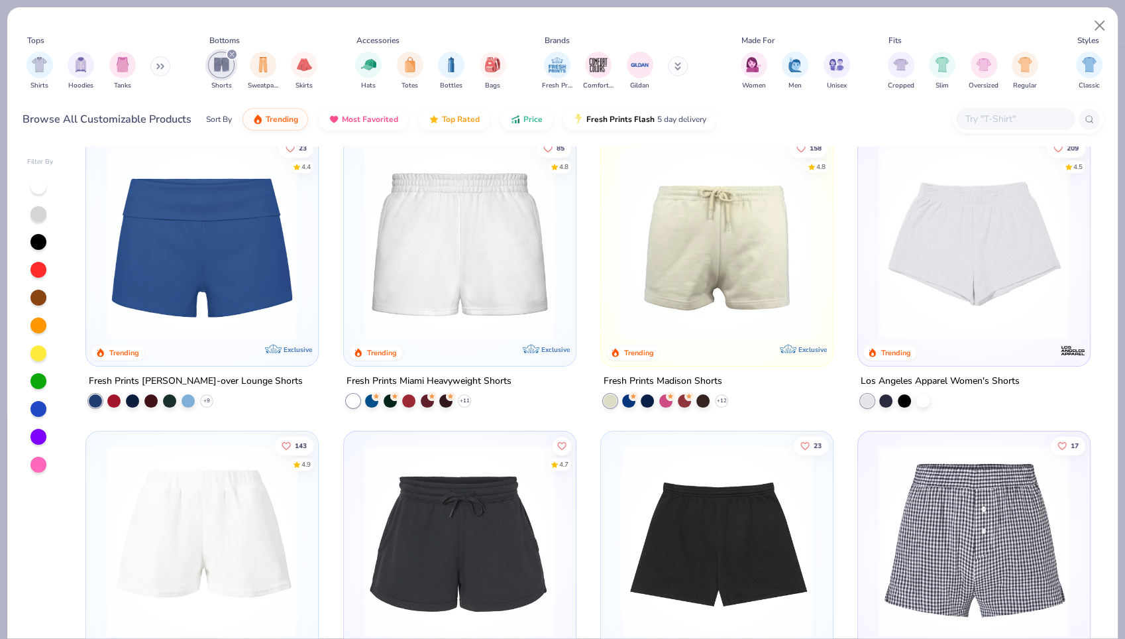
click at [192, 235] on img at bounding box center [201, 243] width 205 height 192
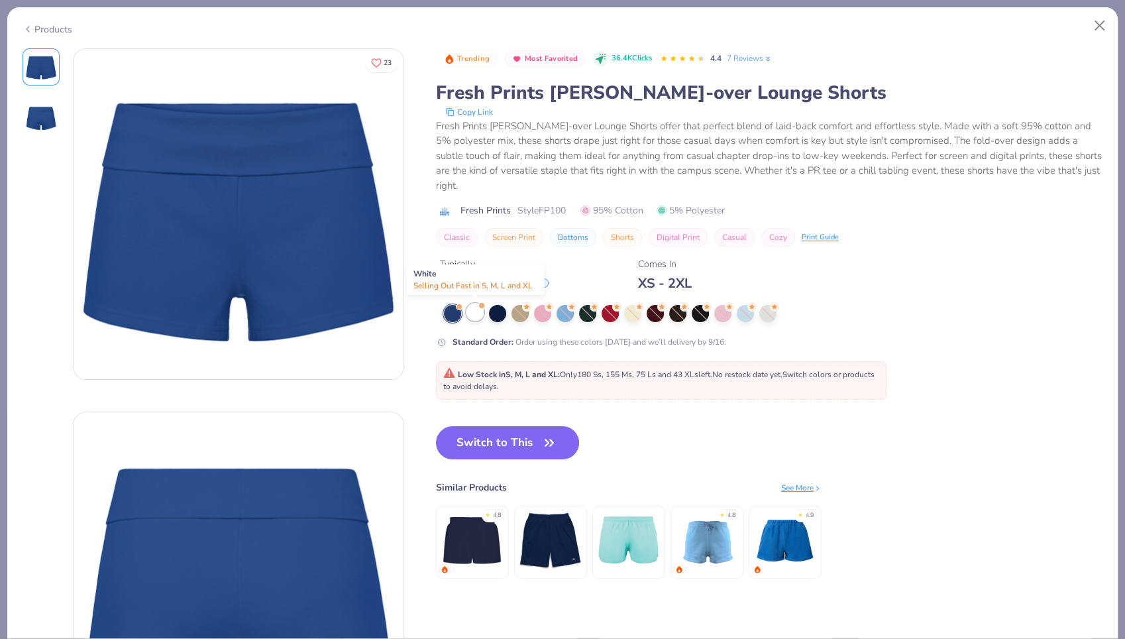
click at [474, 315] on div at bounding box center [475, 312] width 17 height 17
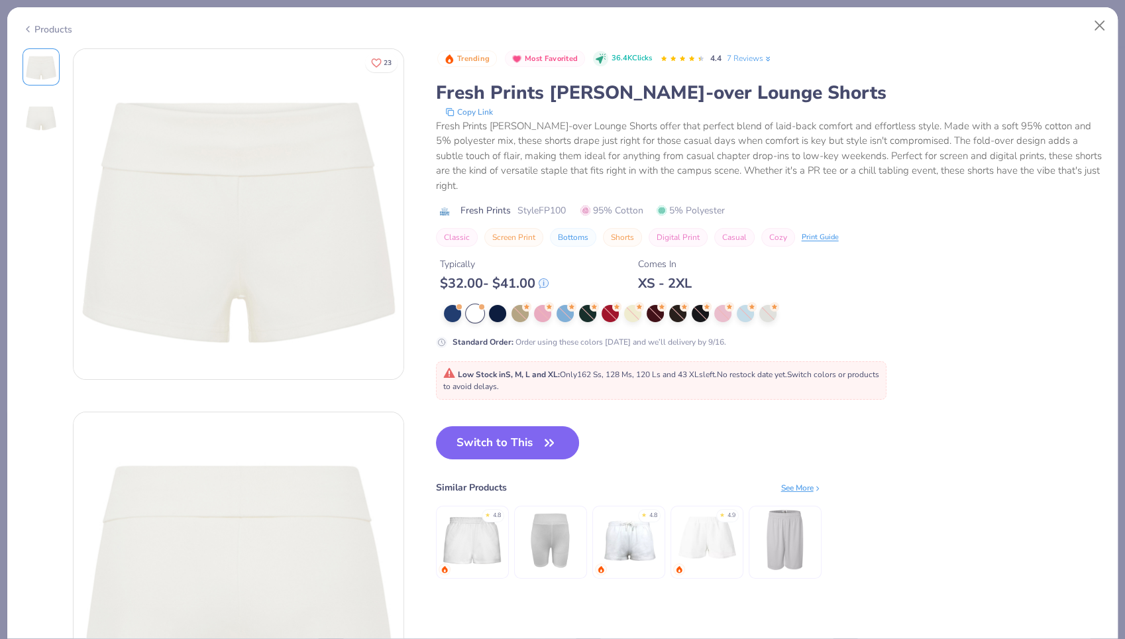
click at [25, 27] on icon at bounding box center [28, 29] width 11 height 16
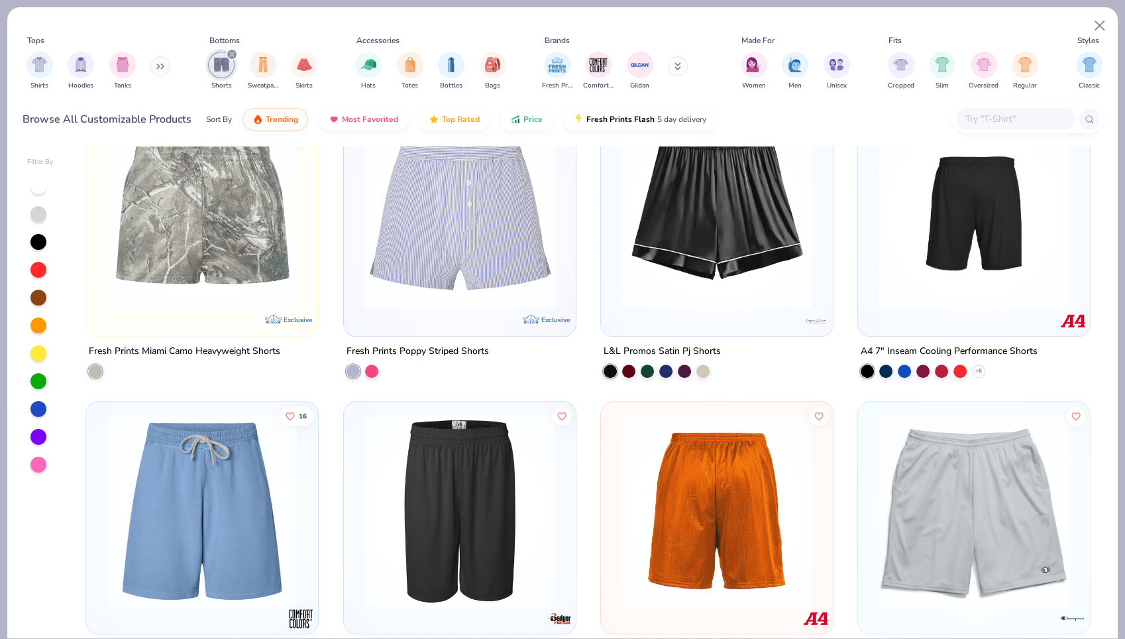
scroll to position [1241, 0]
click at [192, 237] on img at bounding box center [201, 213] width 205 height 192
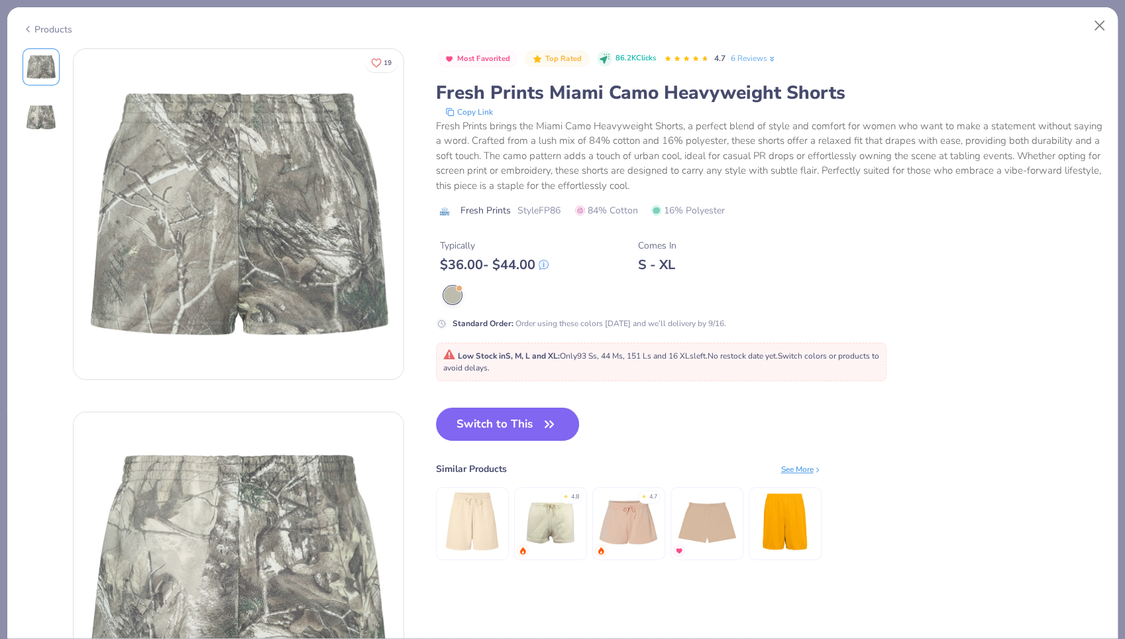
click at [606, 519] on img at bounding box center [628, 521] width 63 height 63
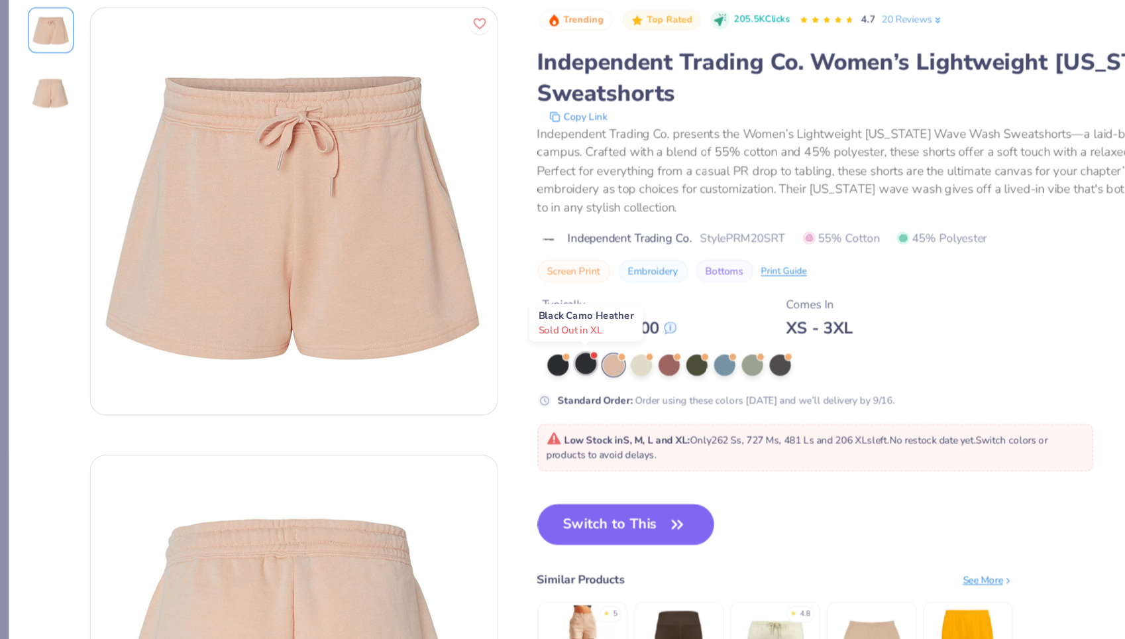
click at [471, 333] on div at bounding box center [475, 337] width 17 height 17
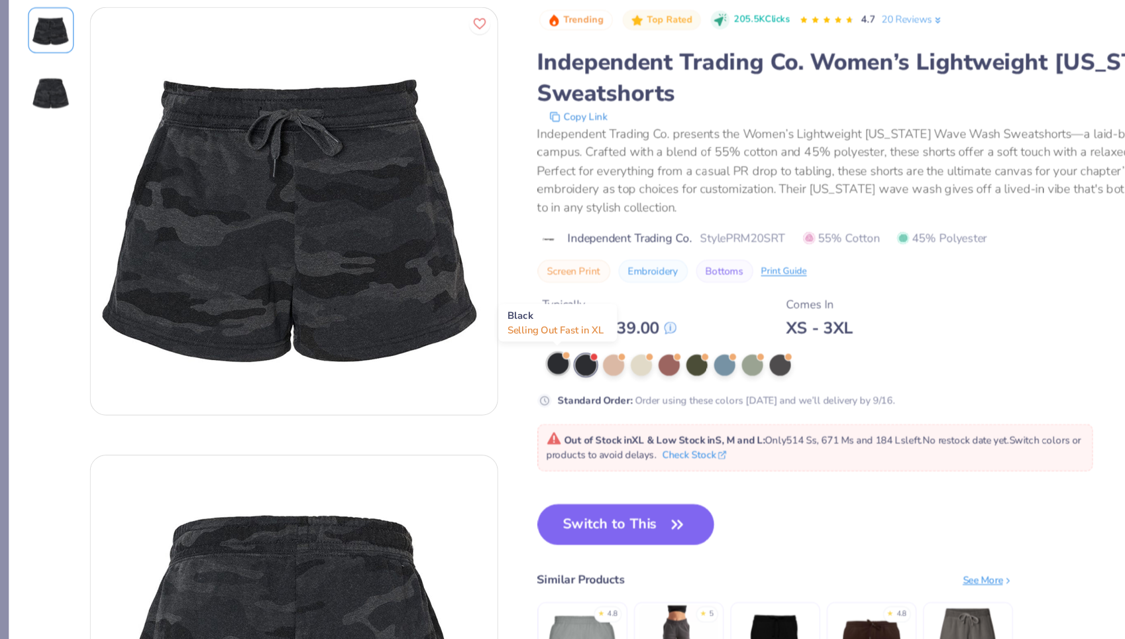
click at [451, 335] on div at bounding box center [452, 337] width 17 height 17
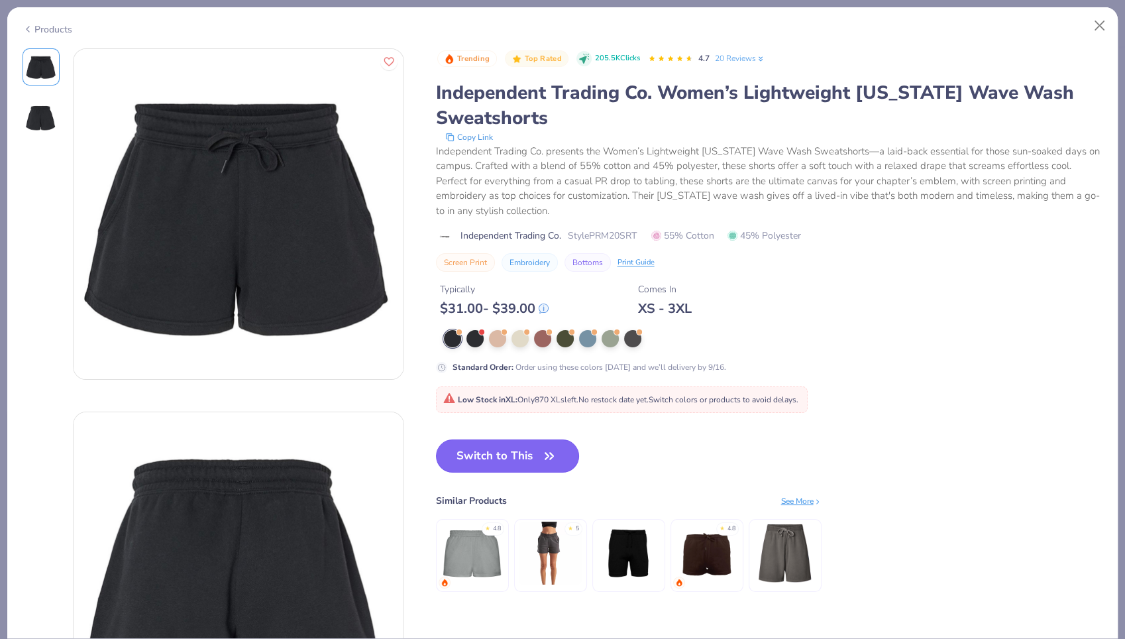
click at [534, 446] on button "Switch to This" at bounding box center [508, 455] width 144 height 33
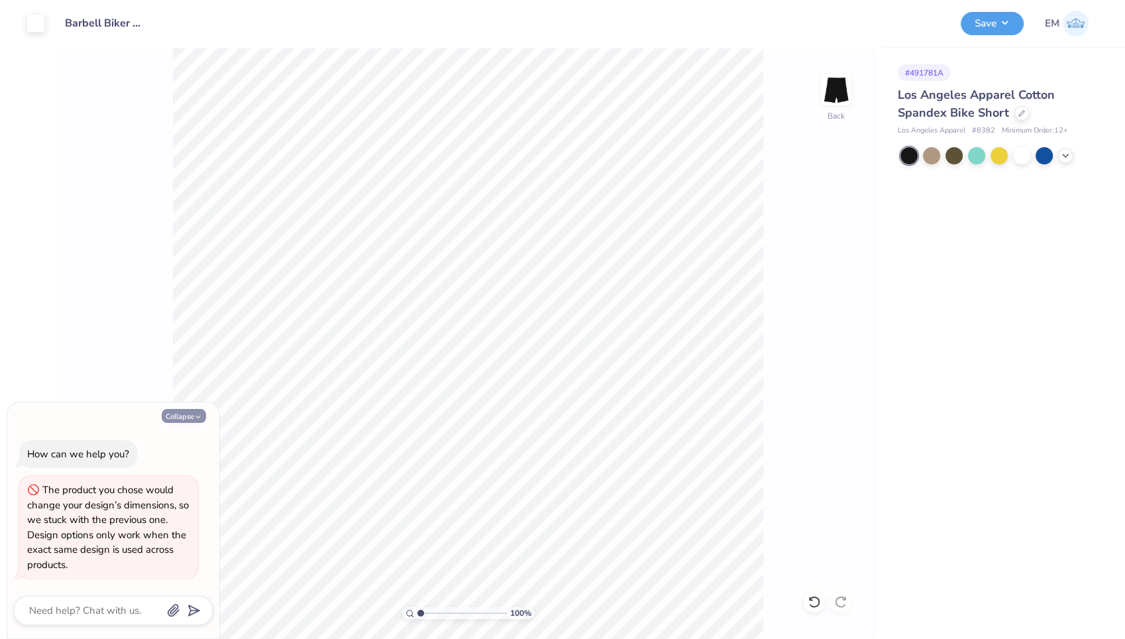
click at [180, 416] on button "Collapse" at bounding box center [184, 416] width 44 height 14
type textarea "x"
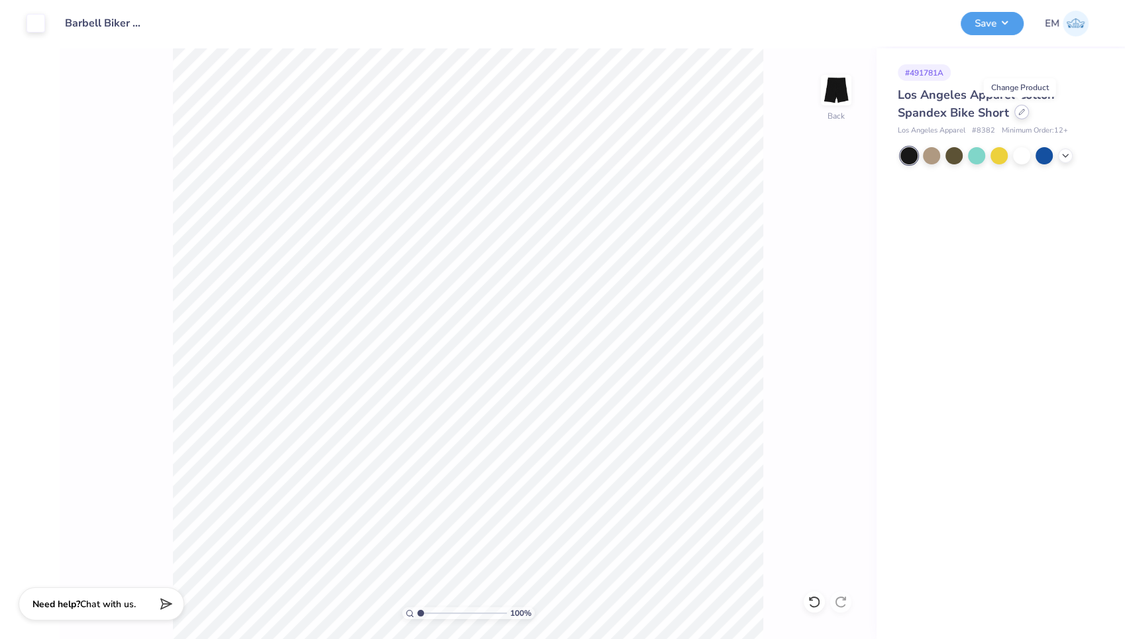
click at [1019, 111] on icon at bounding box center [1022, 112] width 7 height 7
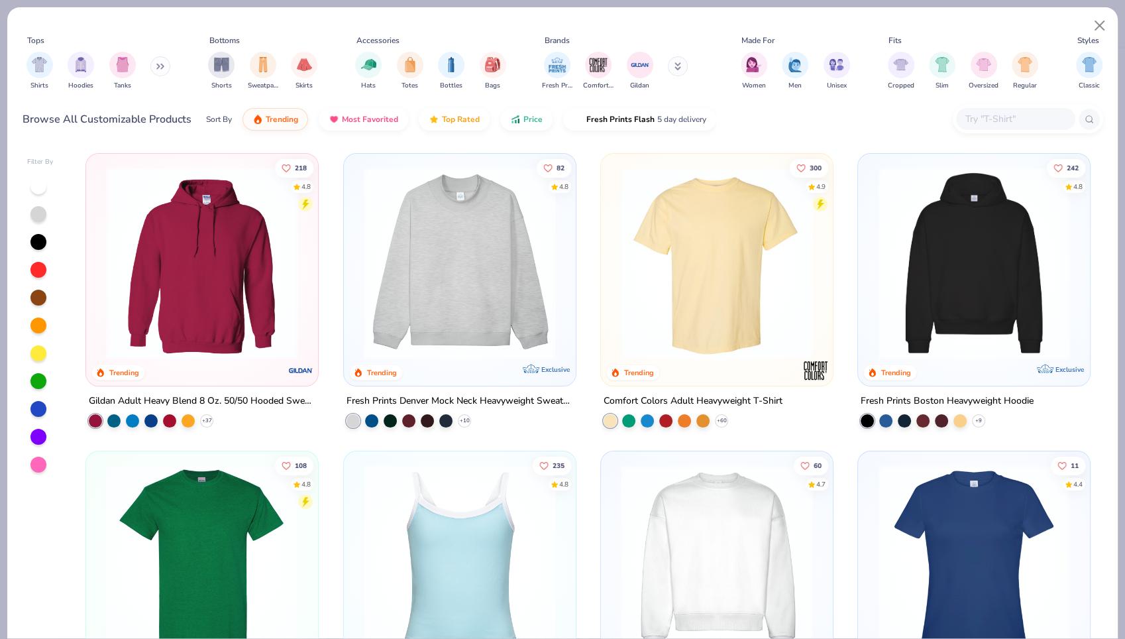
click at [235, 68] on div "Shorts Sweatpants Skirts" at bounding box center [262, 70] width 117 height 49
click at [219, 68] on img "filter for Shorts" at bounding box center [221, 63] width 15 height 15
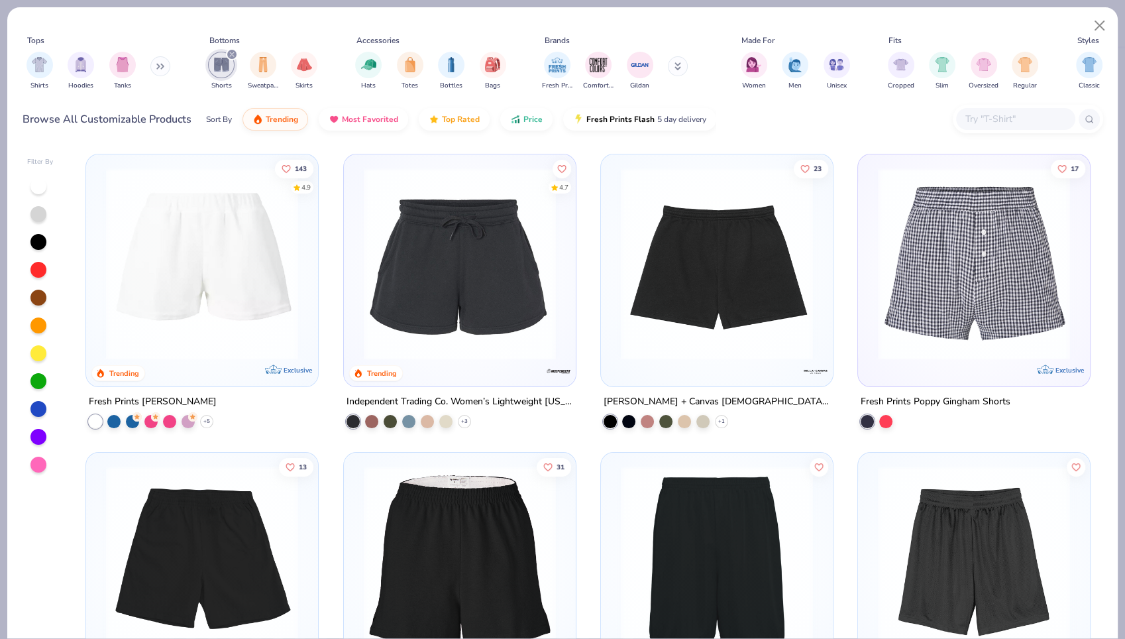
scroll to position [298, 0]
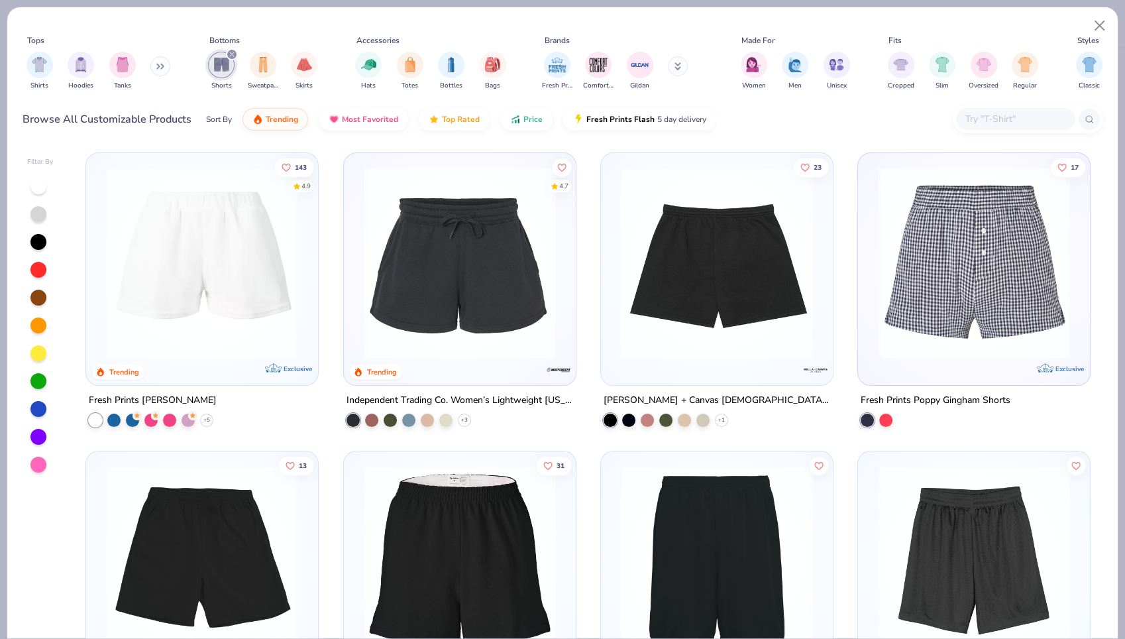
click at [665, 249] on img at bounding box center [716, 262] width 205 height 192
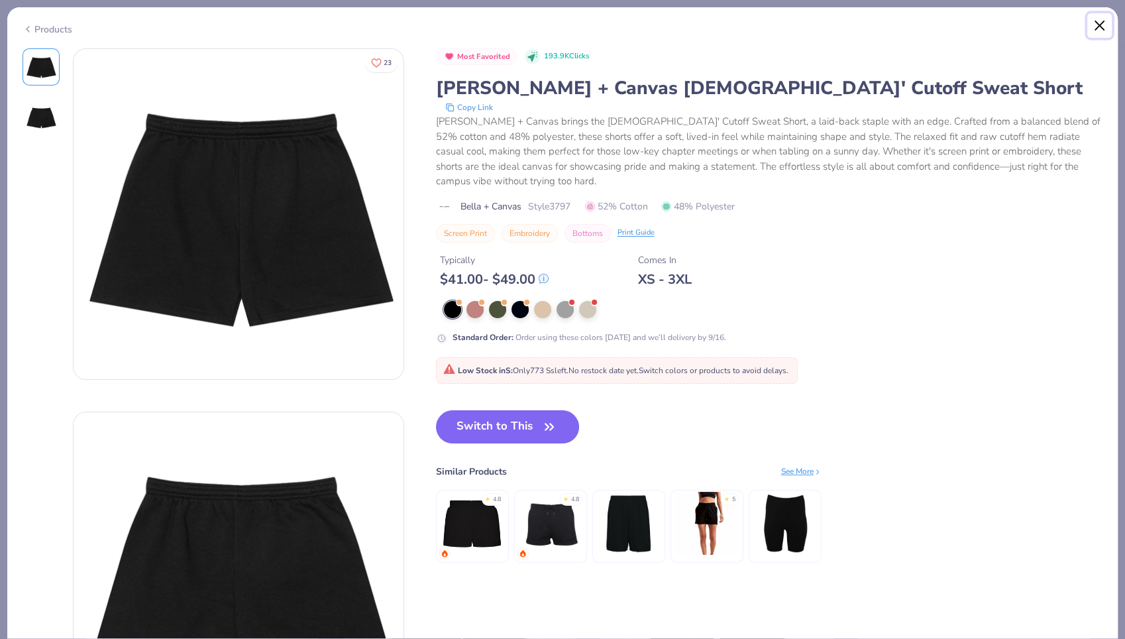
click at [1098, 23] on button "Close" at bounding box center [1100, 25] width 25 height 25
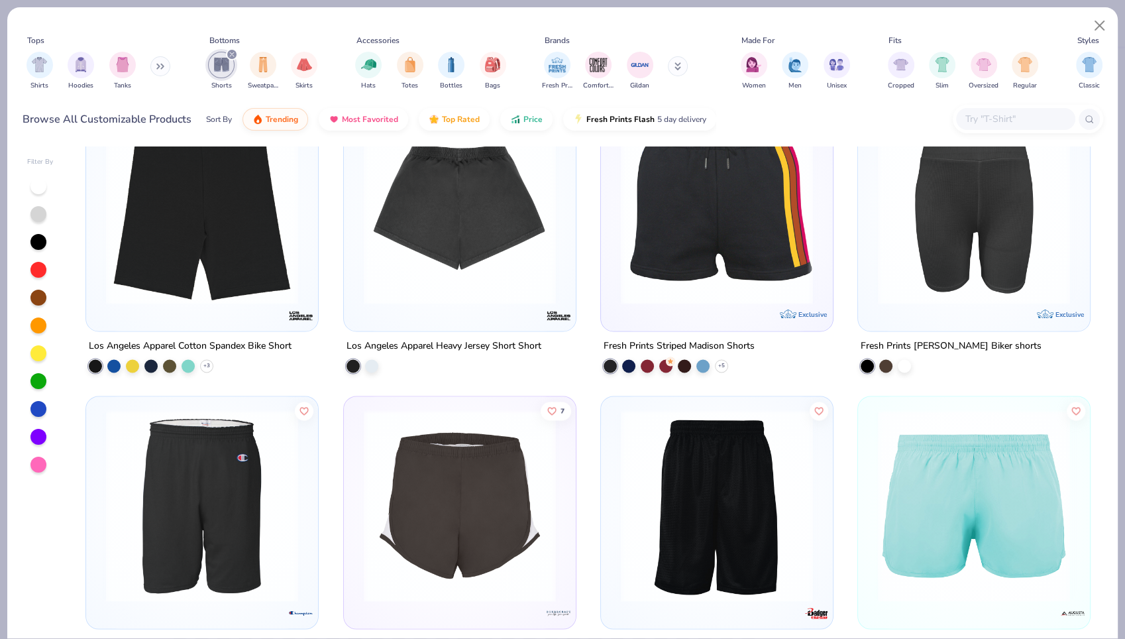
scroll to position [2139, 0]
click at [465, 242] on img at bounding box center [459, 208] width 205 height 192
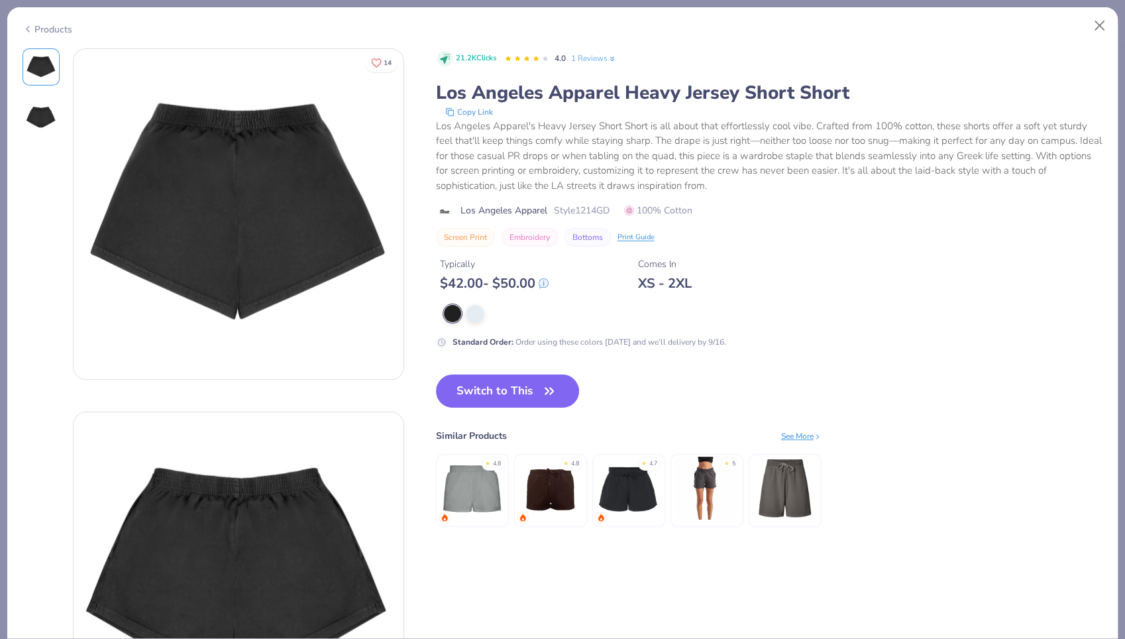
click at [462, 483] on img at bounding box center [472, 488] width 63 height 63
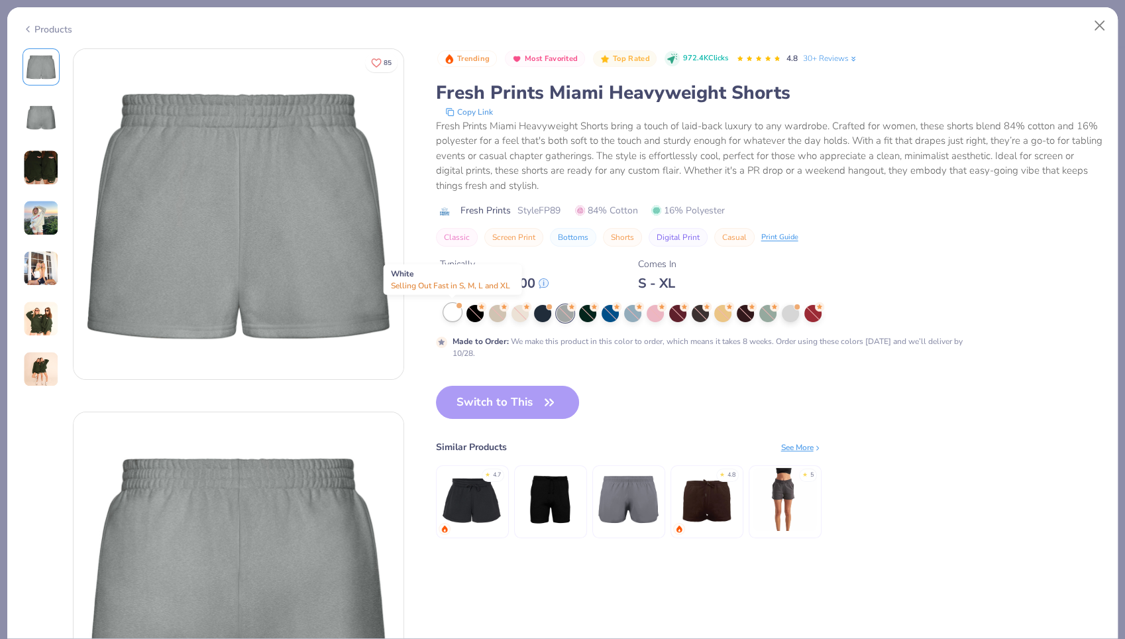
click at [458, 316] on div at bounding box center [452, 312] width 17 height 17
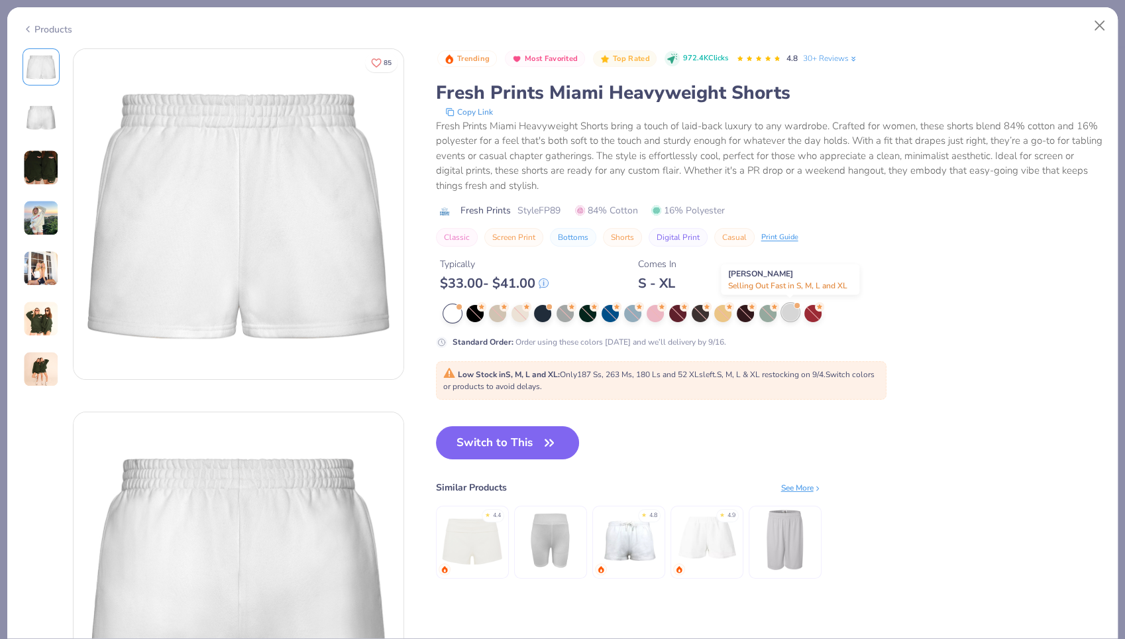
click at [792, 311] on div at bounding box center [790, 312] width 17 height 17
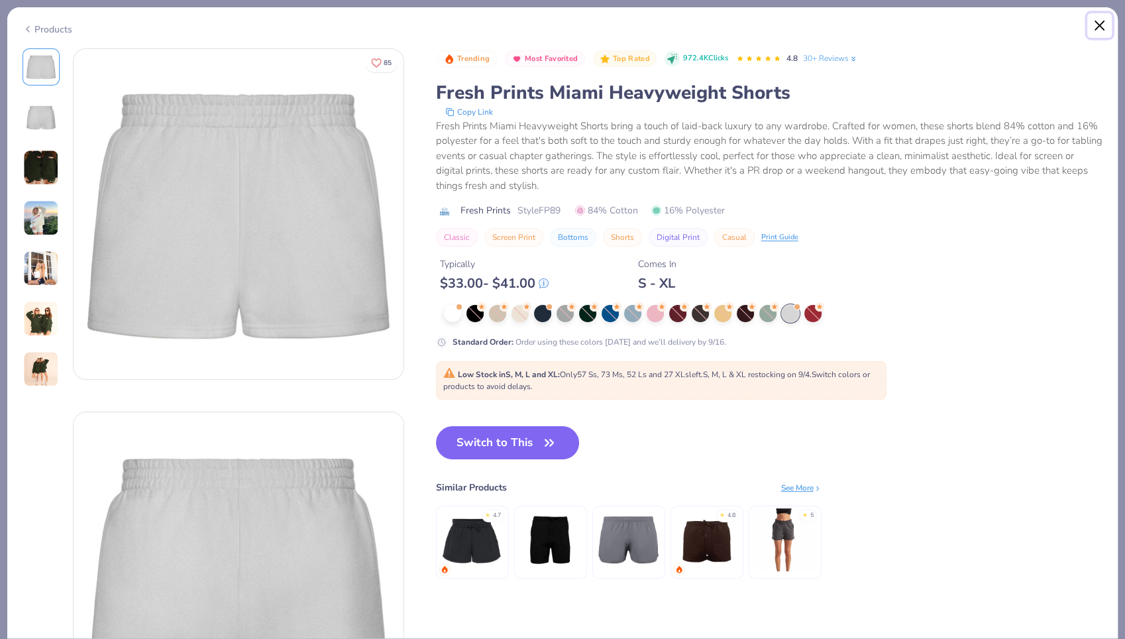
click at [1098, 27] on button "Close" at bounding box center [1100, 25] width 25 height 25
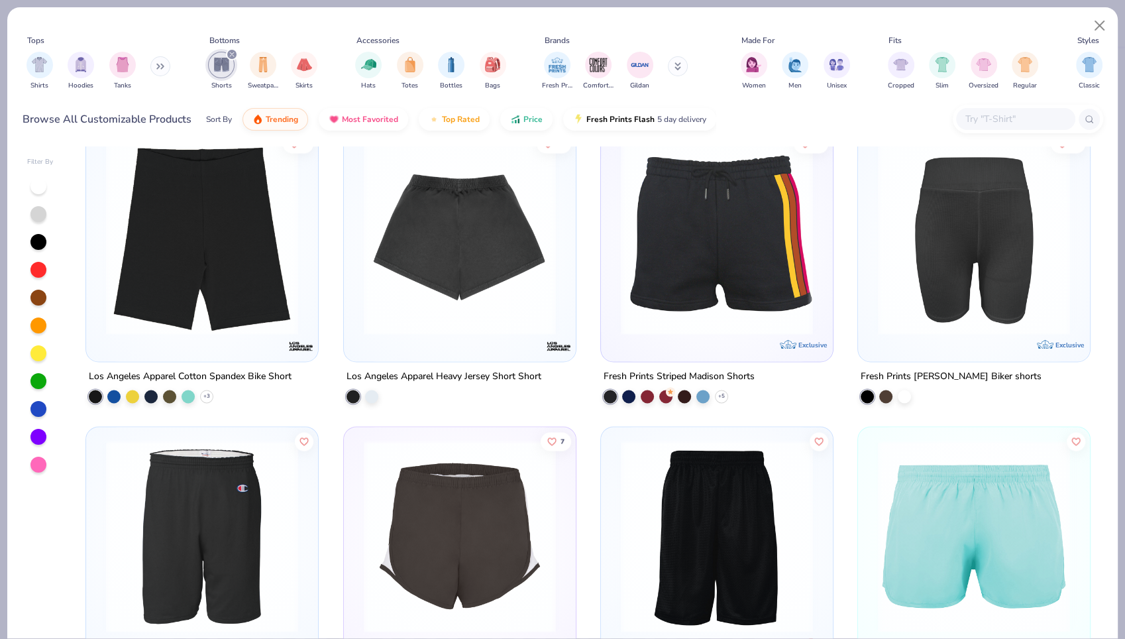
scroll to position [2108, 0]
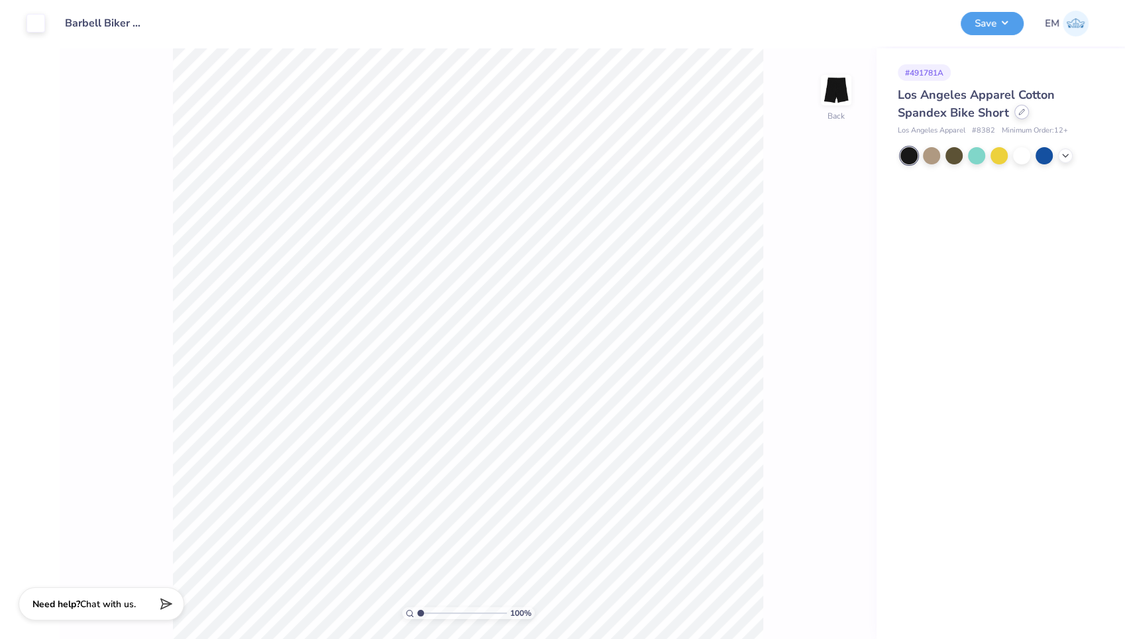
click at [1020, 107] on div at bounding box center [1022, 112] width 15 height 15
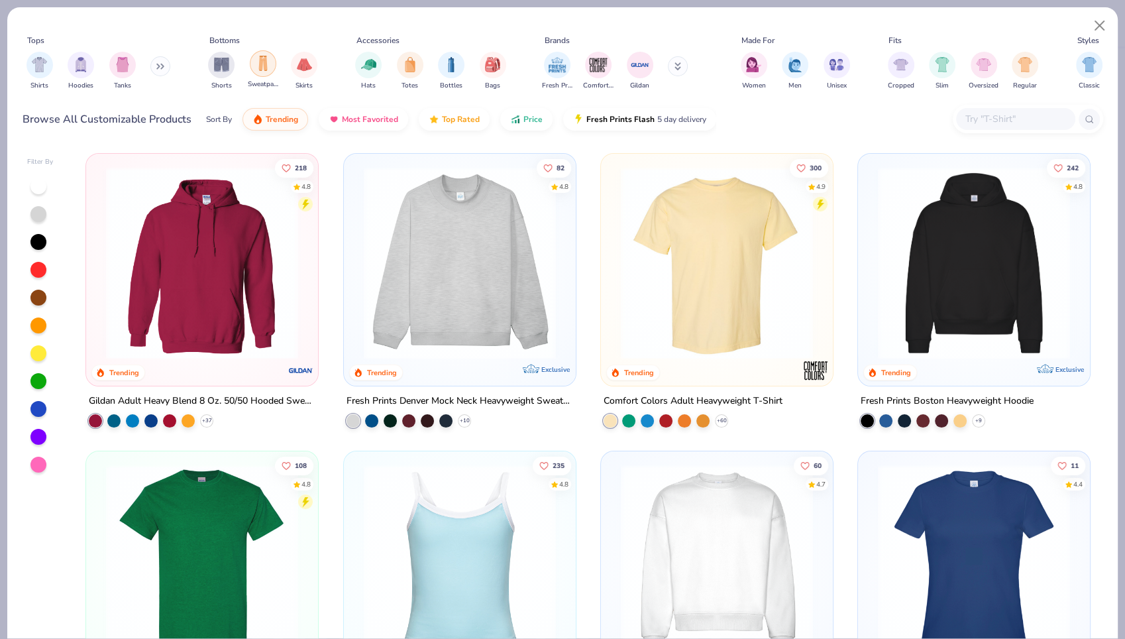
click at [260, 60] on img "filter for Sweatpants" at bounding box center [263, 63] width 15 height 15
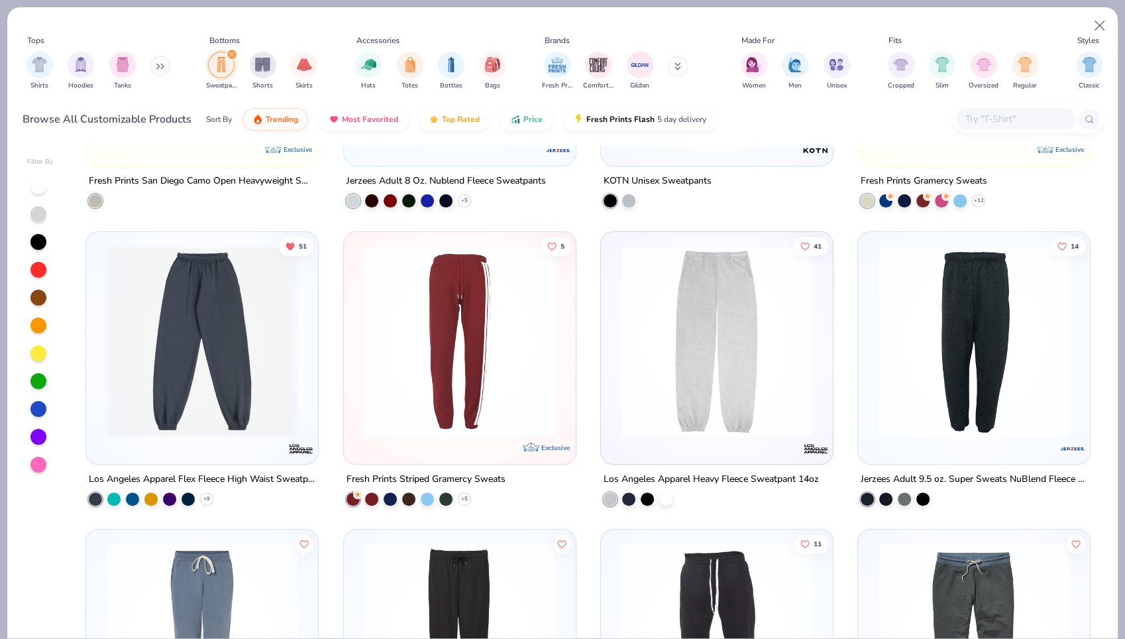
scroll to position [512, 0]
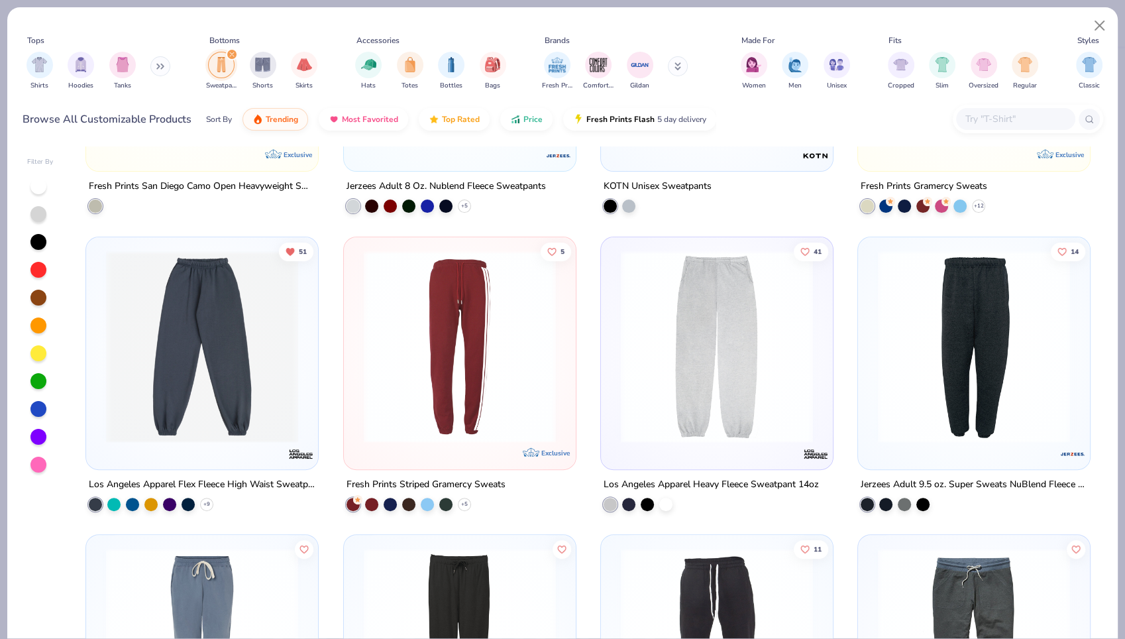
click at [240, 354] on img at bounding box center [201, 346] width 205 height 192
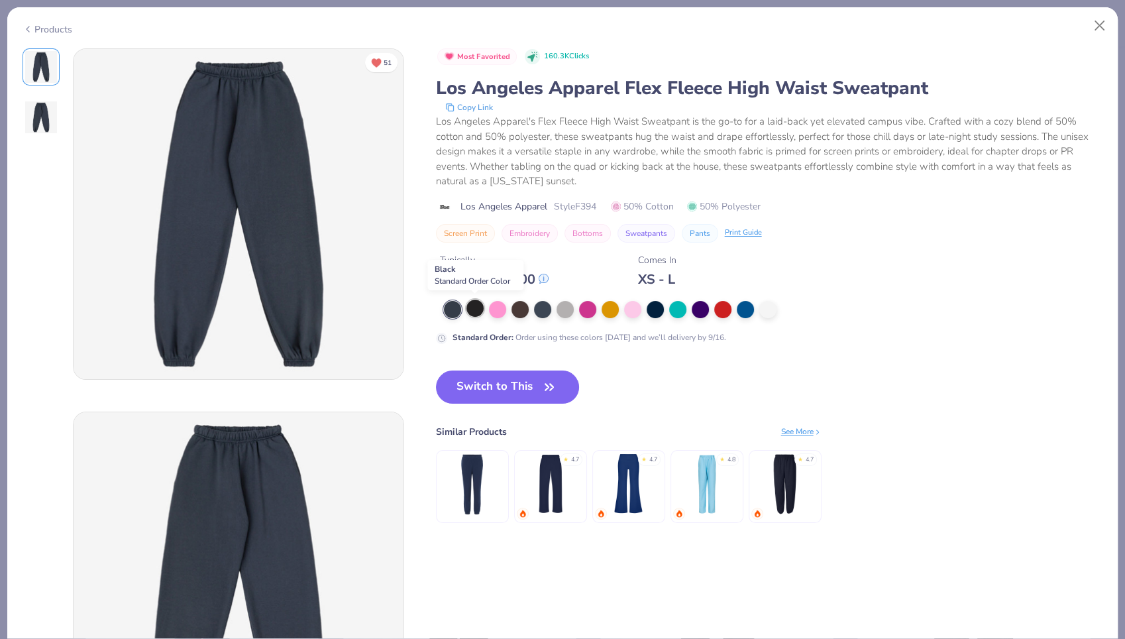
click at [477, 306] on div at bounding box center [475, 308] width 17 height 17
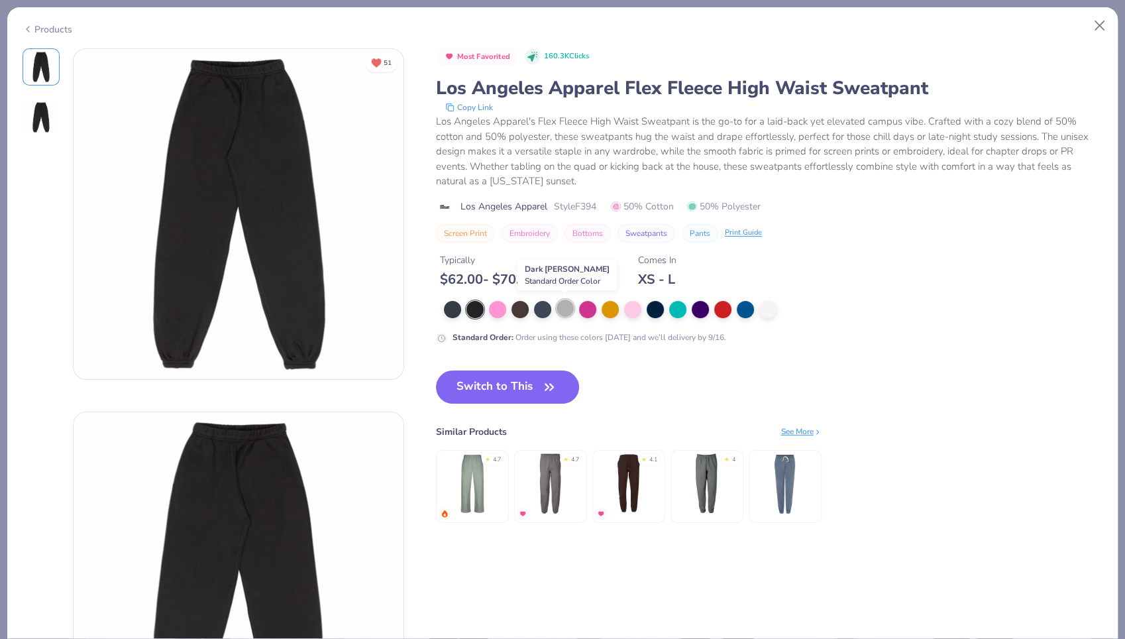
click at [563, 308] on div at bounding box center [565, 308] width 17 height 17
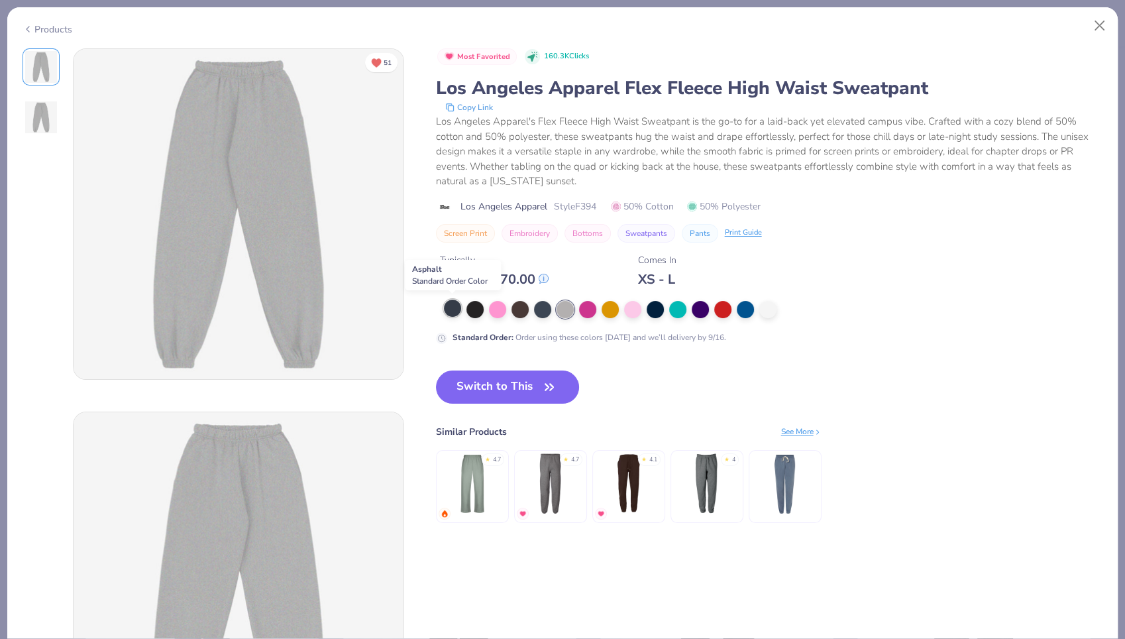
click at [448, 309] on div at bounding box center [452, 308] width 17 height 17
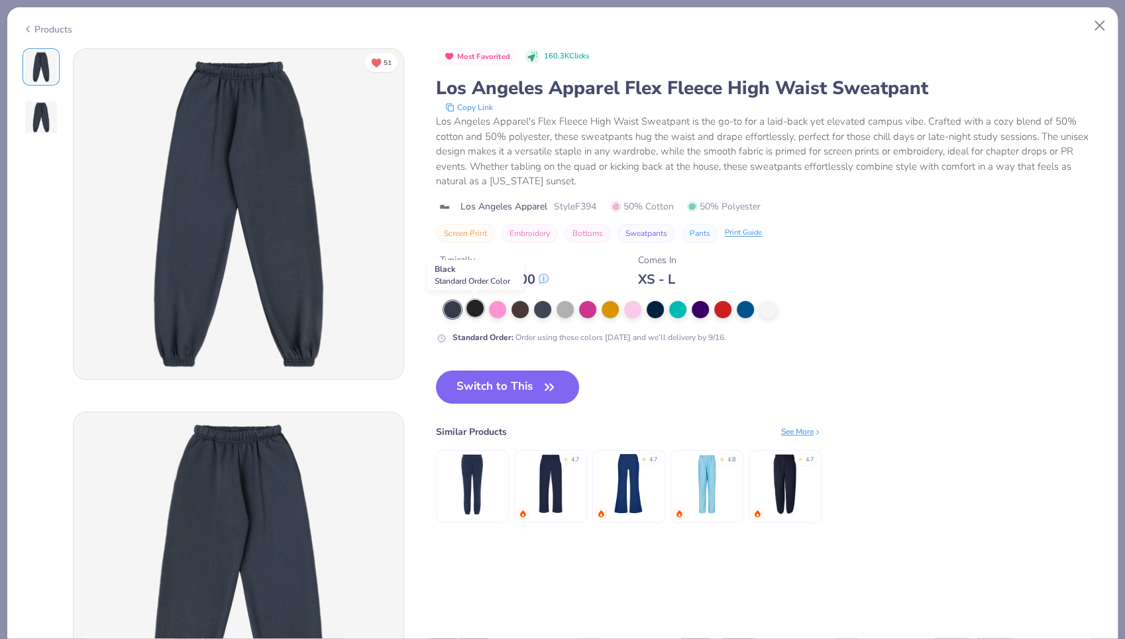
click at [474, 304] on div at bounding box center [475, 308] width 17 height 17
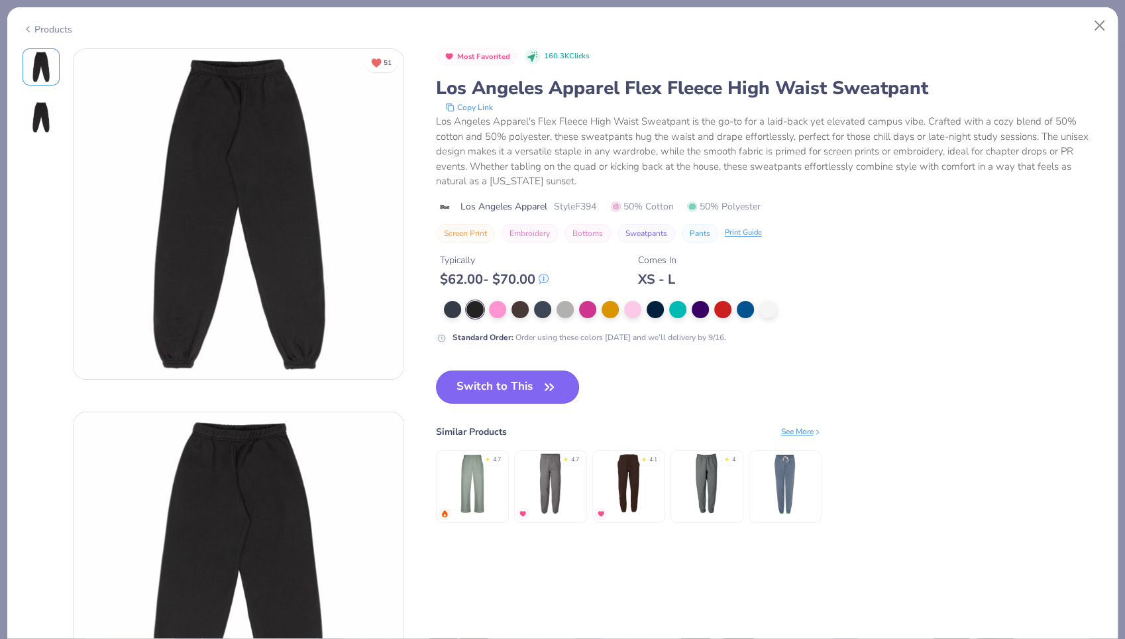
click at [502, 388] on button "Switch to This" at bounding box center [508, 386] width 144 height 33
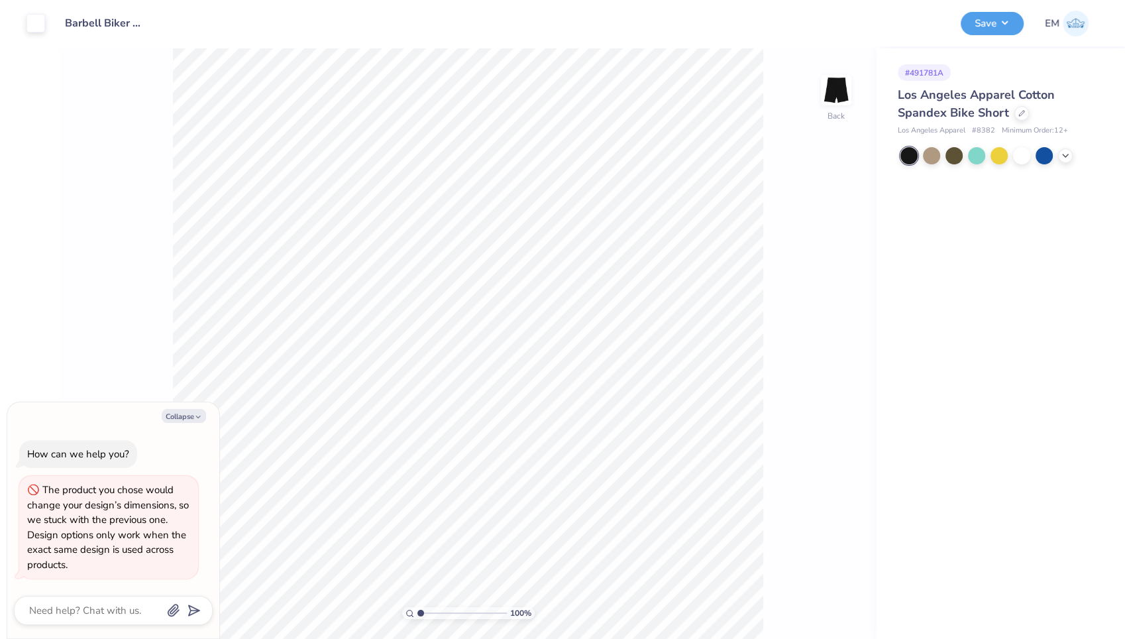
type textarea "x"
type input "1"
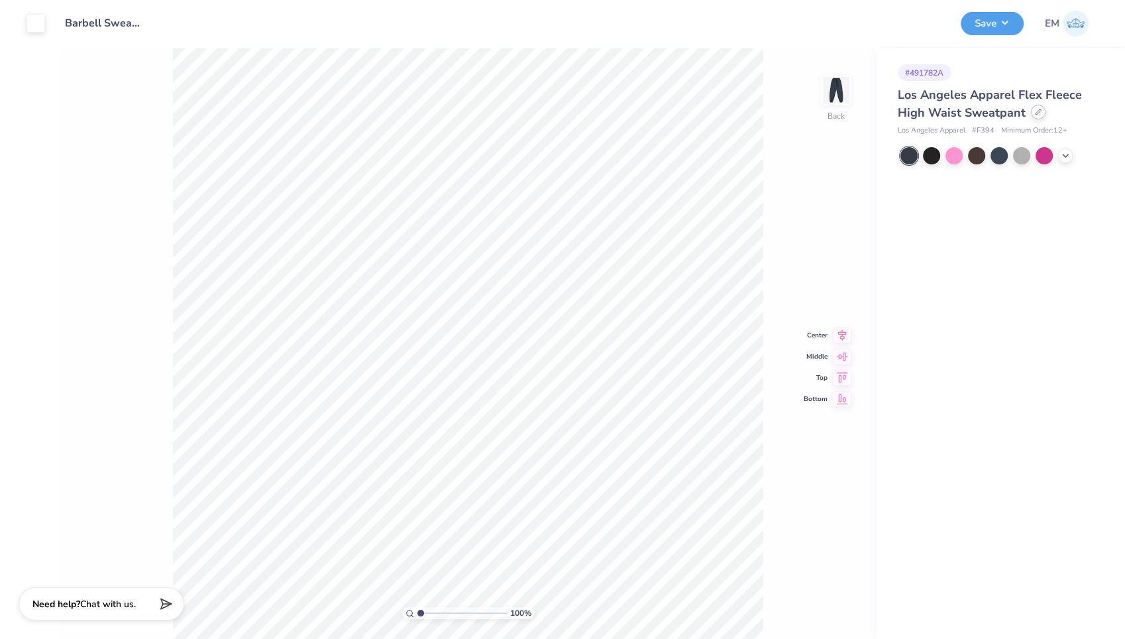
click at [1035, 115] on icon at bounding box center [1038, 112] width 7 height 7
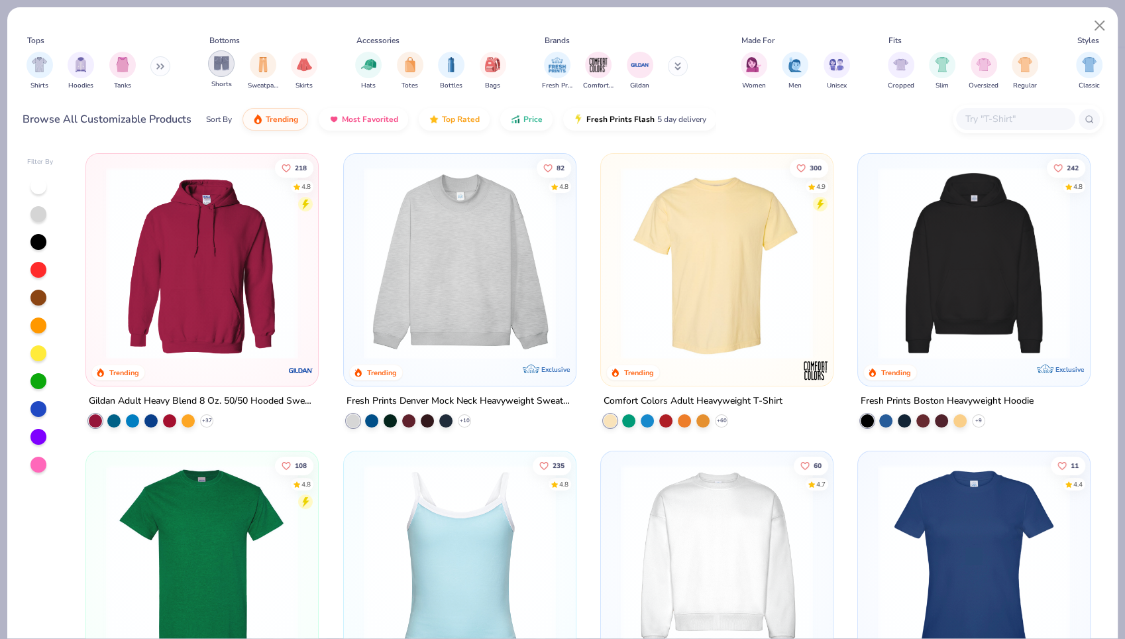
click at [223, 62] on img "filter for Shorts" at bounding box center [221, 63] width 15 height 15
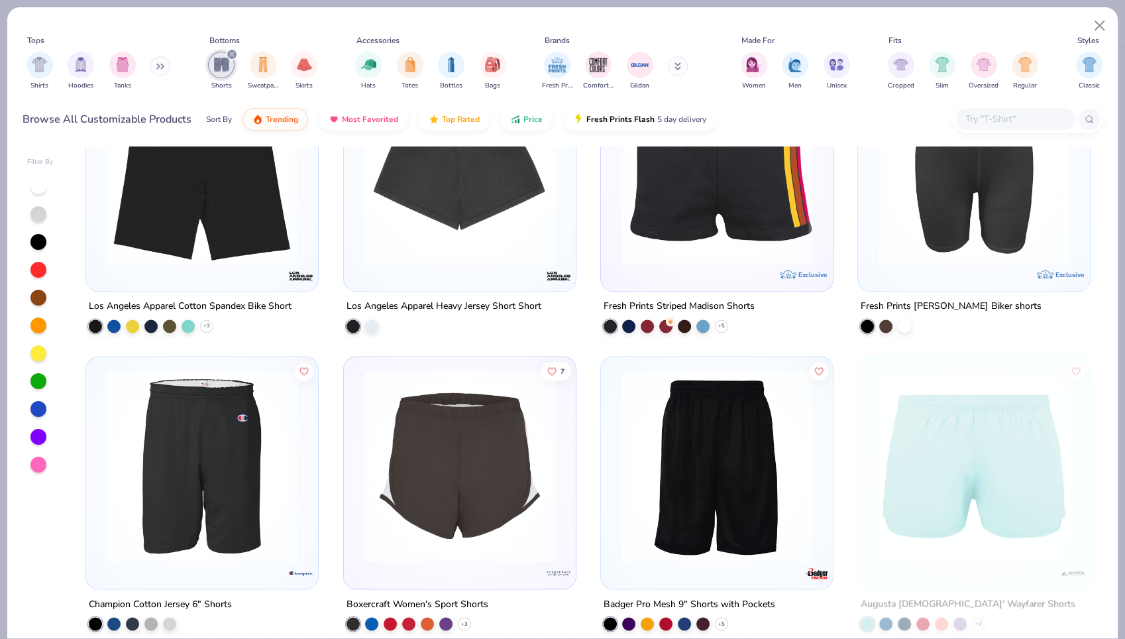
scroll to position [2179, 0]
click at [180, 237] on img at bounding box center [201, 168] width 205 height 192
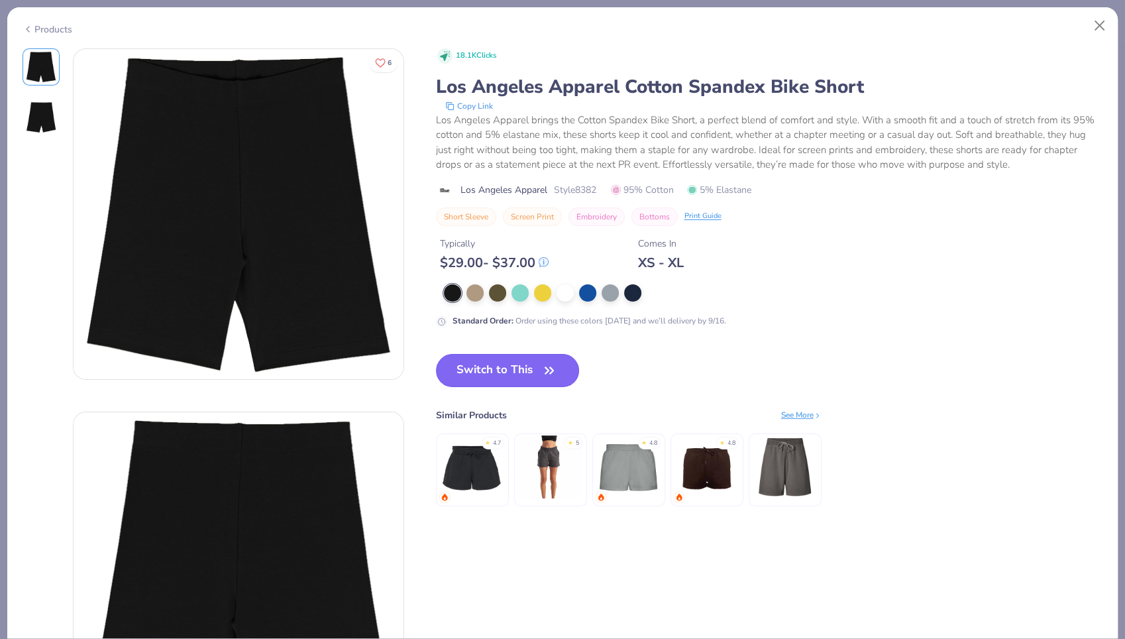
click at [506, 369] on button "Switch to This" at bounding box center [508, 370] width 144 height 33
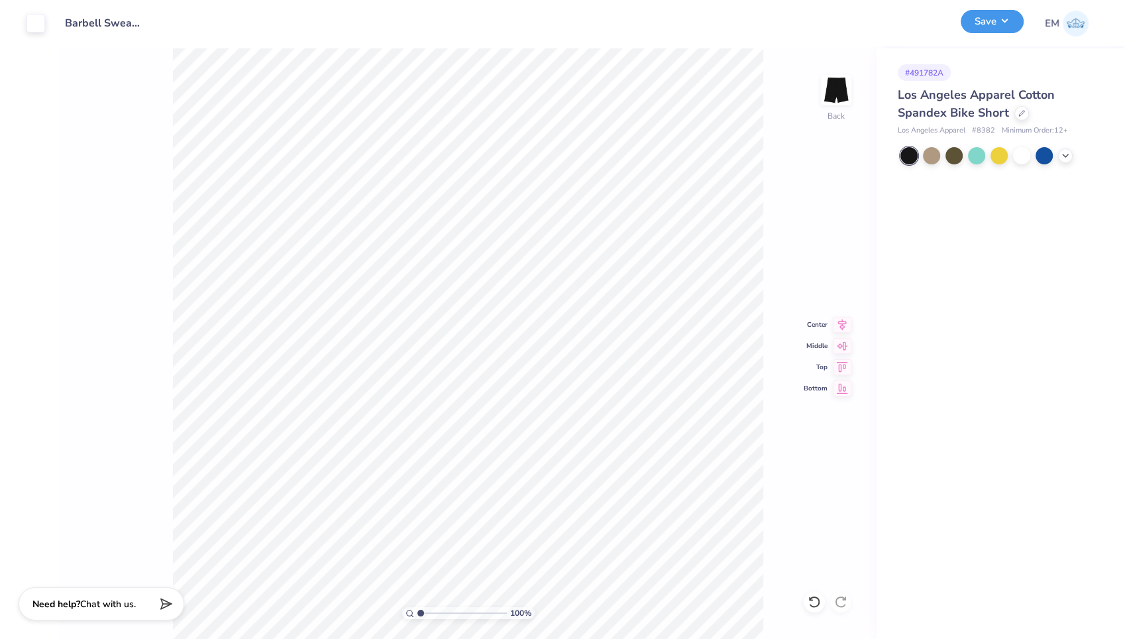
click at [995, 23] on button "Save" at bounding box center [992, 21] width 63 height 23
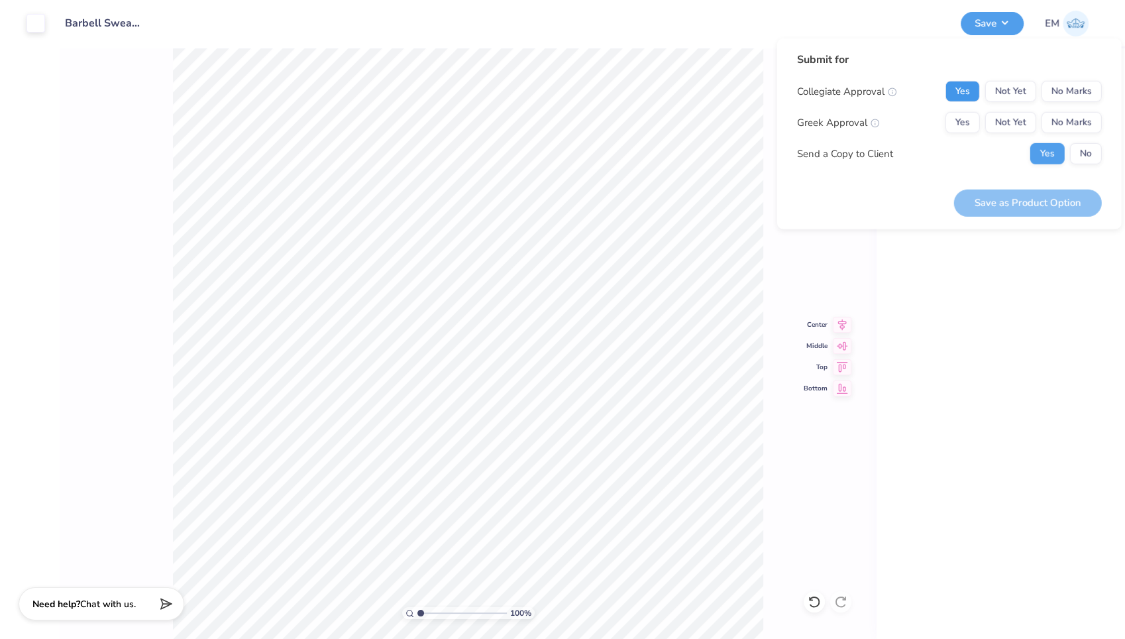
click at [977, 93] on button "Yes" at bounding box center [963, 91] width 34 height 21
click at [1060, 117] on button "No Marks" at bounding box center [1072, 122] width 60 height 21
click at [1082, 157] on button "No" at bounding box center [1086, 153] width 32 height 21
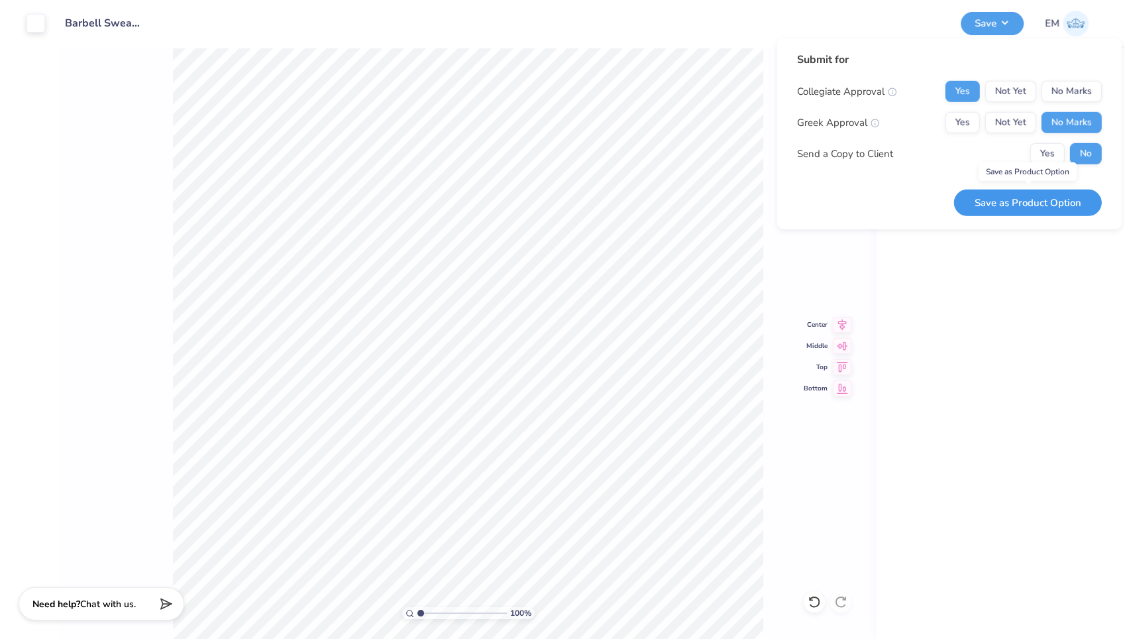
click at [1029, 199] on button "Save as Product Option" at bounding box center [1028, 202] width 148 height 27
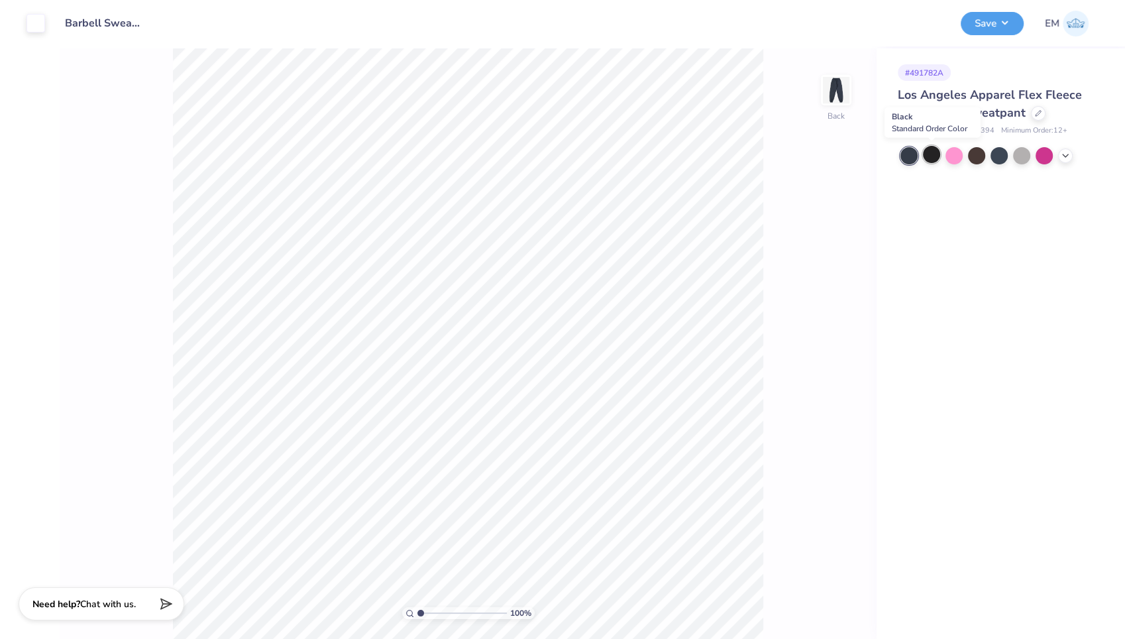
click at [929, 153] on div at bounding box center [931, 154] width 17 height 17
click at [999, 25] on button "Save" at bounding box center [992, 21] width 63 height 23
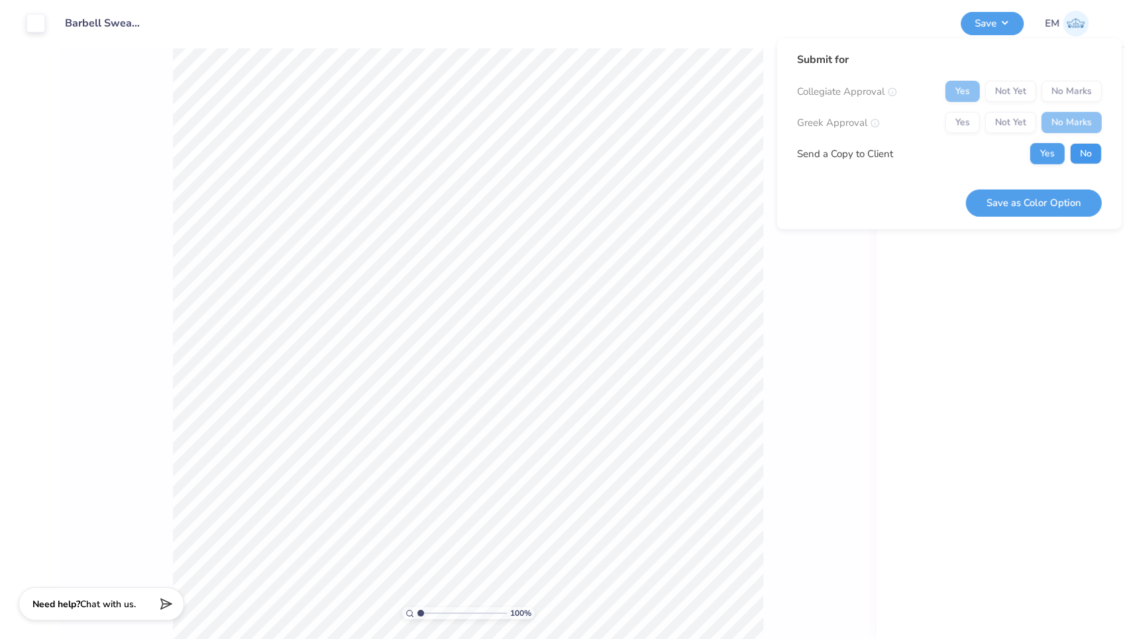
click at [1087, 157] on button "No" at bounding box center [1086, 153] width 32 height 21
click at [1043, 208] on button "Save as Color Option" at bounding box center [1034, 202] width 136 height 27
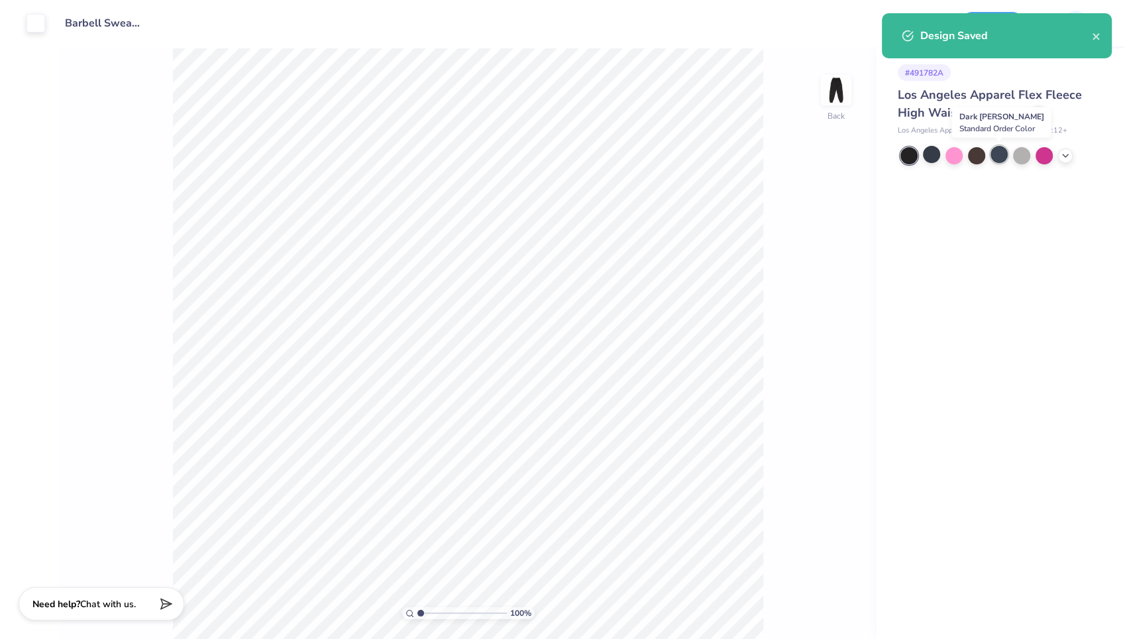
click at [995, 155] on div at bounding box center [999, 154] width 17 height 17
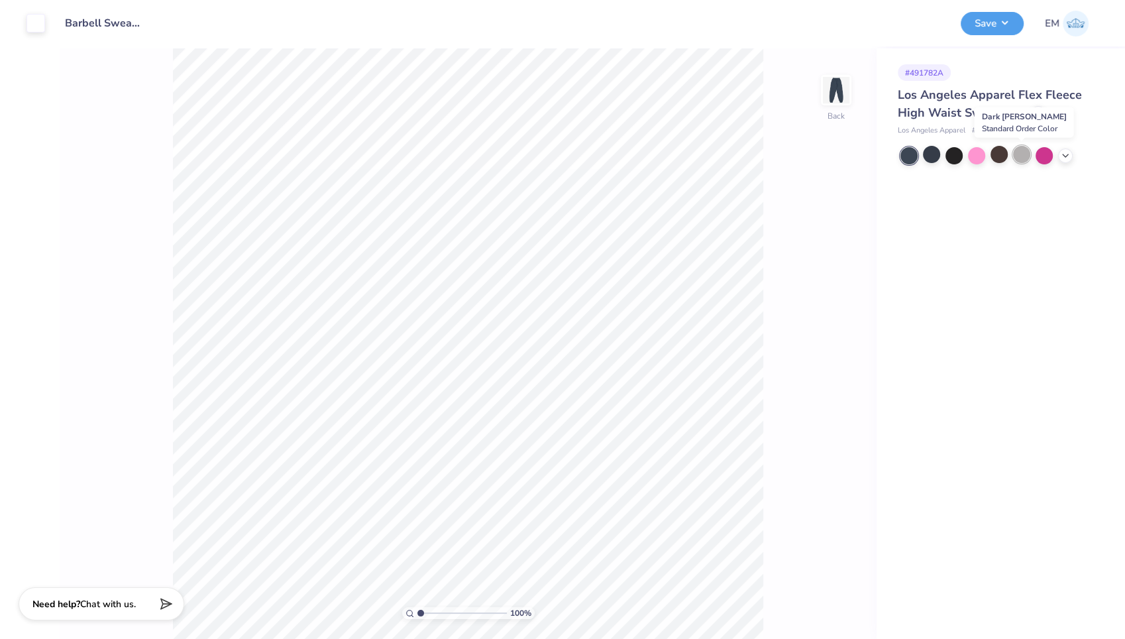
click at [1019, 154] on div at bounding box center [1021, 154] width 17 height 17
click at [1062, 156] on icon at bounding box center [1065, 154] width 11 height 11
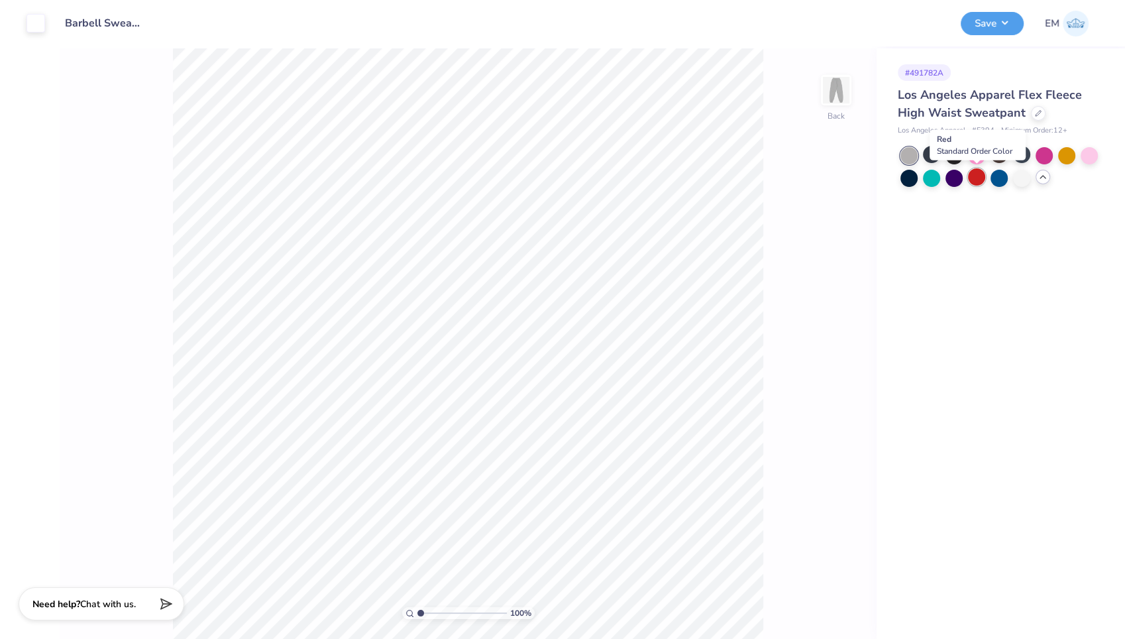
click at [974, 176] on div at bounding box center [976, 176] width 17 height 17
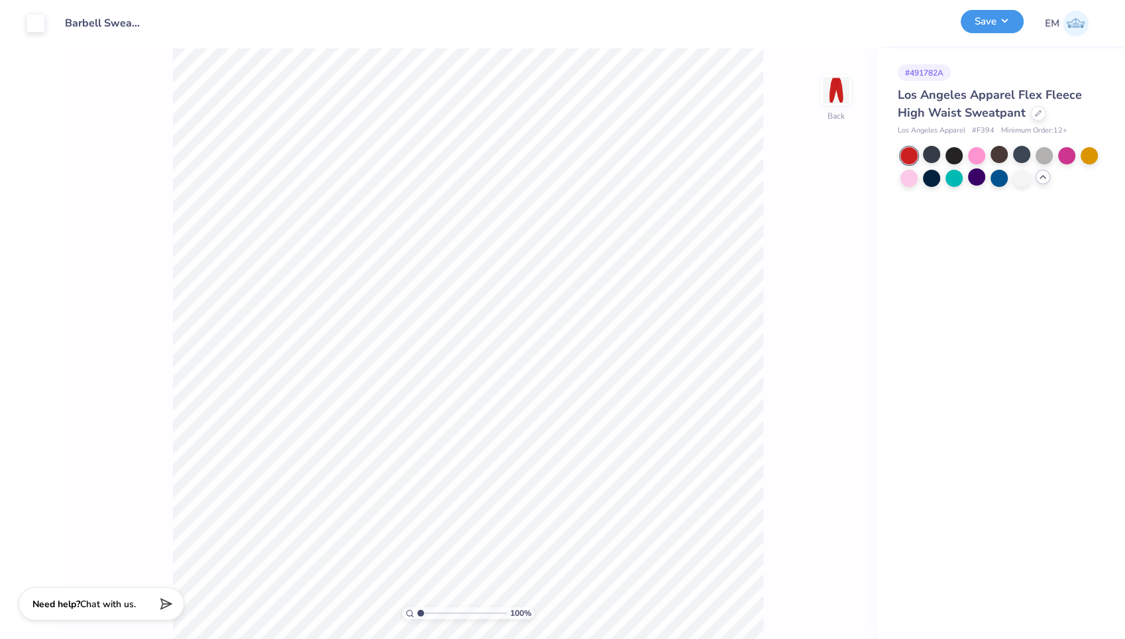
click at [990, 27] on button "Save" at bounding box center [992, 21] width 63 height 23
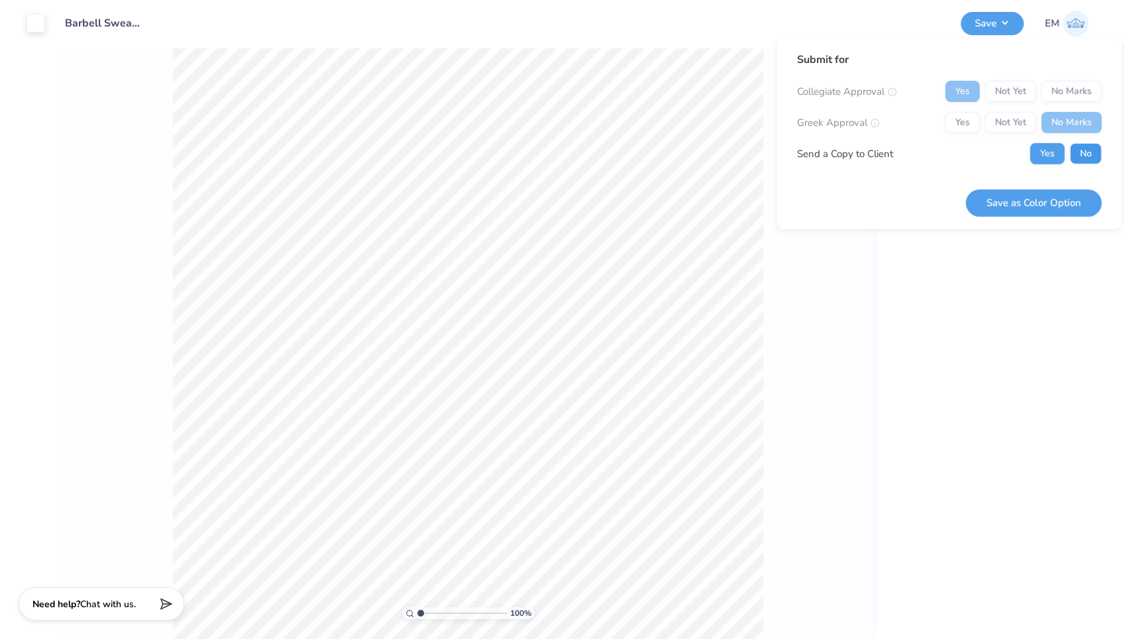
click at [1083, 144] on button "No" at bounding box center [1086, 153] width 32 height 21
click at [1060, 205] on button "Save as Color Option" at bounding box center [1034, 202] width 136 height 27
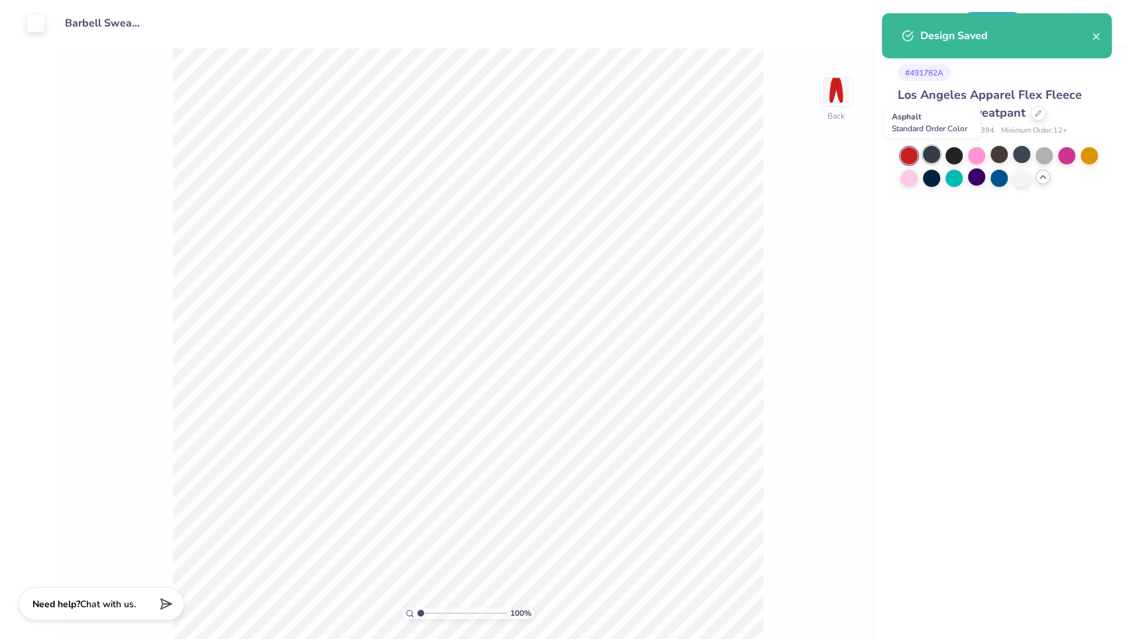
click at [933, 155] on div at bounding box center [931, 154] width 17 height 17
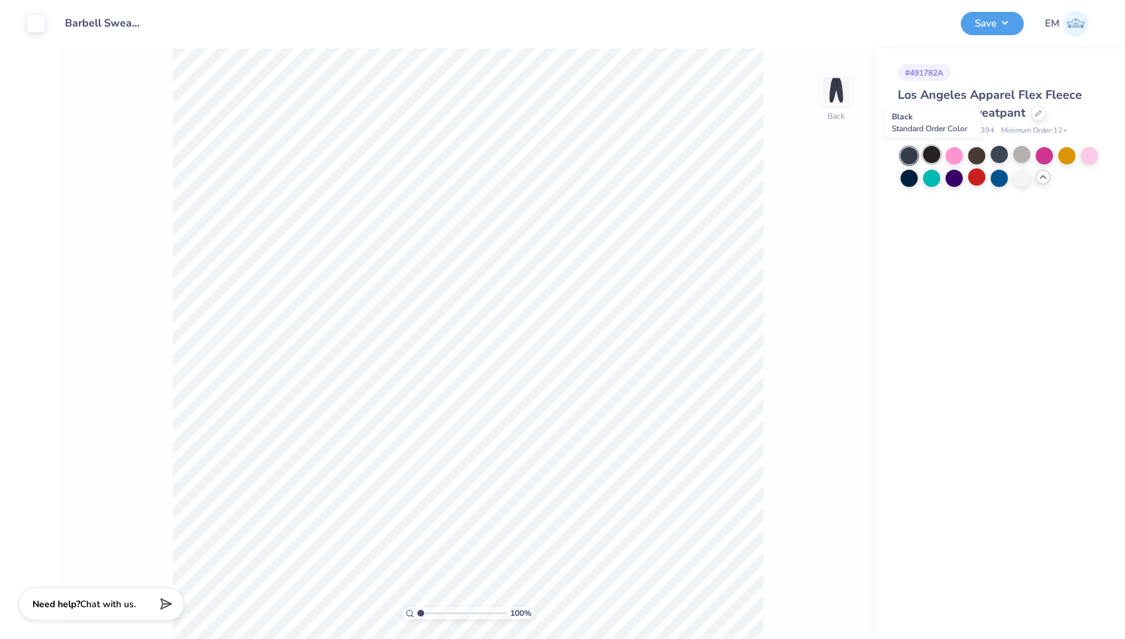
click at [934, 156] on div at bounding box center [931, 154] width 17 height 17
click at [995, 153] on div at bounding box center [999, 154] width 17 height 17
click at [1021, 155] on div at bounding box center [1021, 154] width 17 height 17
click at [1041, 182] on div at bounding box center [1043, 177] width 15 height 15
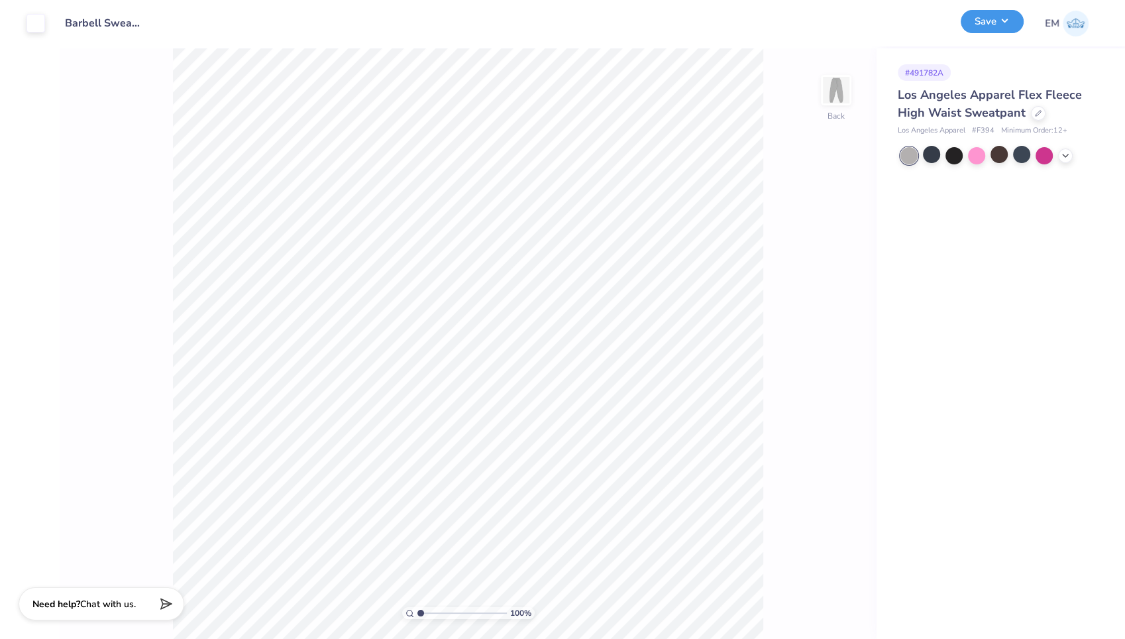
click at [992, 25] on button "Save" at bounding box center [992, 21] width 63 height 23
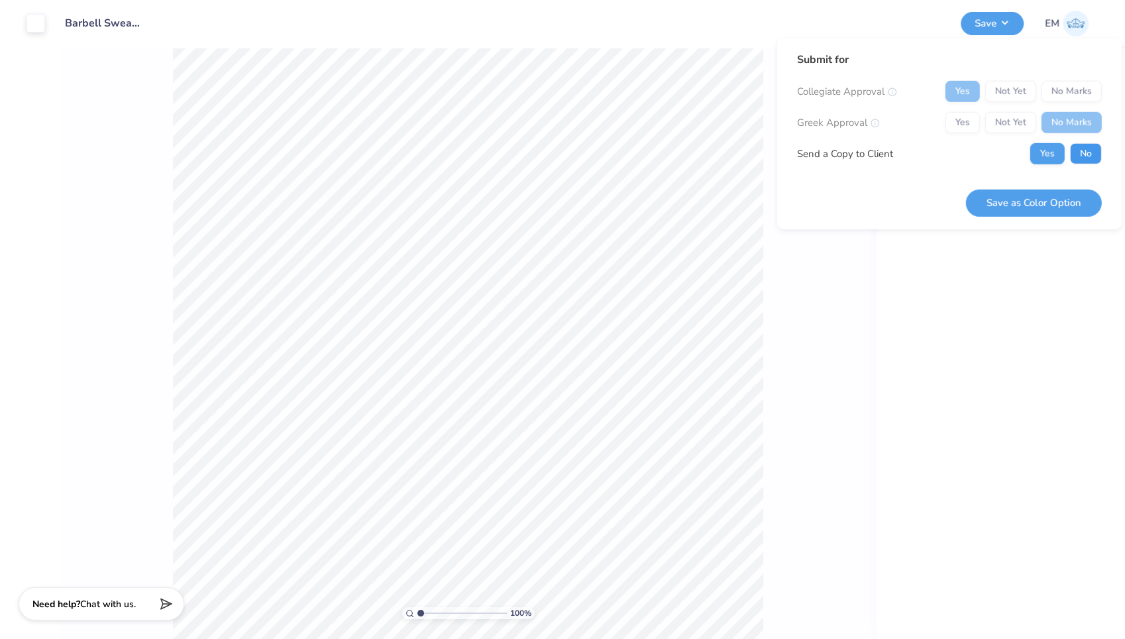
click at [1081, 151] on button "No" at bounding box center [1086, 153] width 32 height 21
click at [1045, 200] on button "Save as Color Option" at bounding box center [1034, 202] width 136 height 27
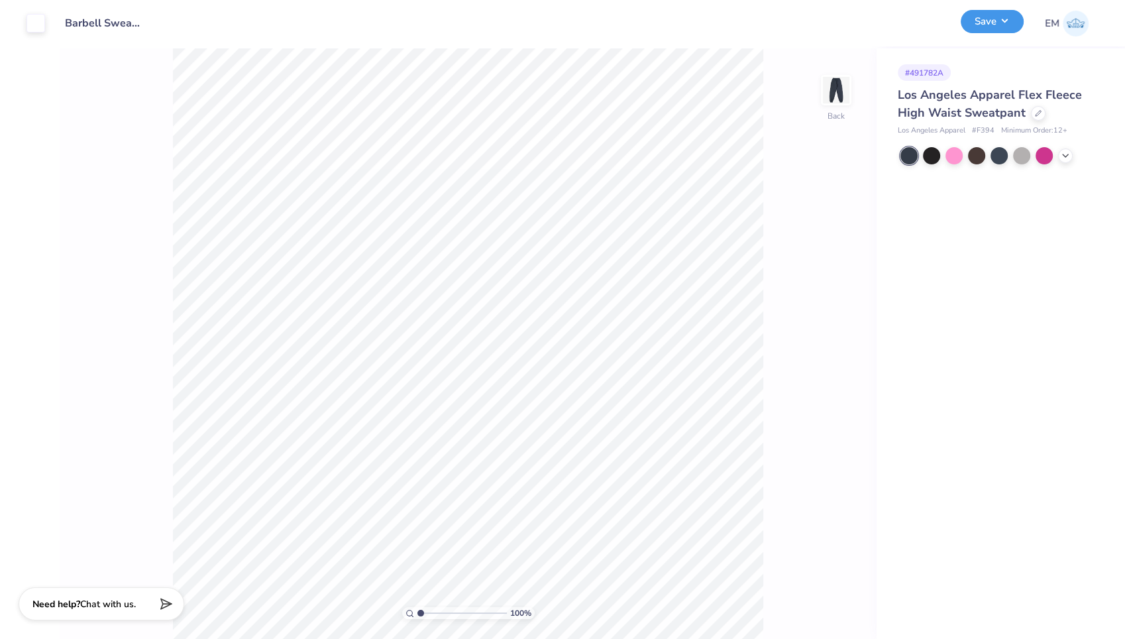
click at [990, 28] on button "Save" at bounding box center [992, 21] width 63 height 23
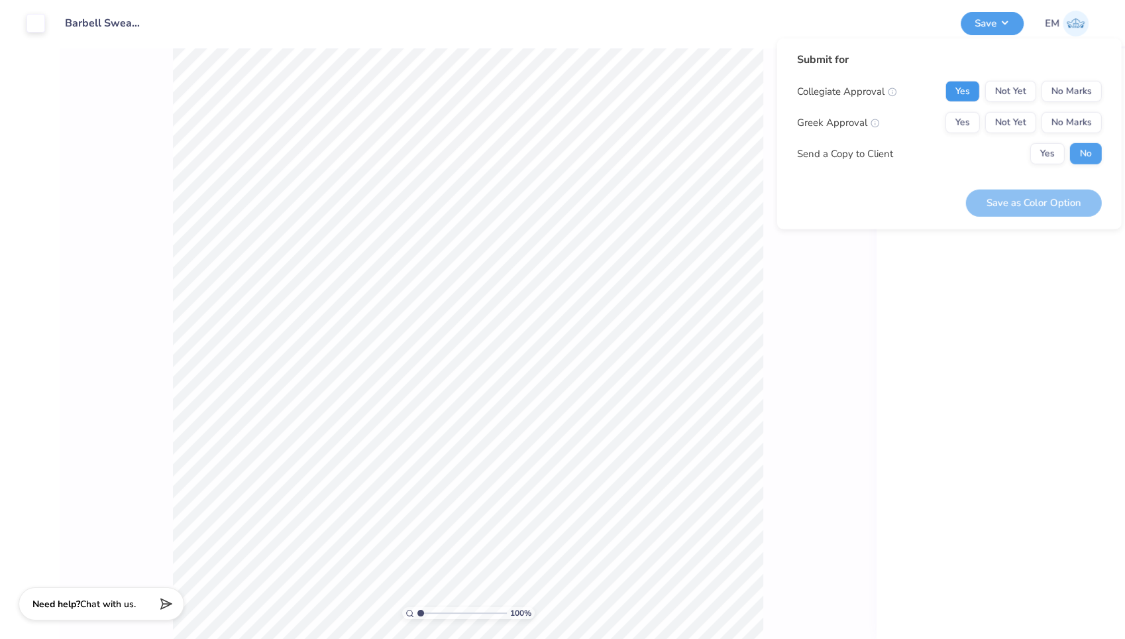
click at [968, 95] on button "Yes" at bounding box center [963, 91] width 34 height 21
click at [1058, 124] on button "No Marks" at bounding box center [1072, 122] width 60 height 21
click at [1058, 196] on button "Save as Color Option" at bounding box center [1034, 202] width 136 height 27
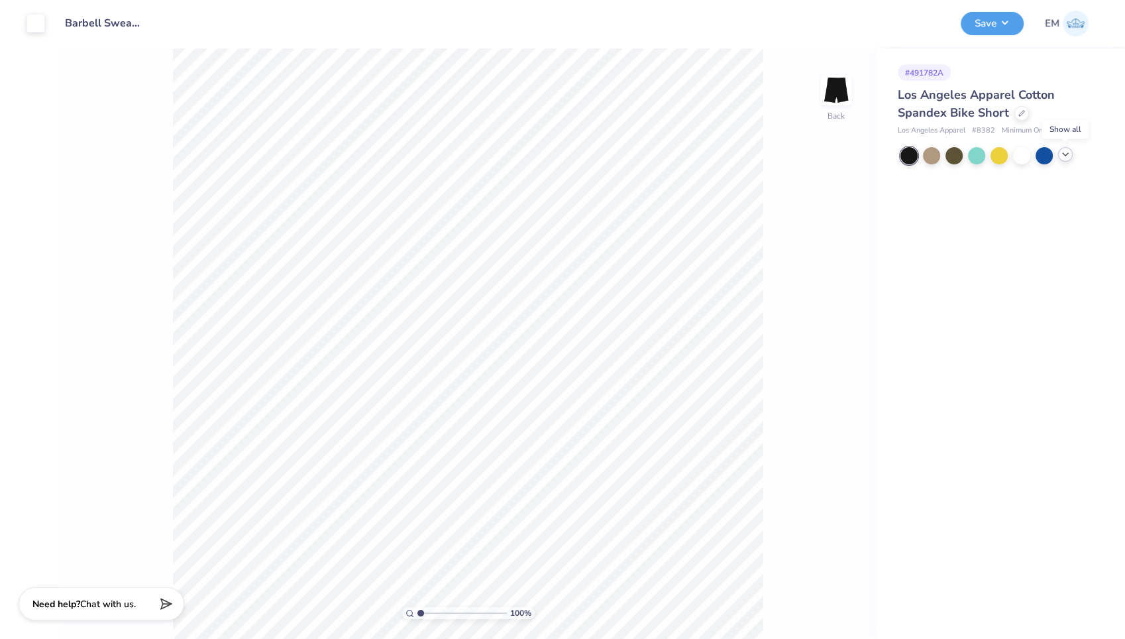
click at [1062, 156] on icon at bounding box center [1065, 154] width 11 height 11
click at [1062, 156] on div at bounding box center [1066, 155] width 17 height 17
click at [988, 20] on button "Save" at bounding box center [992, 21] width 63 height 23
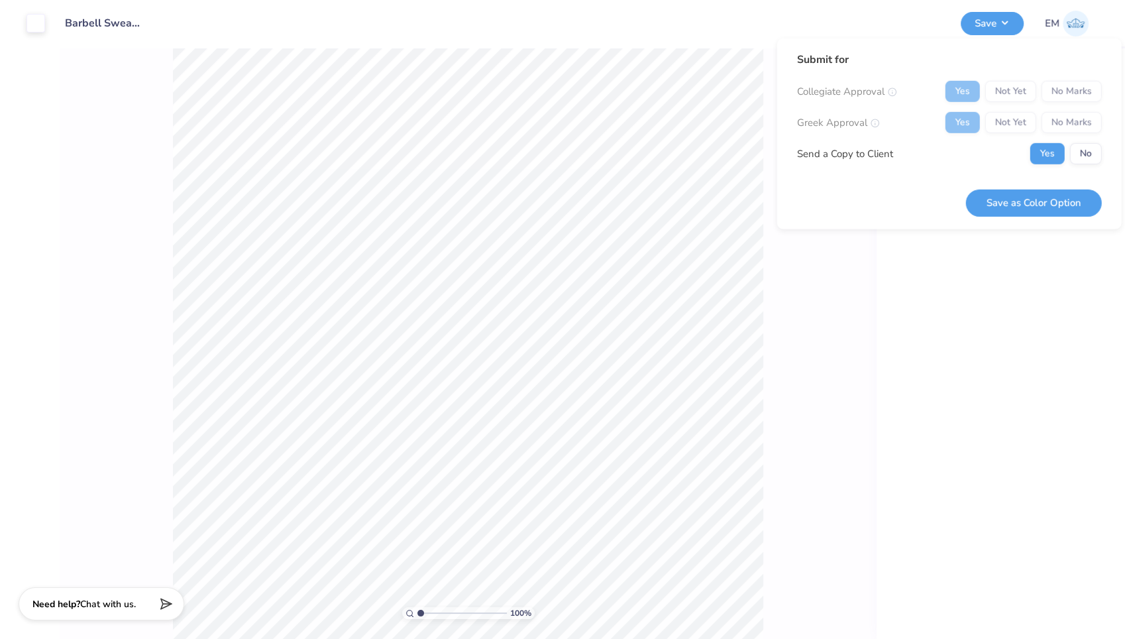
click at [1082, 121] on div "Yes Not Yet No Marks" at bounding box center [1024, 122] width 156 height 21
click at [1070, 119] on div "Yes Not Yet No Marks" at bounding box center [1024, 122] width 156 height 21
click at [921, 284] on div "# 491782A Los Angeles Apparel Cotton Spandex Bike Short Los Angeles Apparel # 8…" at bounding box center [1001, 343] width 249 height 591
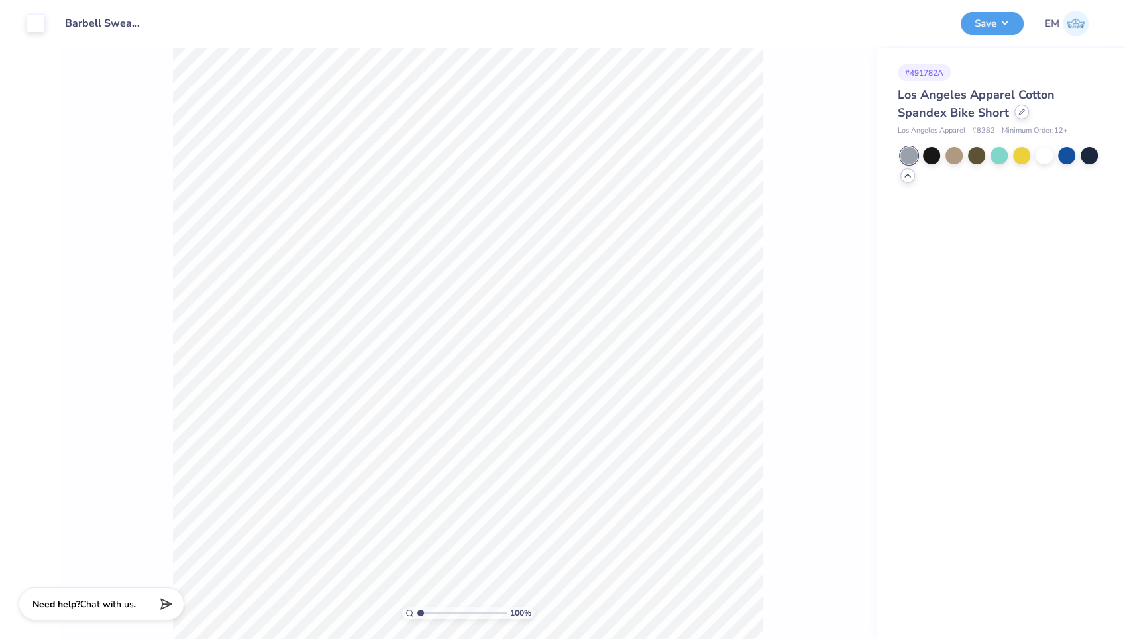
click at [1020, 114] on icon at bounding box center [1022, 112] width 7 height 7
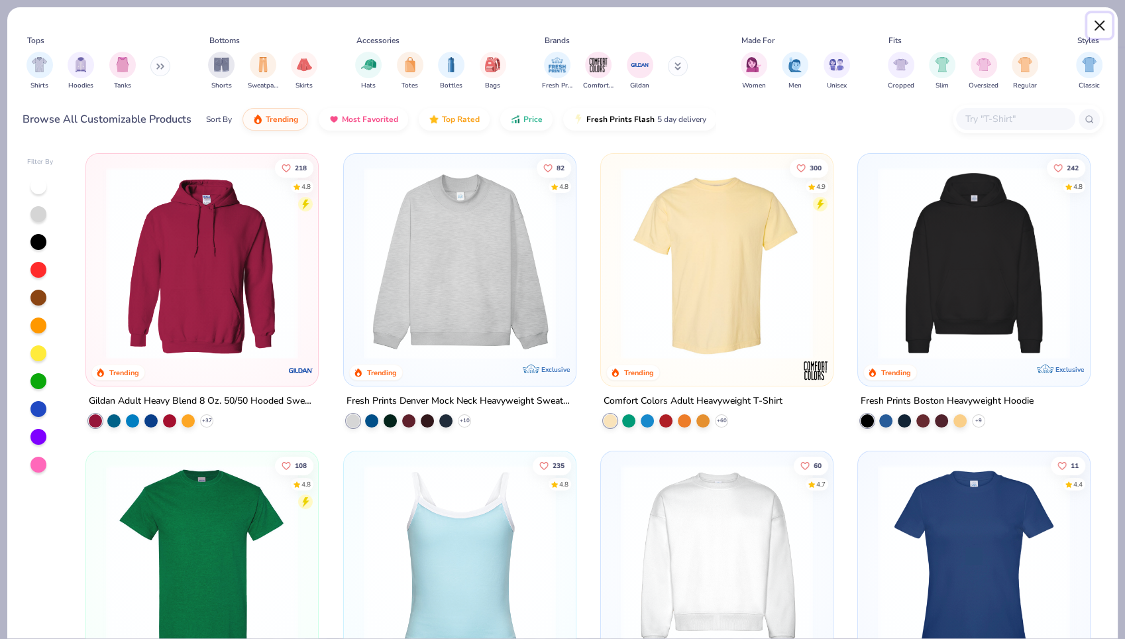
click at [1105, 19] on button "Close" at bounding box center [1100, 25] width 25 height 25
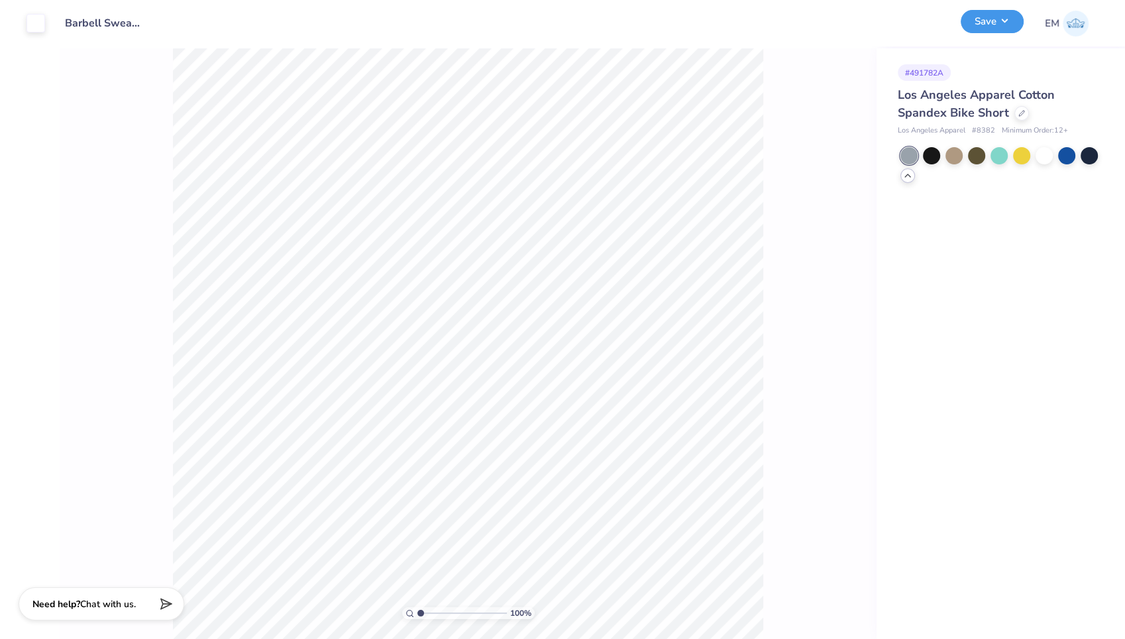
click at [986, 28] on button "Save" at bounding box center [992, 21] width 63 height 23
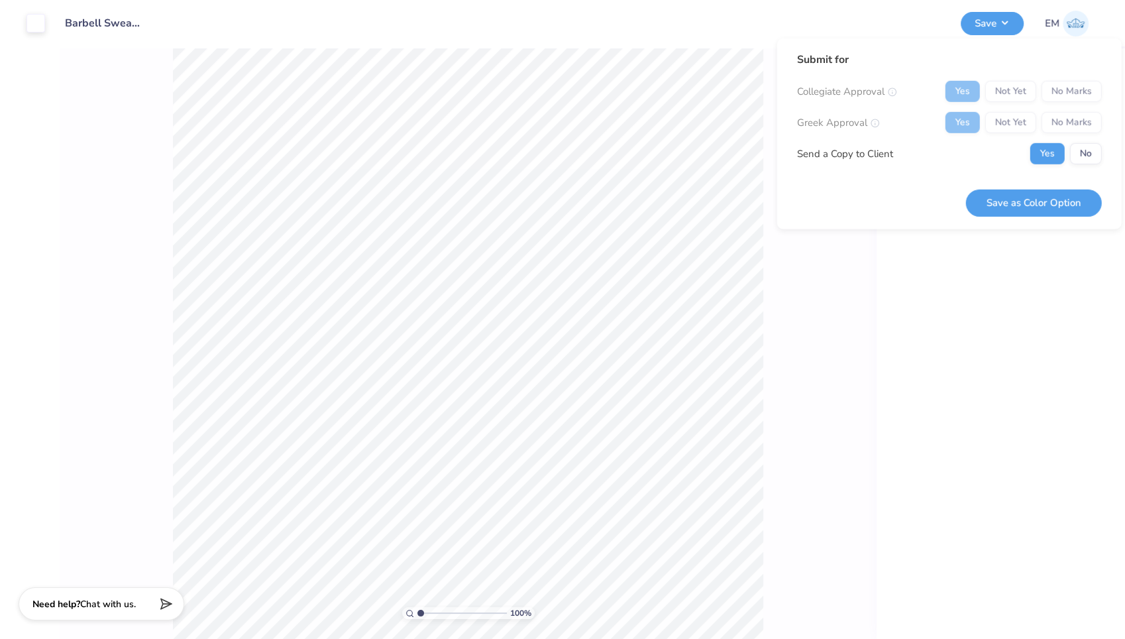
click at [1050, 112] on div "Yes Not Yet No Marks" at bounding box center [1024, 122] width 156 height 21
click at [1022, 119] on div "Yes Not Yet No Marks" at bounding box center [1024, 122] width 156 height 21
click at [913, 181] on div "Submit for Collegiate Approval Yes Not Yet No Marks Greek Approval Yes Not Yet …" at bounding box center [949, 134] width 305 height 164
click at [1090, 139] on div "Collegiate Approval Yes Not Yet No Marks Greek Approval Yes Not Yet No Marks Se…" at bounding box center [949, 123] width 305 height 84
click at [1087, 147] on button "No" at bounding box center [1086, 153] width 32 height 21
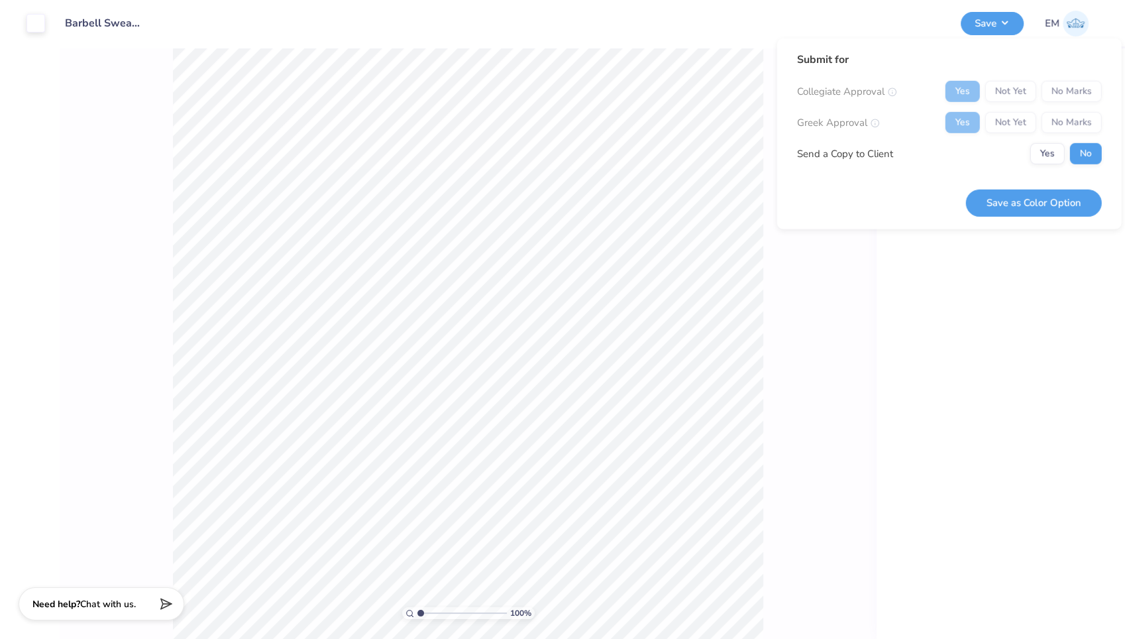
click at [1079, 119] on div "Yes Not Yet No Marks" at bounding box center [1024, 122] width 156 height 21
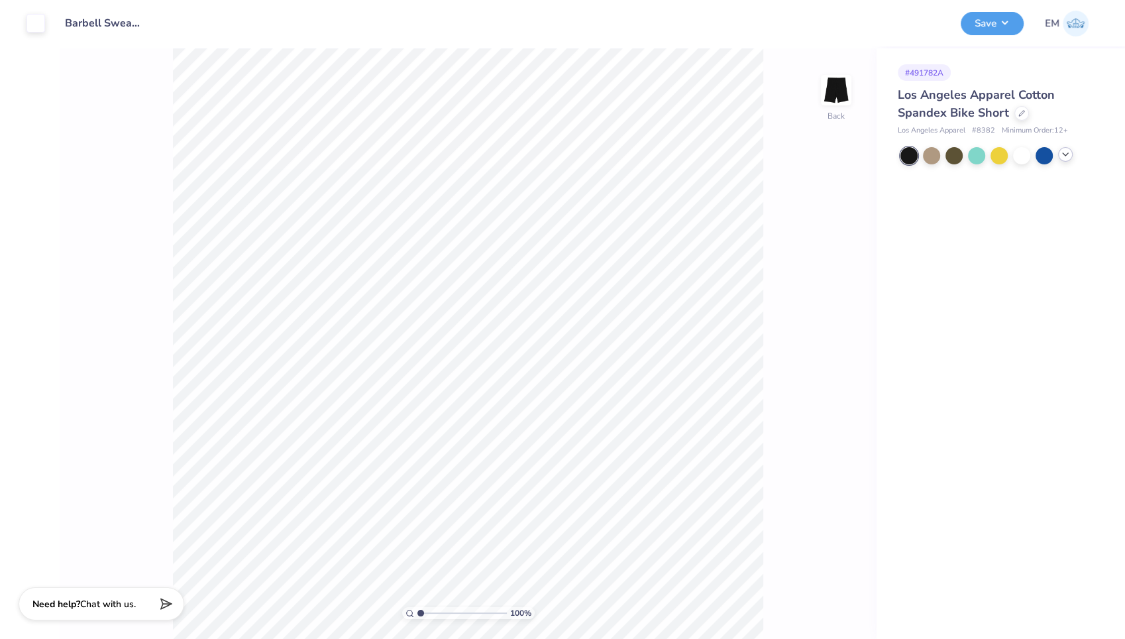
click at [1066, 154] on polyline at bounding box center [1065, 154] width 5 height 3
click at [1065, 157] on div at bounding box center [1066, 154] width 17 height 17
click at [997, 27] on button "Save" at bounding box center [992, 21] width 63 height 23
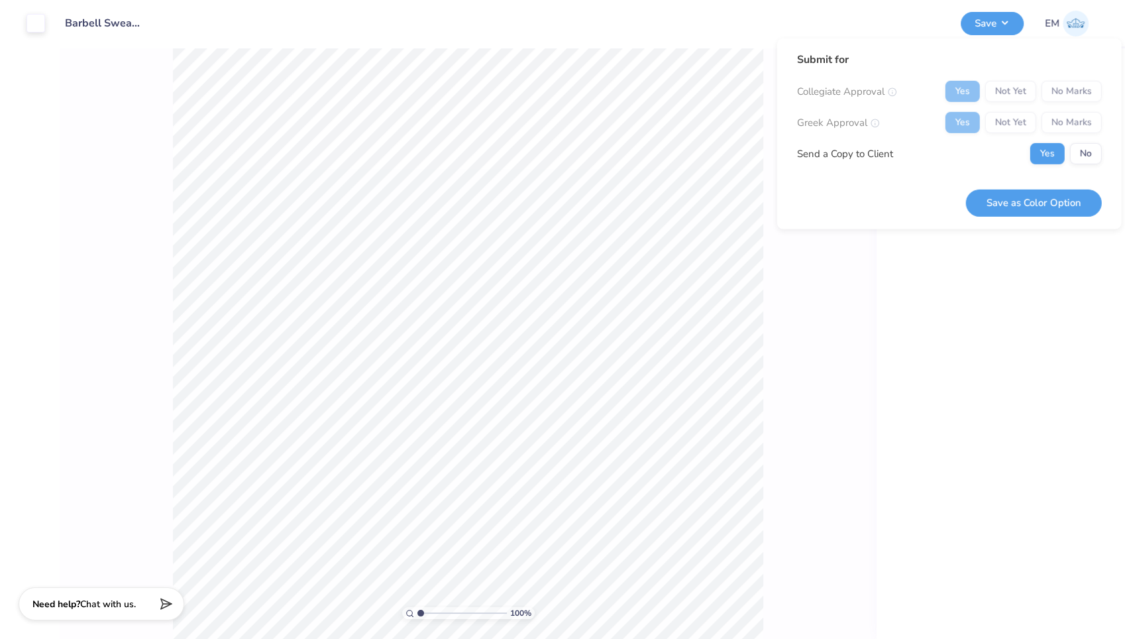
click at [1060, 126] on div "Yes Not Yet No Marks" at bounding box center [1024, 122] width 156 height 21
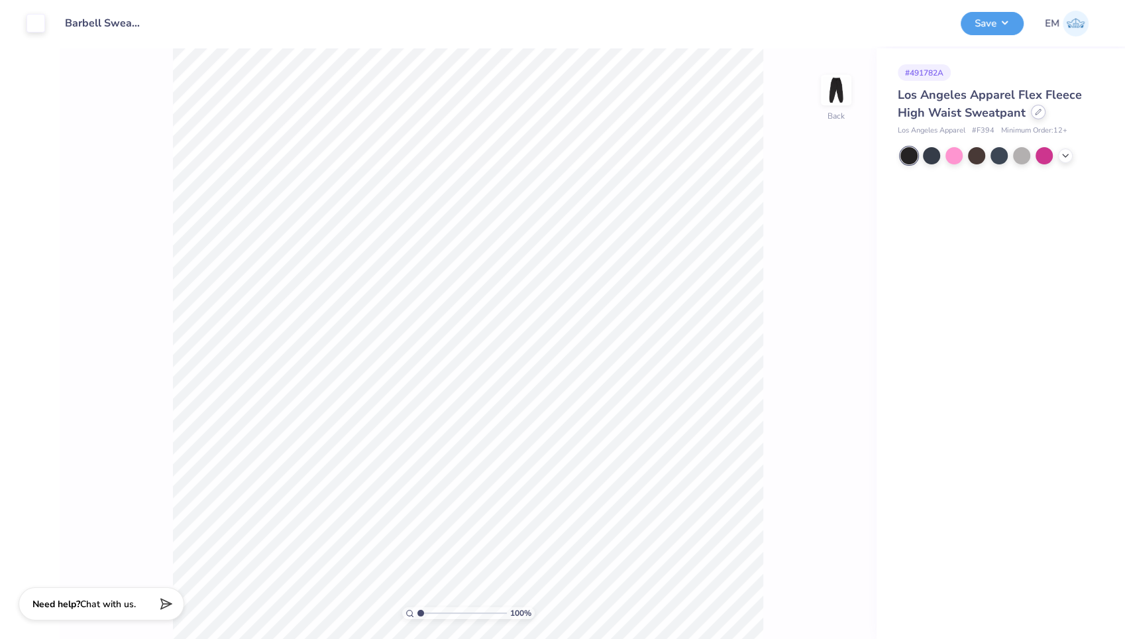
click at [1036, 113] on icon at bounding box center [1038, 111] width 5 height 5
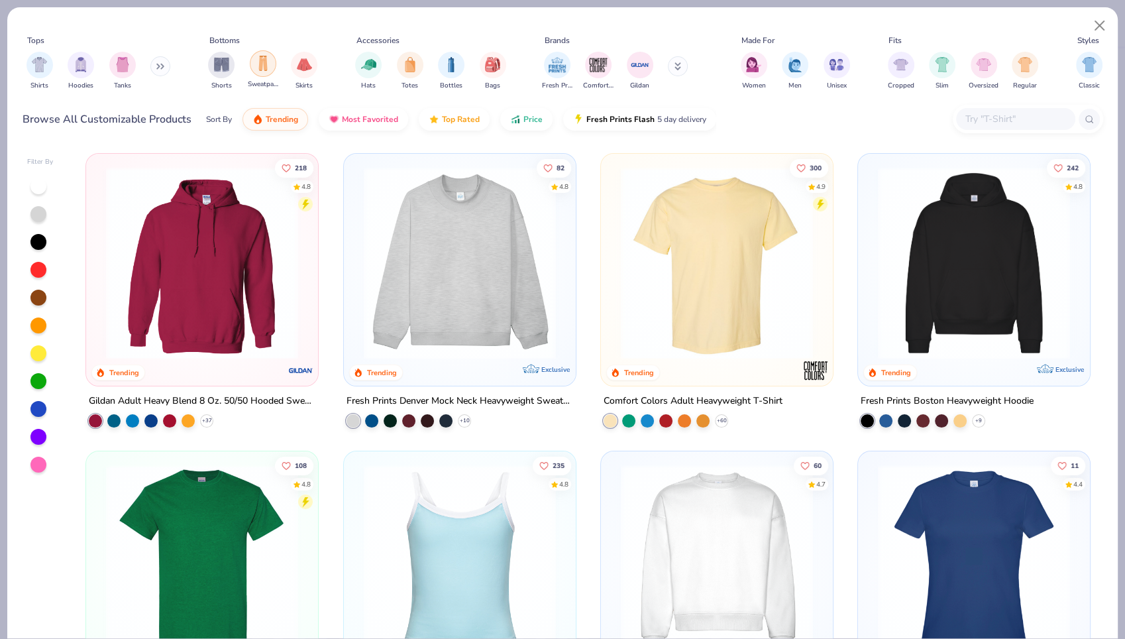
click at [263, 71] on div "filter for Sweatpants" at bounding box center [263, 63] width 27 height 27
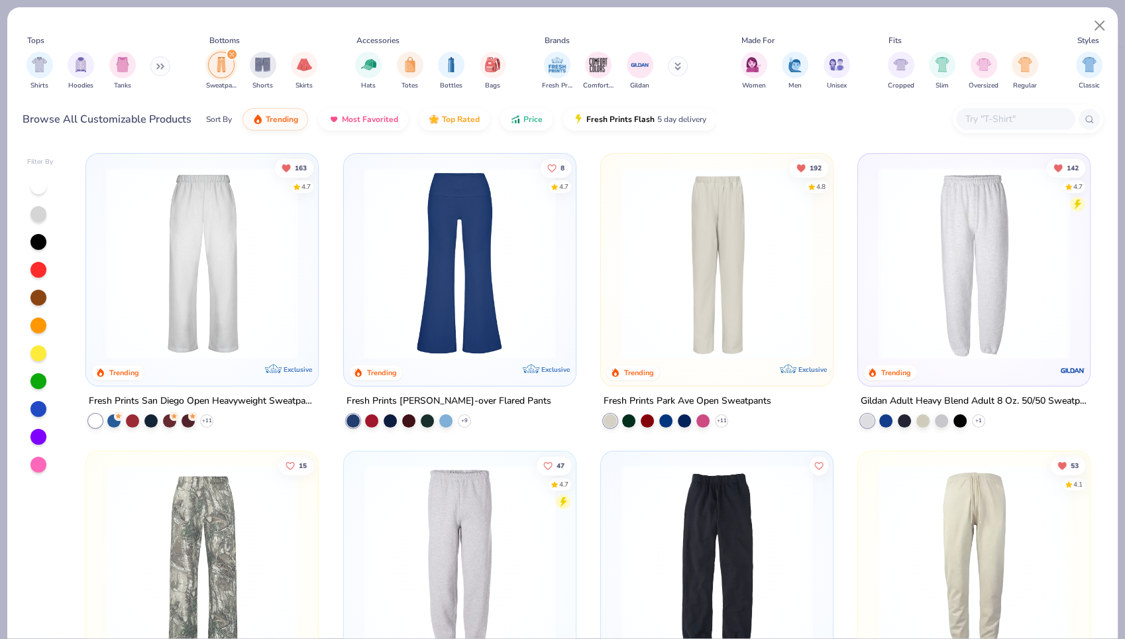
click at [925, 240] on img at bounding box center [974, 263] width 205 height 192
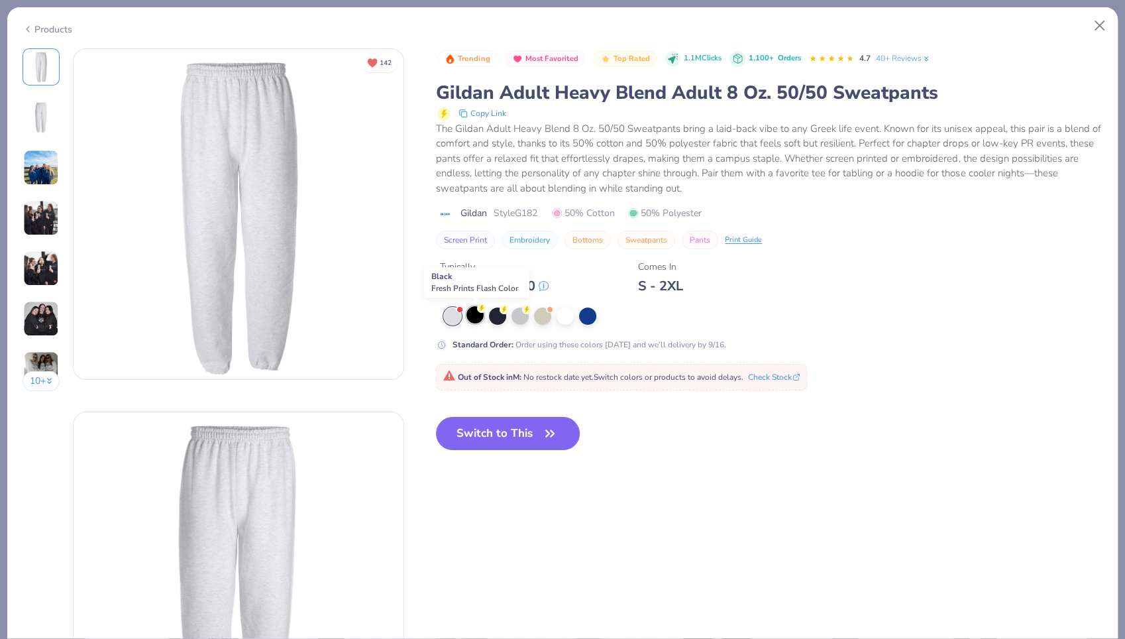
click at [479, 318] on div at bounding box center [475, 314] width 17 height 17
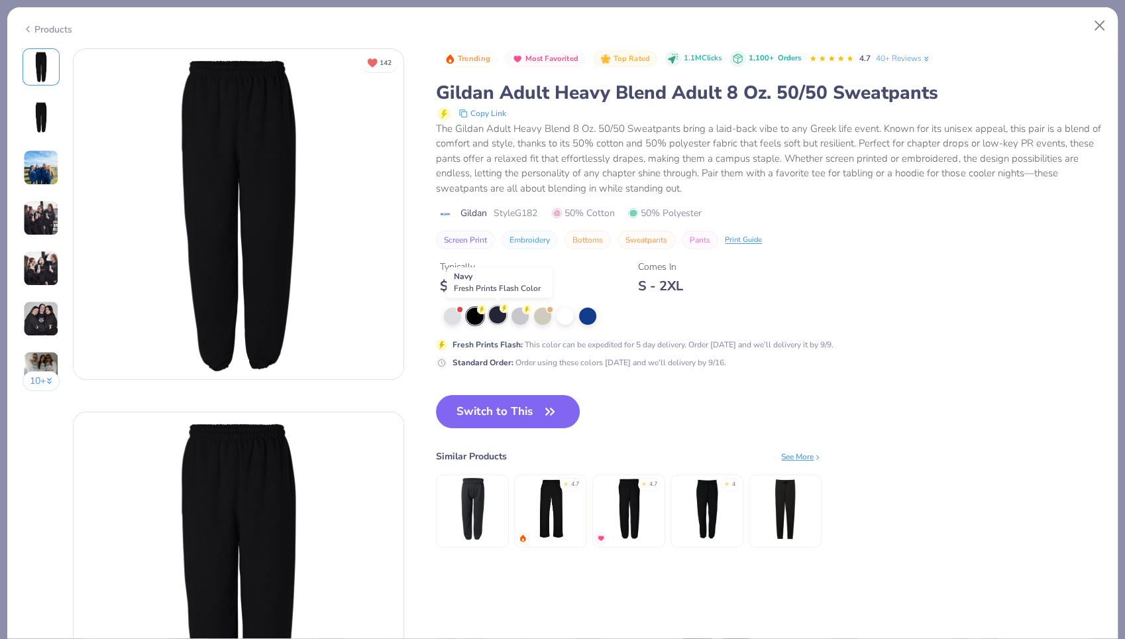
click at [502, 315] on div at bounding box center [497, 314] width 17 height 17
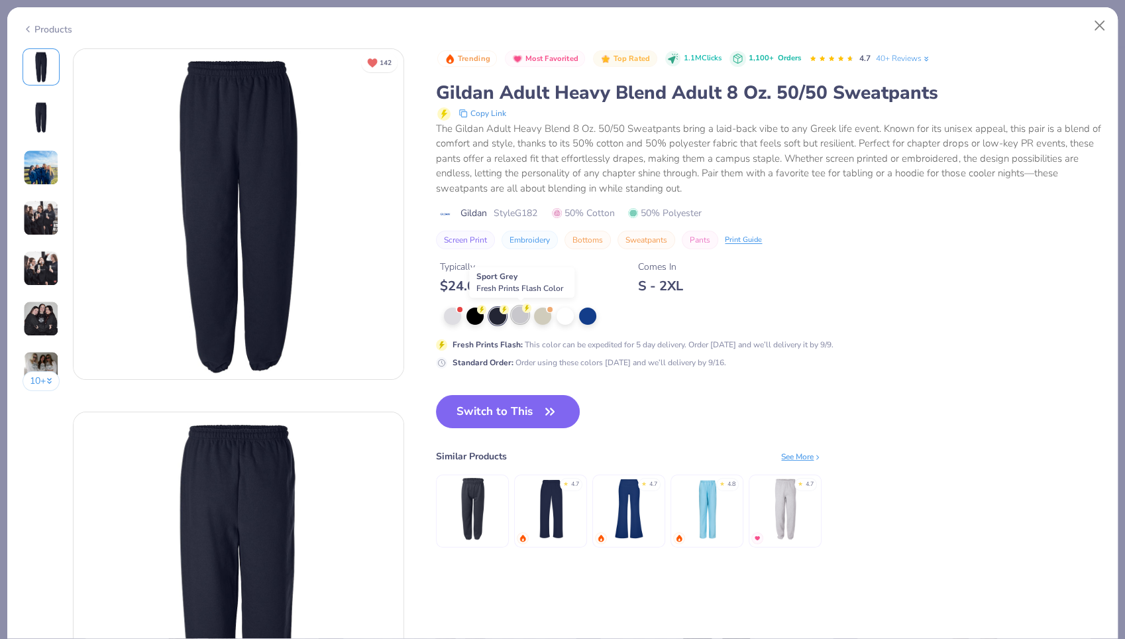
click at [520, 314] on div at bounding box center [520, 314] width 17 height 17
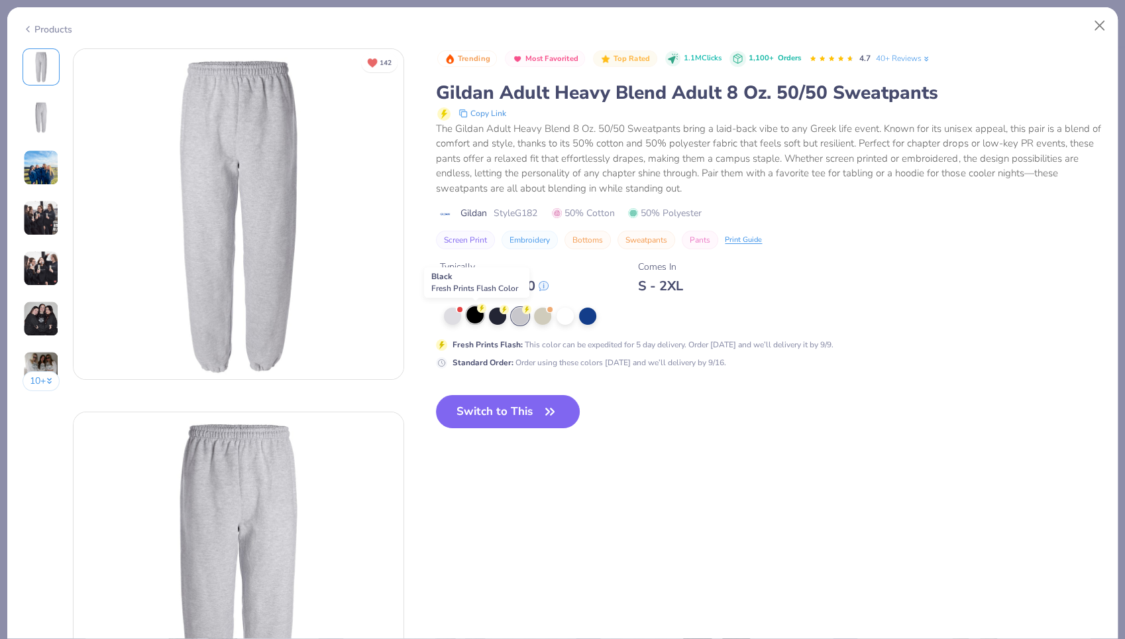
click at [477, 316] on div at bounding box center [475, 314] width 17 height 17
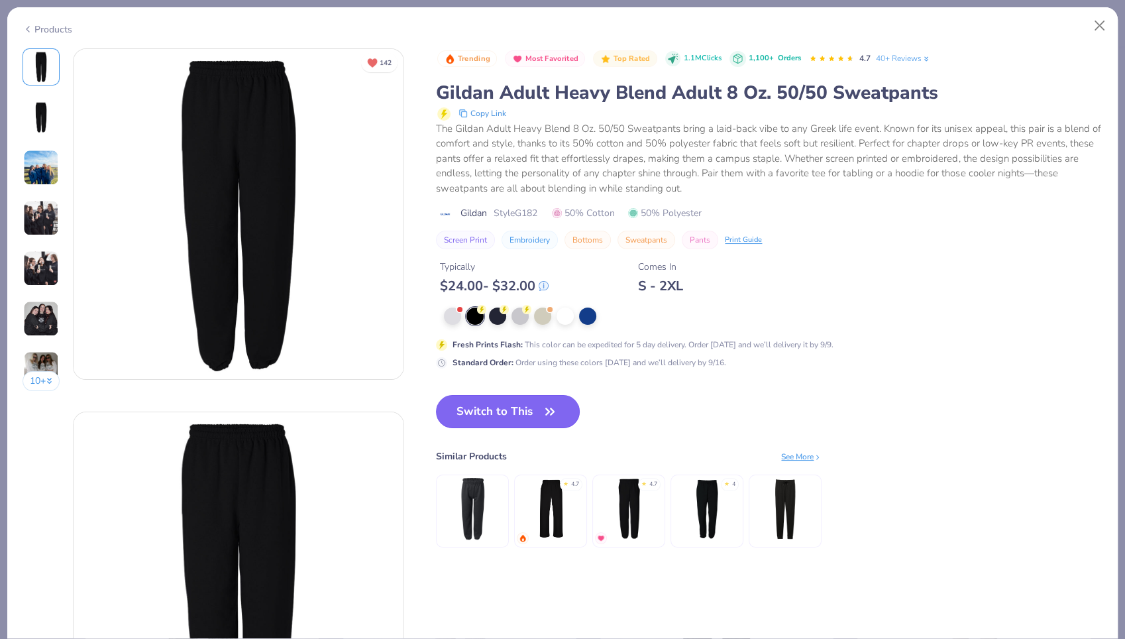
click at [493, 410] on button "Switch to This" at bounding box center [508, 411] width 144 height 33
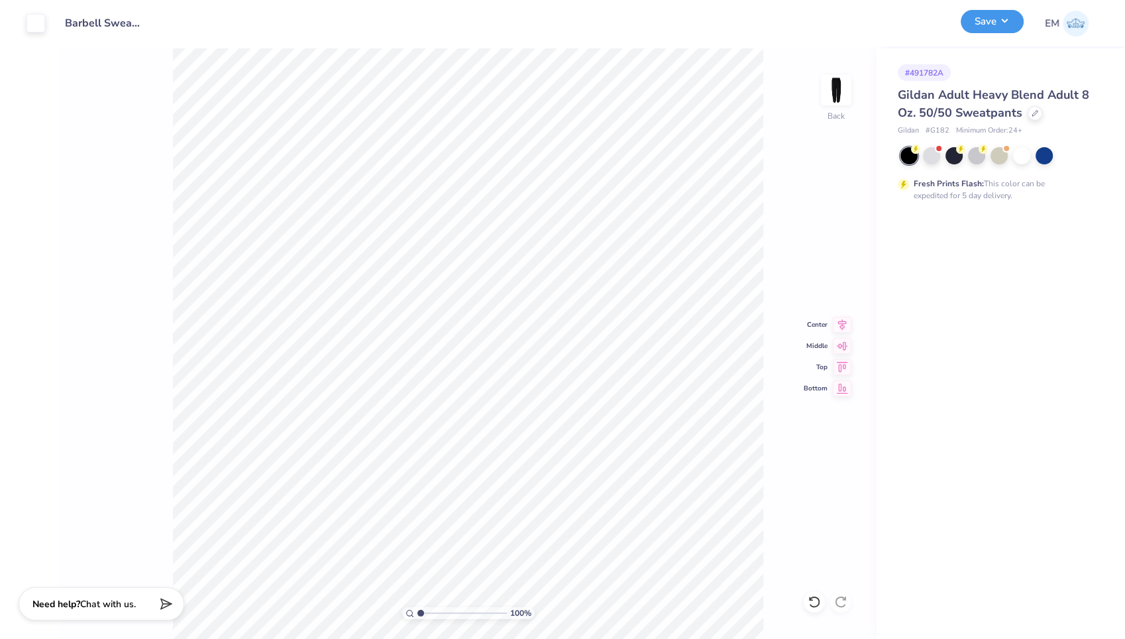
click at [1006, 20] on button "Save" at bounding box center [992, 21] width 63 height 23
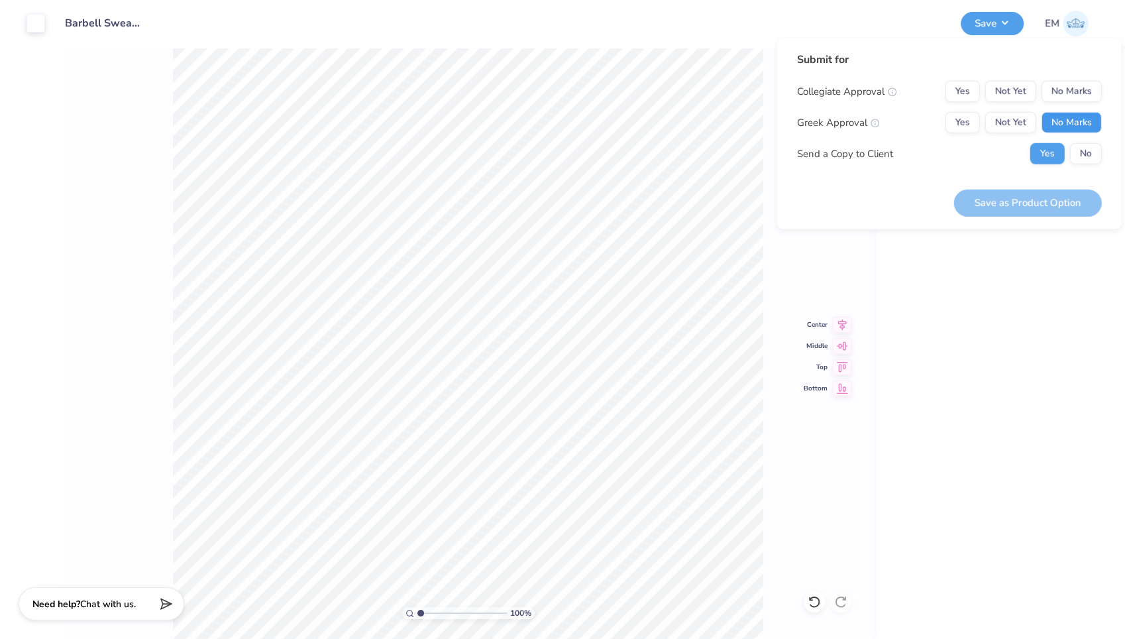
click at [1062, 121] on button "No Marks" at bounding box center [1072, 122] width 60 height 21
click at [961, 84] on button "Yes" at bounding box center [963, 91] width 34 height 21
click at [1079, 150] on button "No" at bounding box center [1086, 153] width 32 height 21
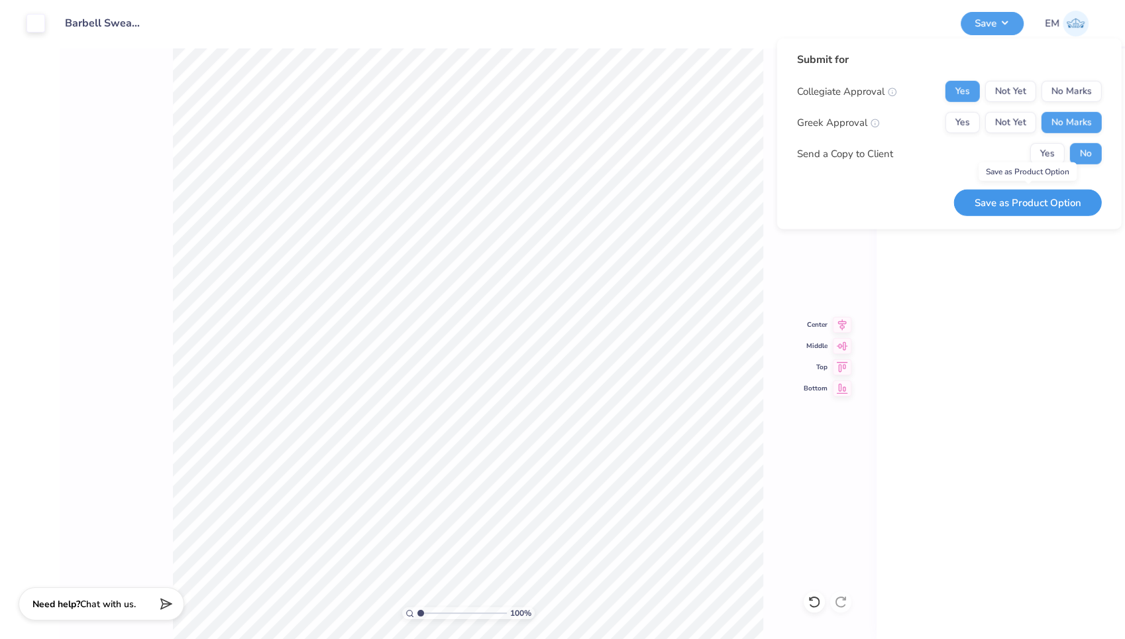
click at [1038, 200] on button "Save as Product Option" at bounding box center [1028, 202] width 148 height 27
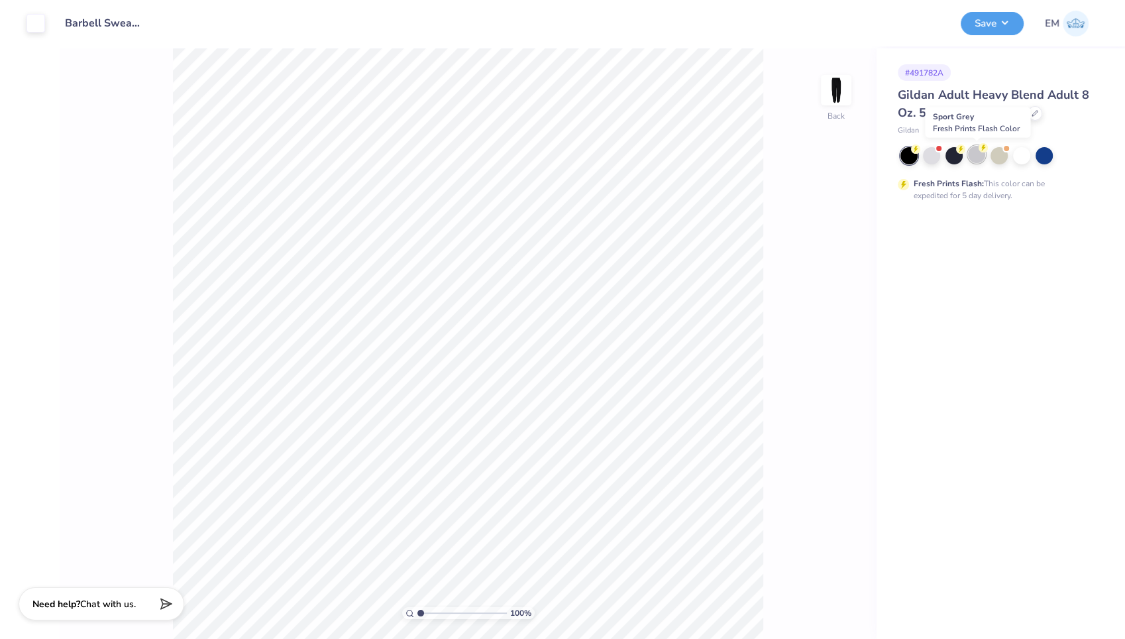
click at [980, 152] on div at bounding box center [976, 154] width 17 height 17
click at [994, 28] on button "Save" at bounding box center [992, 21] width 63 height 23
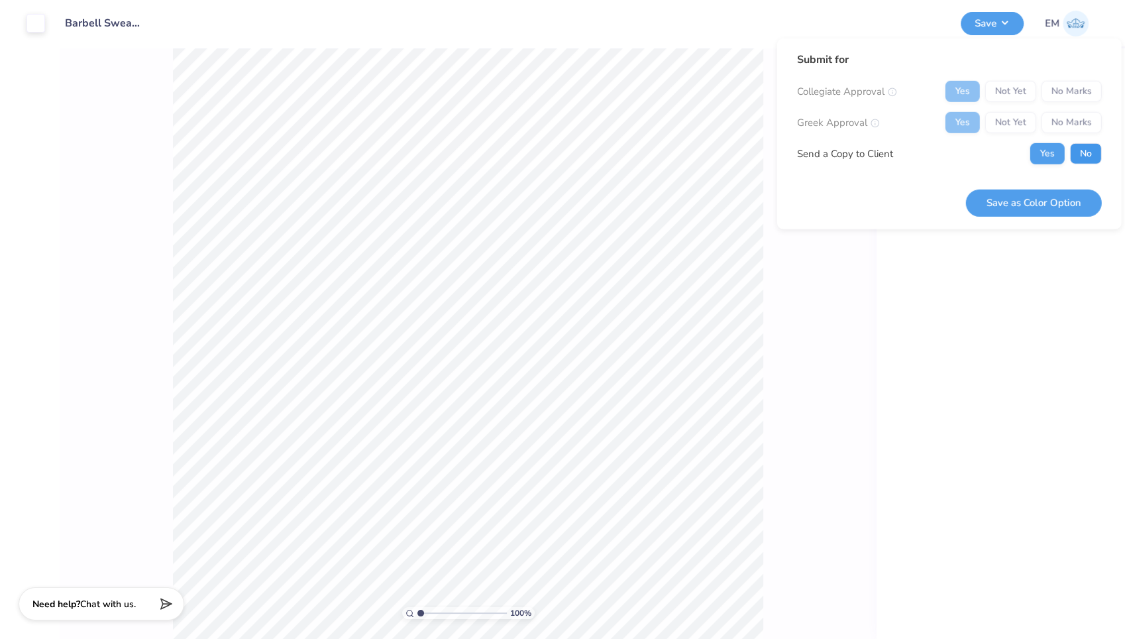
click at [1083, 153] on button "No" at bounding box center [1086, 153] width 32 height 21
click at [1045, 202] on button "Save as Color Option" at bounding box center [1034, 202] width 136 height 27
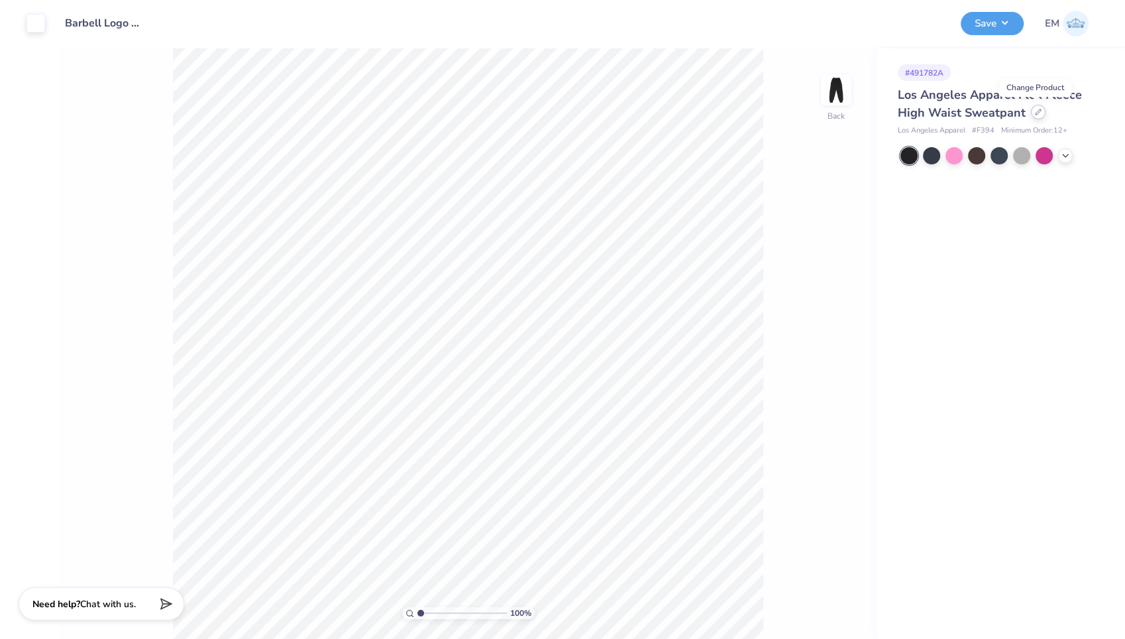
click at [1035, 109] on icon at bounding box center [1038, 112] width 7 height 7
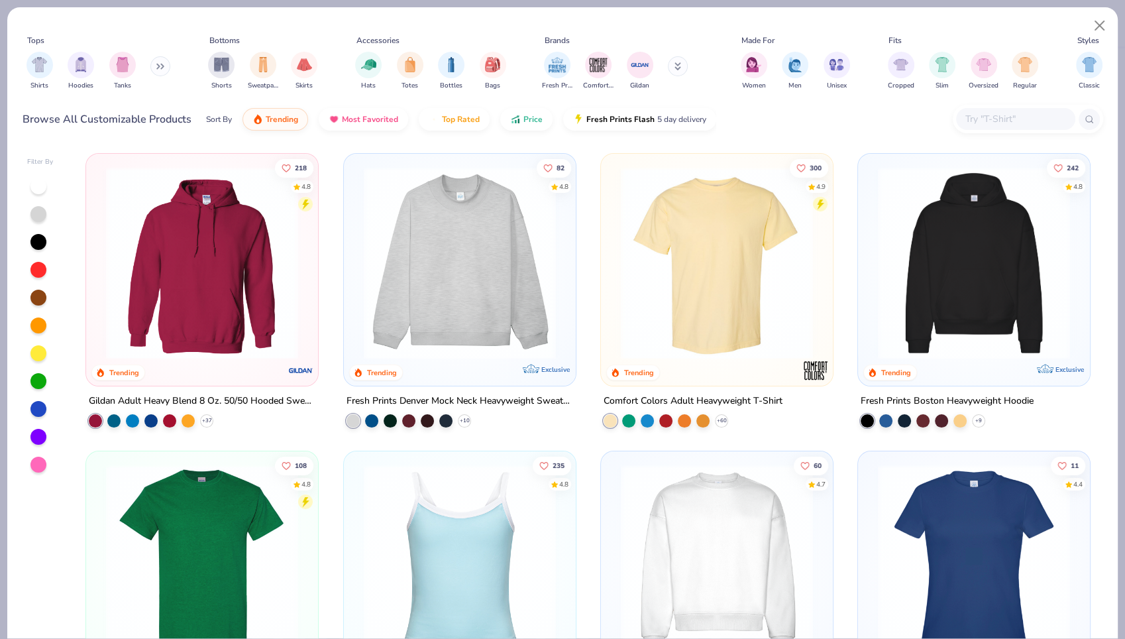
click at [997, 120] on input "text" at bounding box center [1015, 118] width 102 height 15
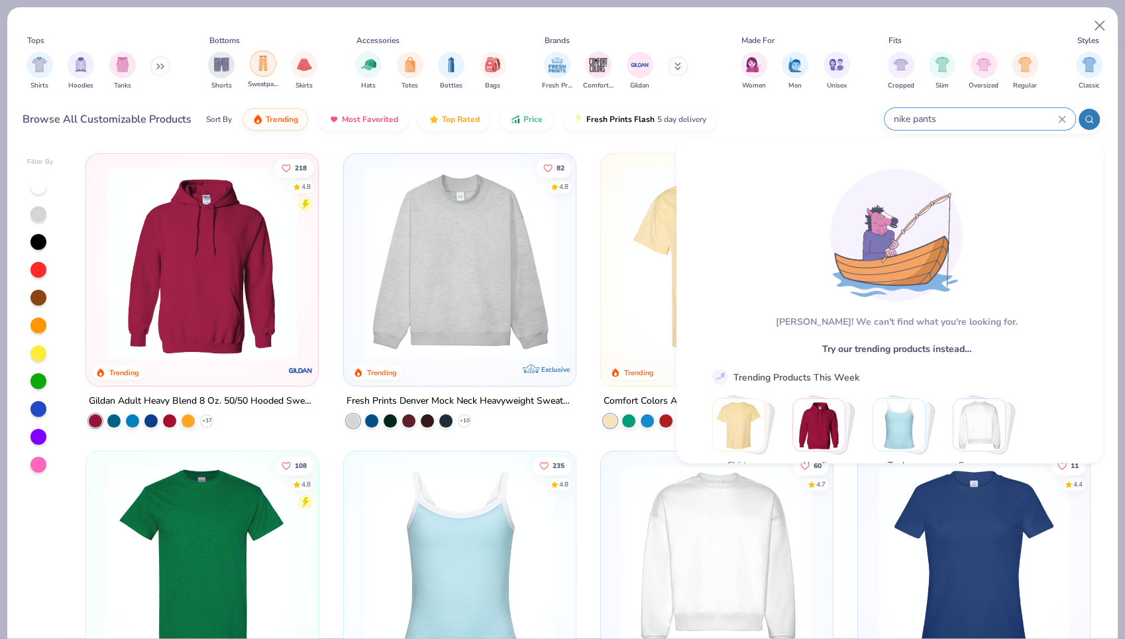
type input "nike pants"
click at [263, 71] on div "filter for Sweatpants" at bounding box center [263, 63] width 27 height 27
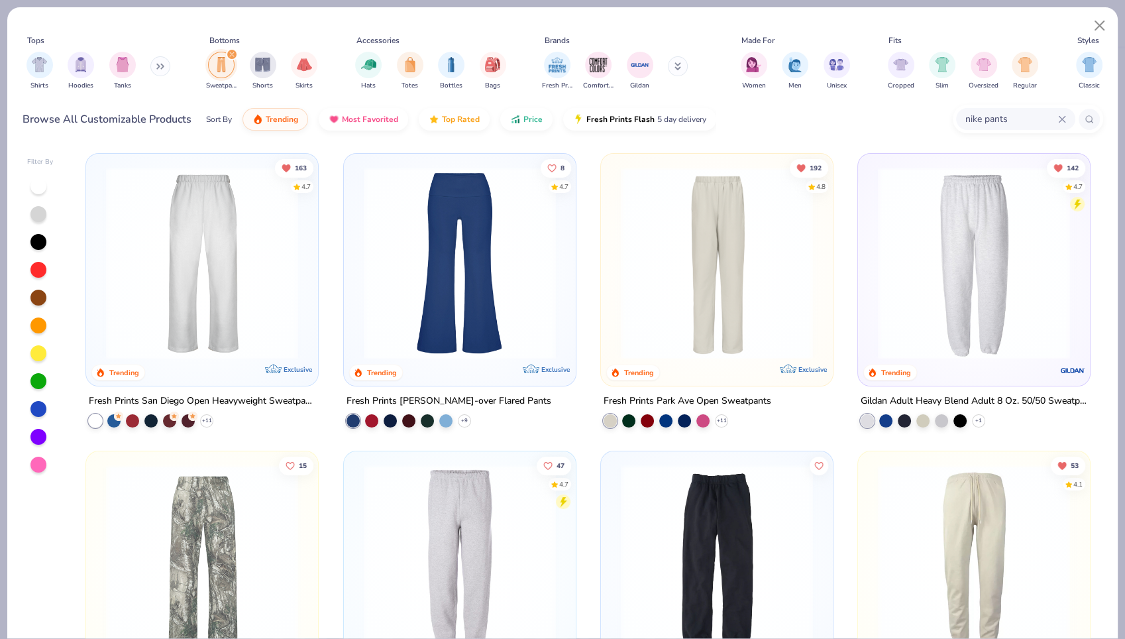
click at [667, 69] on div "Fresh Prints Comfort Colors Gildan" at bounding box center [623, 70] width 167 height 49
click at [668, 69] on button at bounding box center [678, 66] width 20 height 20
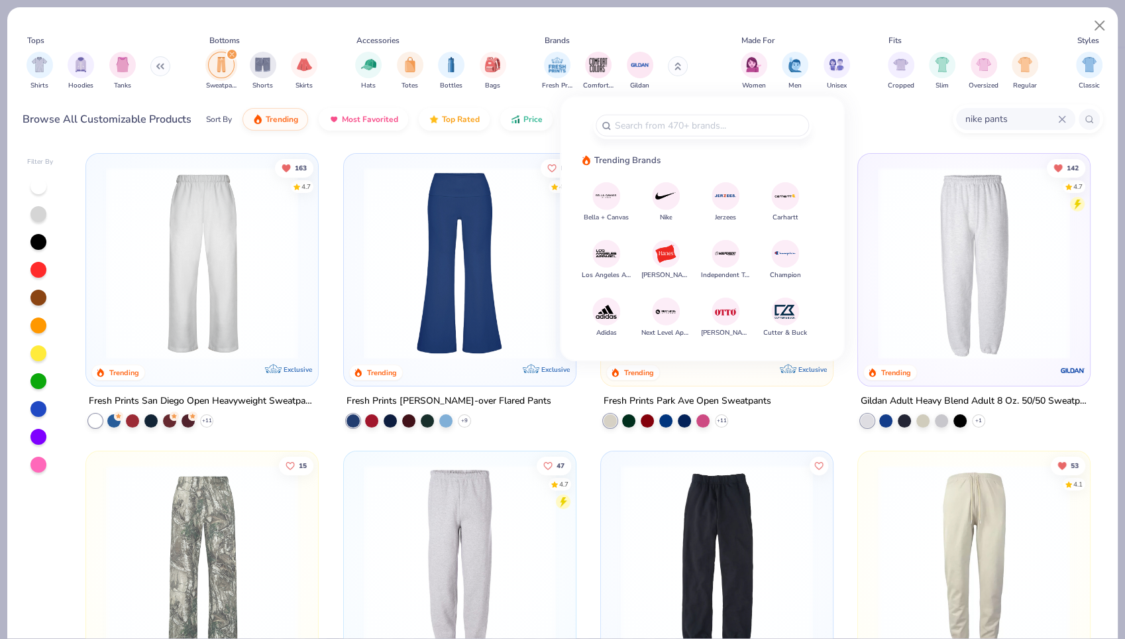
click at [668, 193] on img at bounding box center [665, 195] width 23 height 23
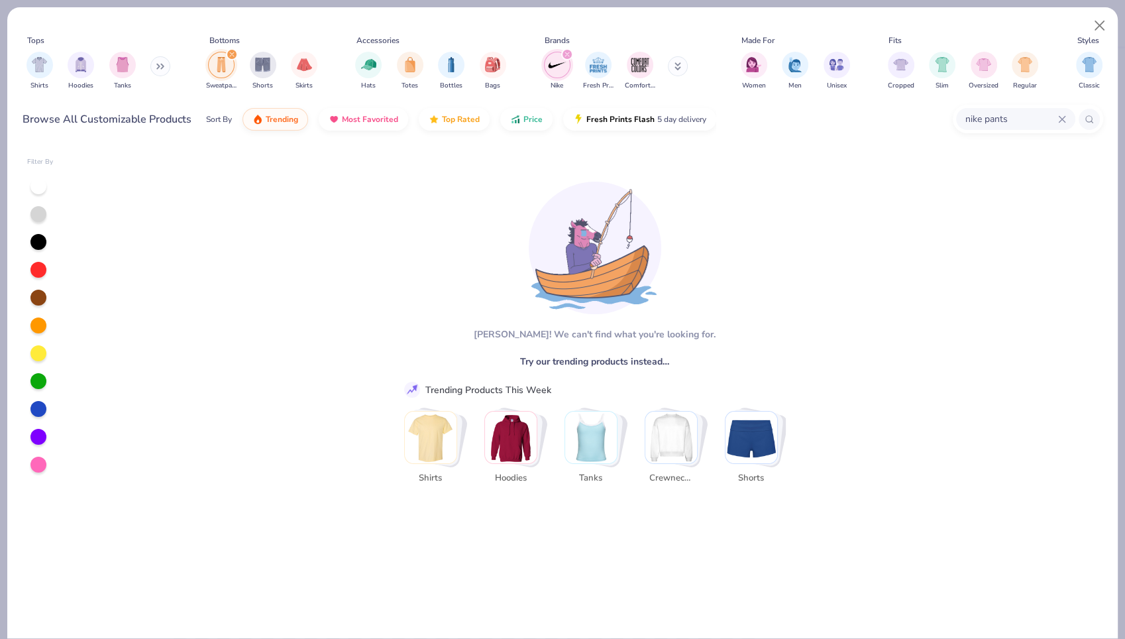
click at [568, 48] on div "filter for Nike" at bounding box center [567, 54] width 12 height 12
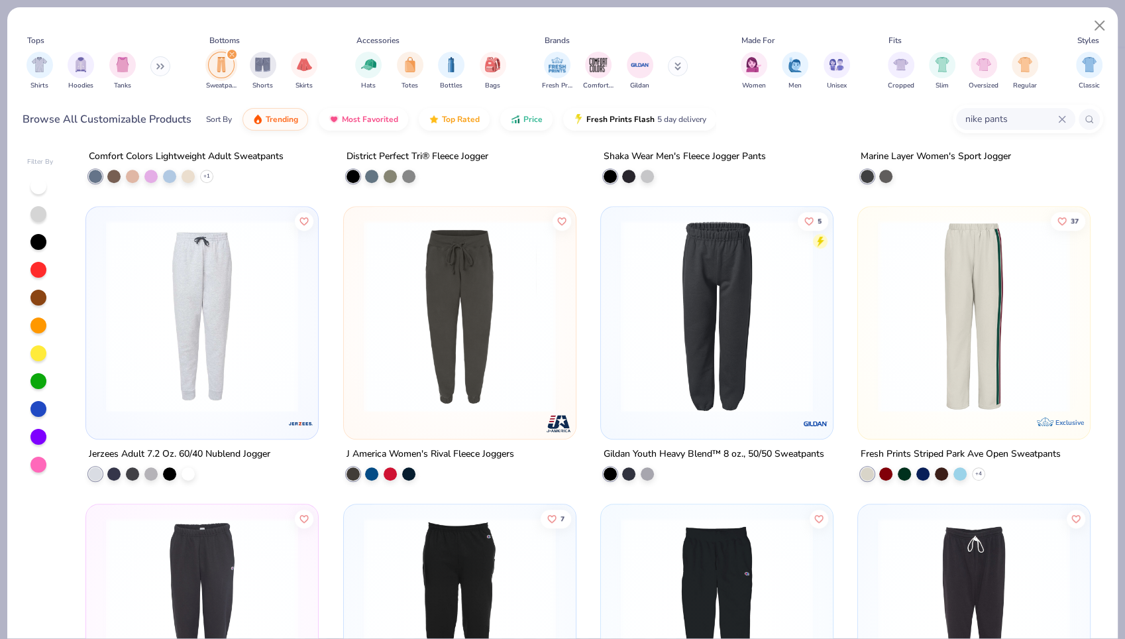
scroll to position [1138, 0]
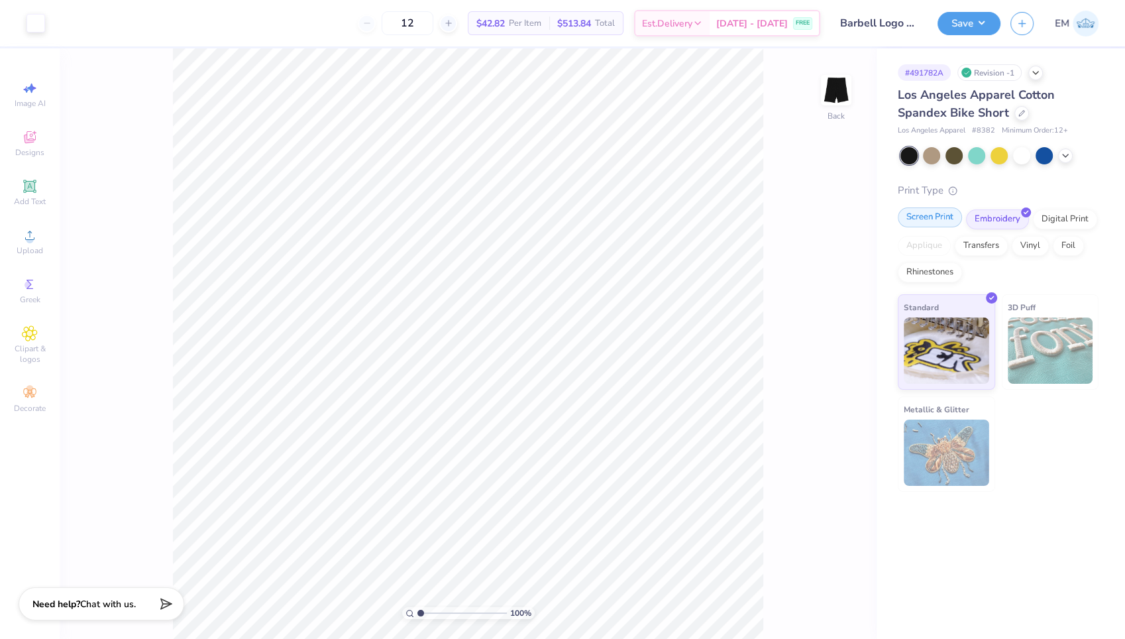
click at [940, 214] on div "Screen Print" at bounding box center [930, 217] width 64 height 20
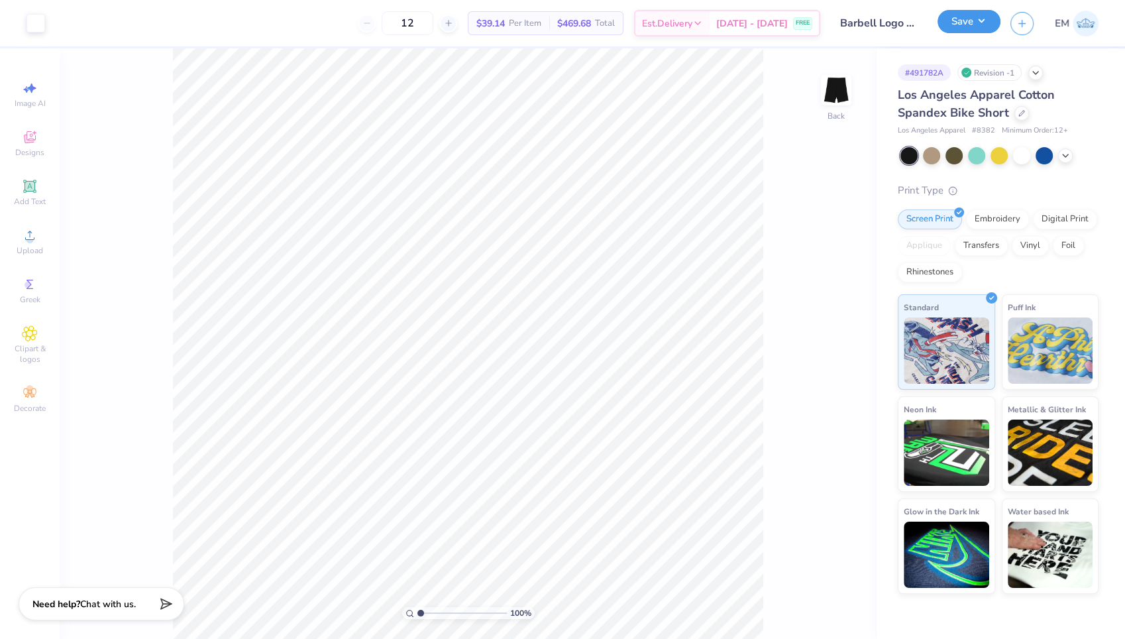
click at [964, 22] on button "Save" at bounding box center [969, 21] width 63 height 23
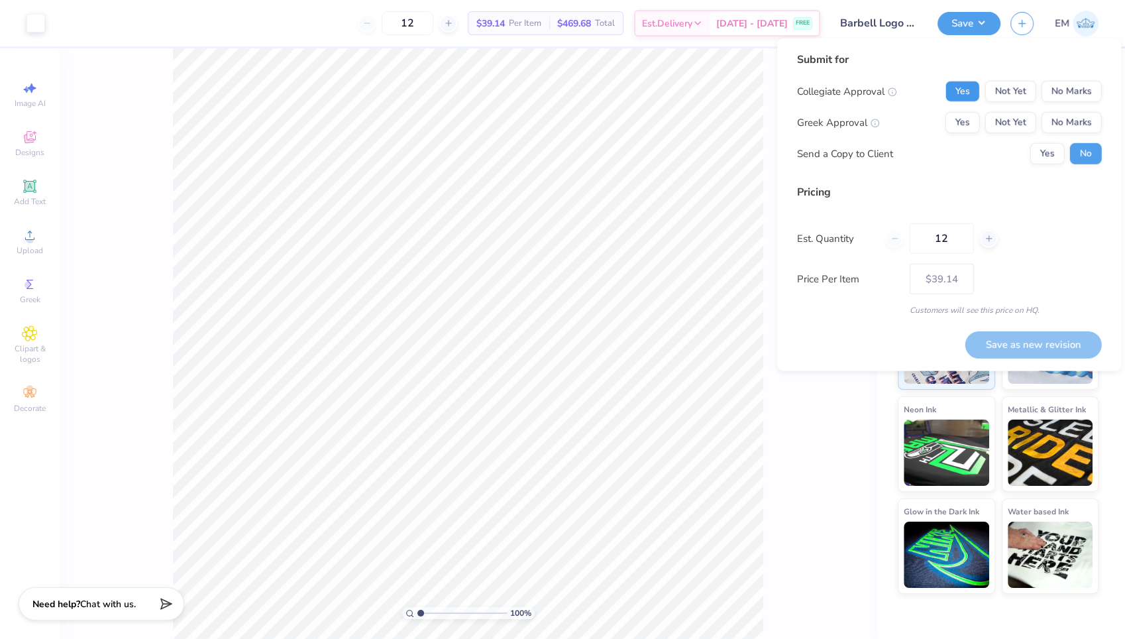
click at [974, 87] on button "Yes" at bounding box center [963, 91] width 34 height 21
click at [1073, 131] on button "No Marks" at bounding box center [1072, 122] width 60 height 21
click at [1019, 341] on button "Save as new revision" at bounding box center [1034, 344] width 137 height 27
type input "$39.14"
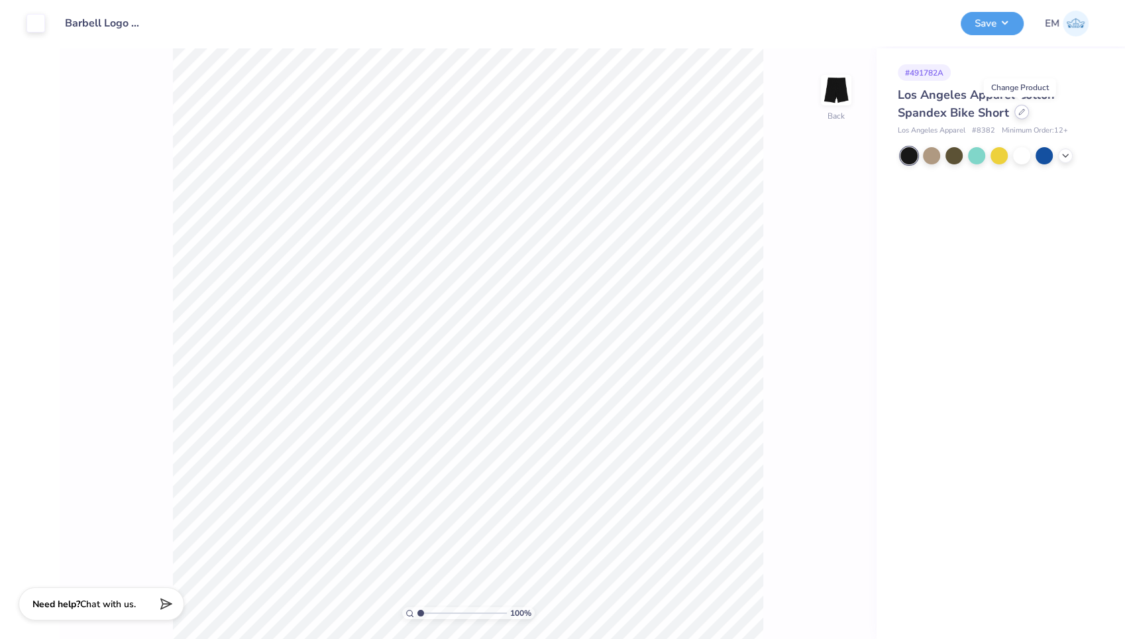
click at [1019, 116] on div at bounding box center [1022, 112] width 15 height 15
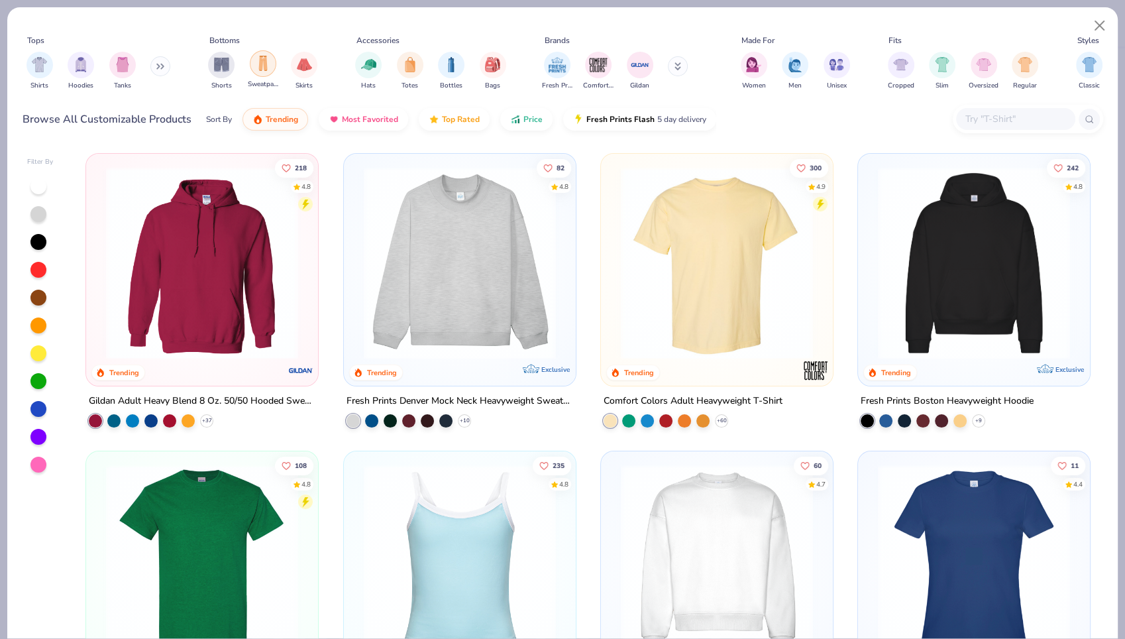
click at [258, 63] on img "filter for Sweatpants" at bounding box center [263, 63] width 15 height 15
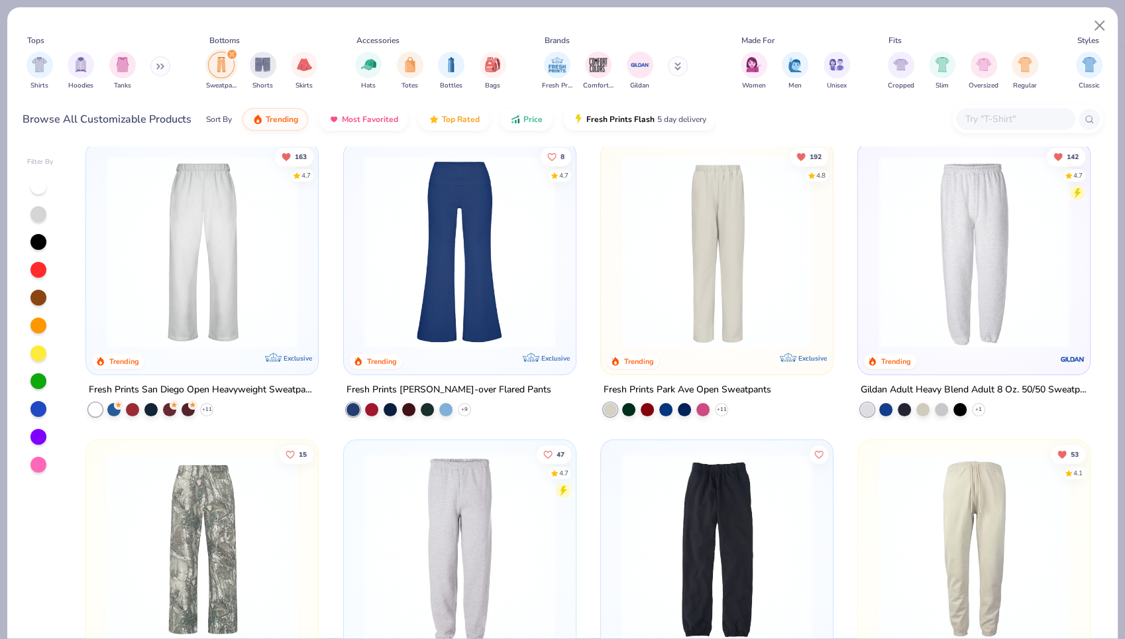
scroll to position [11, 0]
click at [970, 233] on img at bounding box center [974, 252] width 205 height 192
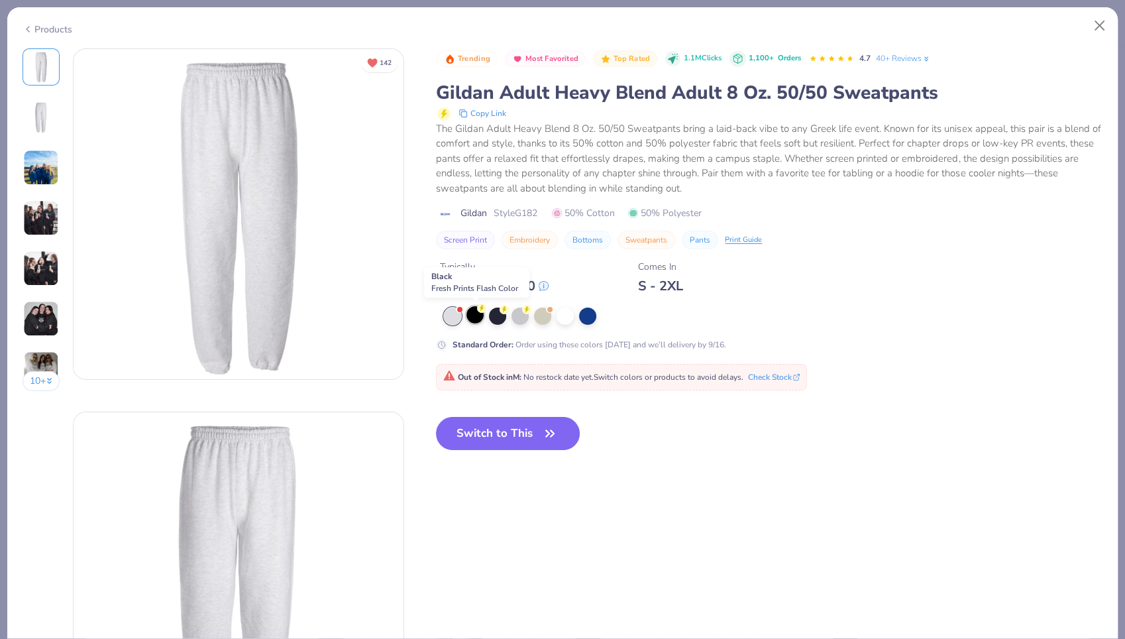
click at [477, 316] on div at bounding box center [475, 314] width 17 height 17
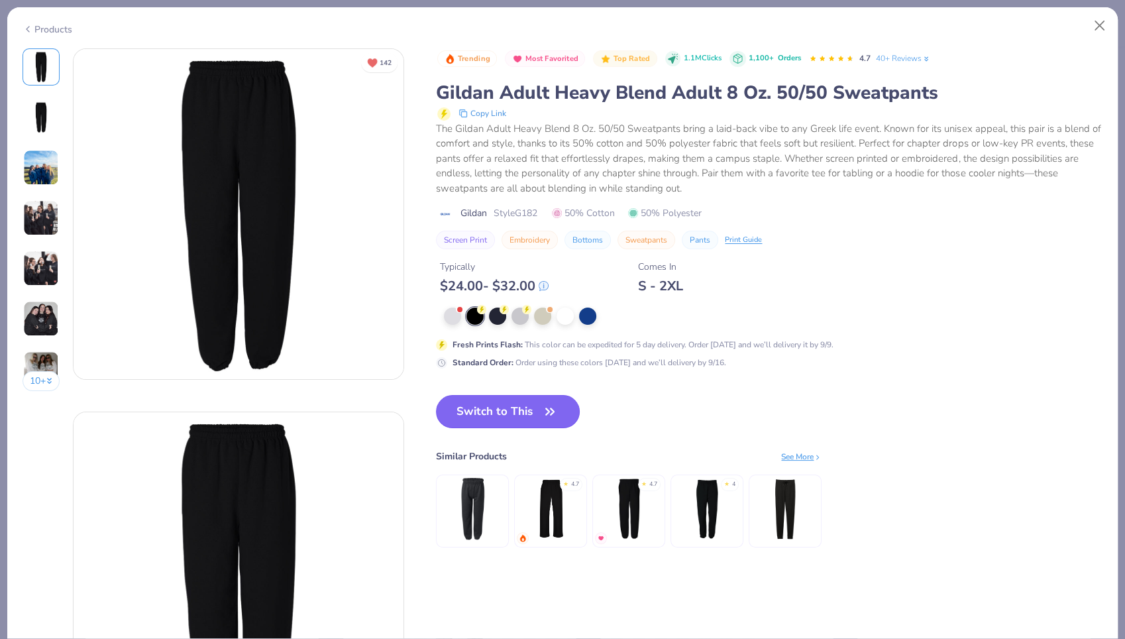
click at [500, 414] on button "Switch to This" at bounding box center [508, 411] width 144 height 33
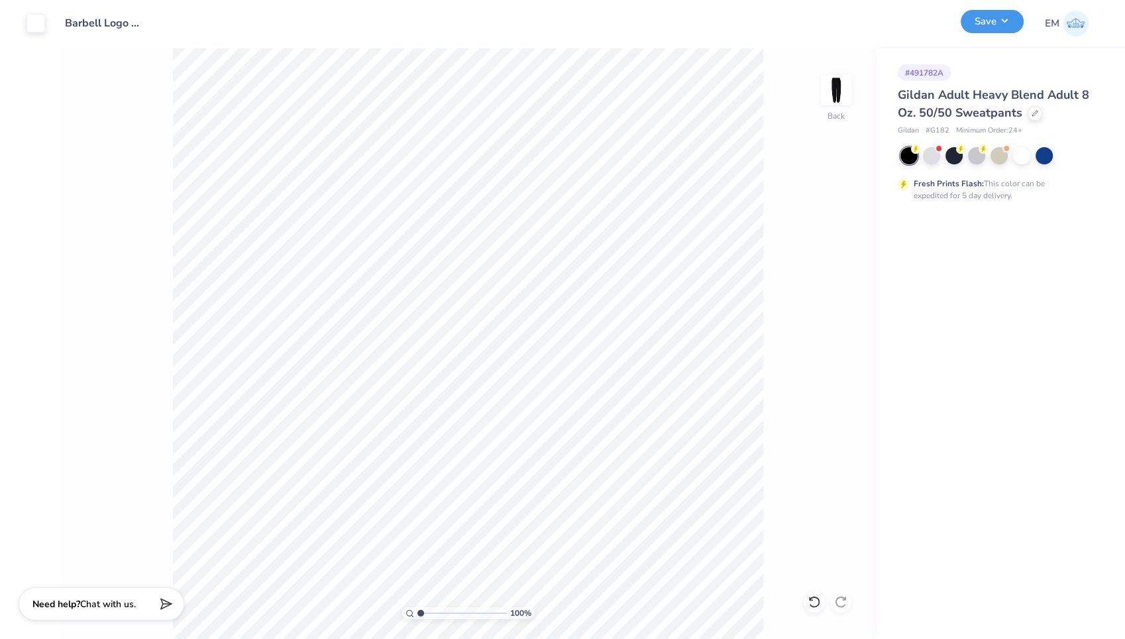
click at [1009, 27] on button "Save" at bounding box center [992, 21] width 63 height 23
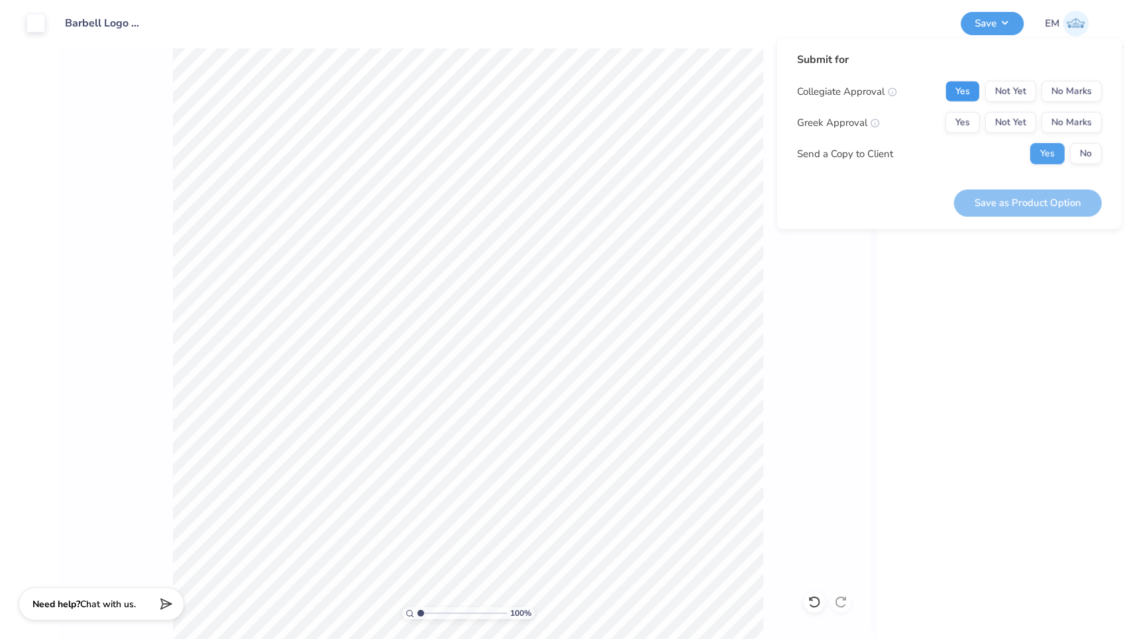
click at [974, 84] on button "Yes" at bounding box center [963, 91] width 34 height 21
click at [1080, 121] on button "No Marks" at bounding box center [1072, 122] width 60 height 21
click at [1083, 147] on button "No" at bounding box center [1086, 153] width 32 height 21
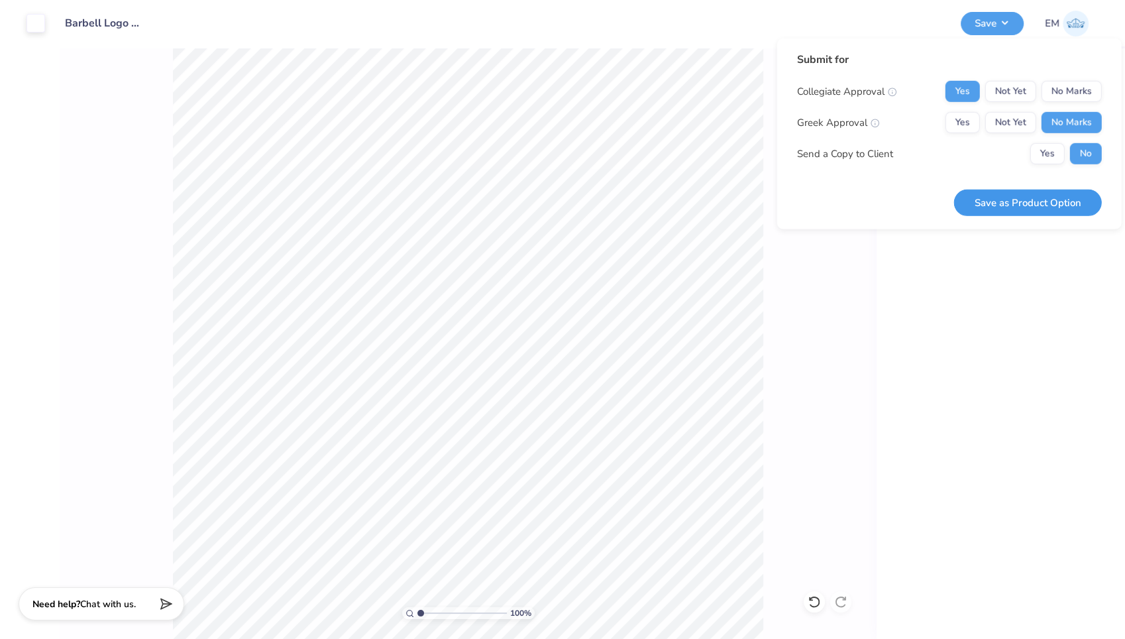
click at [1033, 197] on button "Save as Product Option" at bounding box center [1028, 202] width 148 height 27
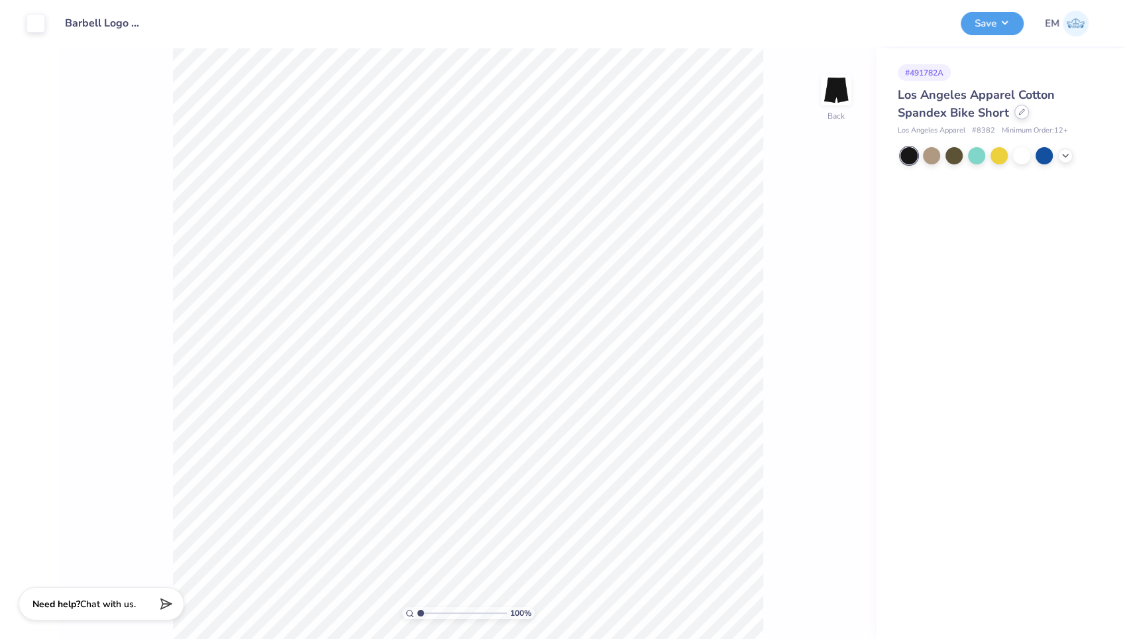
click at [1025, 115] on div at bounding box center [1022, 112] width 15 height 15
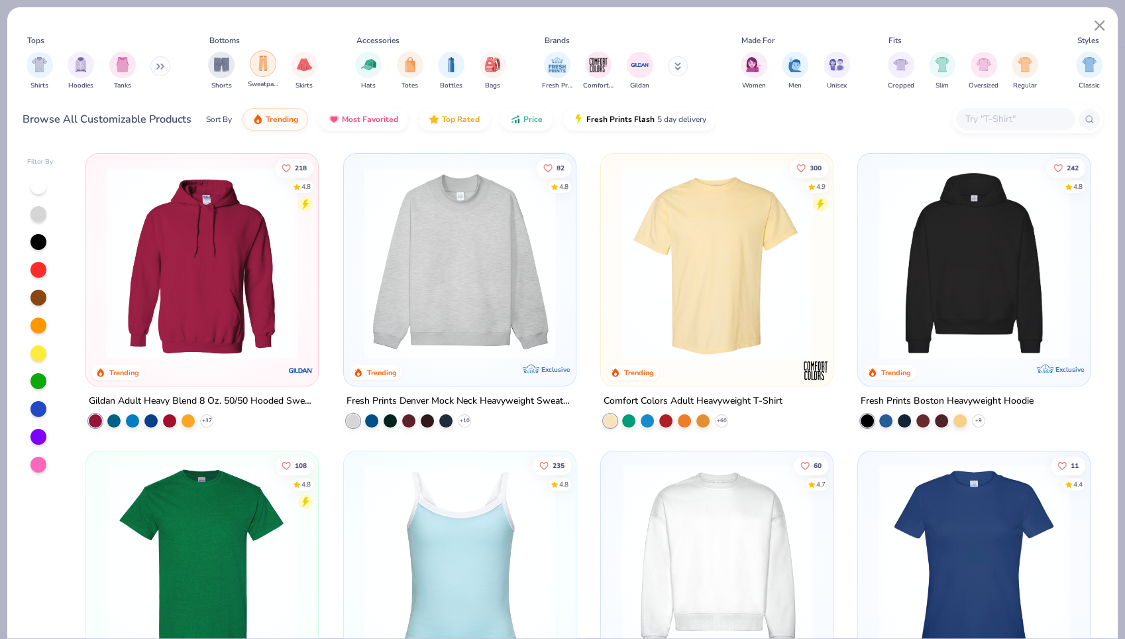
click at [258, 66] on img "filter for Sweatpants" at bounding box center [263, 63] width 15 height 15
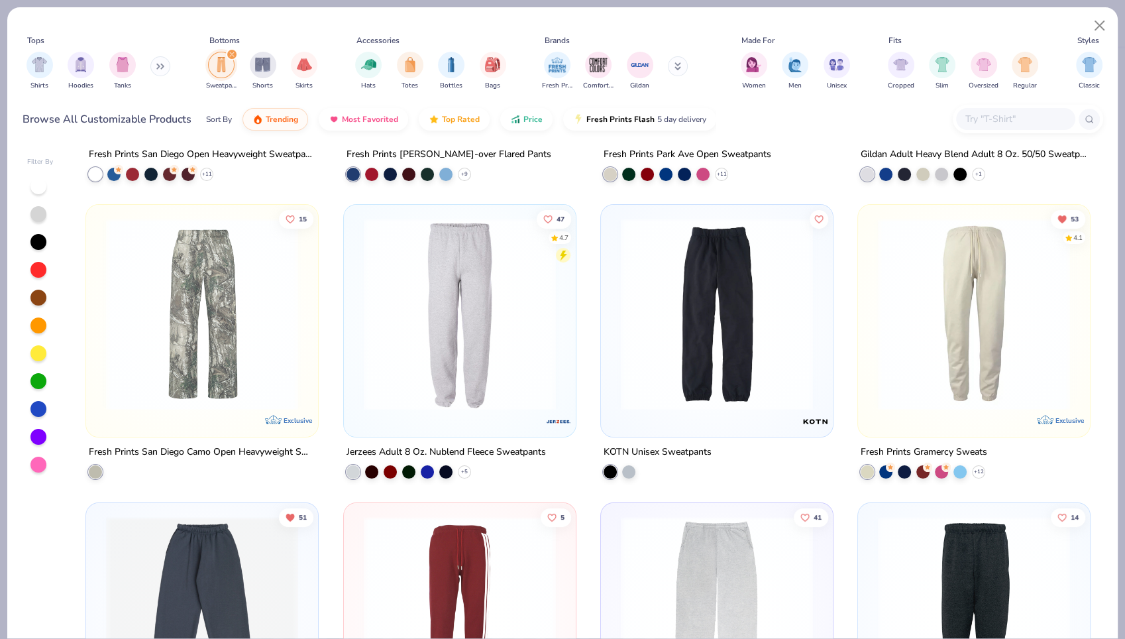
scroll to position [508, 0]
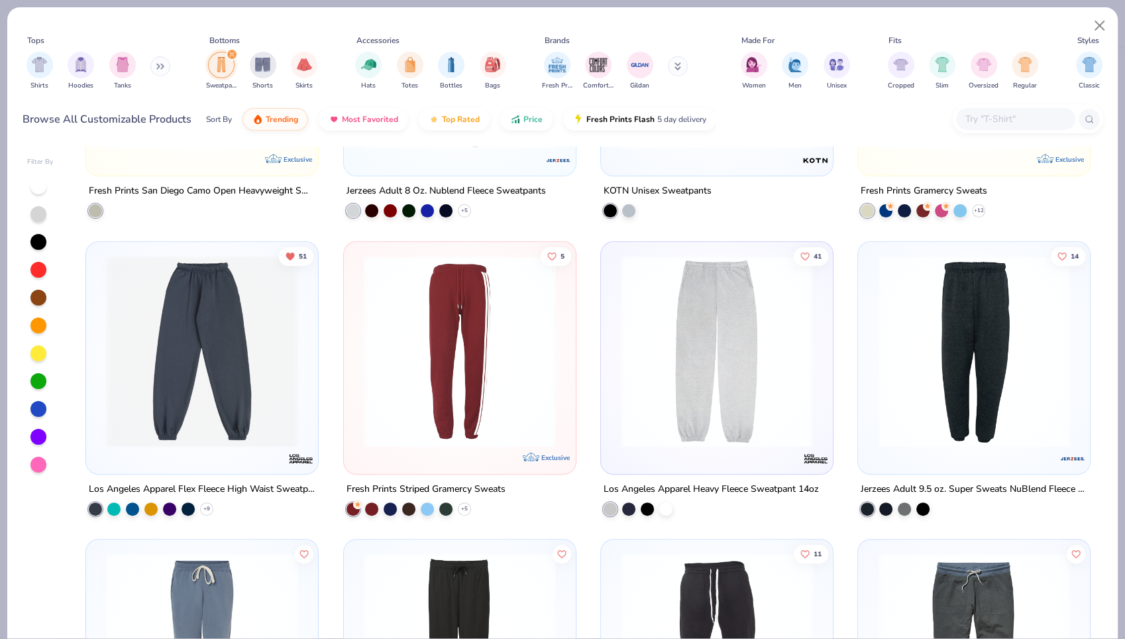
click at [206, 315] on img at bounding box center [201, 351] width 205 height 192
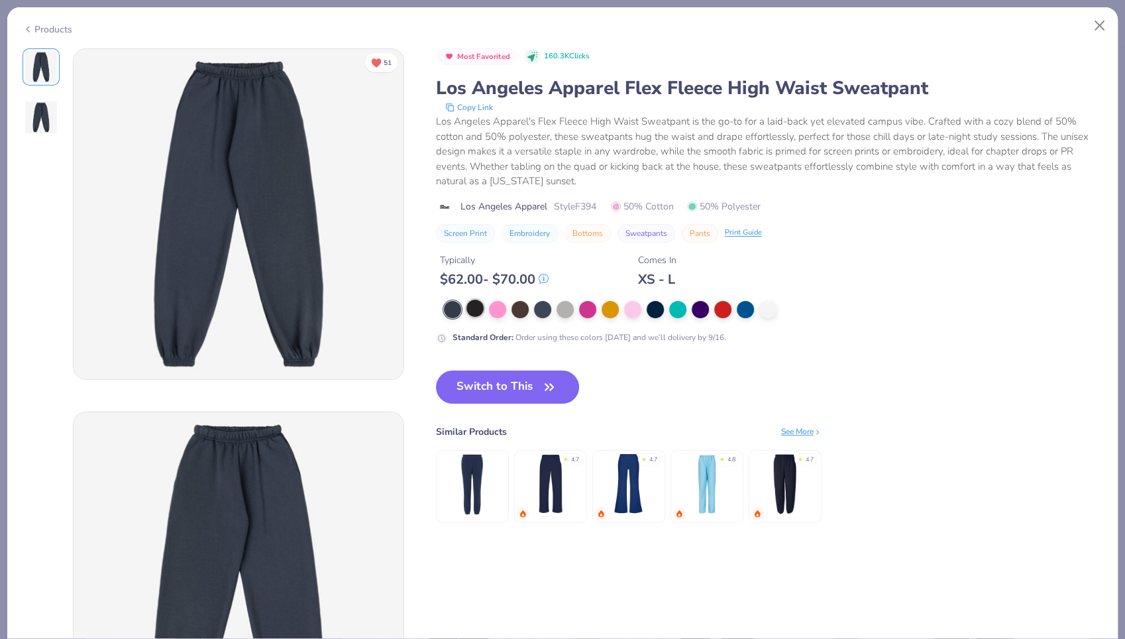
click at [475, 310] on div at bounding box center [475, 308] width 17 height 17
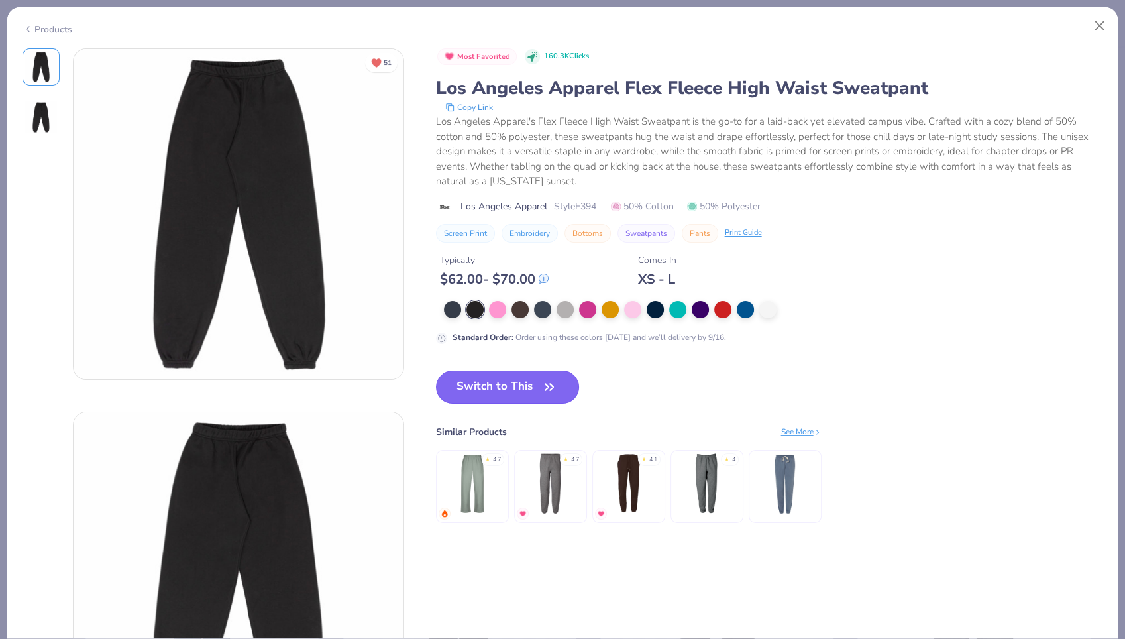
click at [465, 381] on button "Switch to This" at bounding box center [508, 386] width 144 height 33
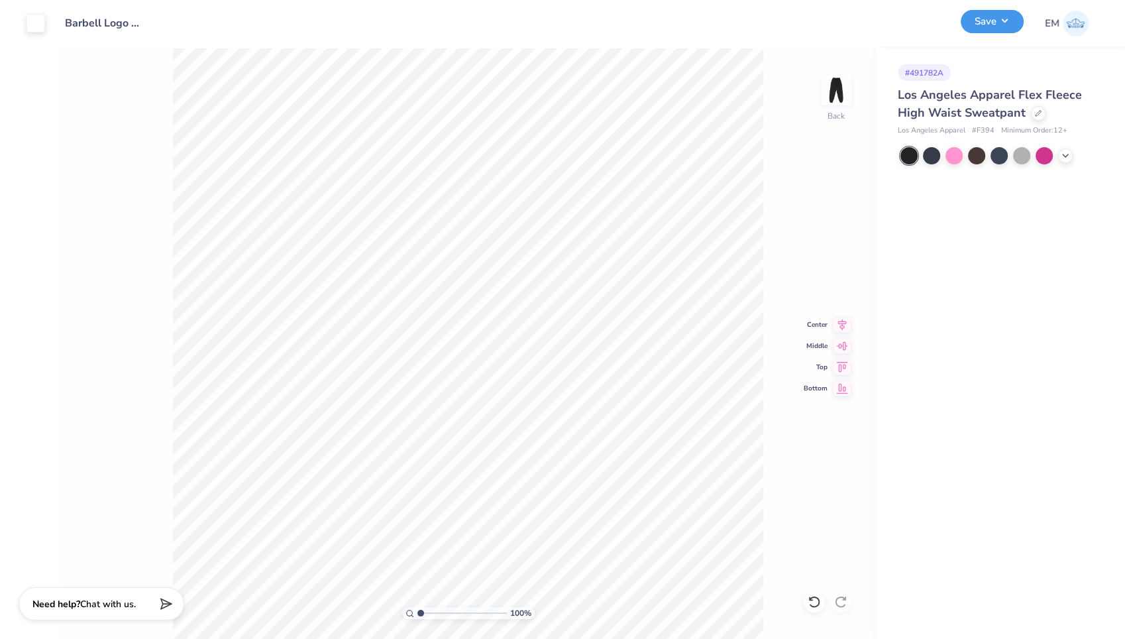
click at [993, 27] on button "Save" at bounding box center [992, 21] width 63 height 23
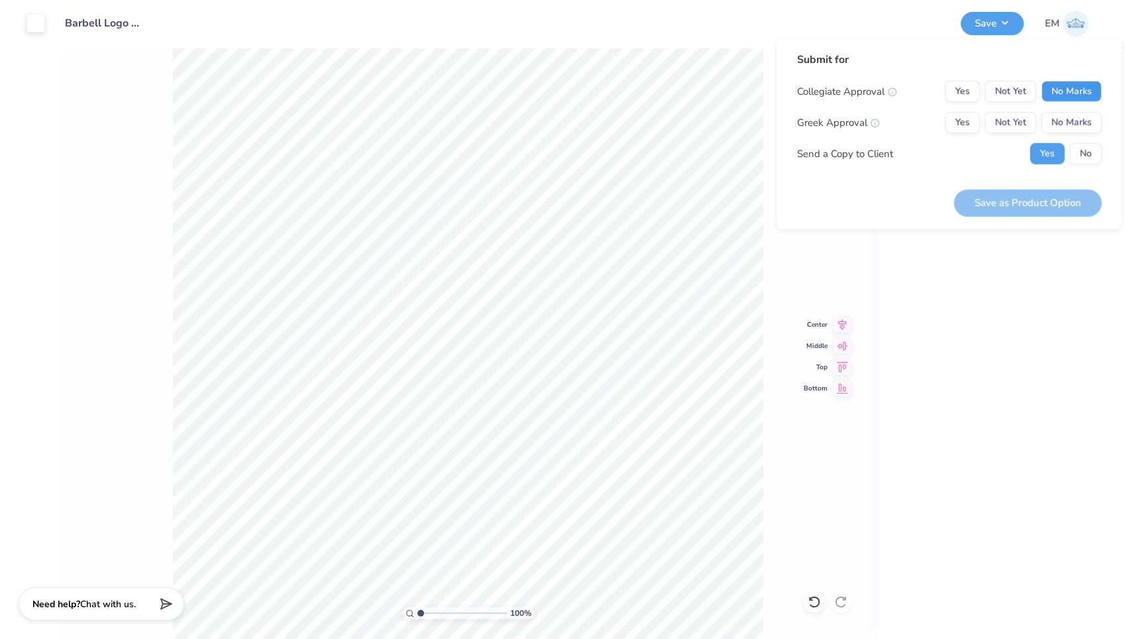
click at [1062, 83] on button "No Marks" at bounding box center [1072, 91] width 60 height 21
click at [958, 93] on button "Yes" at bounding box center [963, 91] width 34 height 21
click at [1062, 119] on button "No Marks" at bounding box center [1072, 122] width 60 height 21
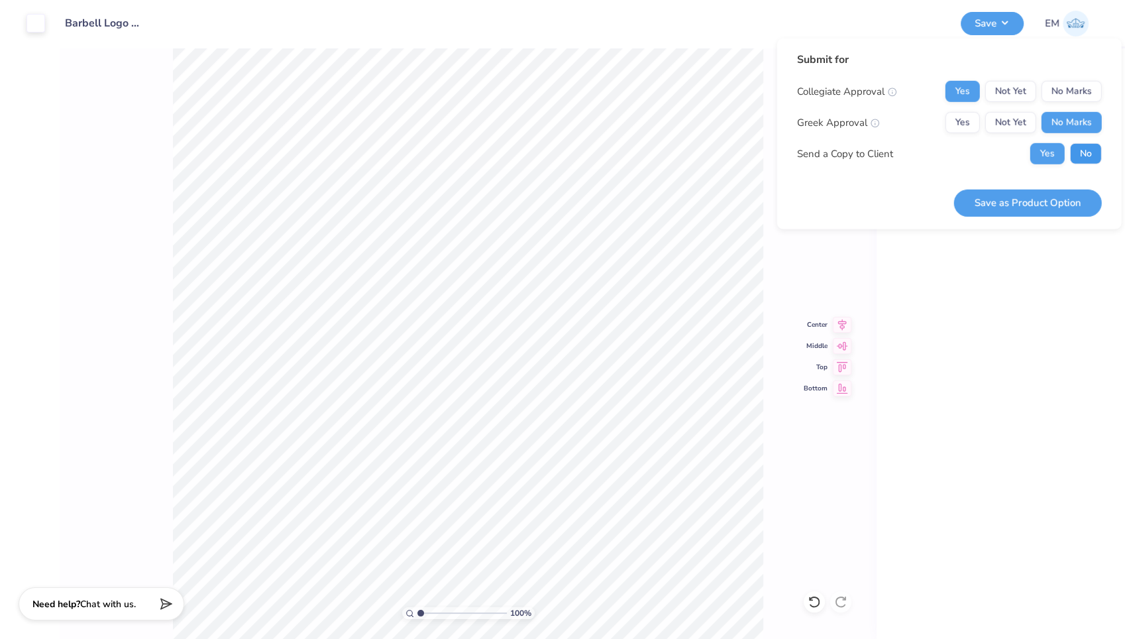
click at [1072, 151] on button "No" at bounding box center [1086, 153] width 32 height 21
click at [1037, 191] on button "Save as Product Option" at bounding box center [1028, 202] width 148 height 27
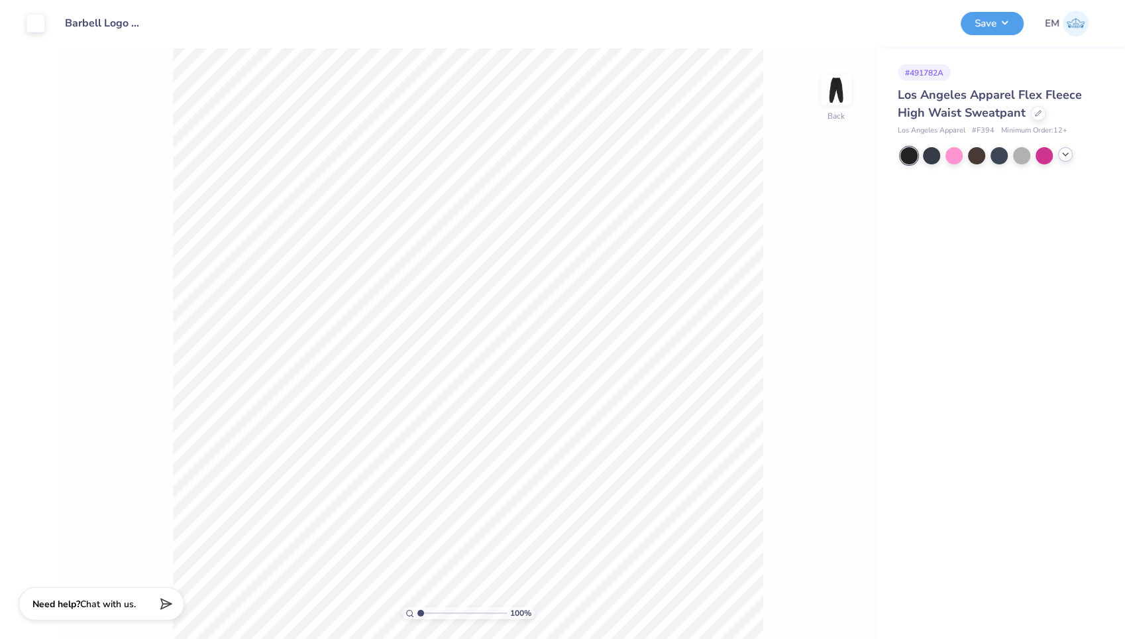
click at [1064, 158] on icon at bounding box center [1065, 154] width 11 height 11
click at [975, 175] on div at bounding box center [976, 176] width 17 height 17
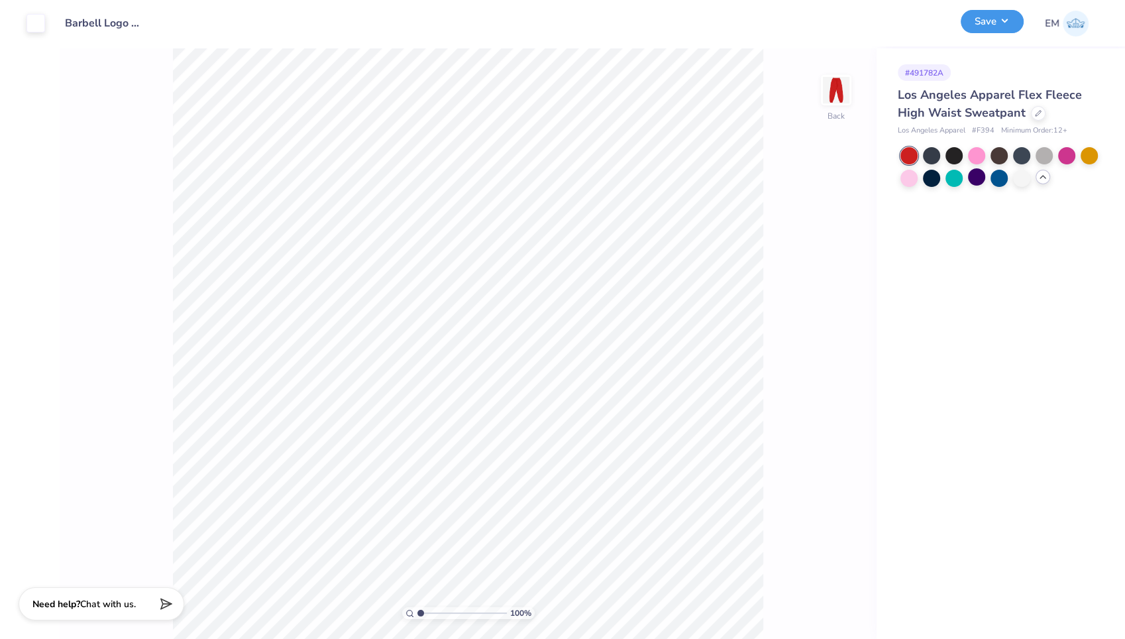
click at [1002, 25] on button "Save" at bounding box center [992, 21] width 63 height 23
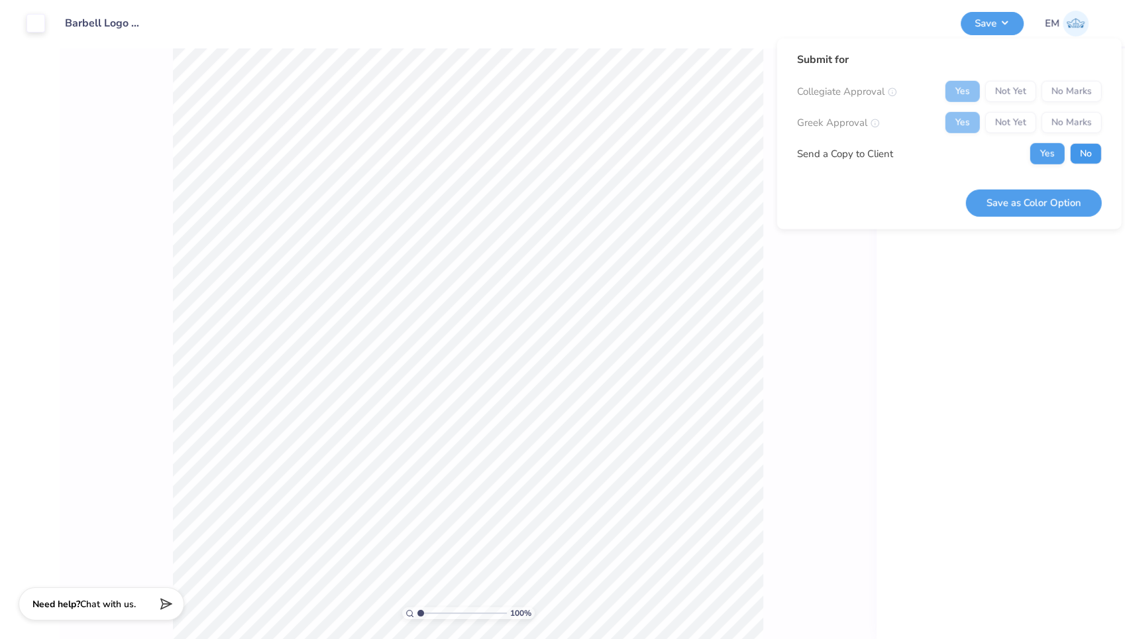
click at [1085, 158] on button "No" at bounding box center [1086, 153] width 32 height 21
click at [1054, 194] on button "Save as Color Option" at bounding box center [1034, 202] width 136 height 27
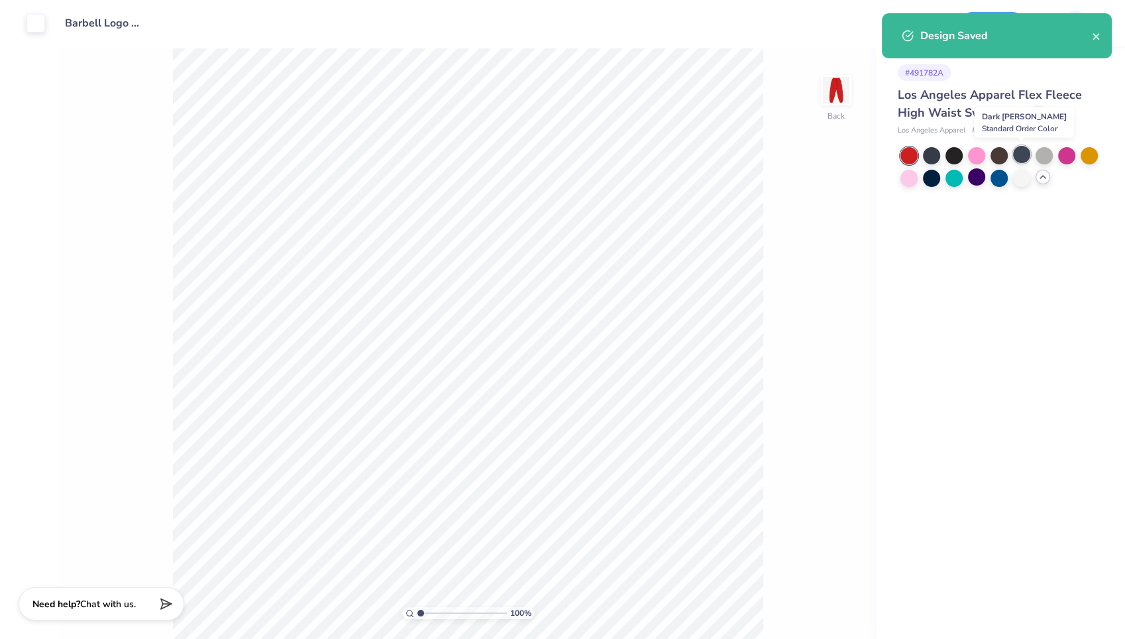
click at [1023, 156] on div at bounding box center [1021, 154] width 17 height 17
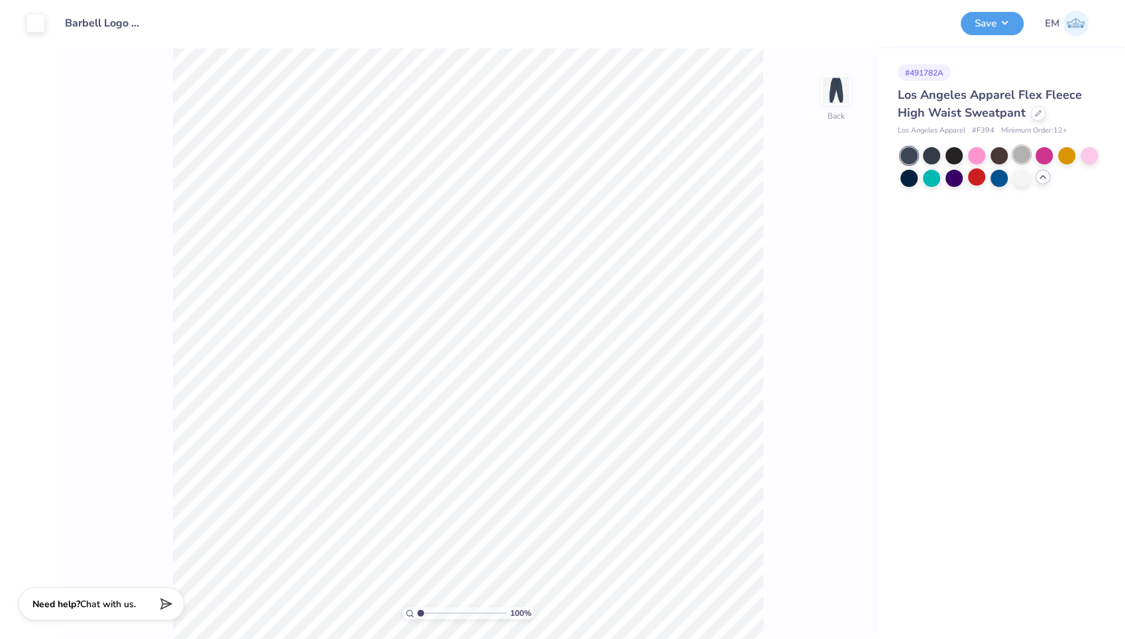
click at [1027, 159] on div at bounding box center [1021, 154] width 17 height 17
click at [998, 22] on button "Save" at bounding box center [992, 21] width 63 height 23
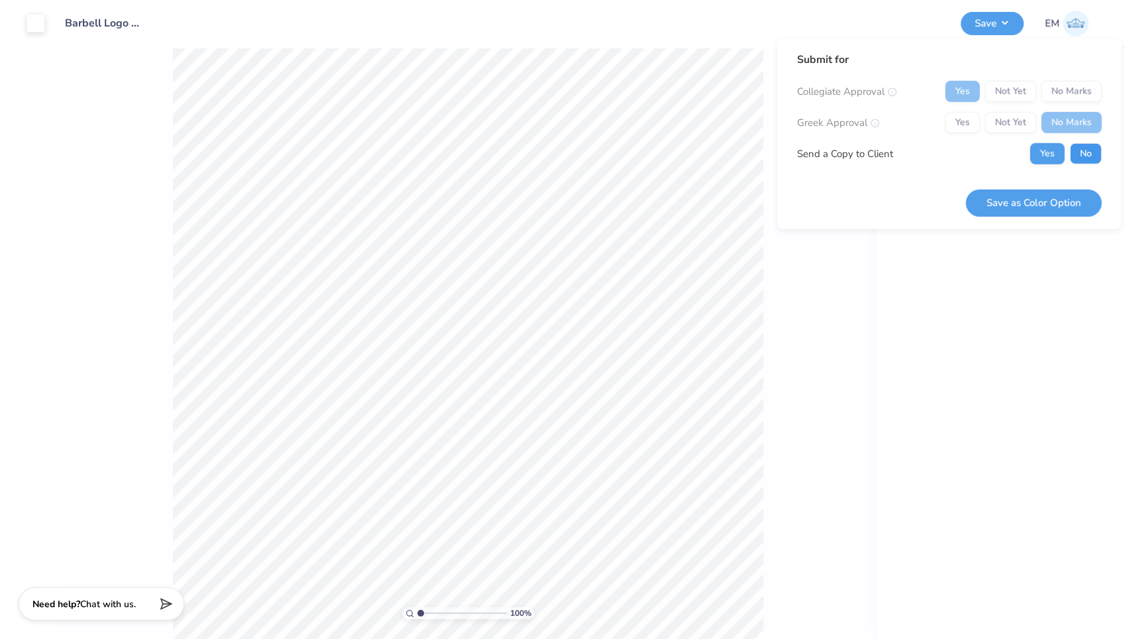
click at [1078, 158] on button "No" at bounding box center [1086, 153] width 32 height 21
click at [1043, 202] on button "Save as Color Option" at bounding box center [1034, 202] width 136 height 27
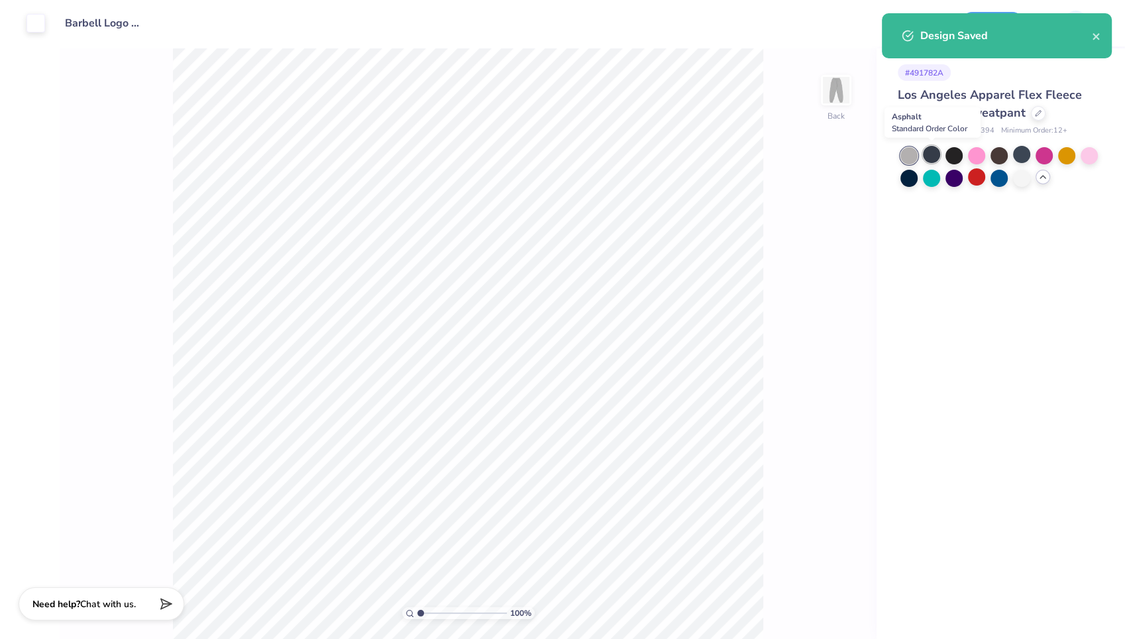
click at [929, 154] on div at bounding box center [931, 154] width 17 height 17
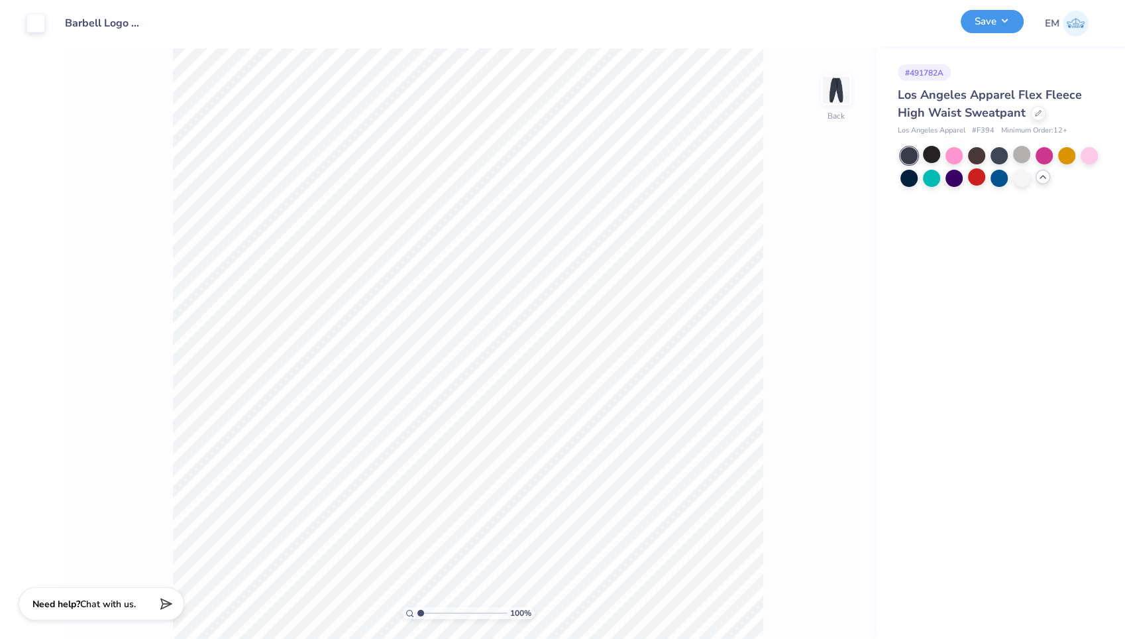
click at [994, 27] on button "Save" at bounding box center [992, 21] width 63 height 23
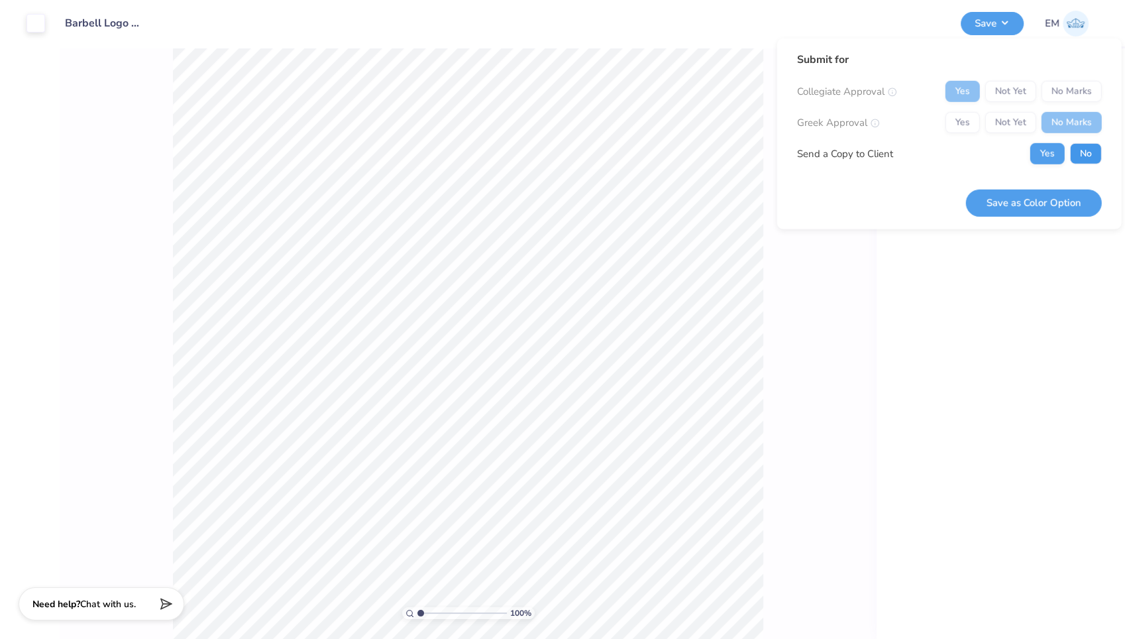
click at [1078, 160] on button "No" at bounding box center [1086, 153] width 32 height 21
click at [1035, 201] on button "Save as Color Option" at bounding box center [1034, 202] width 136 height 27
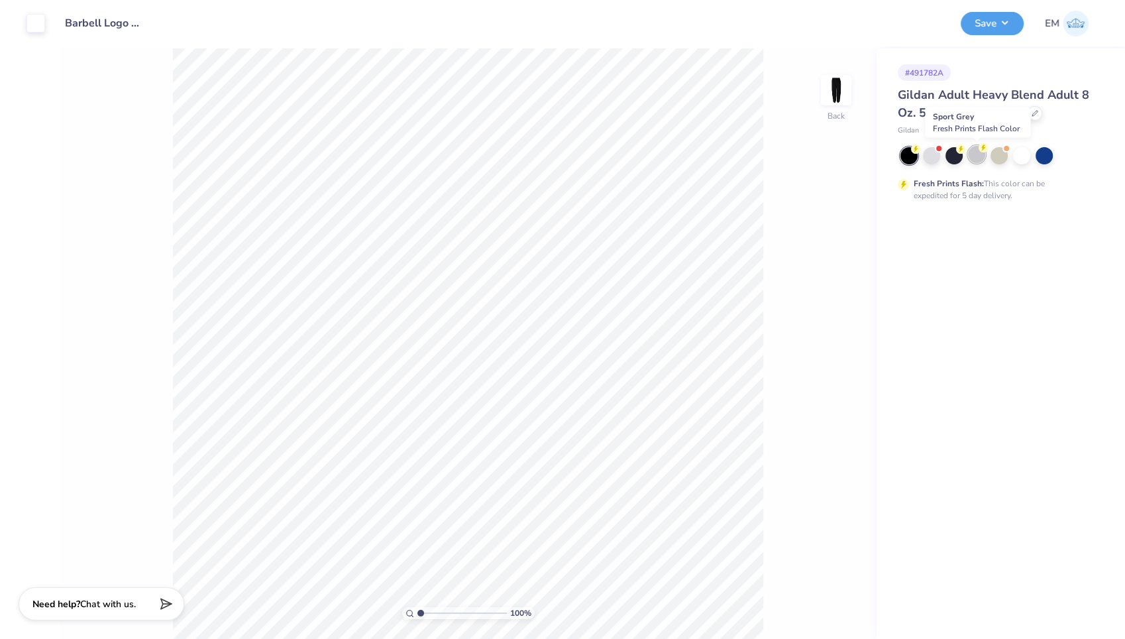
click at [978, 159] on div at bounding box center [976, 154] width 17 height 17
click at [998, 20] on button "Save" at bounding box center [992, 21] width 63 height 23
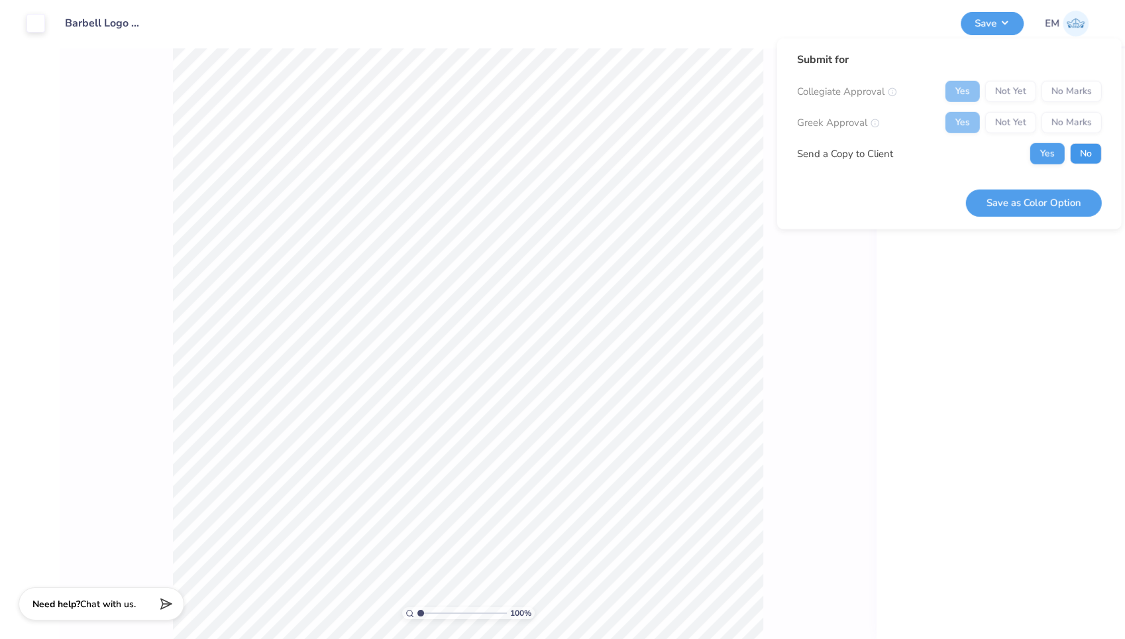
click at [1086, 158] on button "No" at bounding box center [1086, 153] width 32 height 21
click at [1052, 198] on button "Save as Color Option" at bounding box center [1034, 202] width 136 height 27
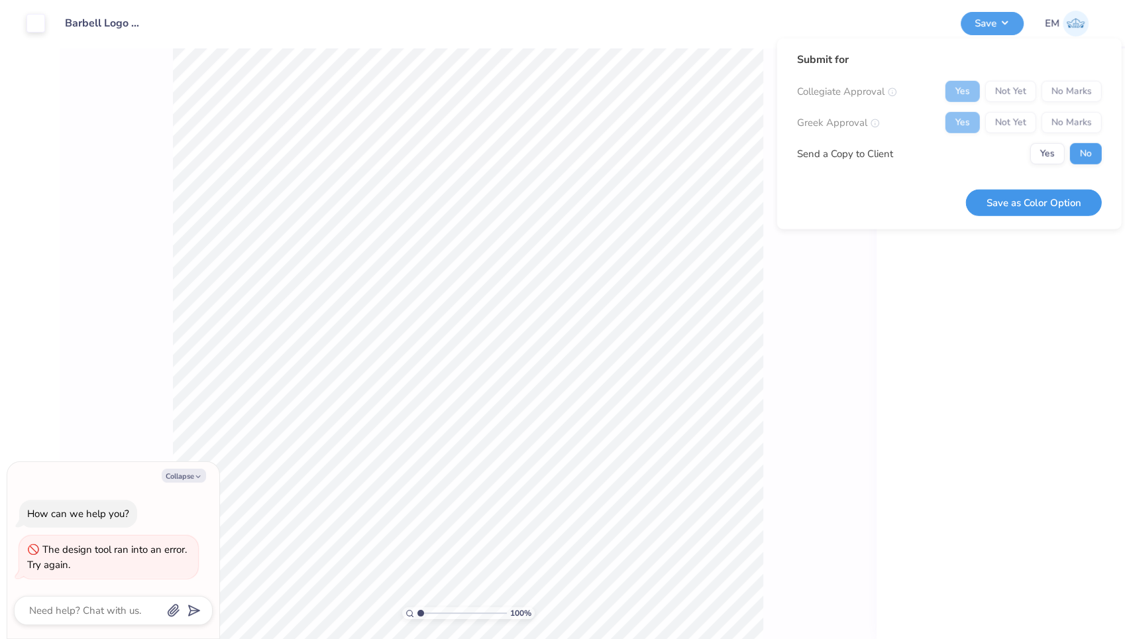
click at [998, 204] on button "Save as Color Option" at bounding box center [1034, 202] width 136 height 27
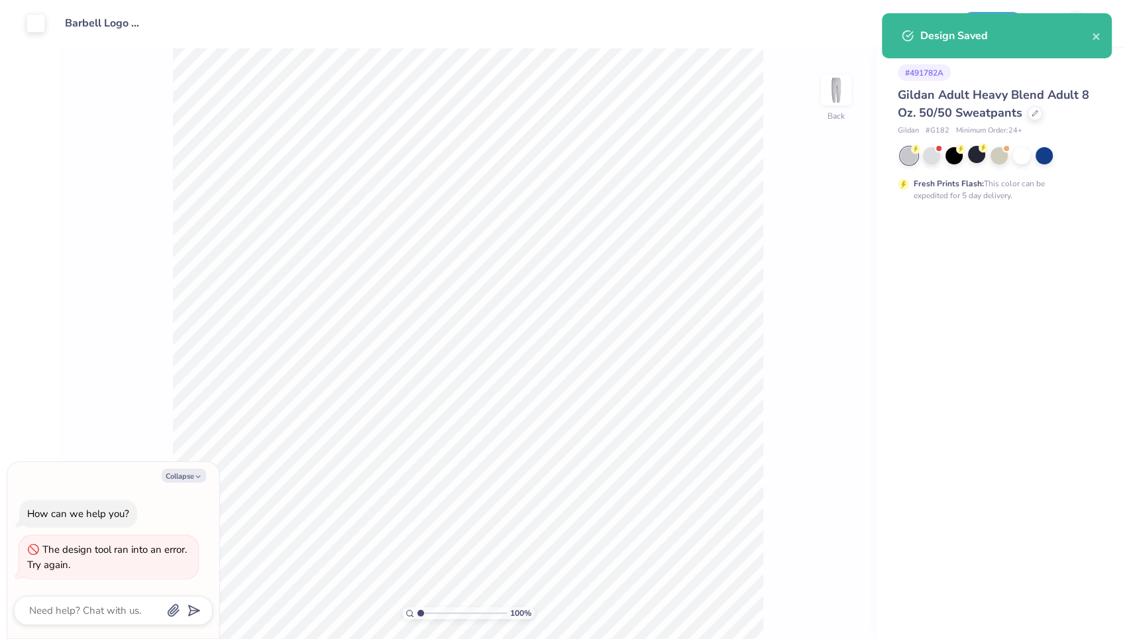
type textarea "x"
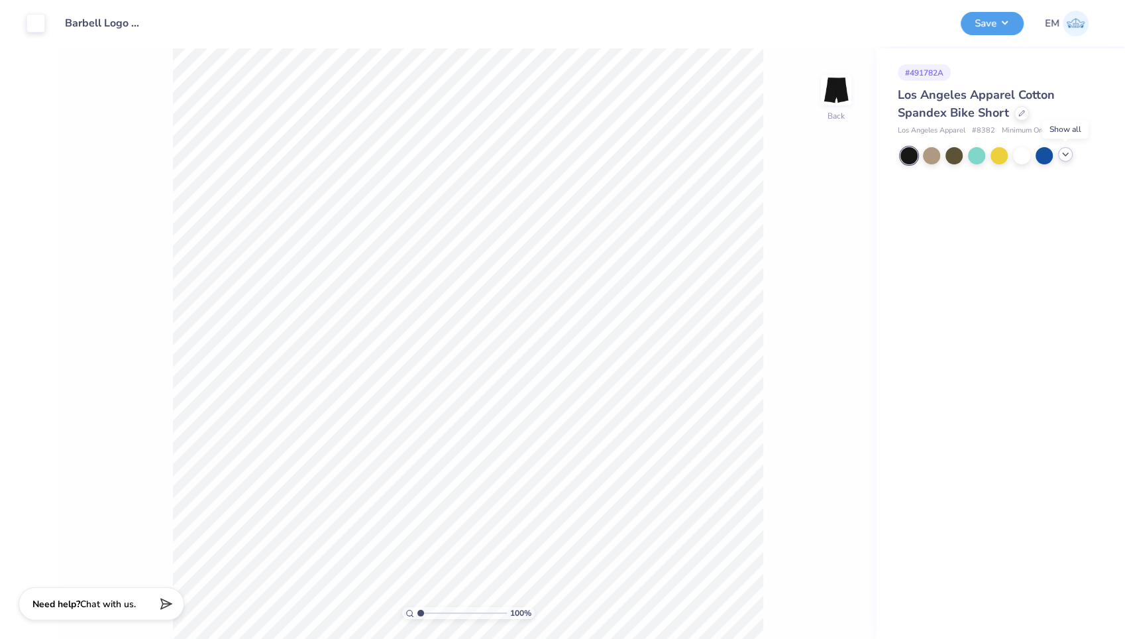
click at [1069, 156] on icon at bounding box center [1065, 154] width 11 height 11
click at [1063, 157] on div at bounding box center [1066, 154] width 17 height 17
click at [1003, 21] on button "Save" at bounding box center [992, 21] width 63 height 23
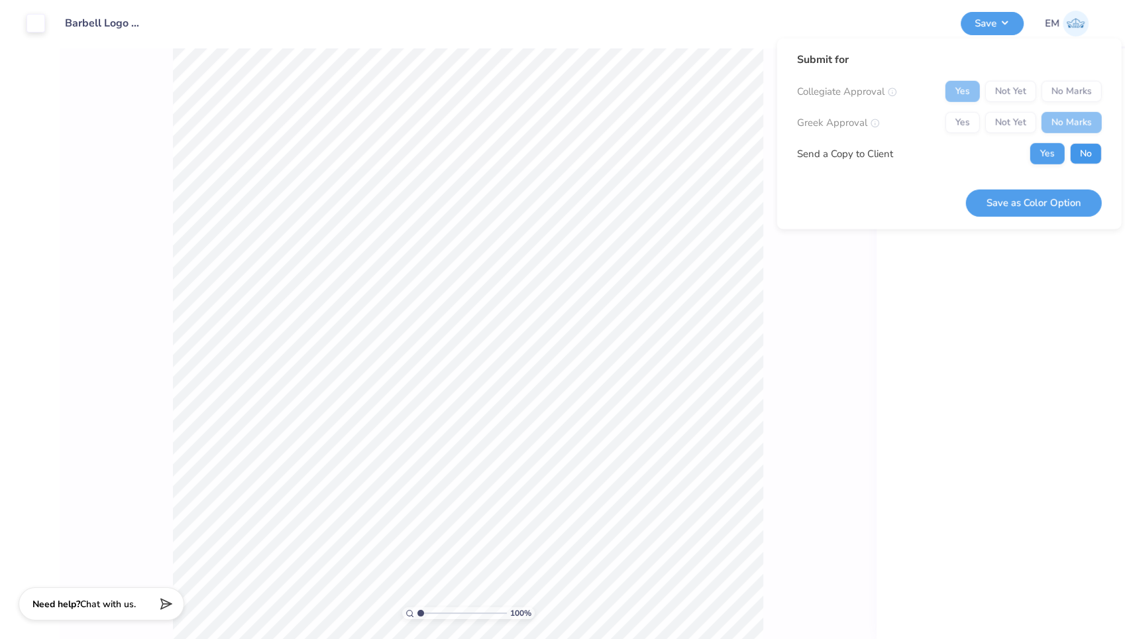
click at [1083, 144] on button "No" at bounding box center [1086, 153] width 32 height 21
click at [1056, 200] on button "Save as Color Option" at bounding box center [1034, 202] width 136 height 27
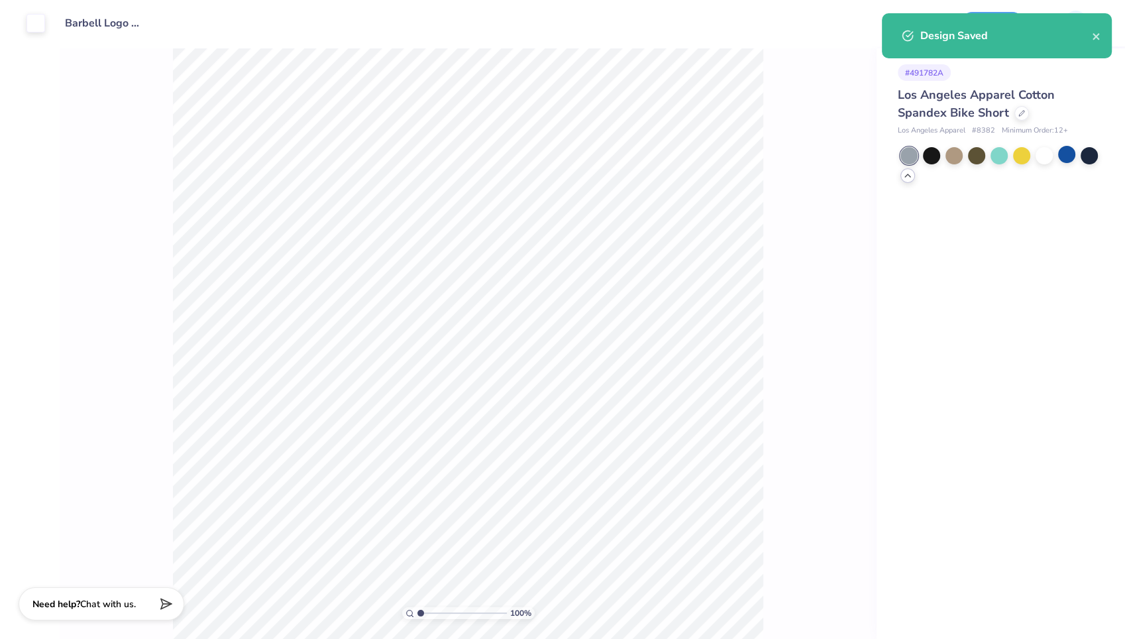
type input "1"
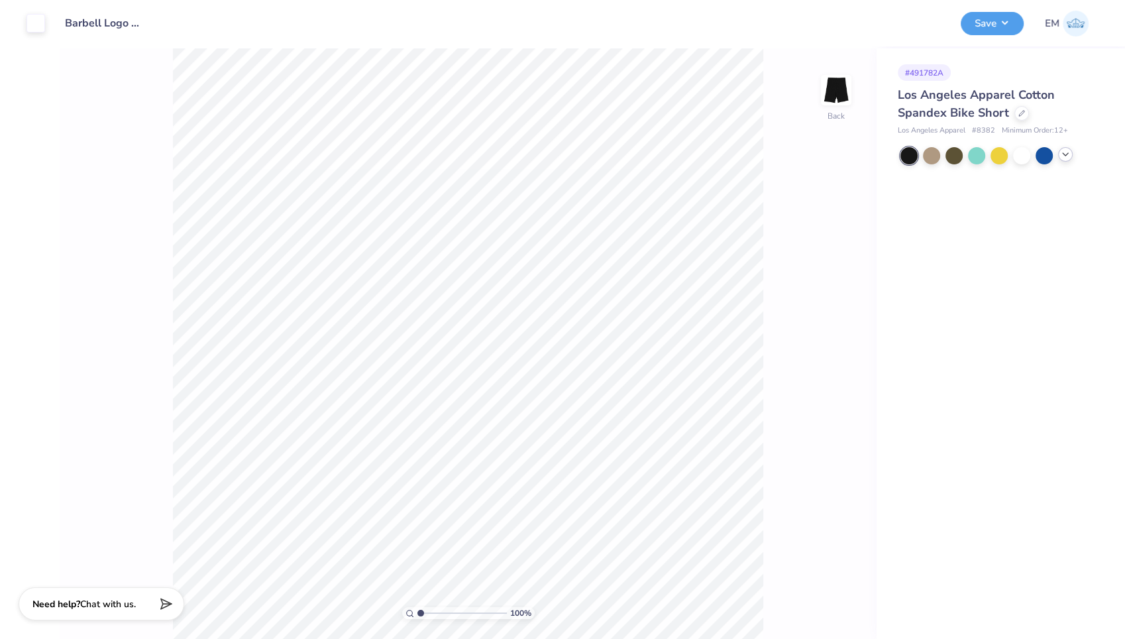
click at [1066, 156] on icon at bounding box center [1065, 154] width 11 height 11
click at [1064, 154] on div at bounding box center [1066, 154] width 17 height 17
click at [995, 19] on button "Save" at bounding box center [992, 21] width 63 height 23
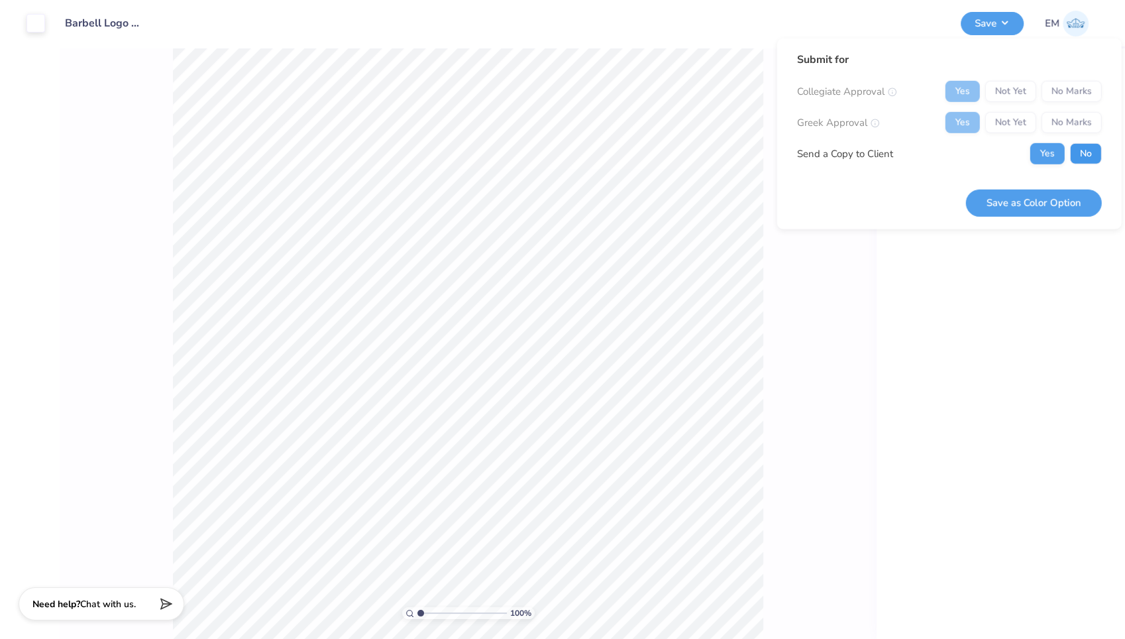
click at [1085, 160] on button "No" at bounding box center [1086, 153] width 32 height 21
click at [1033, 203] on button "Save as Color Option" at bounding box center [1034, 202] width 136 height 27
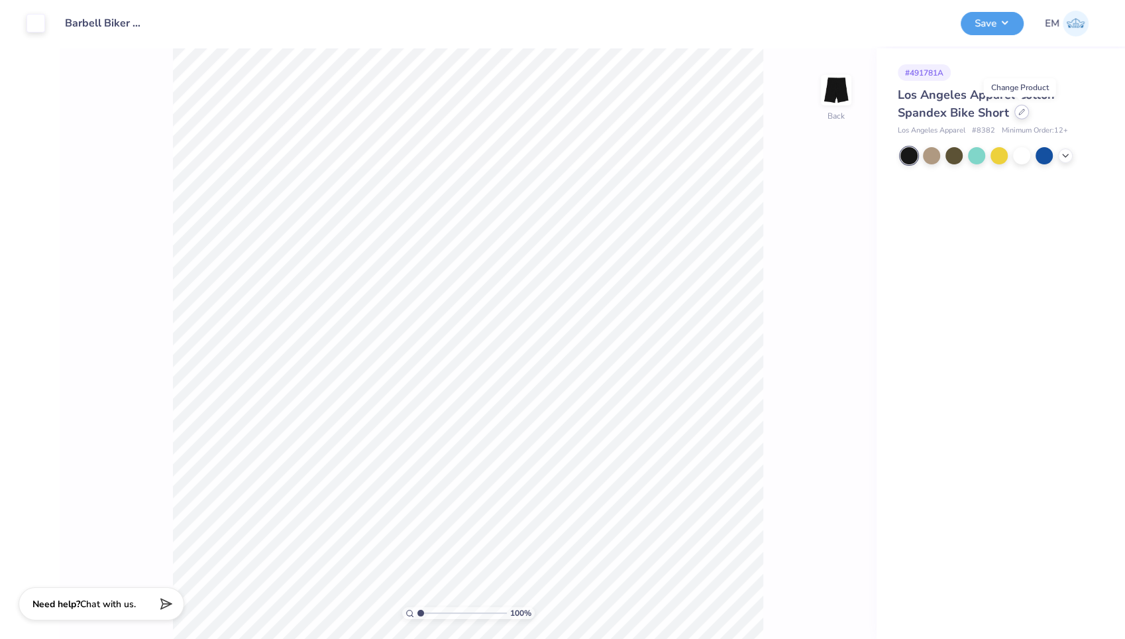
click at [1019, 113] on icon at bounding box center [1022, 112] width 7 height 7
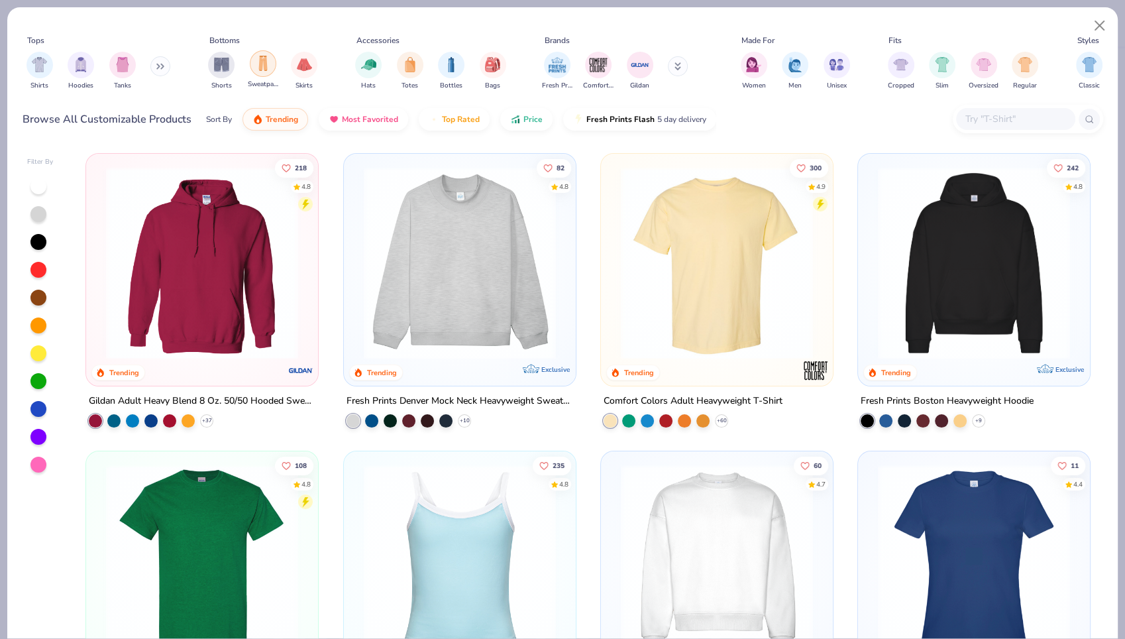
click at [256, 60] on img "filter for Sweatpants" at bounding box center [263, 63] width 15 height 15
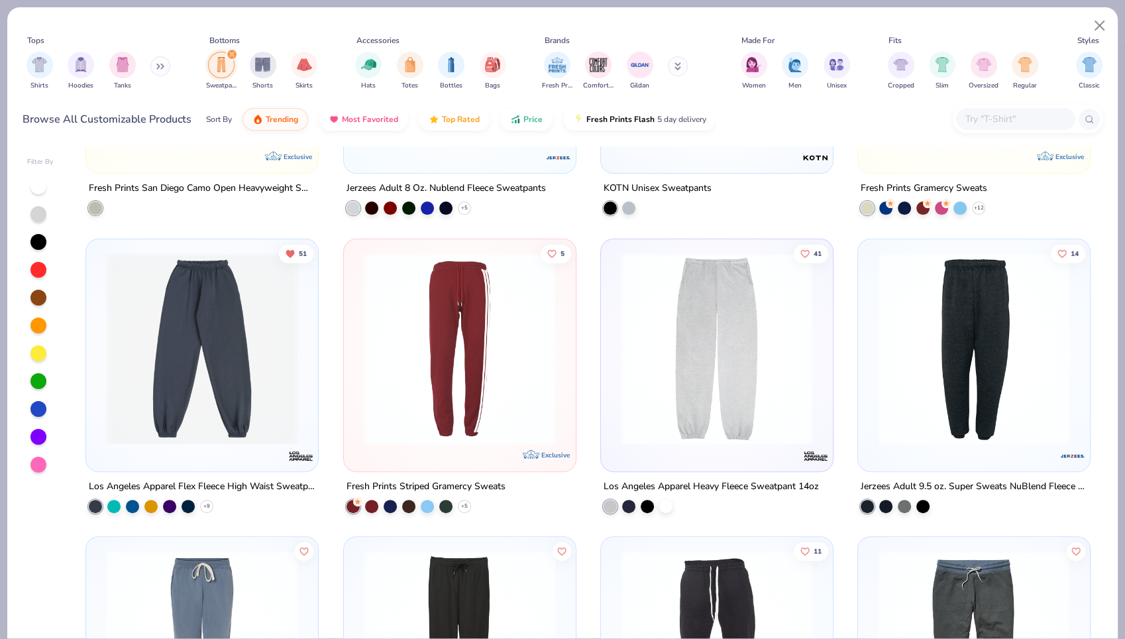
scroll to position [511, 0]
click at [200, 382] on img at bounding box center [201, 347] width 205 height 192
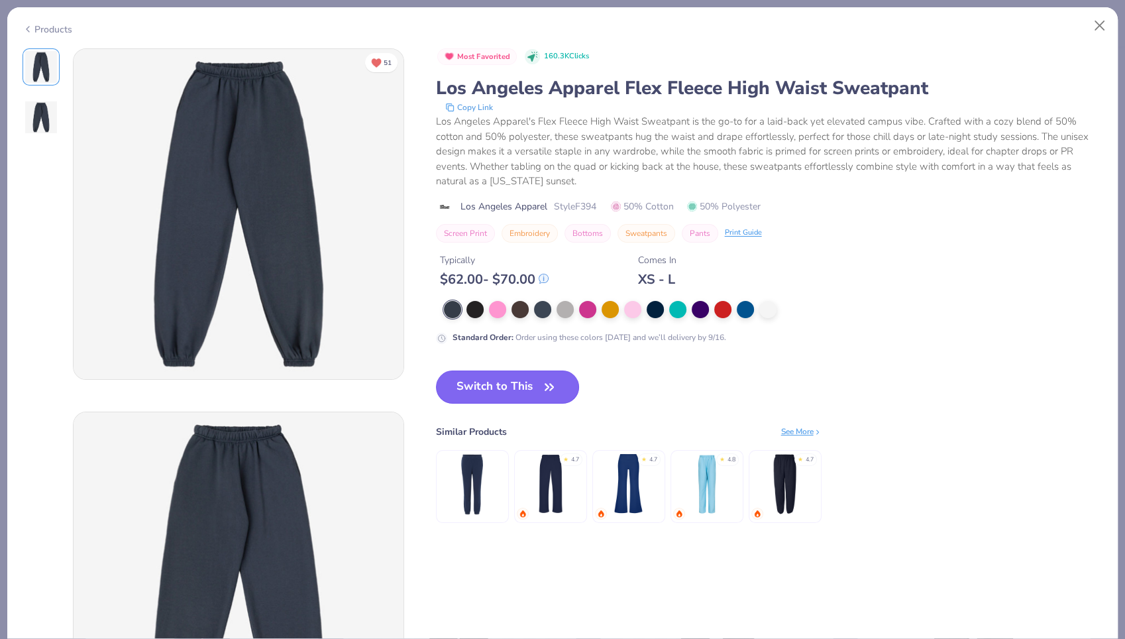
click at [541, 386] on icon "button" at bounding box center [549, 387] width 19 height 19
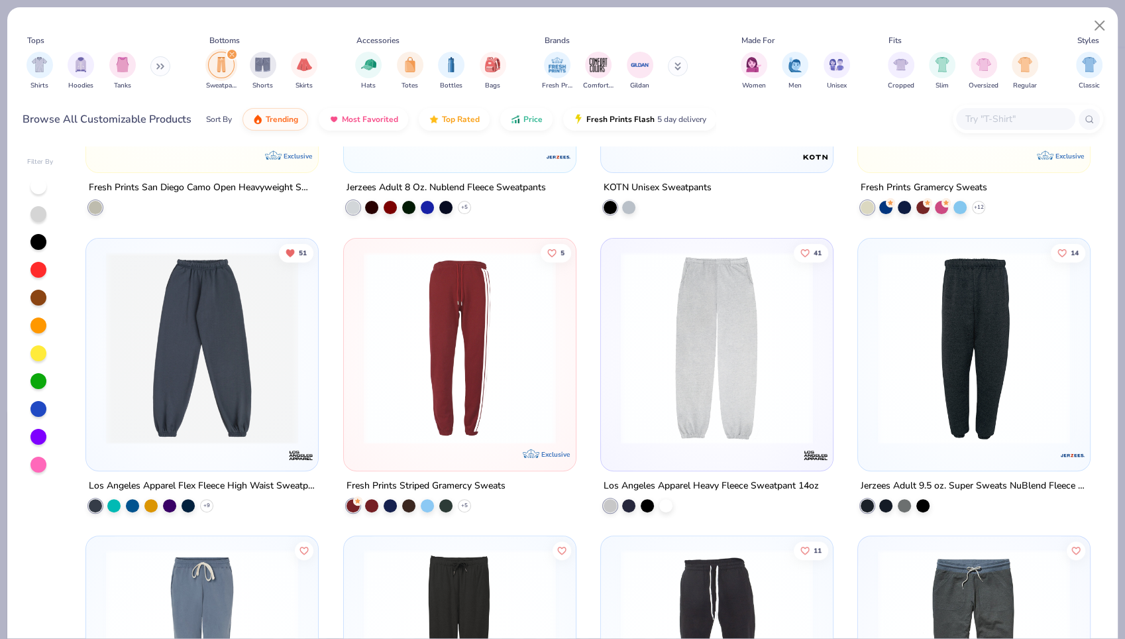
type textarea "x"
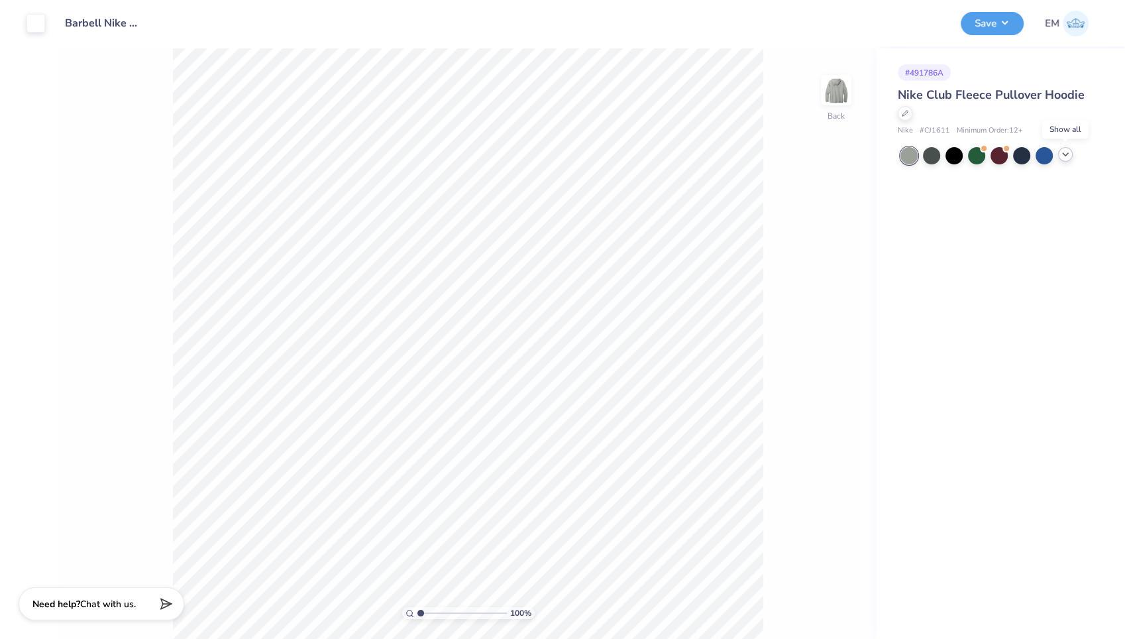
click at [1069, 153] on icon at bounding box center [1065, 154] width 11 height 11
click at [1068, 149] on div at bounding box center [1066, 154] width 17 height 17
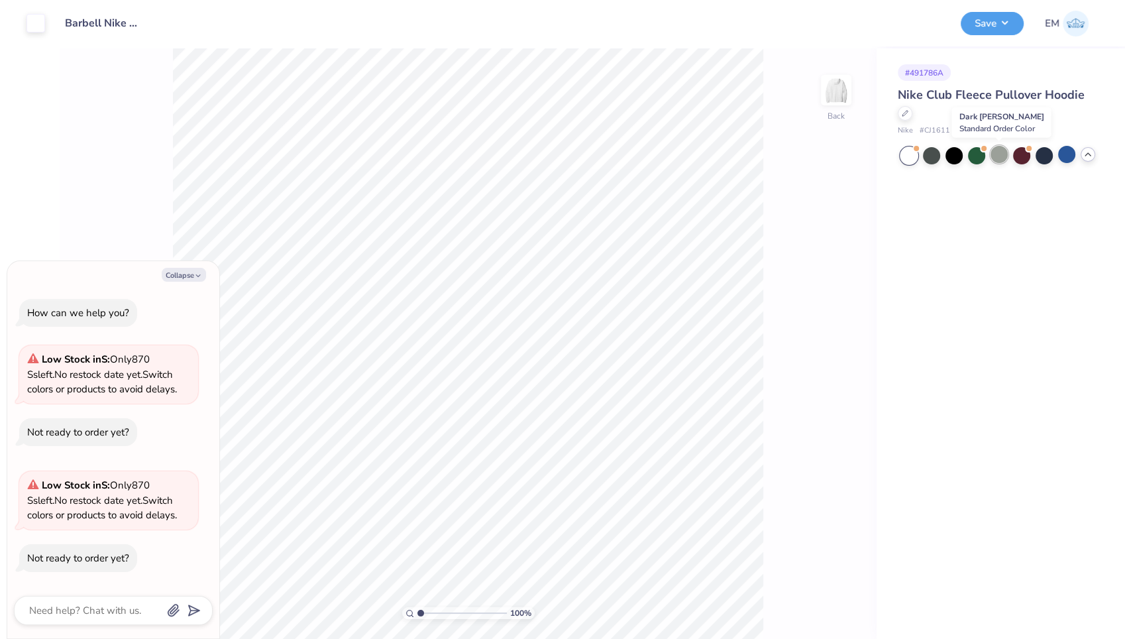
click at [1007, 152] on div at bounding box center [999, 154] width 17 height 17
click at [934, 155] on div at bounding box center [931, 154] width 17 height 17
click at [934, 157] on div at bounding box center [931, 154] width 17 height 17
click at [973, 155] on div at bounding box center [976, 154] width 17 height 17
click at [929, 153] on div at bounding box center [931, 154] width 17 height 17
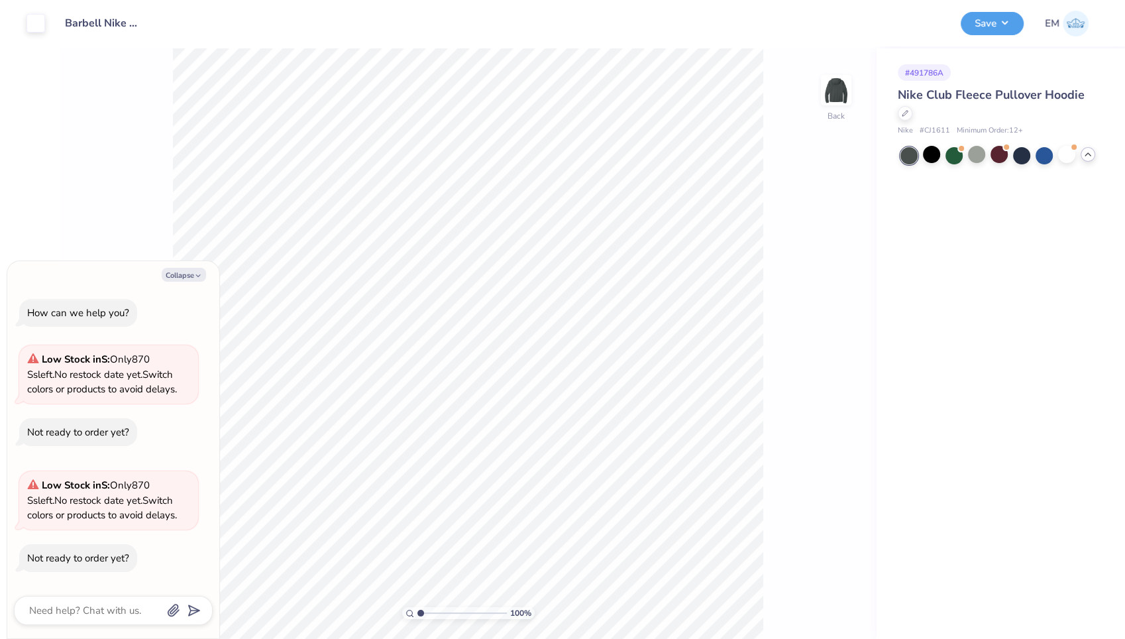
type textarea "x"
